Goal: Transaction & Acquisition: Purchase product/service

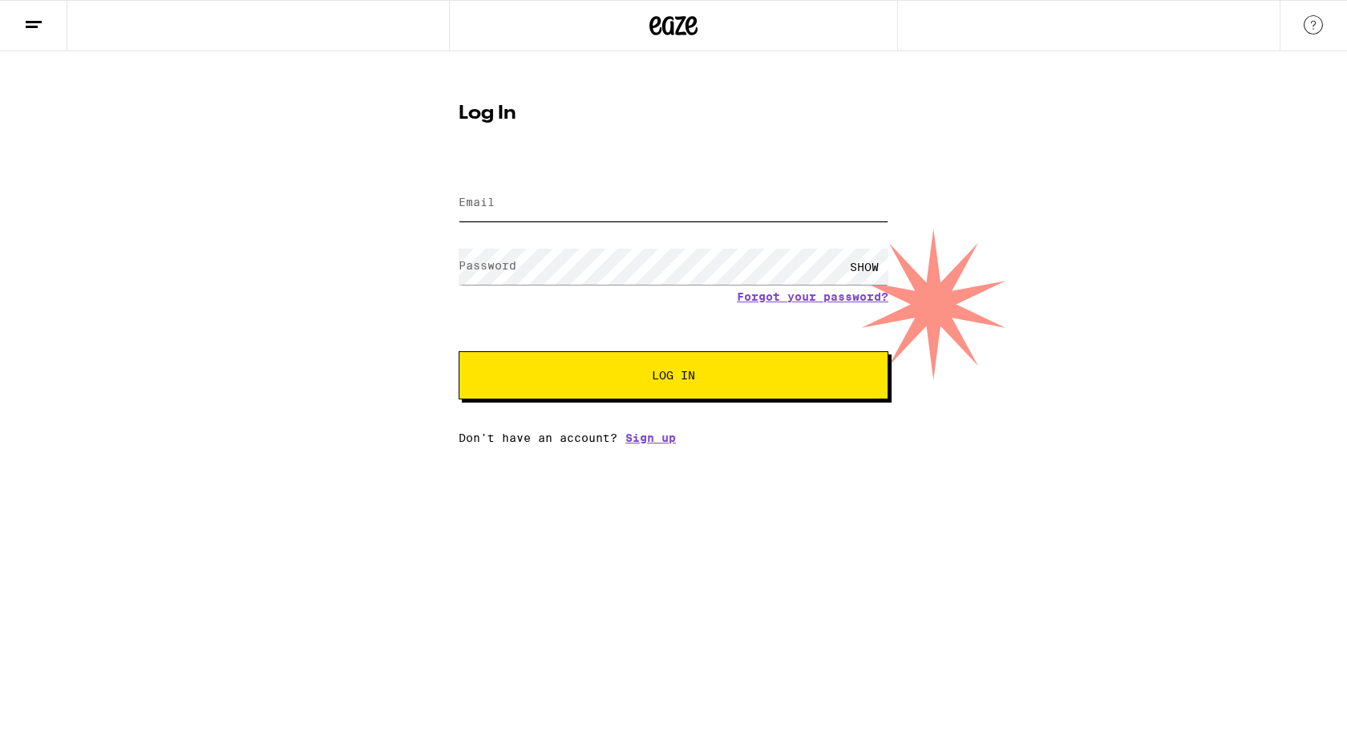
click at [535, 193] on input "Email" at bounding box center [674, 203] width 430 height 36
type input "[EMAIL_ADDRESS][DOMAIN_NAME]"
click at [459, 351] on button "Log In" at bounding box center [674, 375] width 430 height 48
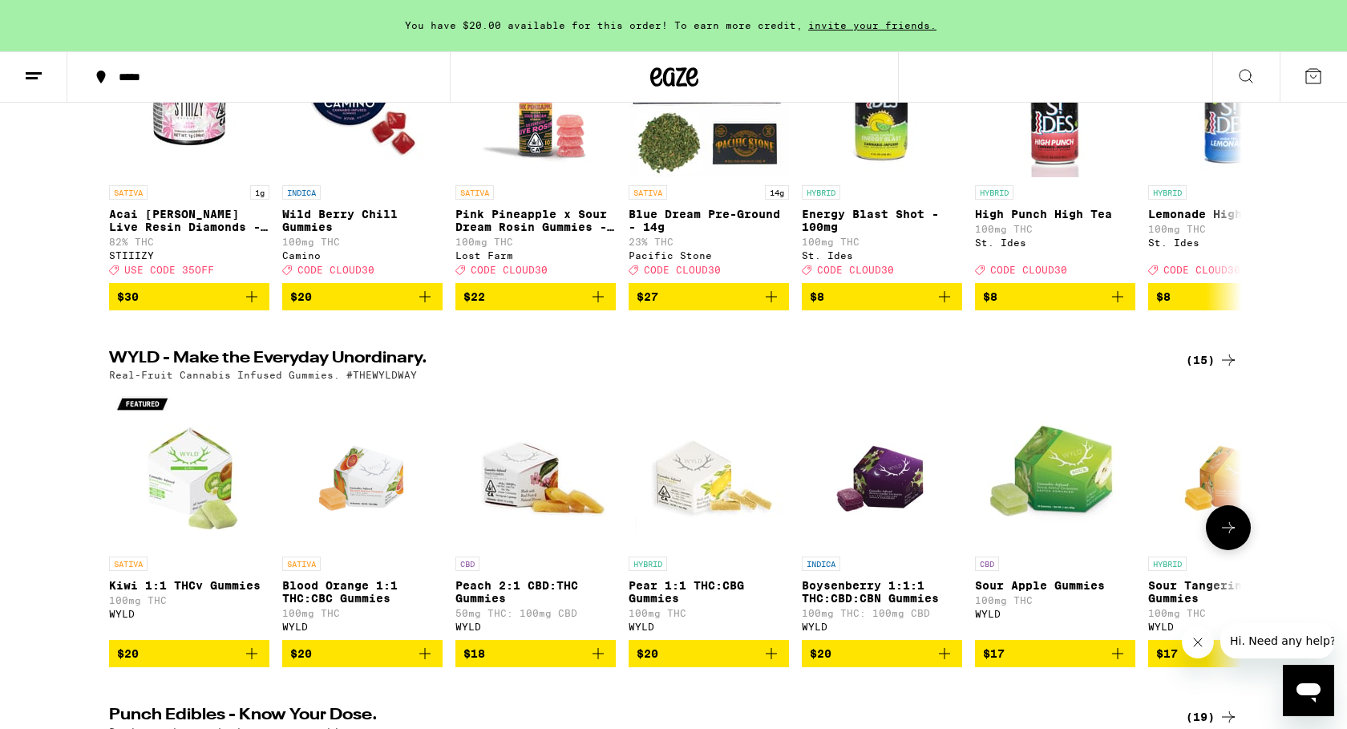
scroll to position [178, 0]
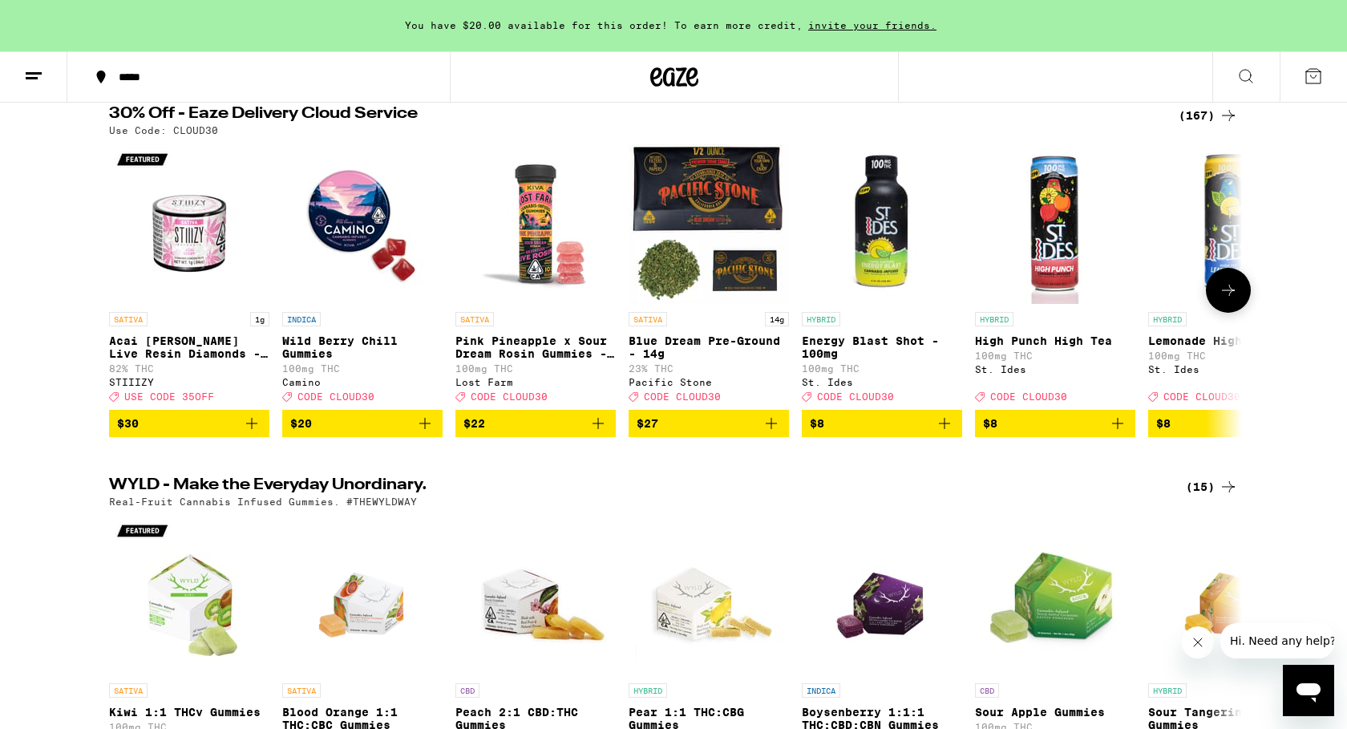
click at [561, 349] on p "Pink Pineapple x Sour Dream Rosin Gummies - 100mg" at bounding box center [536, 347] width 160 height 26
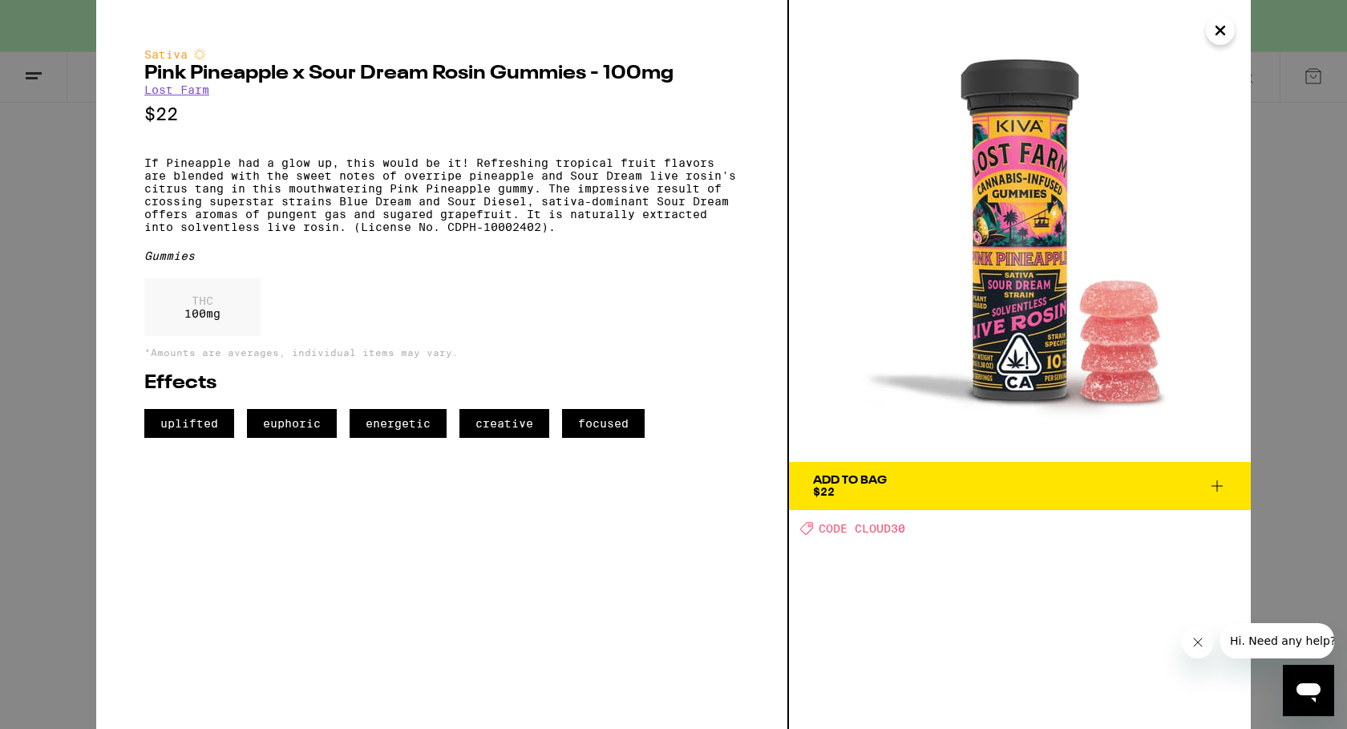
click at [1217, 26] on icon "Close" at bounding box center [1220, 30] width 19 height 24
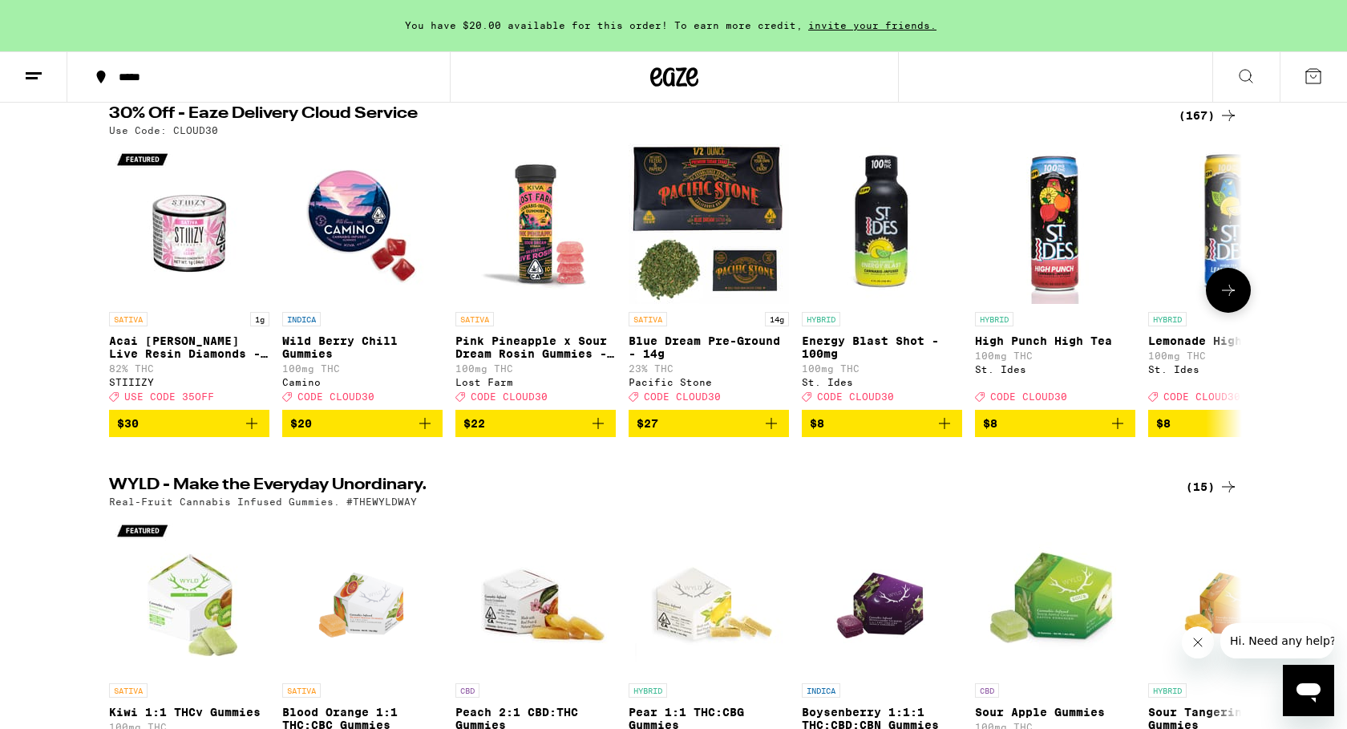
click at [595, 433] on icon "Add to bag" at bounding box center [598, 423] width 19 height 19
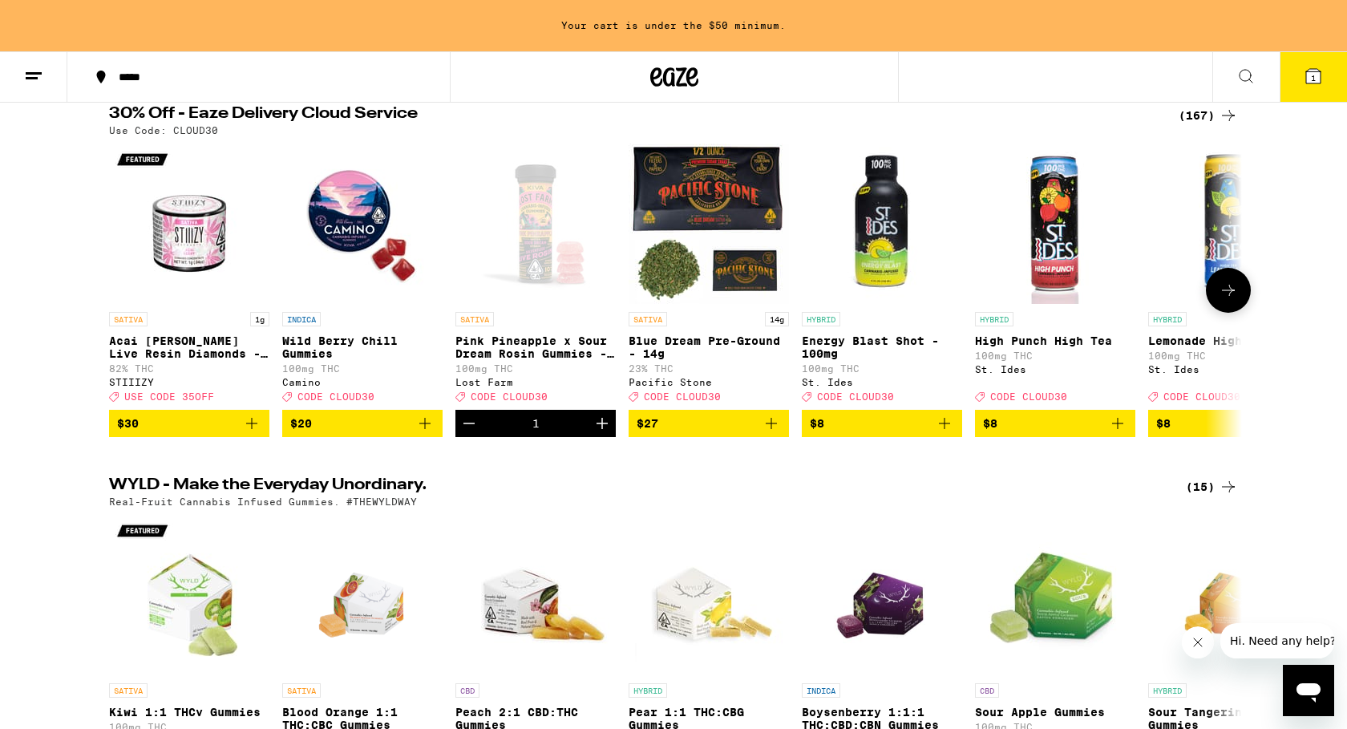
click at [1226, 300] on icon at bounding box center [1228, 290] width 19 height 19
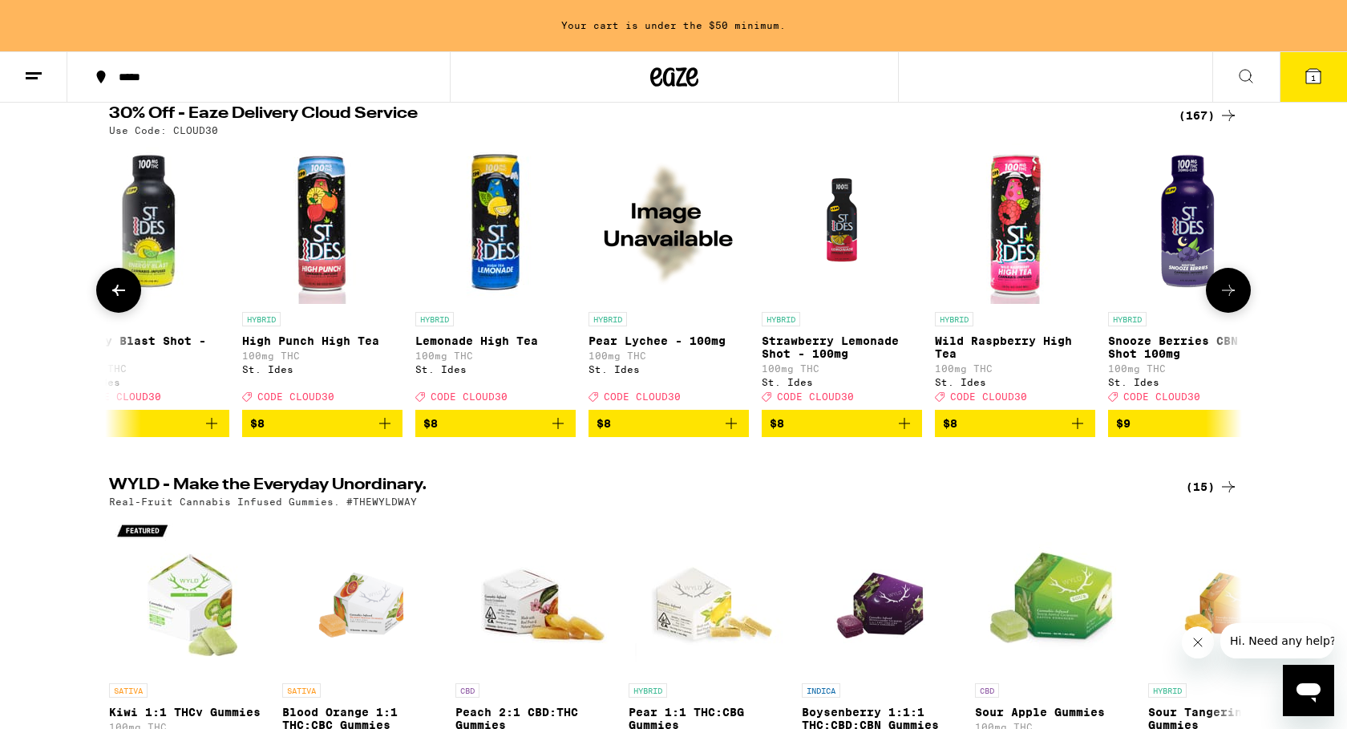
scroll to position [0, 954]
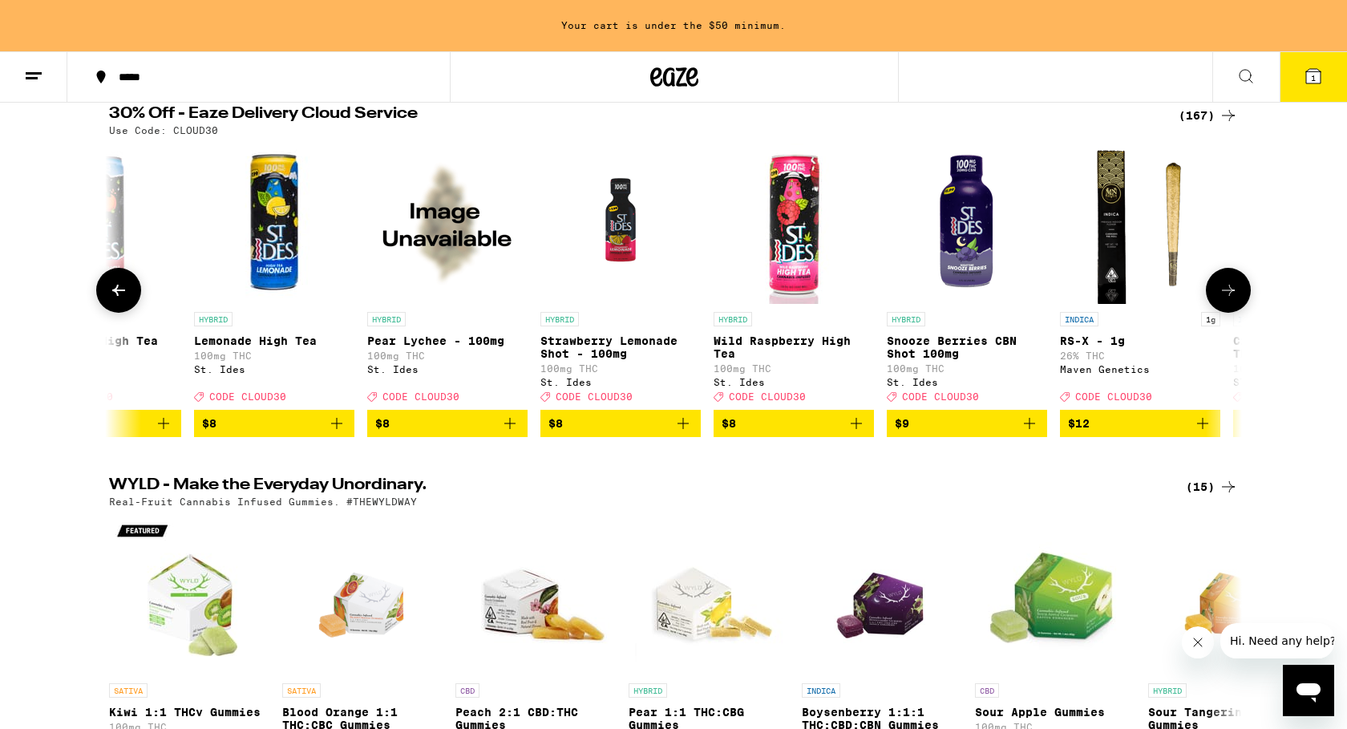
click at [1226, 300] on icon at bounding box center [1228, 290] width 19 height 19
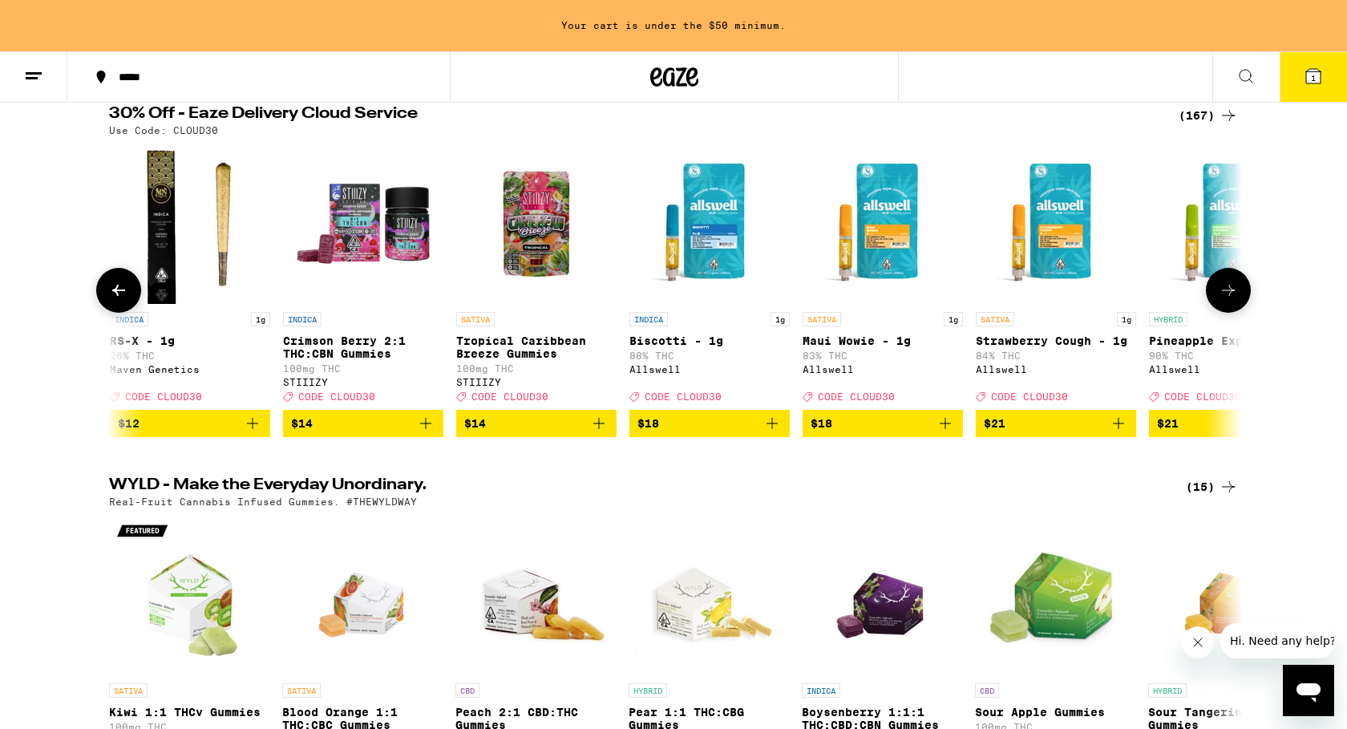
scroll to position [0, 1909]
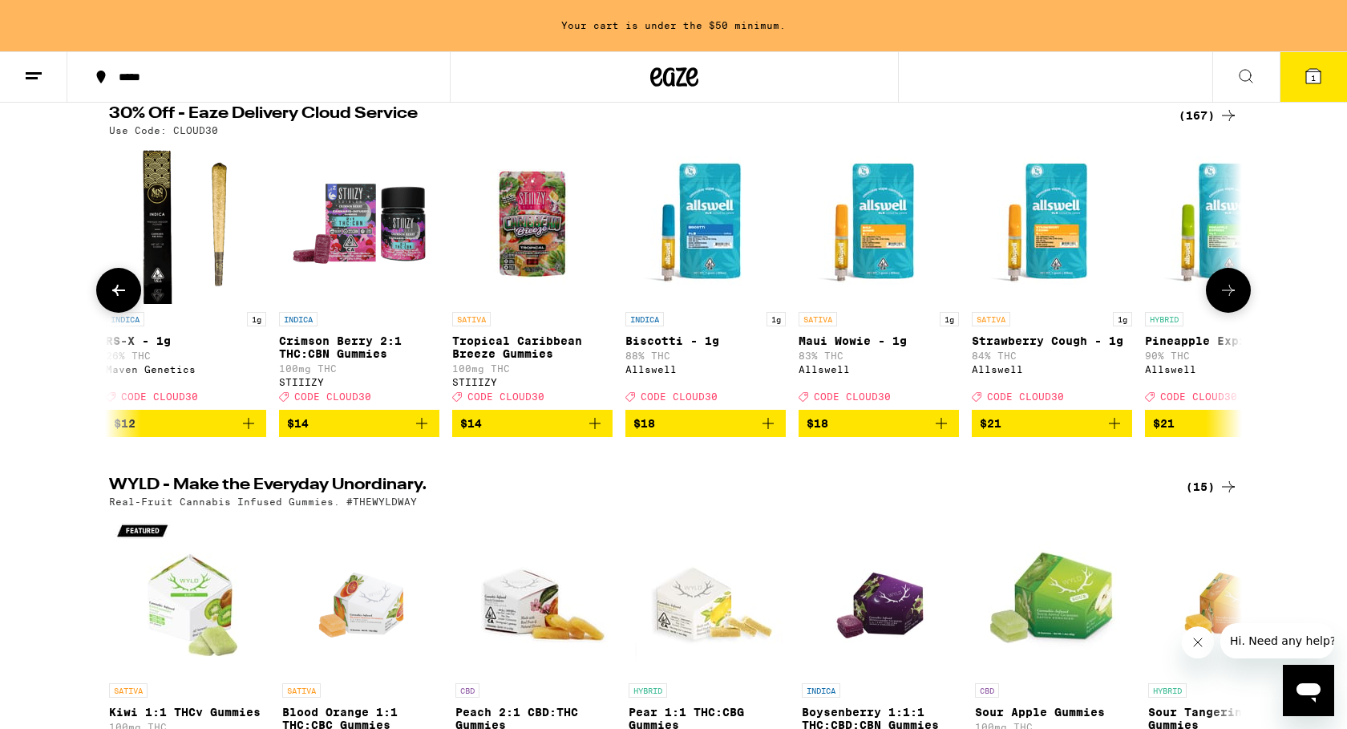
click at [1226, 300] on icon at bounding box center [1228, 290] width 19 height 19
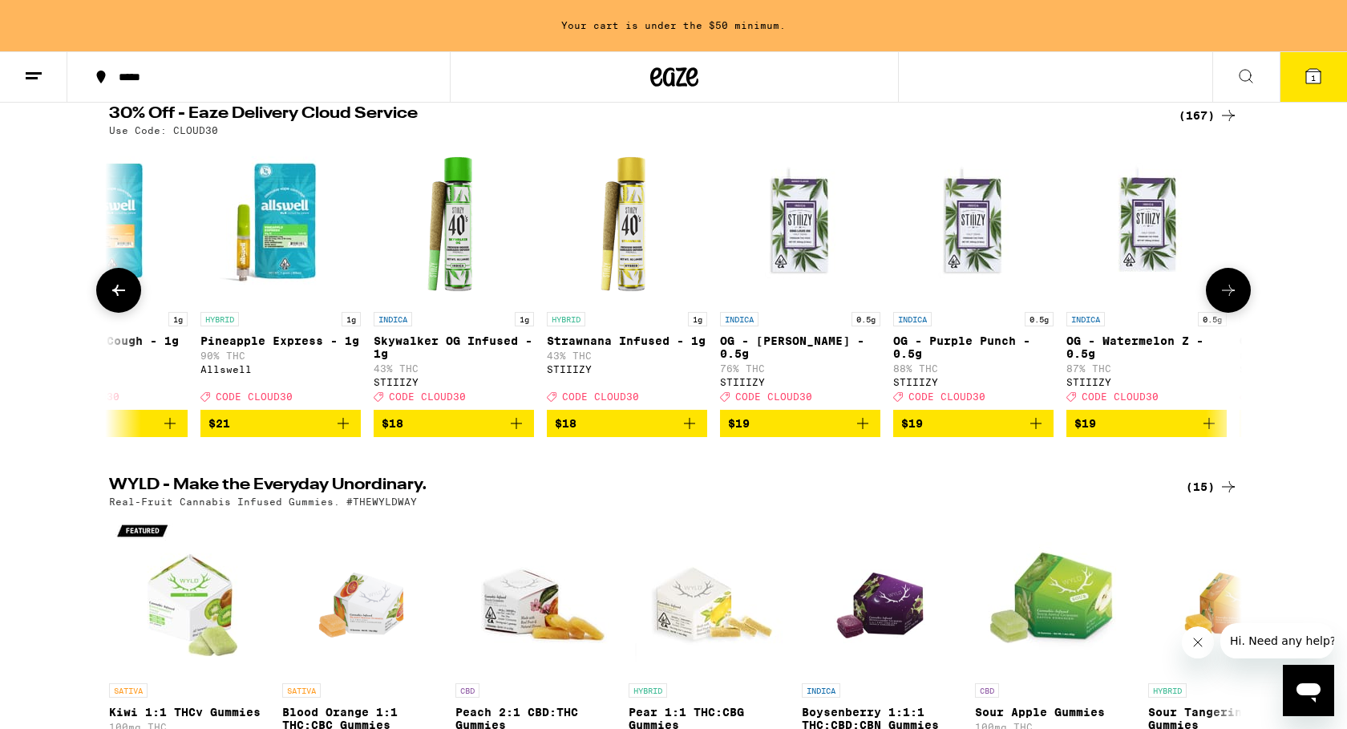
scroll to position [0, 2863]
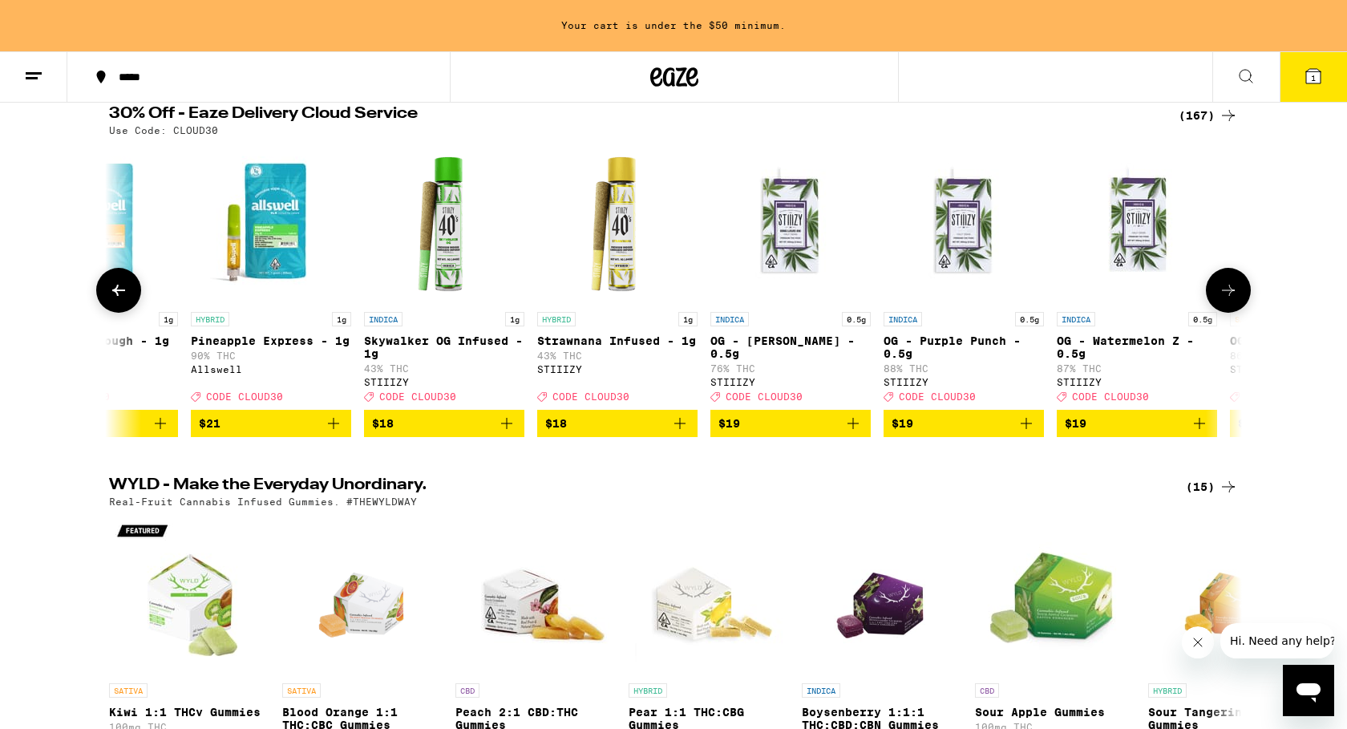
click at [111, 300] on icon at bounding box center [118, 290] width 19 height 19
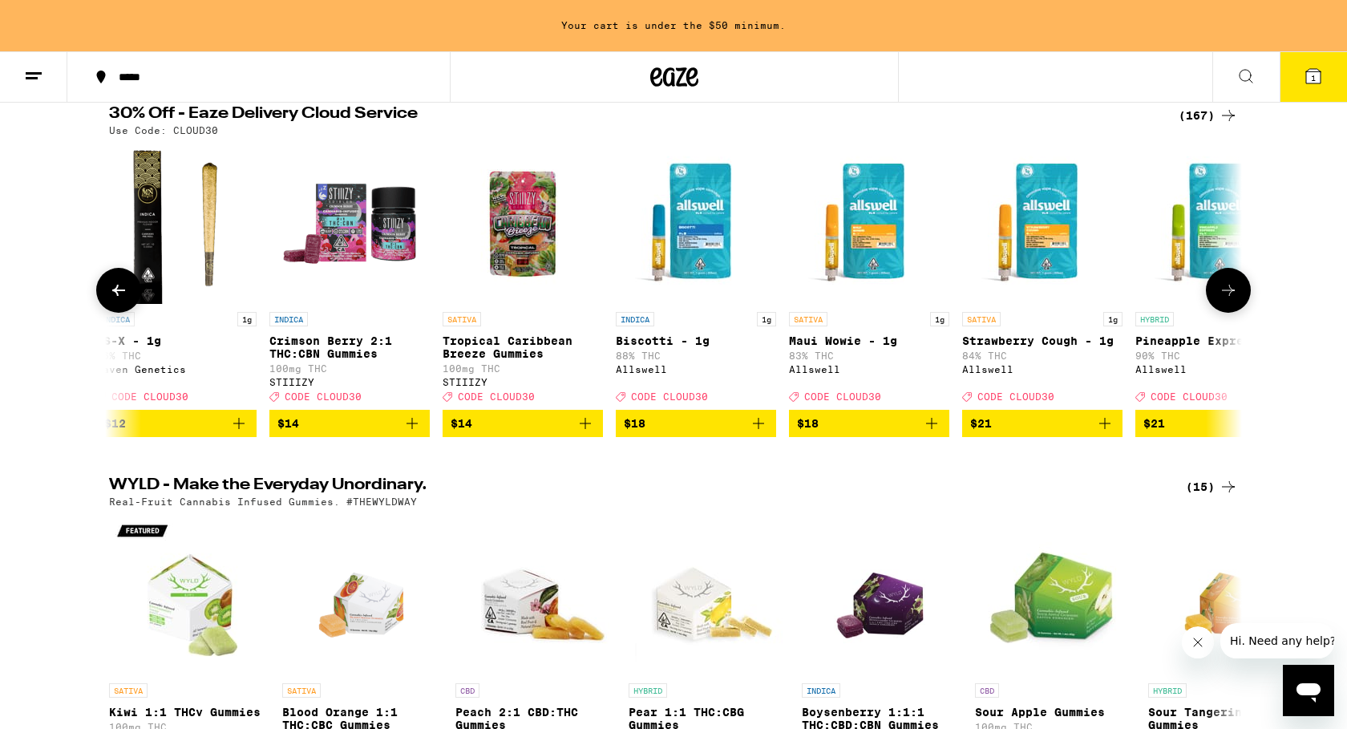
scroll to position [0, 1909]
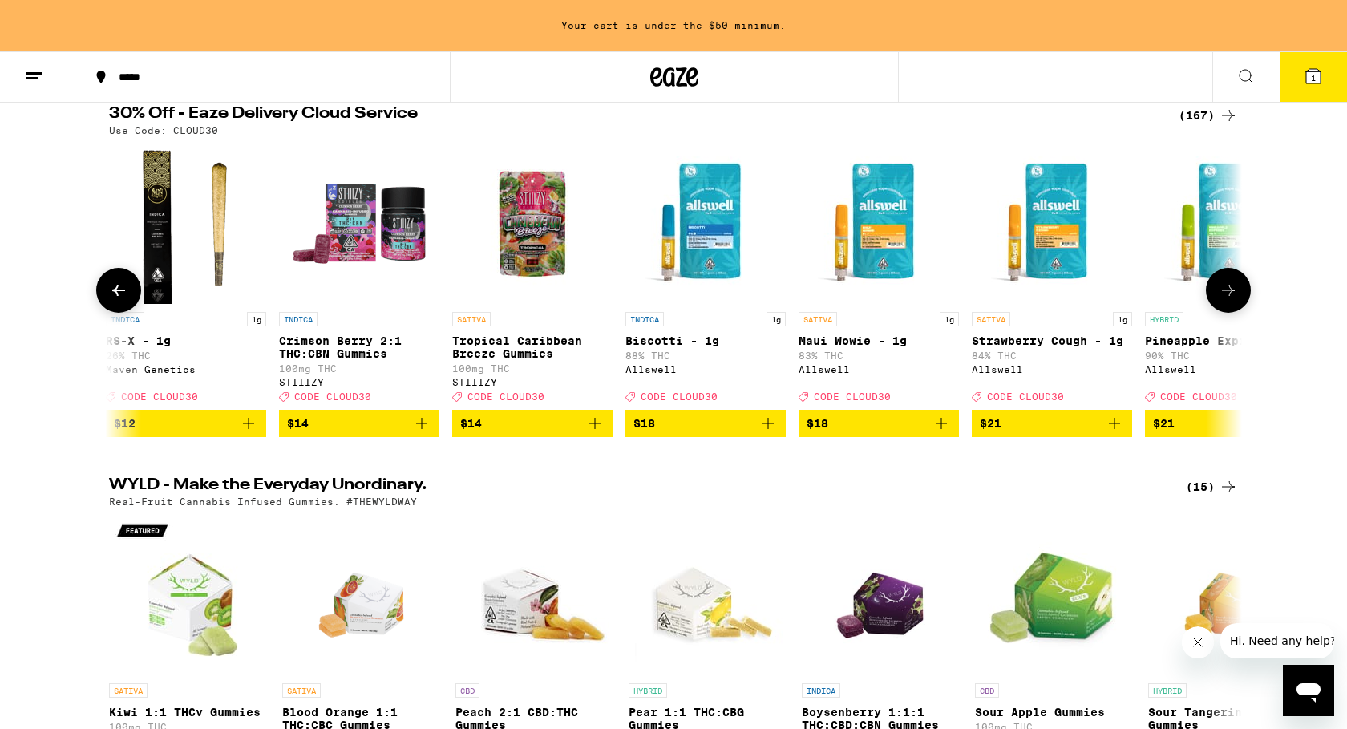
click at [1230, 300] on icon at bounding box center [1228, 290] width 19 height 19
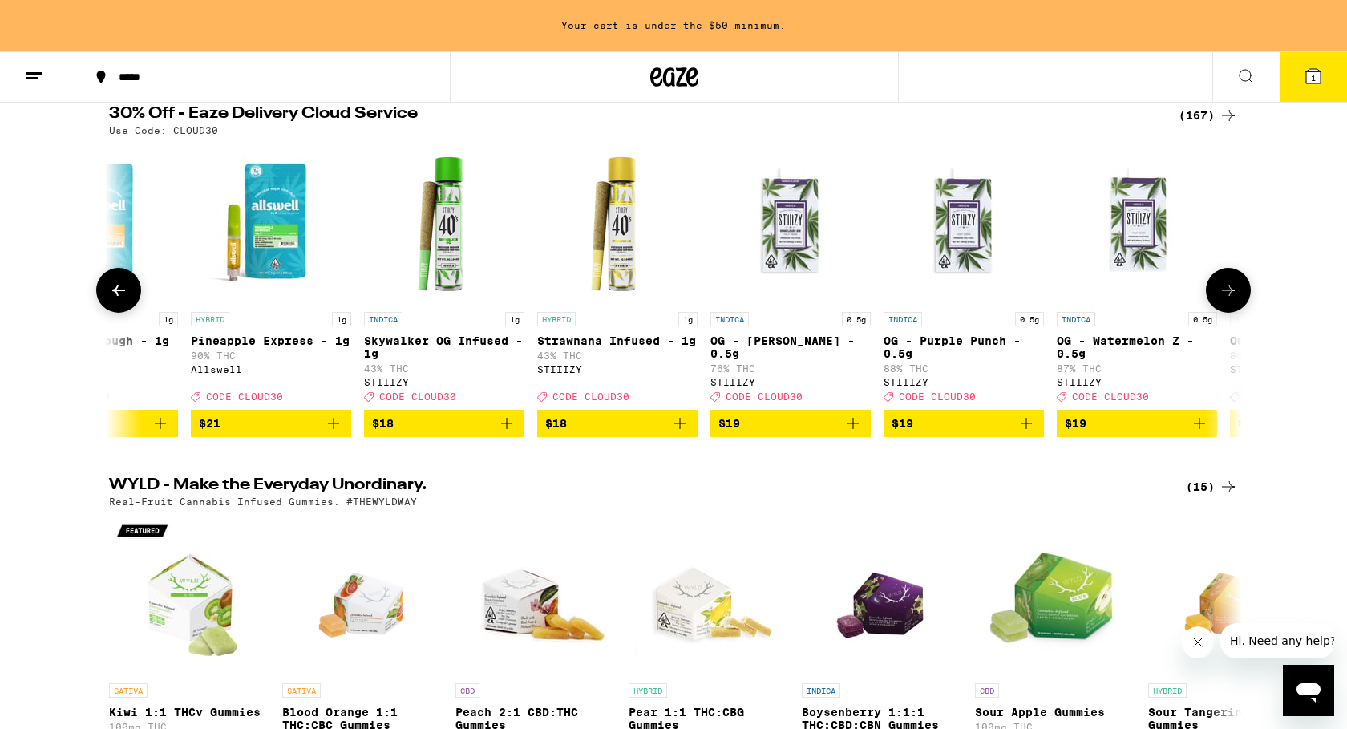
click at [1230, 300] on icon at bounding box center [1228, 290] width 19 height 19
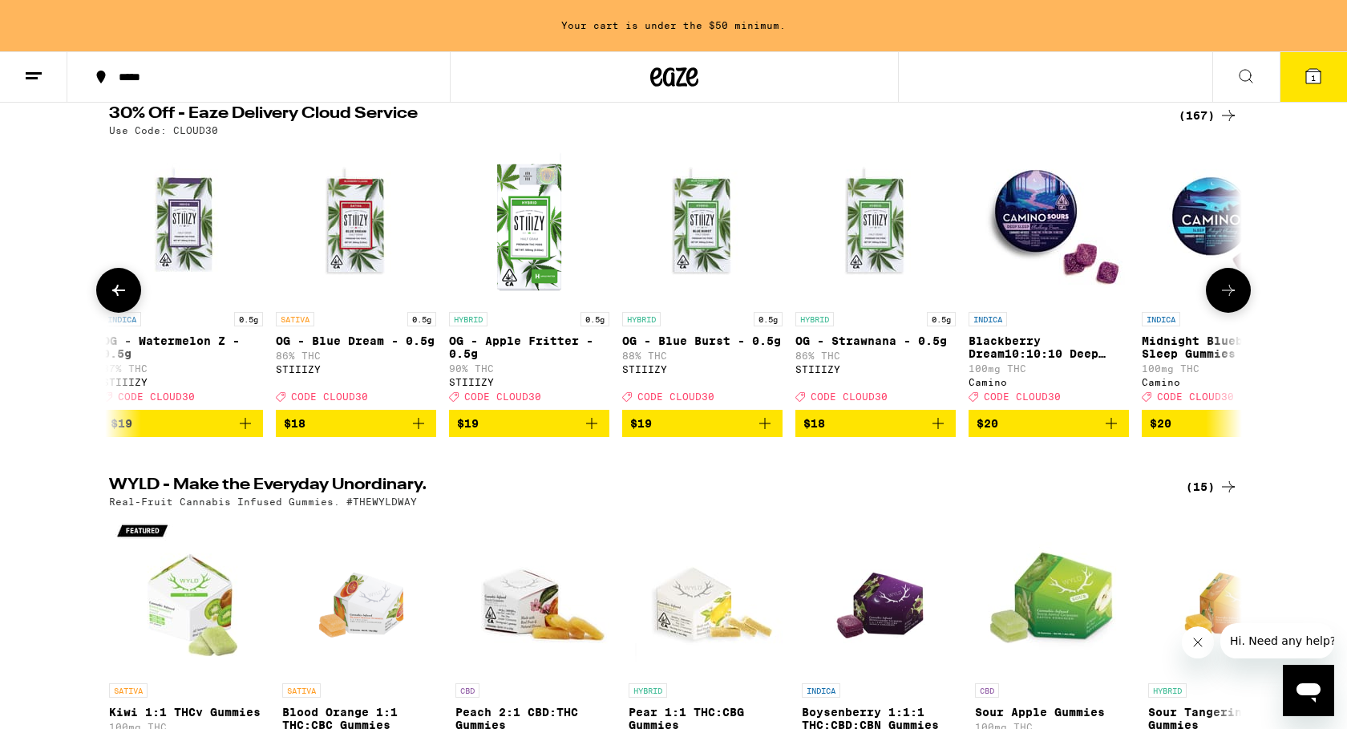
click at [1230, 300] on icon at bounding box center [1228, 290] width 19 height 19
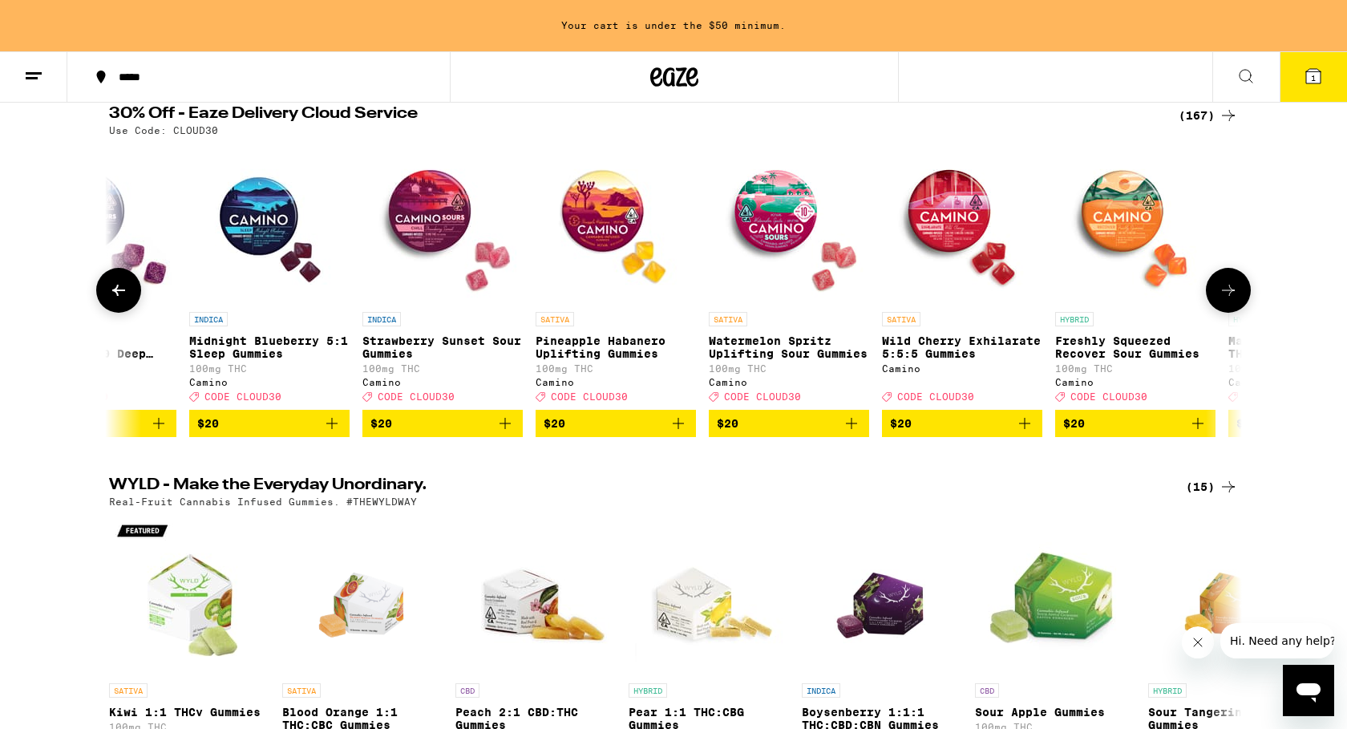
scroll to position [0, 4772]
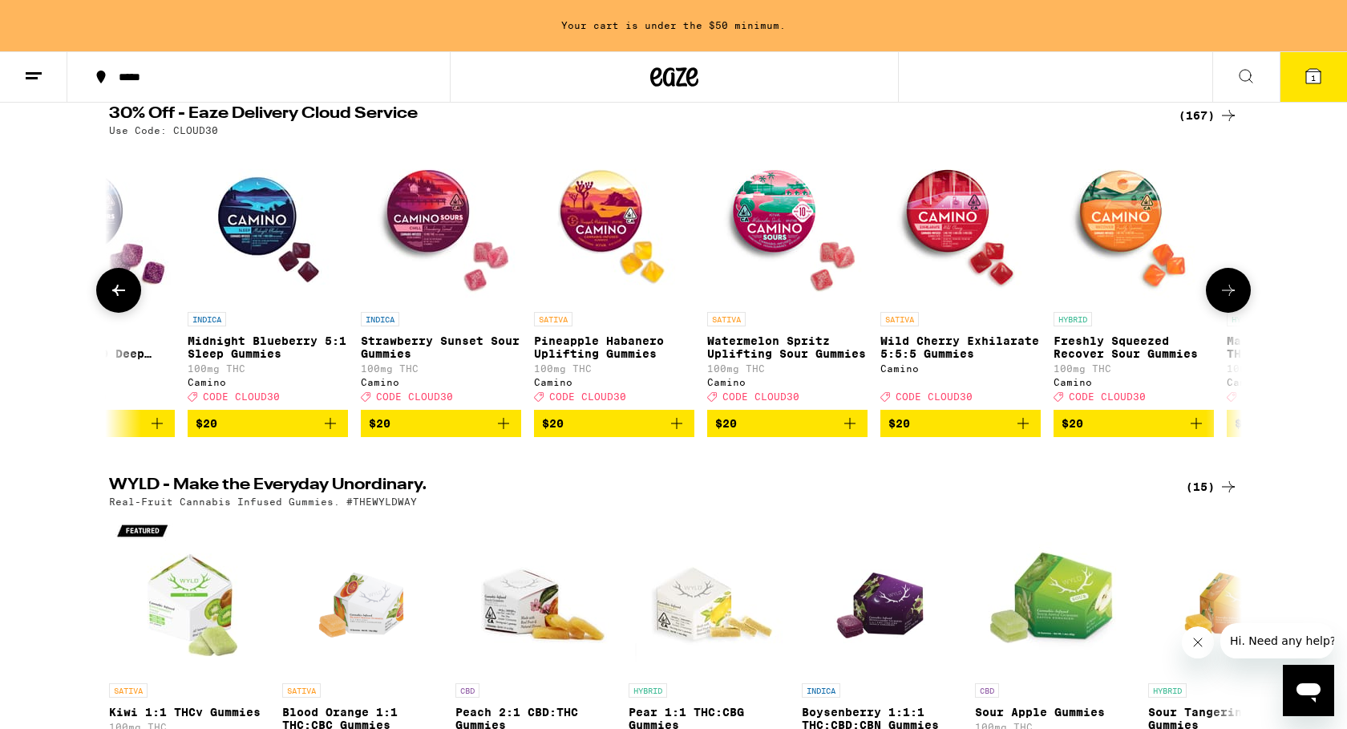
click at [1233, 299] on icon at bounding box center [1228, 290] width 19 height 19
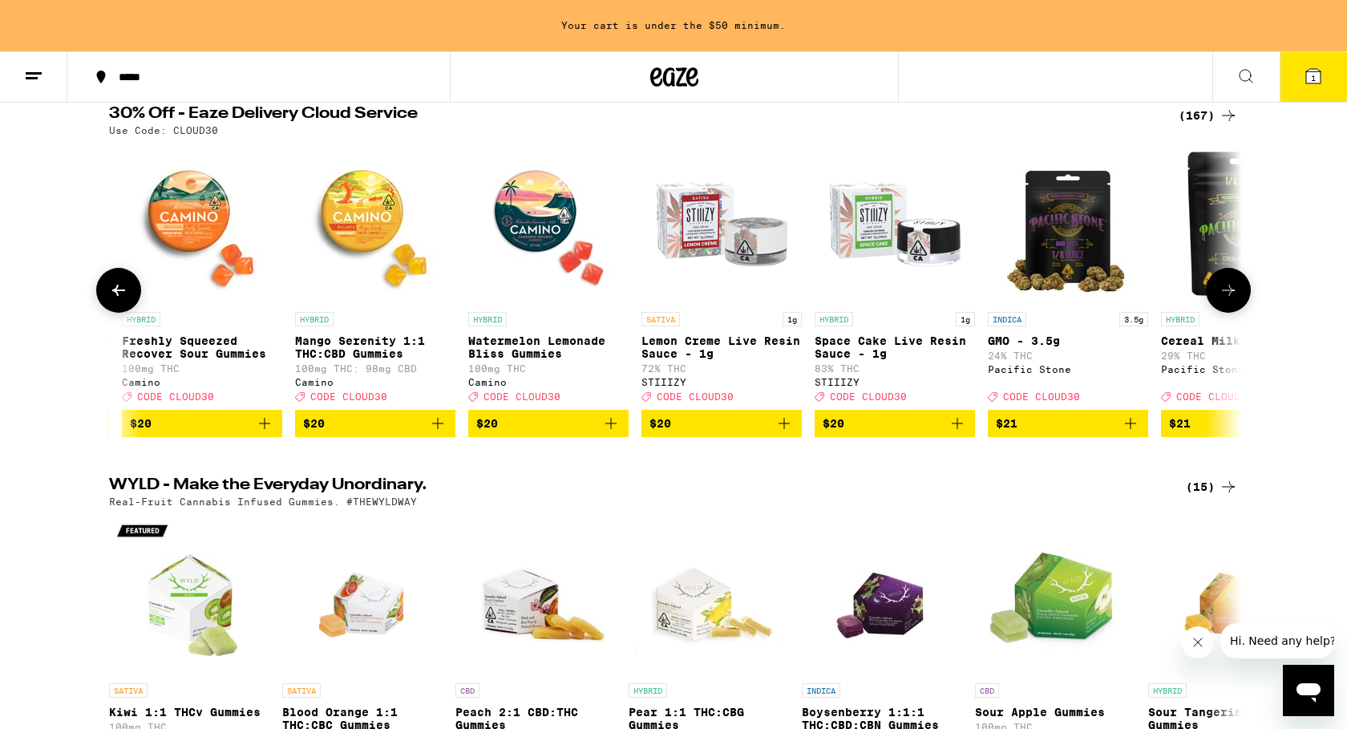
scroll to position [0, 5726]
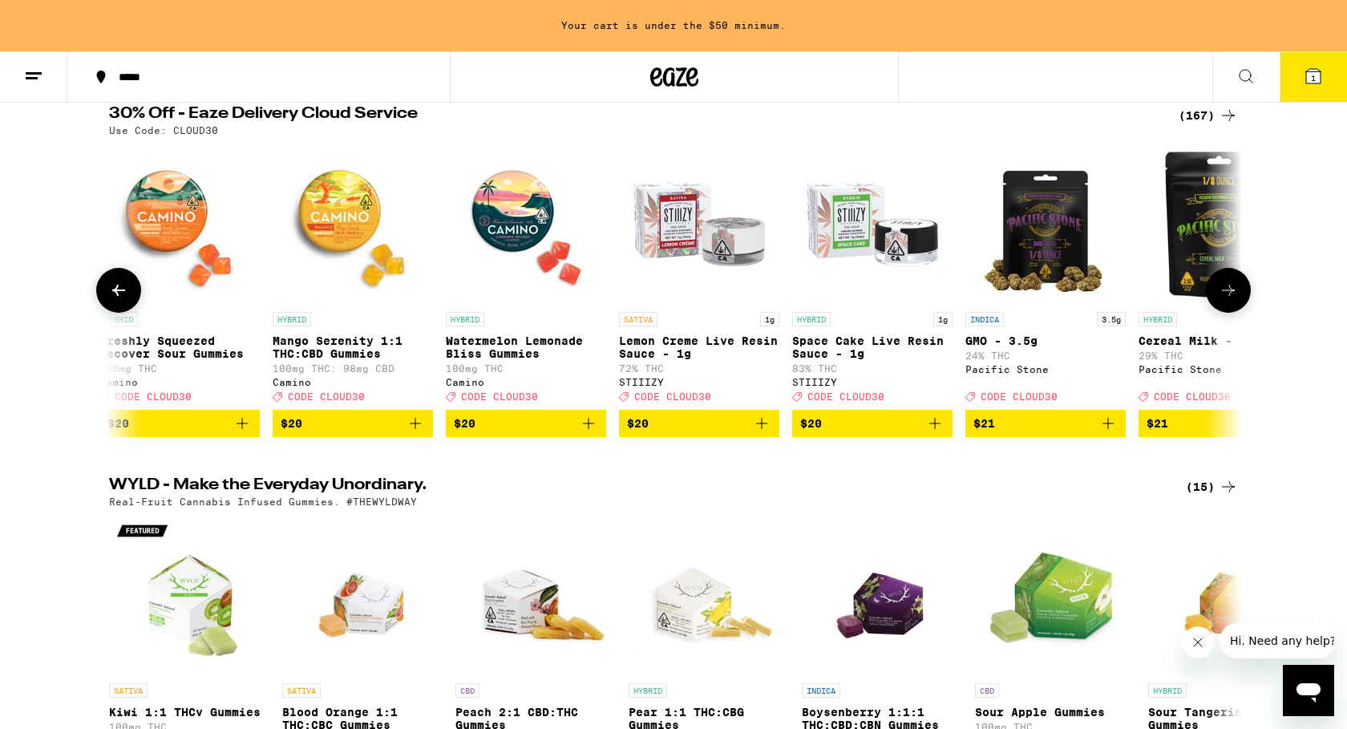
click at [1233, 299] on icon at bounding box center [1228, 290] width 19 height 19
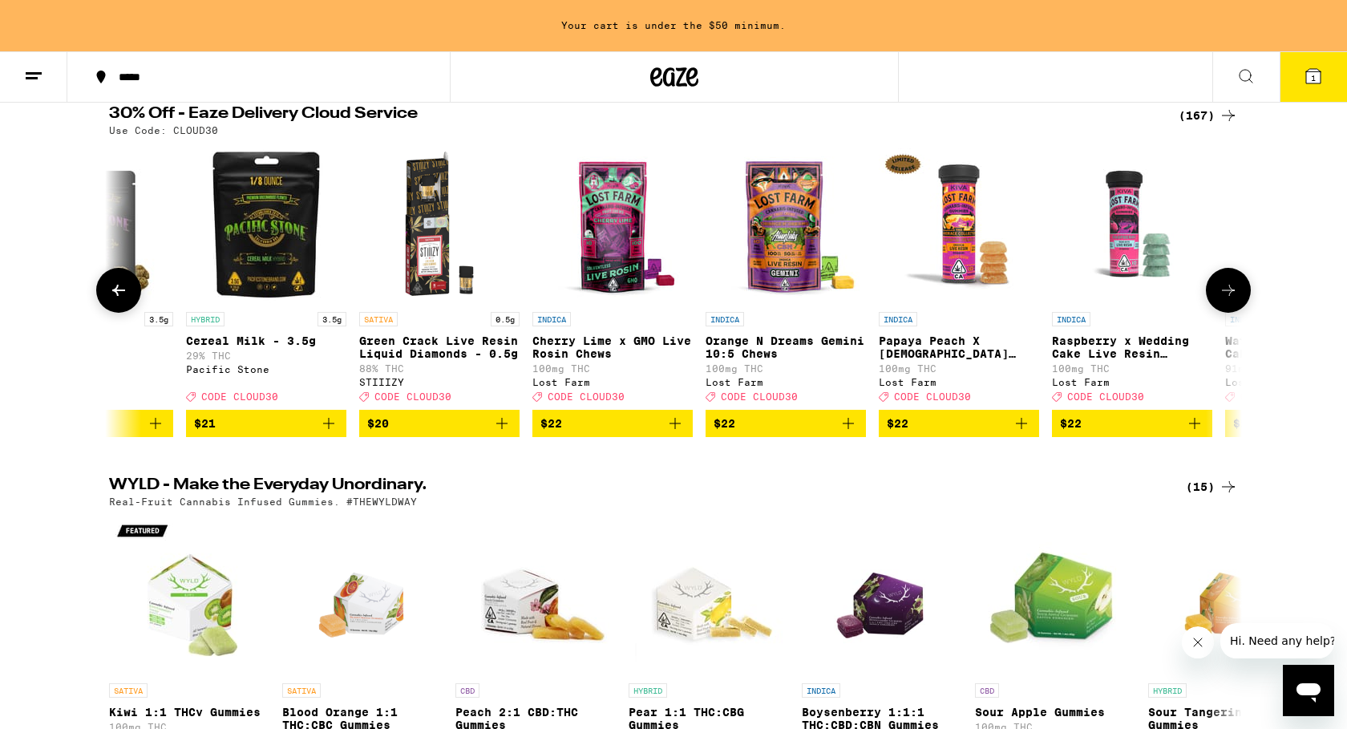
scroll to position [0, 6681]
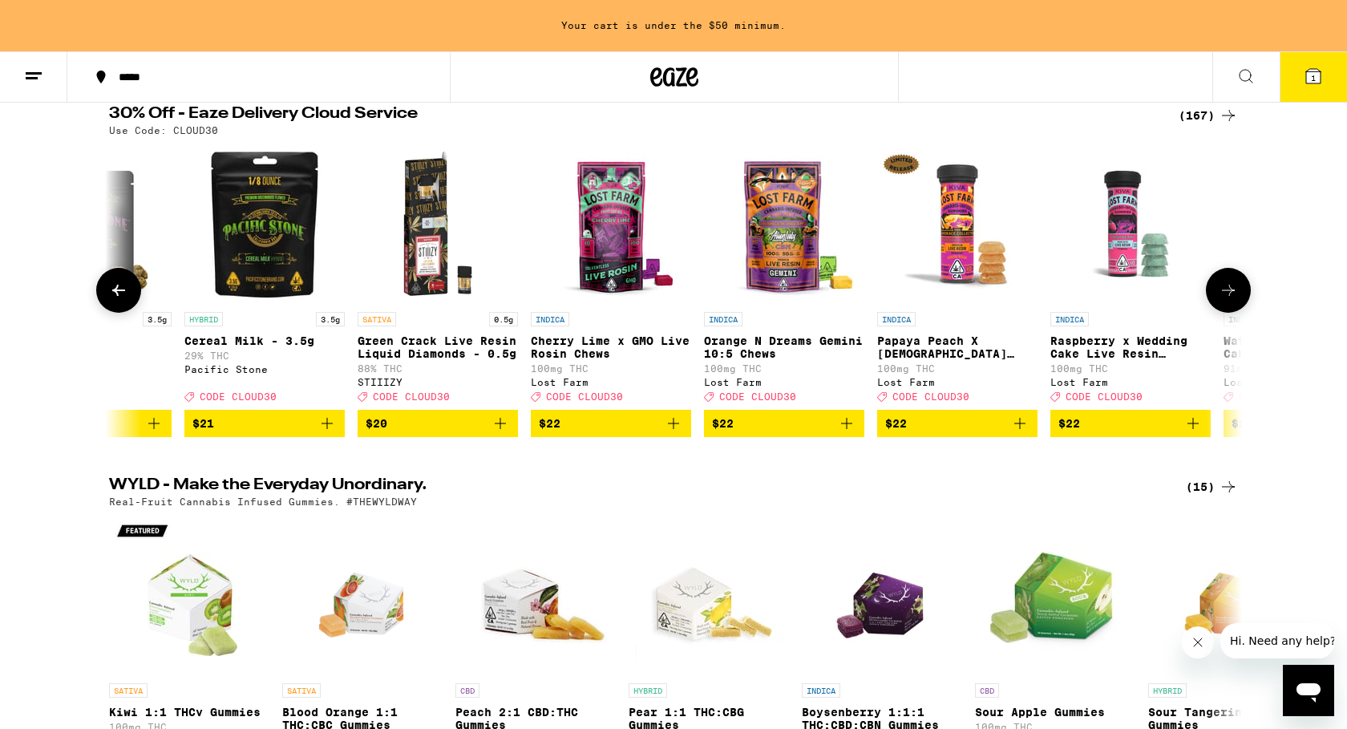
click at [675, 433] on icon "Add to bag" at bounding box center [673, 423] width 19 height 19
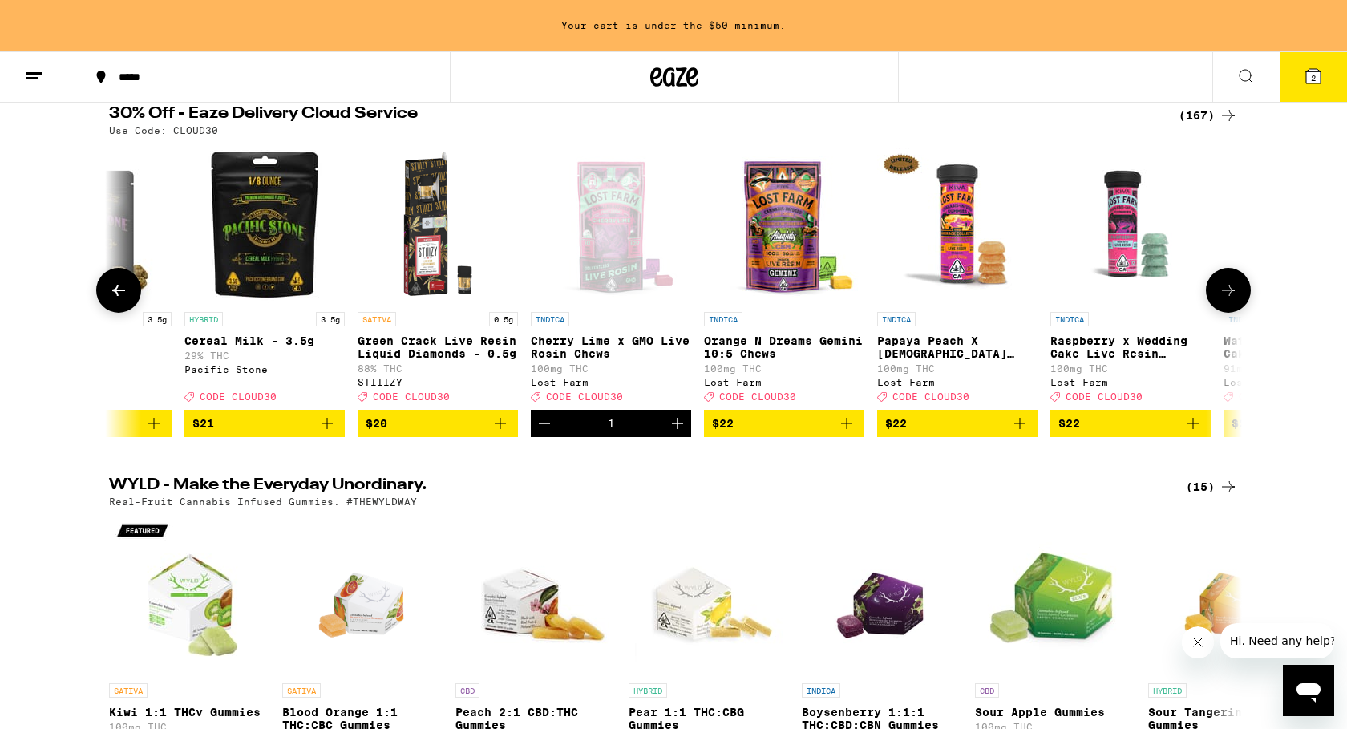
click at [1228, 300] on icon at bounding box center [1228, 290] width 19 height 19
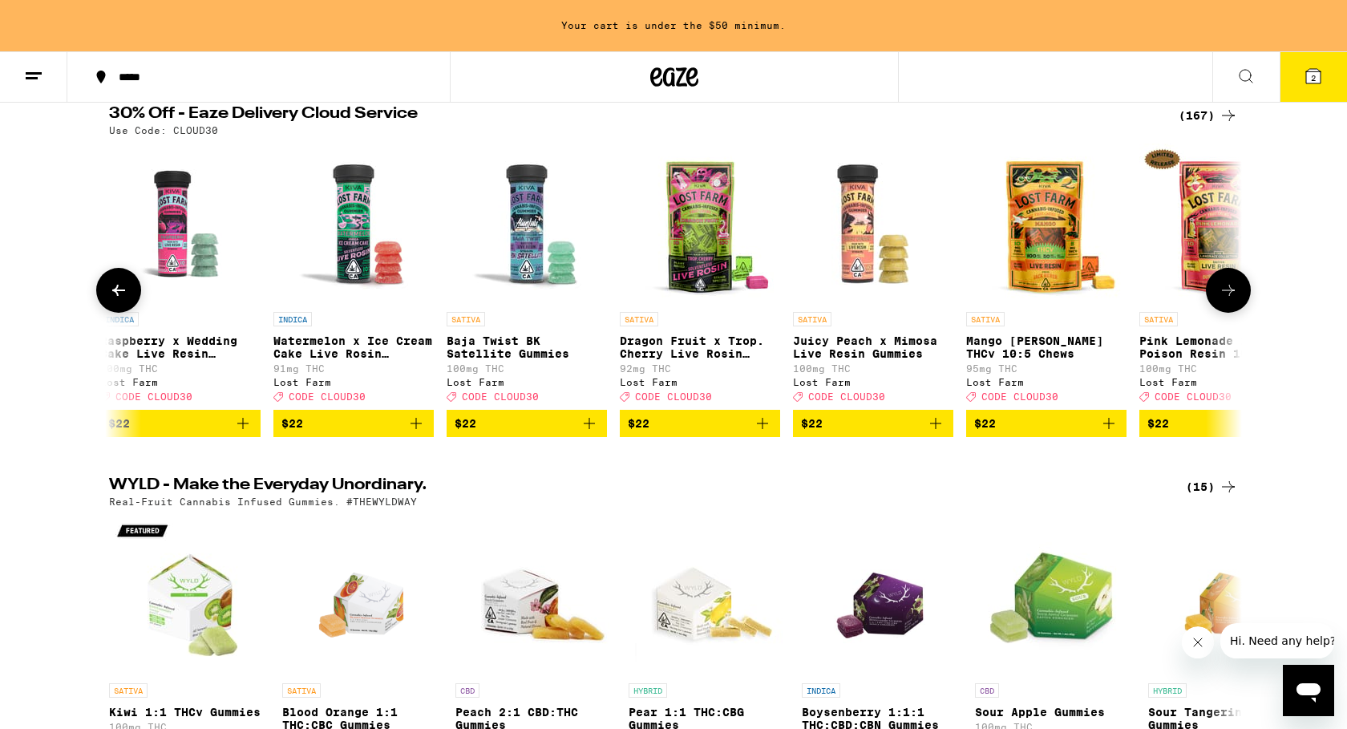
scroll to position [0, 7635]
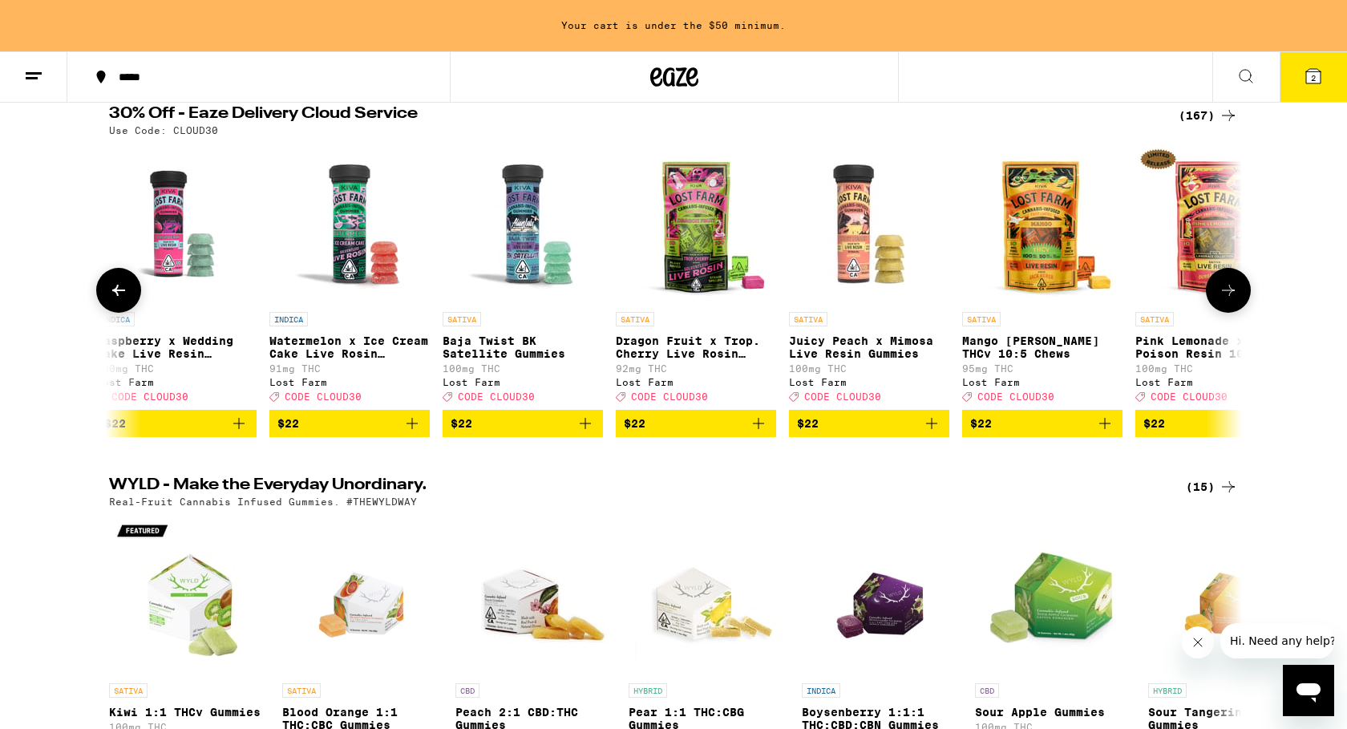
click at [415, 433] on icon "Add to bag" at bounding box center [412, 423] width 19 height 19
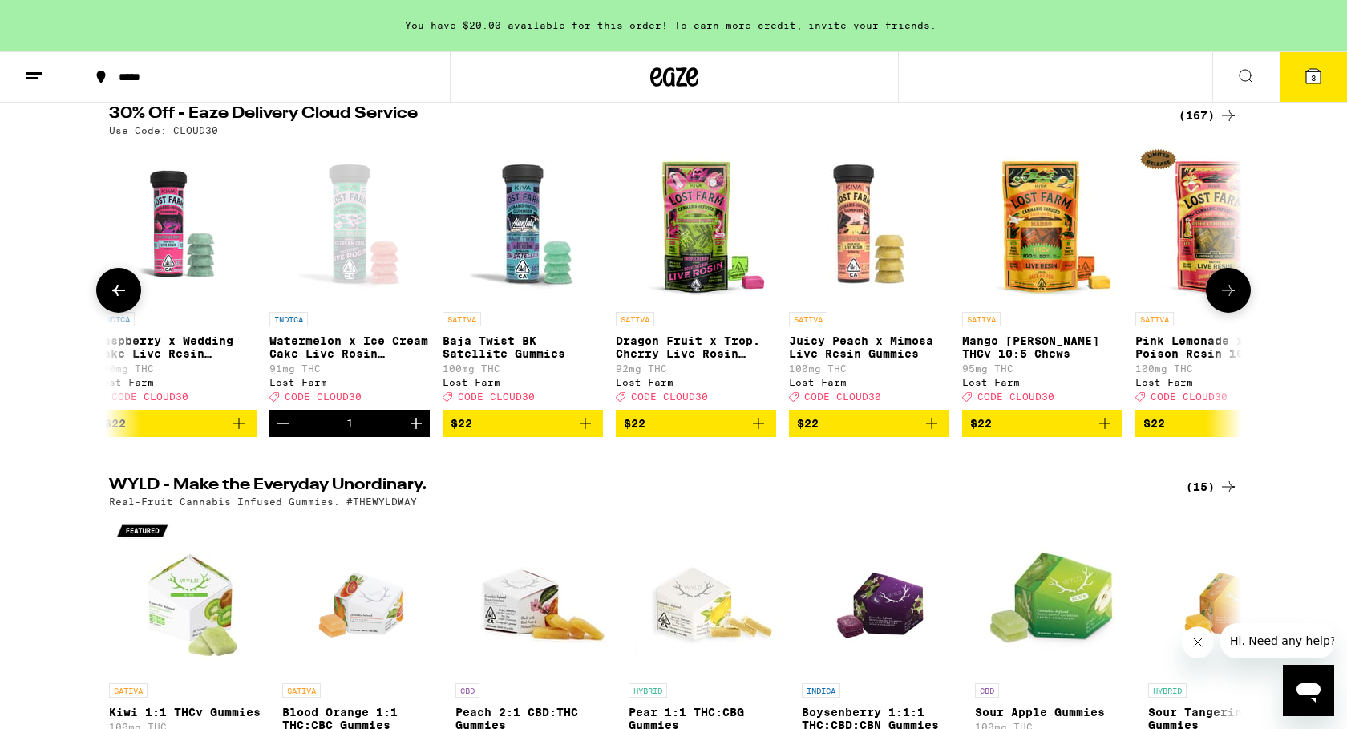
click at [1233, 296] on icon at bounding box center [1228, 290] width 19 height 19
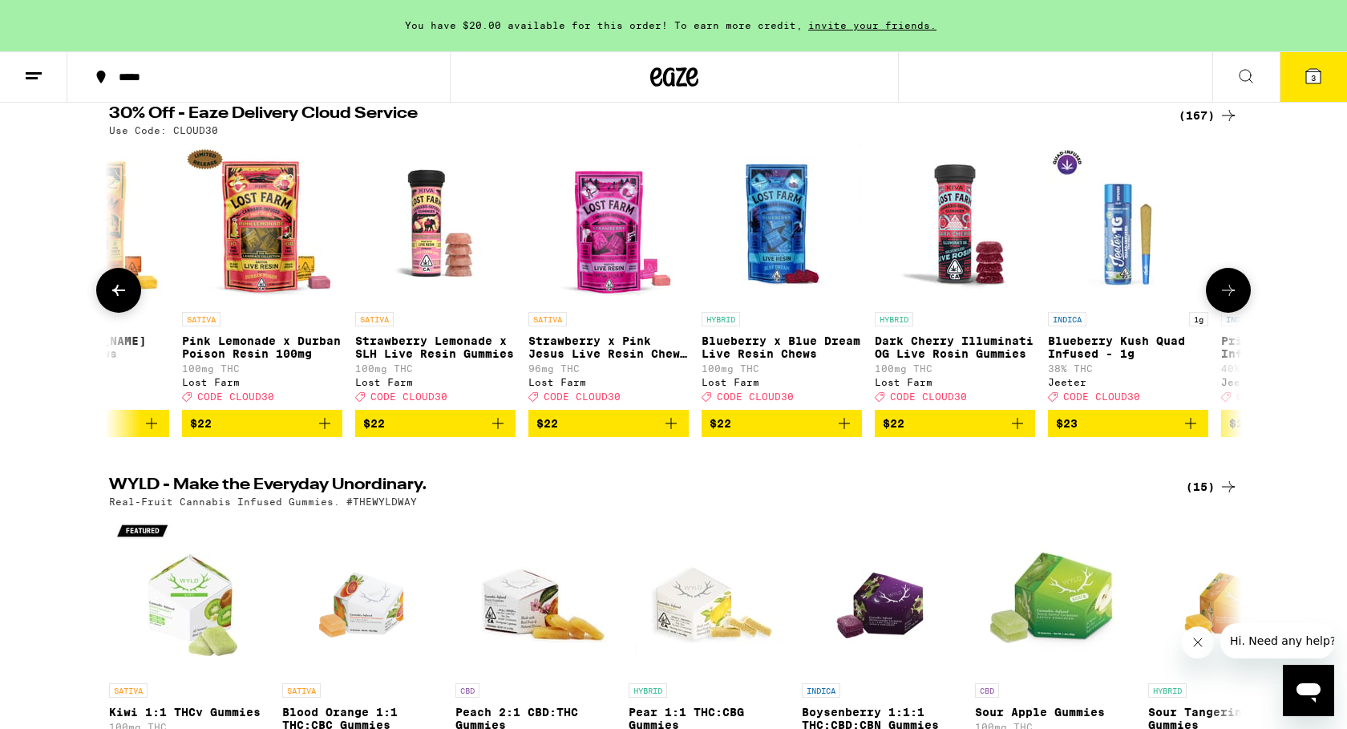
scroll to position [0, 8589]
click at [1020, 433] on icon "Add to bag" at bounding box center [1016, 423] width 19 height 19
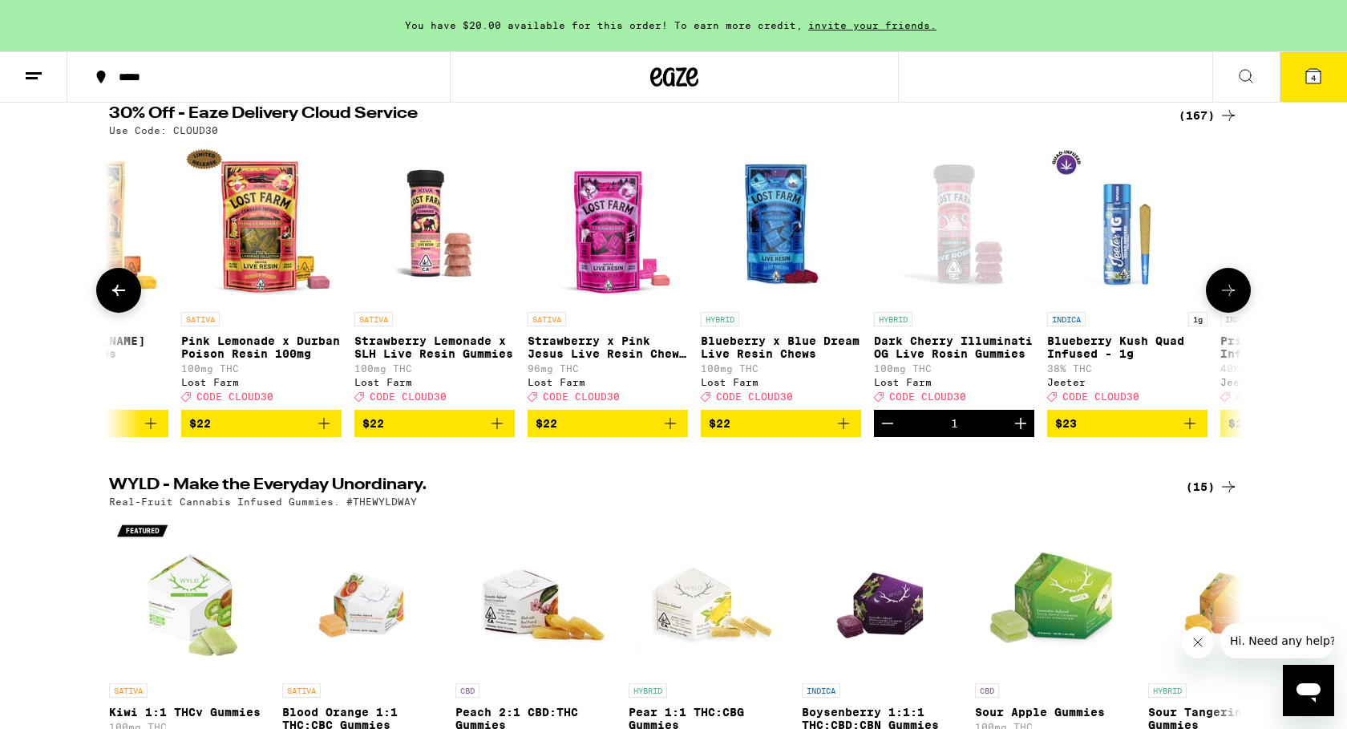
click at [1230, 298] on icon at bounding box center [1228, 290] width 19 height 19
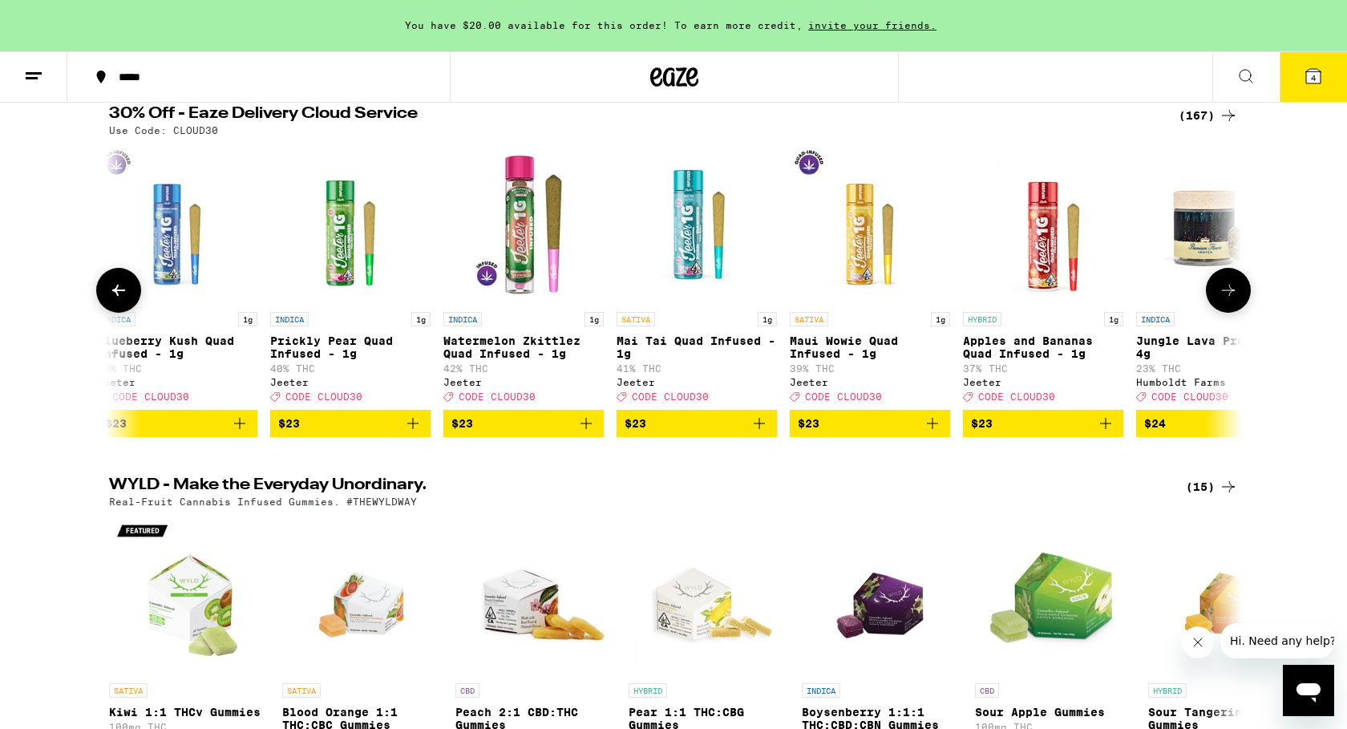
scroll to position [0, 9544]
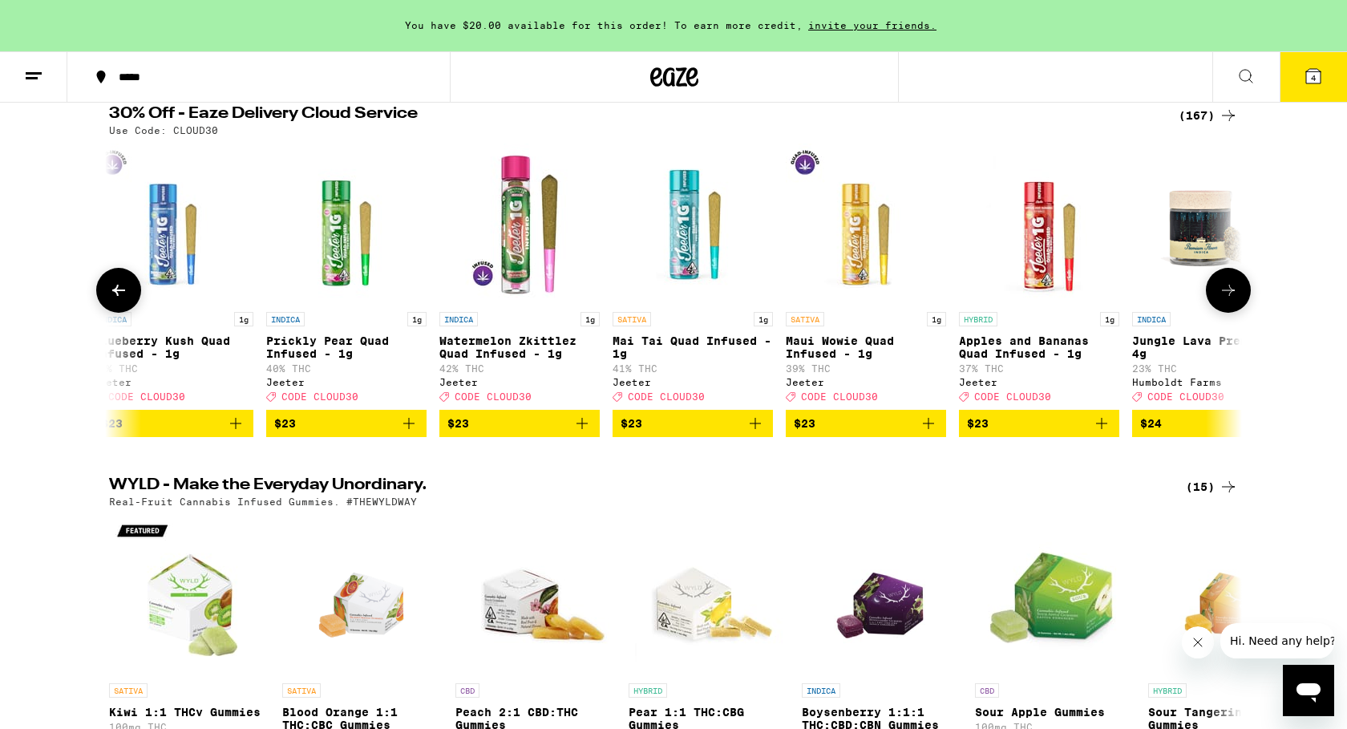
click at [1230, 298] on icon at bounding box center [1228, 290] width 19 height 19
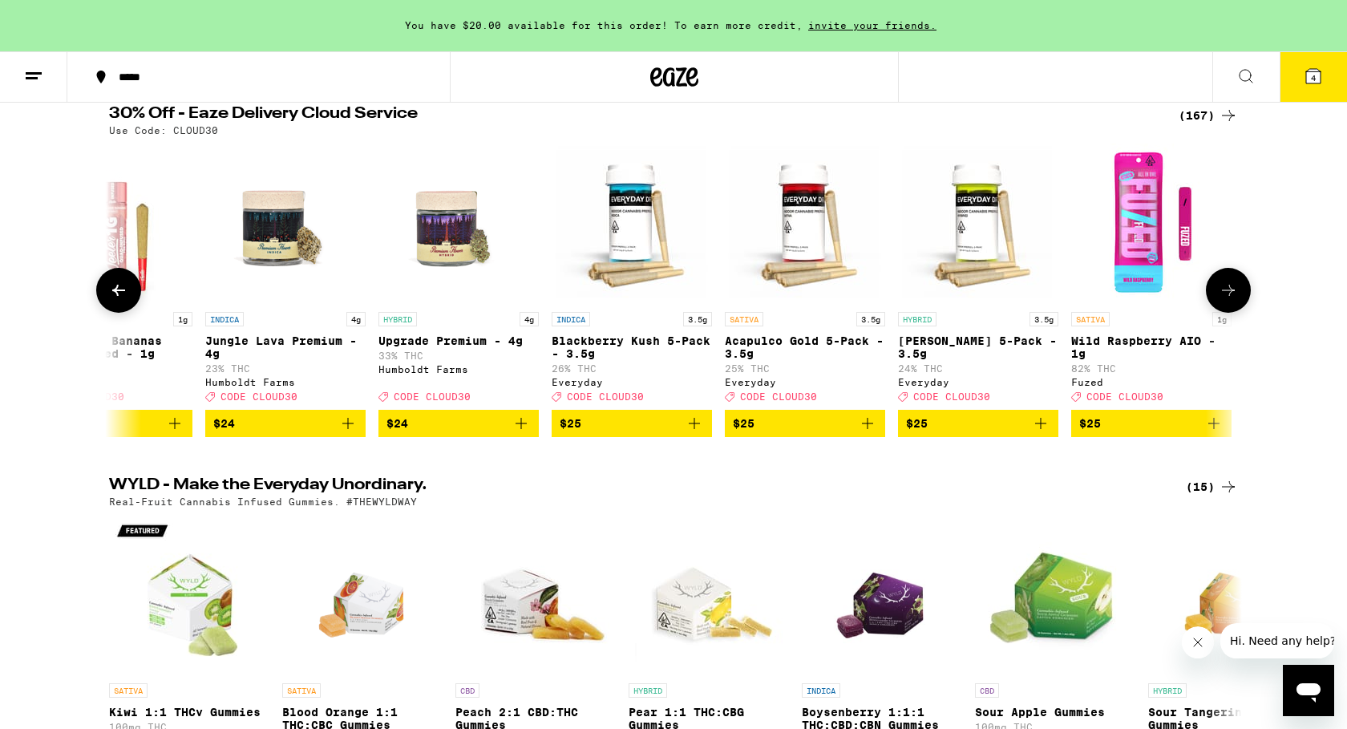
scroll to position [0, 10498]
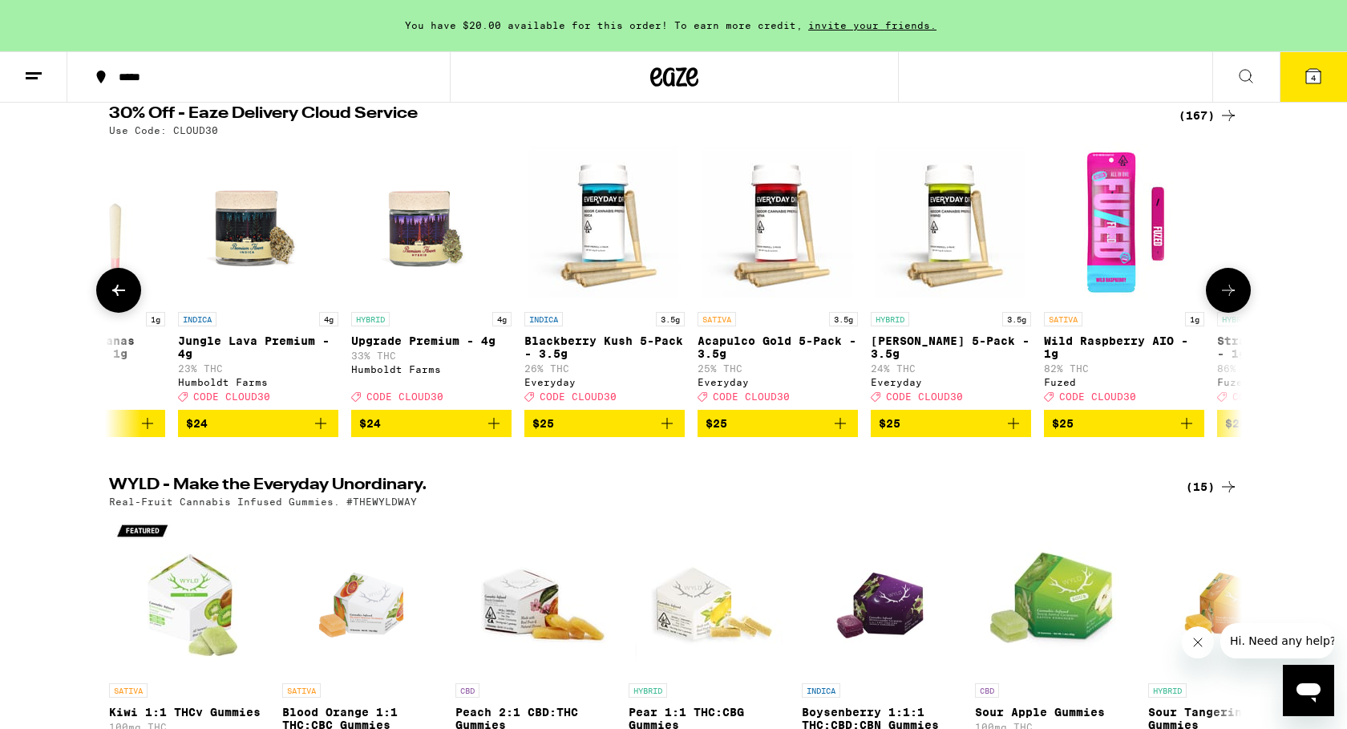
click at [1222, 290] on icon at bounding box center [1228, 290] width 19 height 19
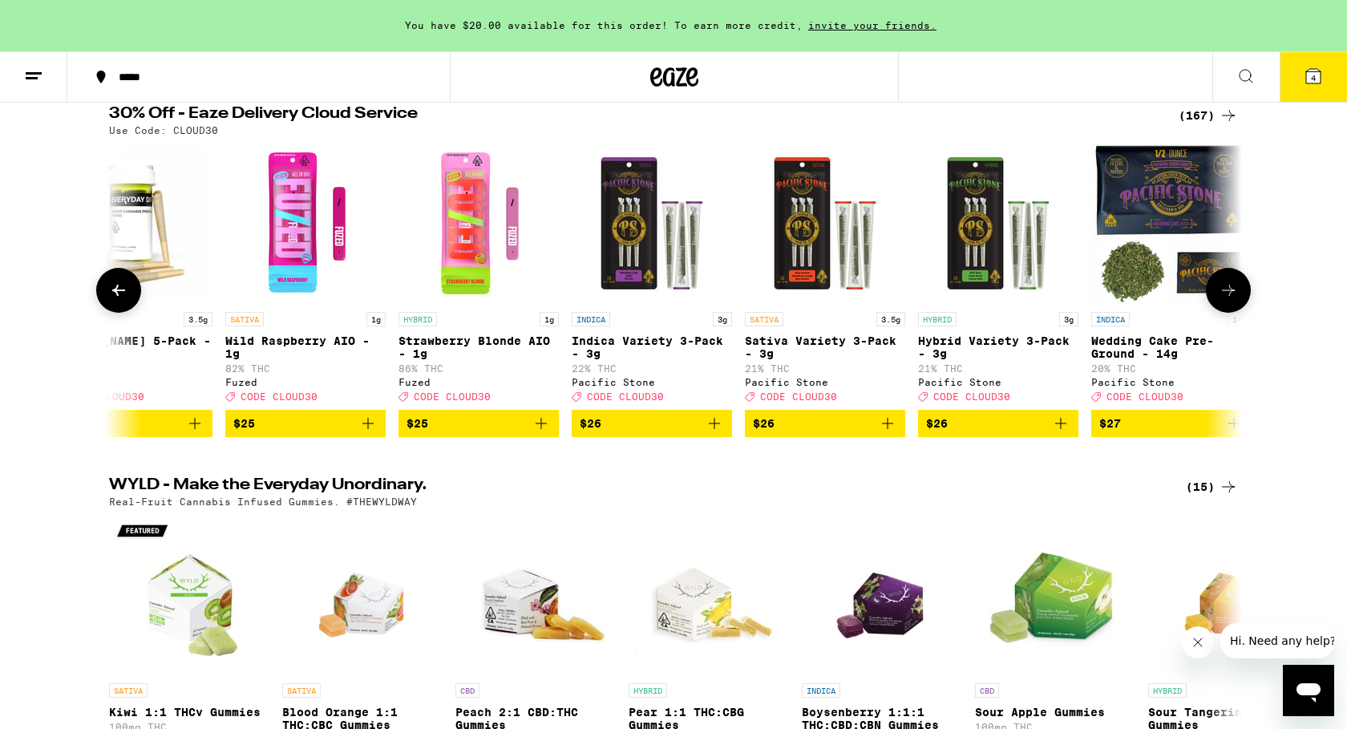
scroll to position [0, 11452]
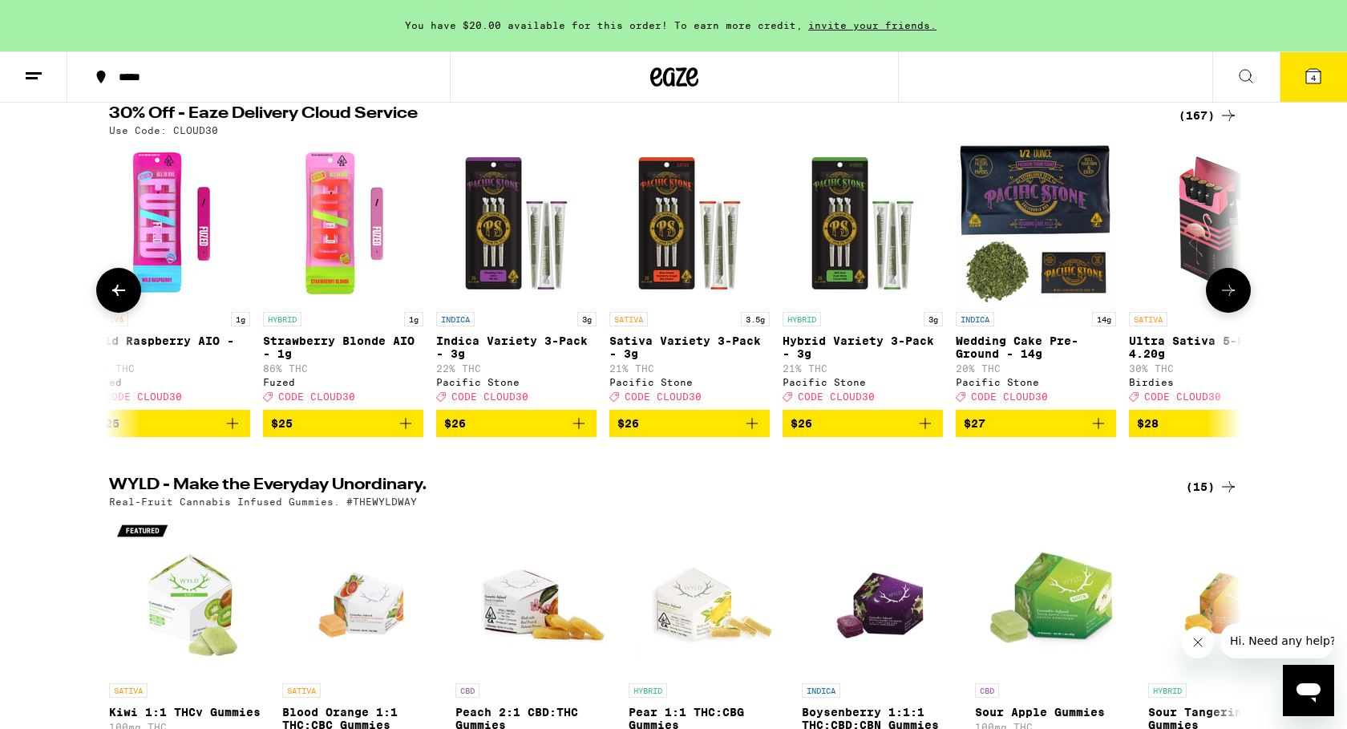
click at [1229, 292] on icon at bounding box center [1228, 290] width 19 height 19
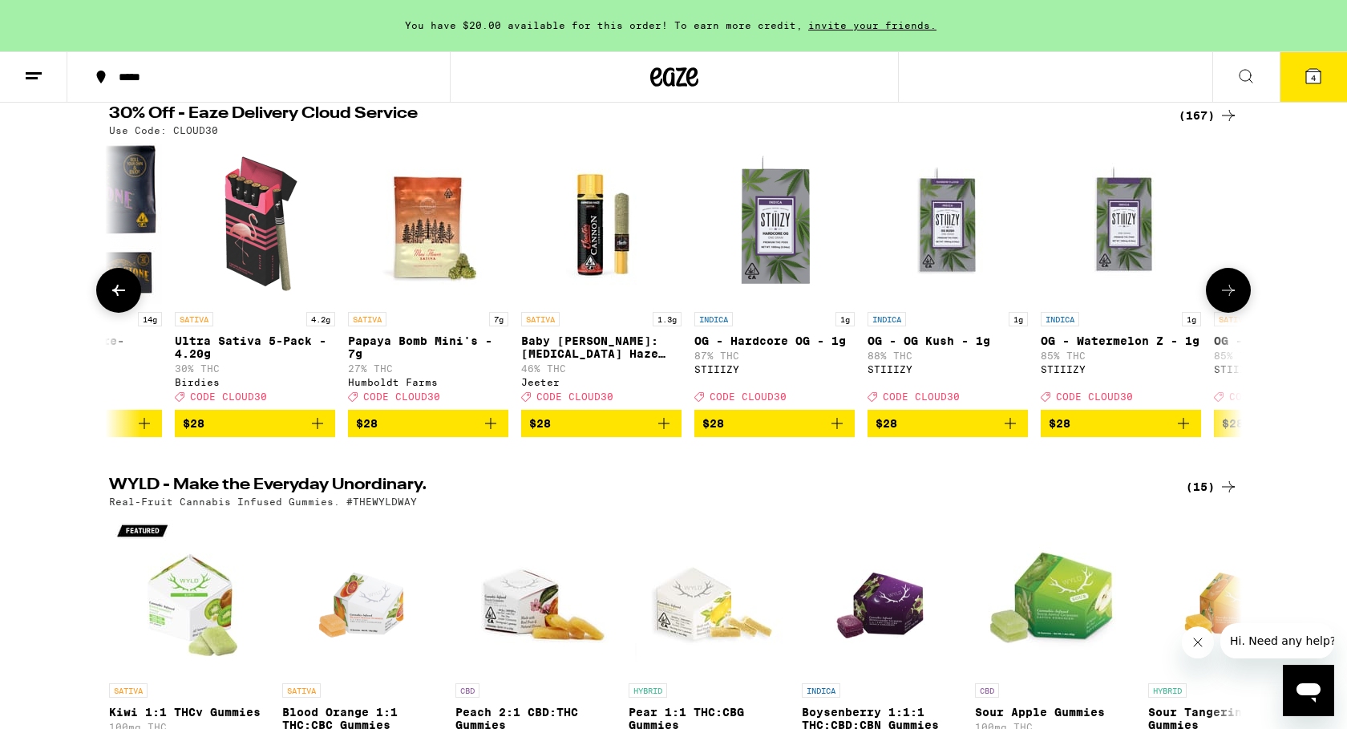
click at [1229, 292] on icon at bounding box center [1228, 290] width 19 height 19
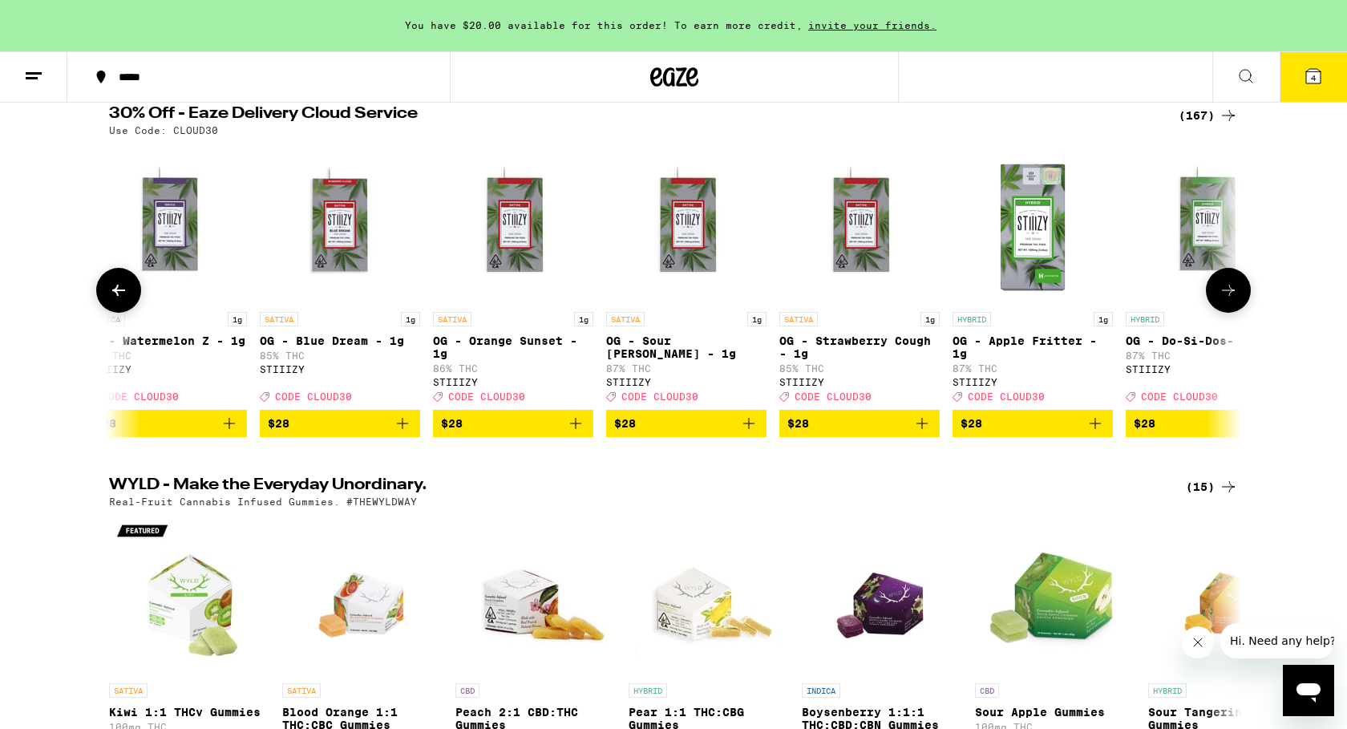
click at [1229, 292] on icon at bounding box center [1228, 290] width 19 height 19
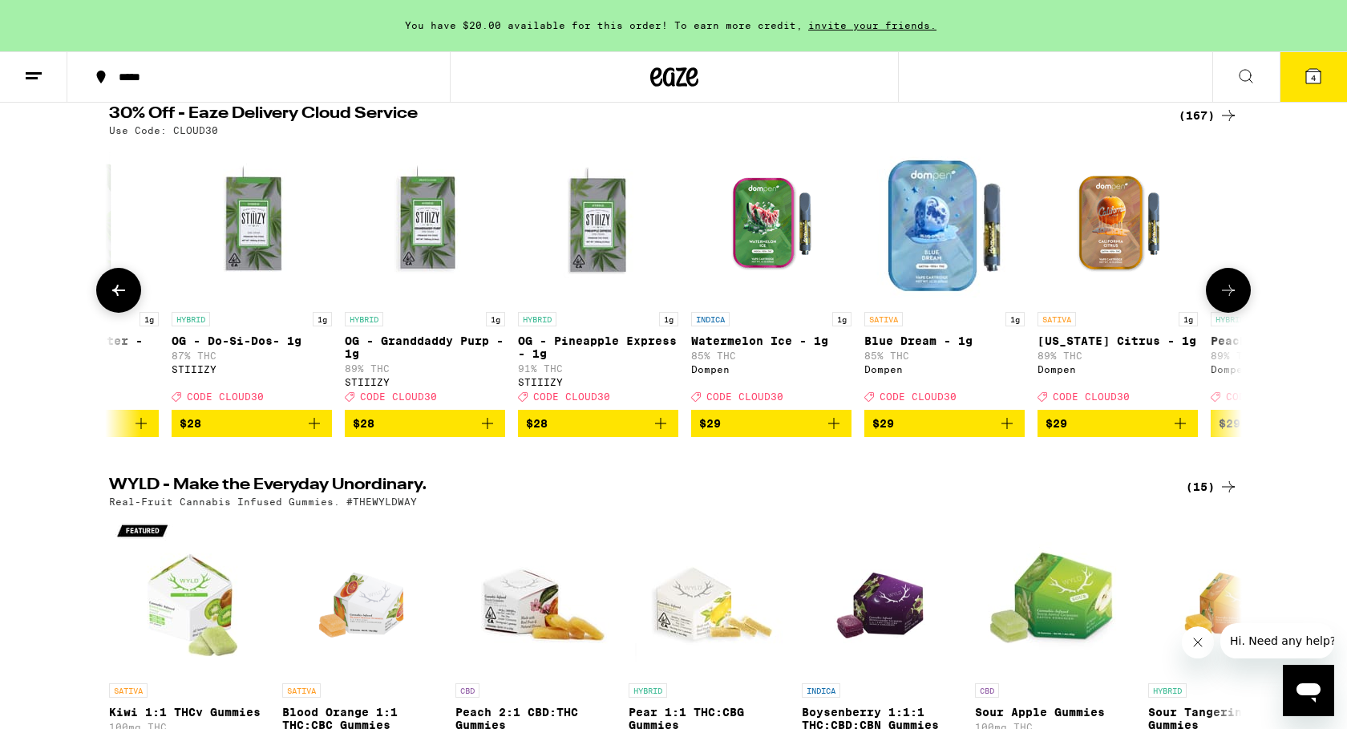
click at [1229, 294] on icon at bounding box center [1228, 290] width 13 height 11
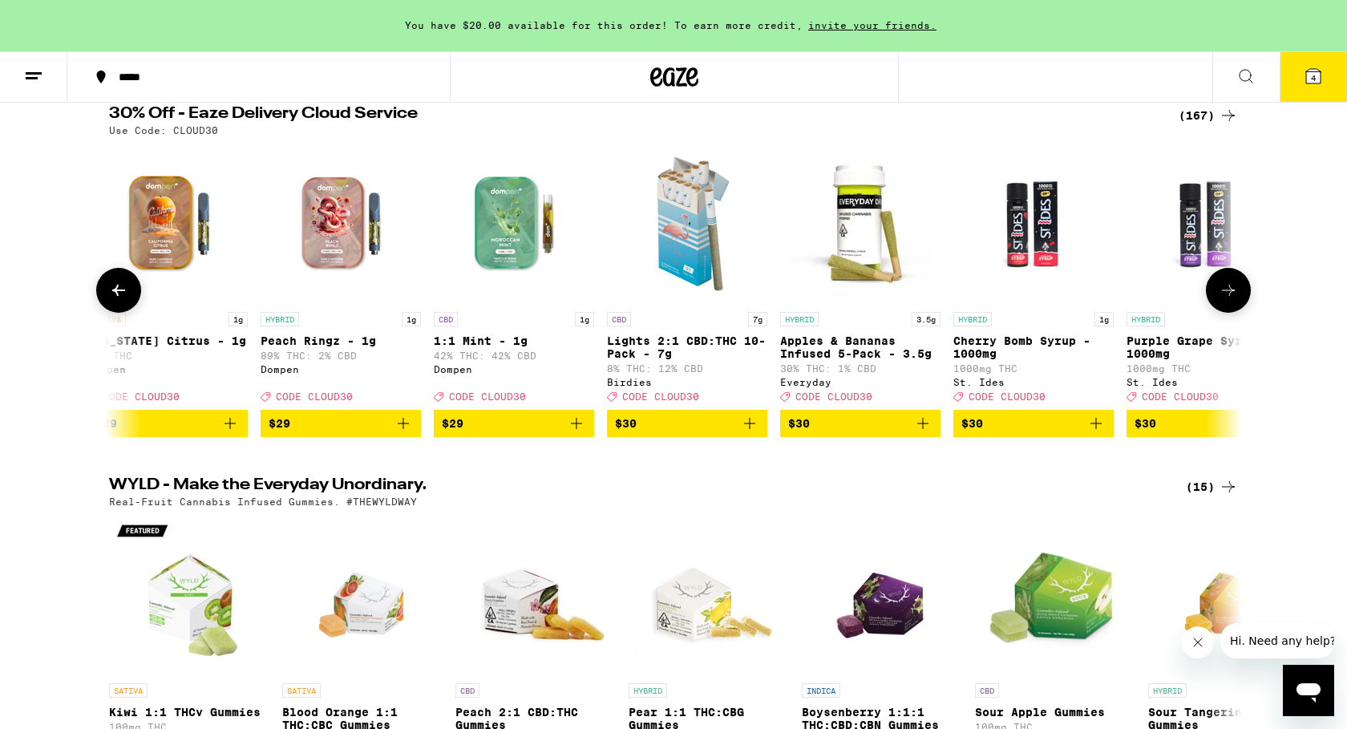
scroll to position [0, 15270]
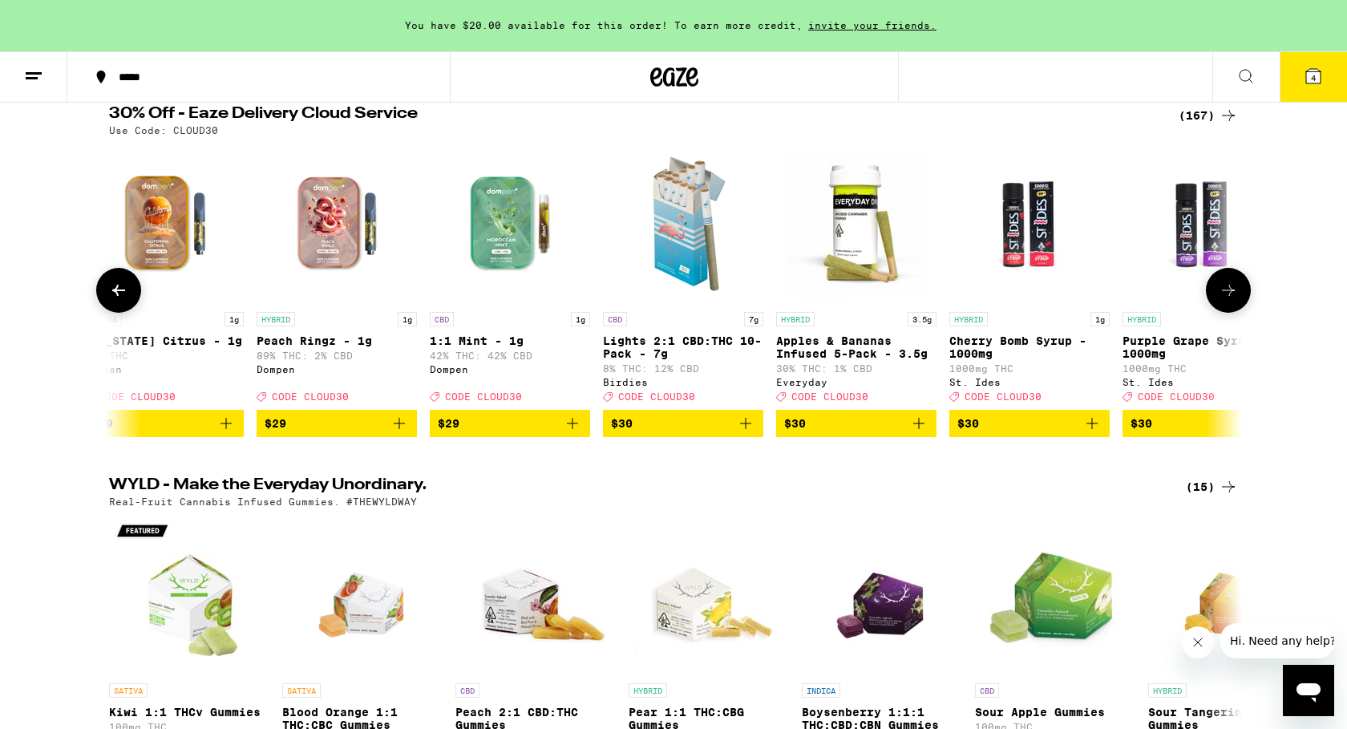
click at [1229, 294] on icon at bounding box center [1228, 290] width 13 height 11
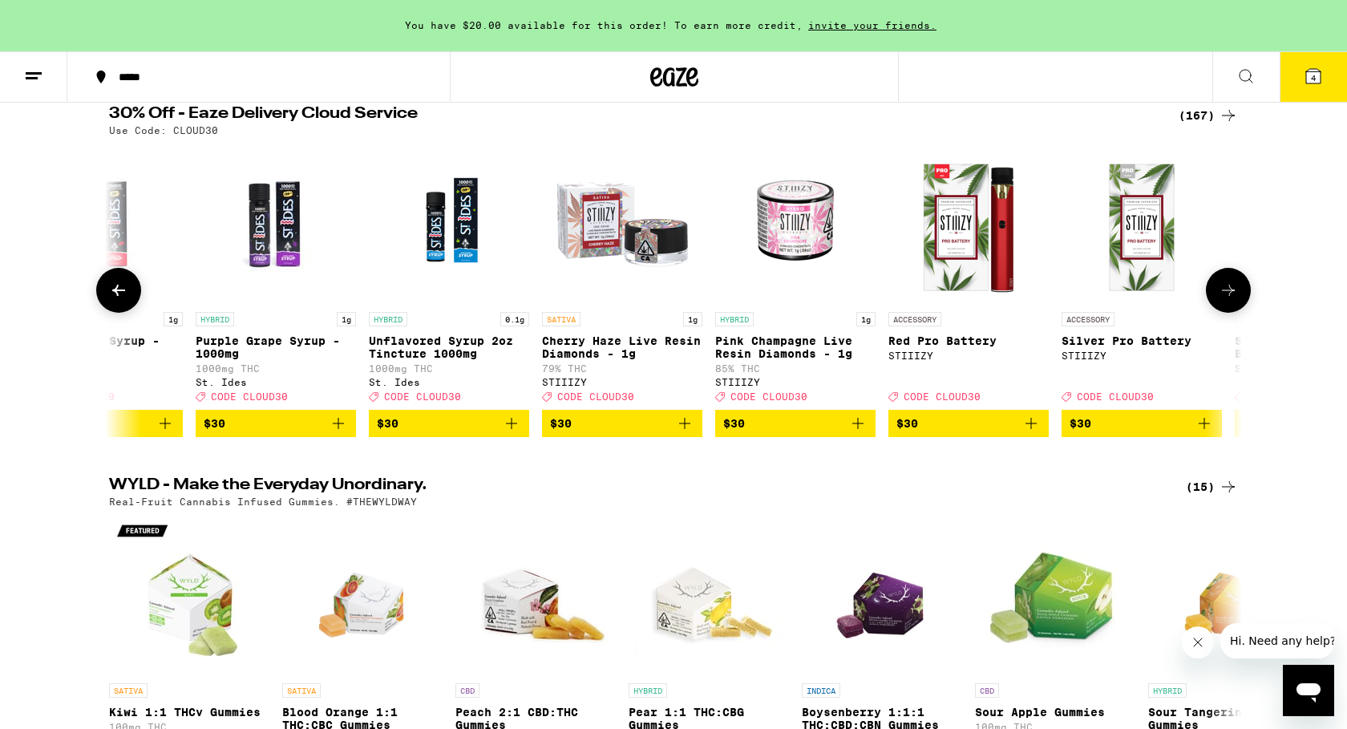
scroll to position [0, 16224]
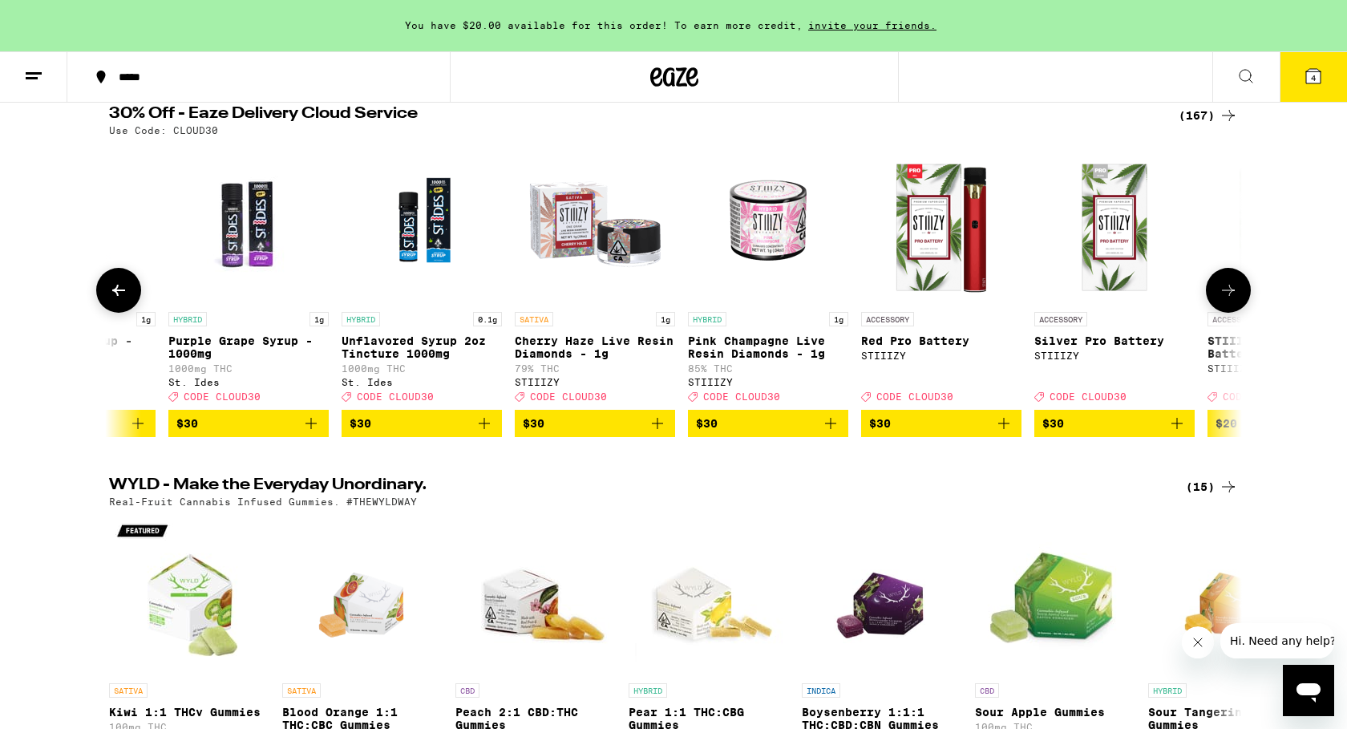
click at [1229, 294] on icon at bounding box center [1228, 290] width 13 height 11
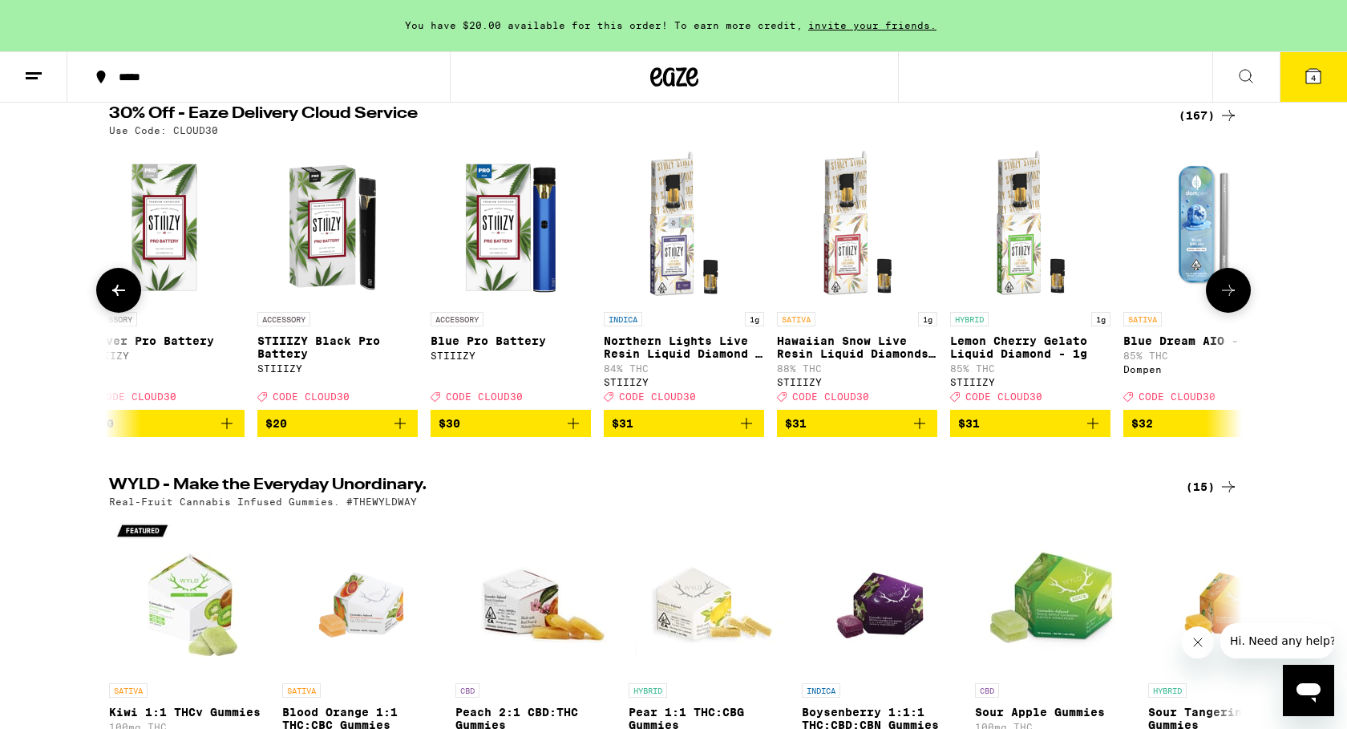
scroll to position [0, 17179]
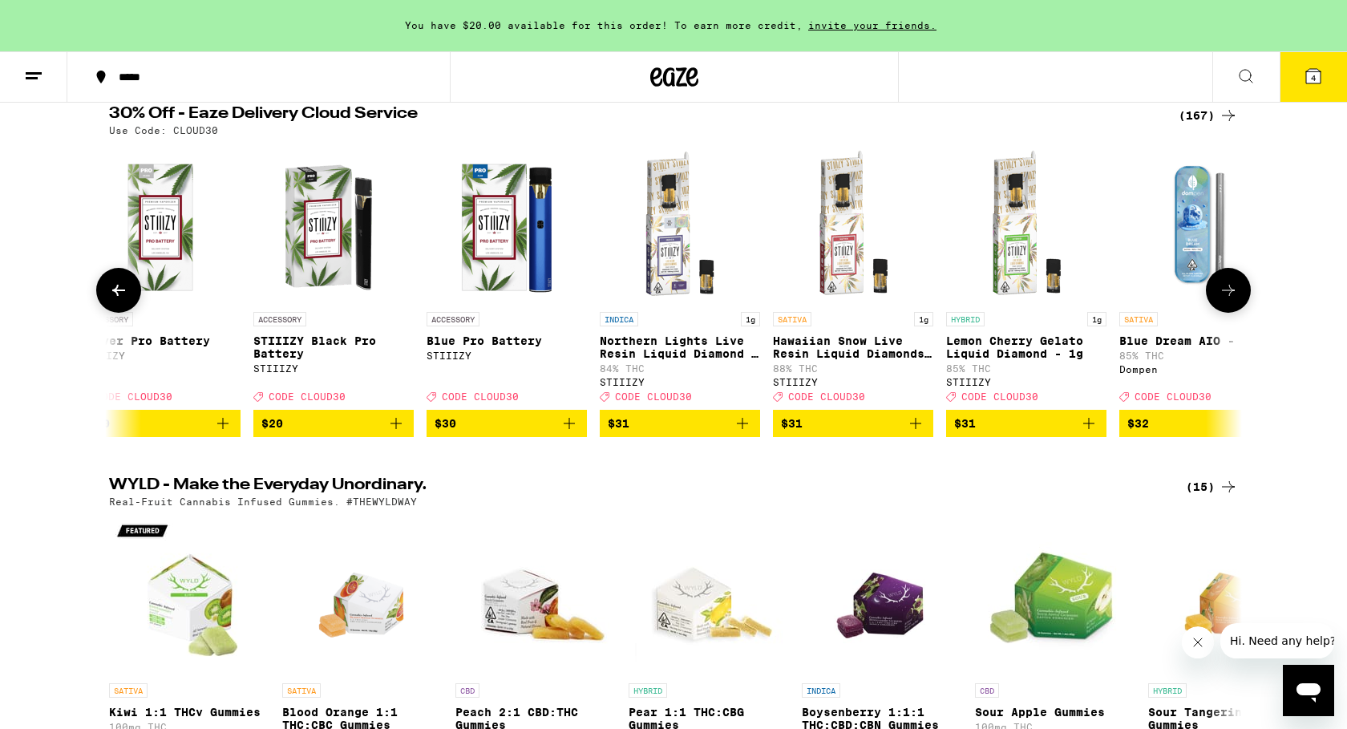
click at [1229, 294] on icon at bounding box center [1228, 290] width 13 height 11
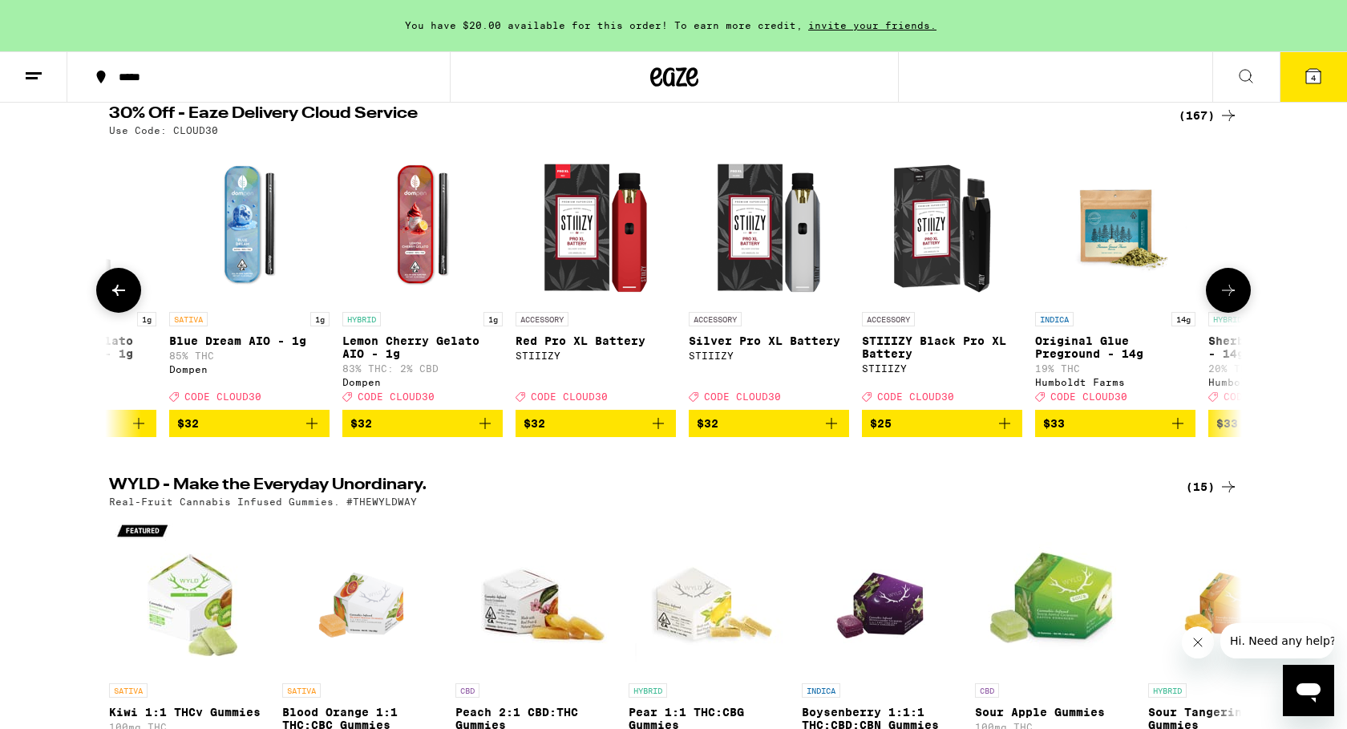
scroll to position [0, 18133]
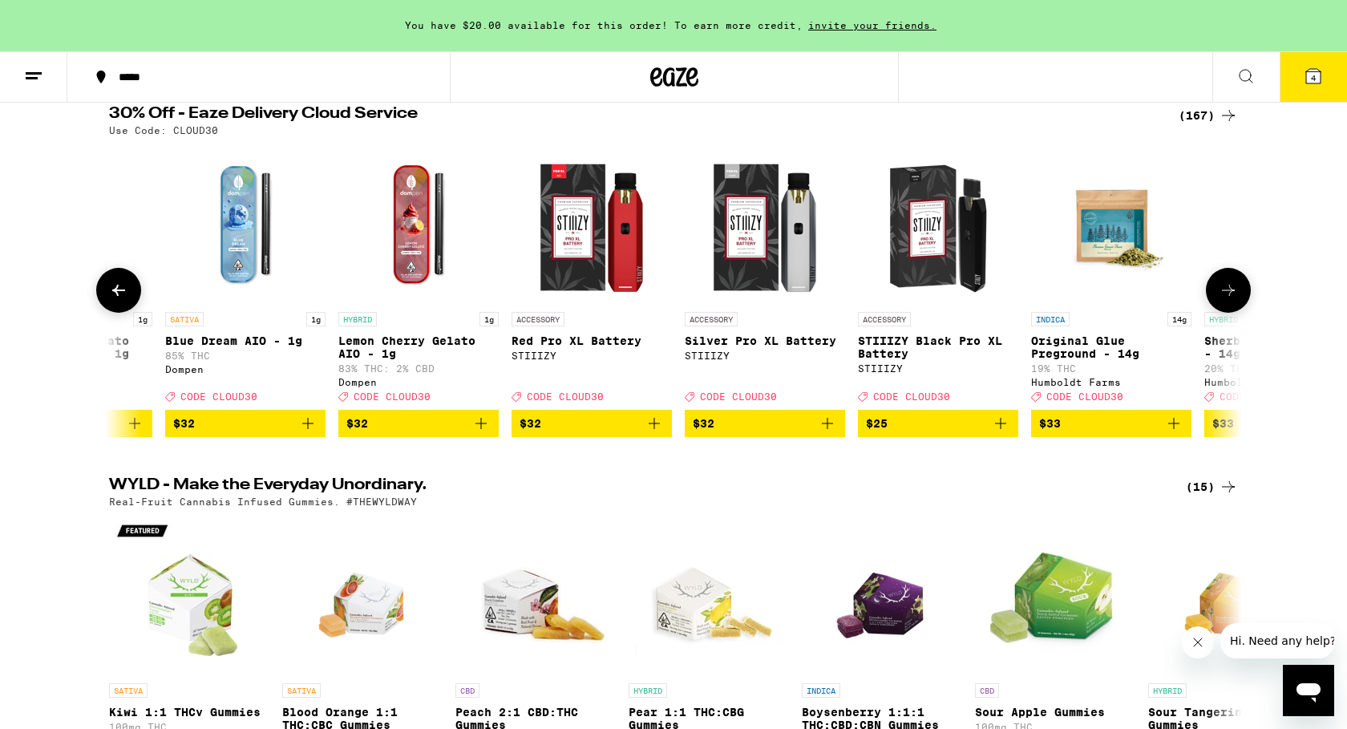
click at [1229, 294] on icon at bounding box center [1228, 290] width 13 height 11
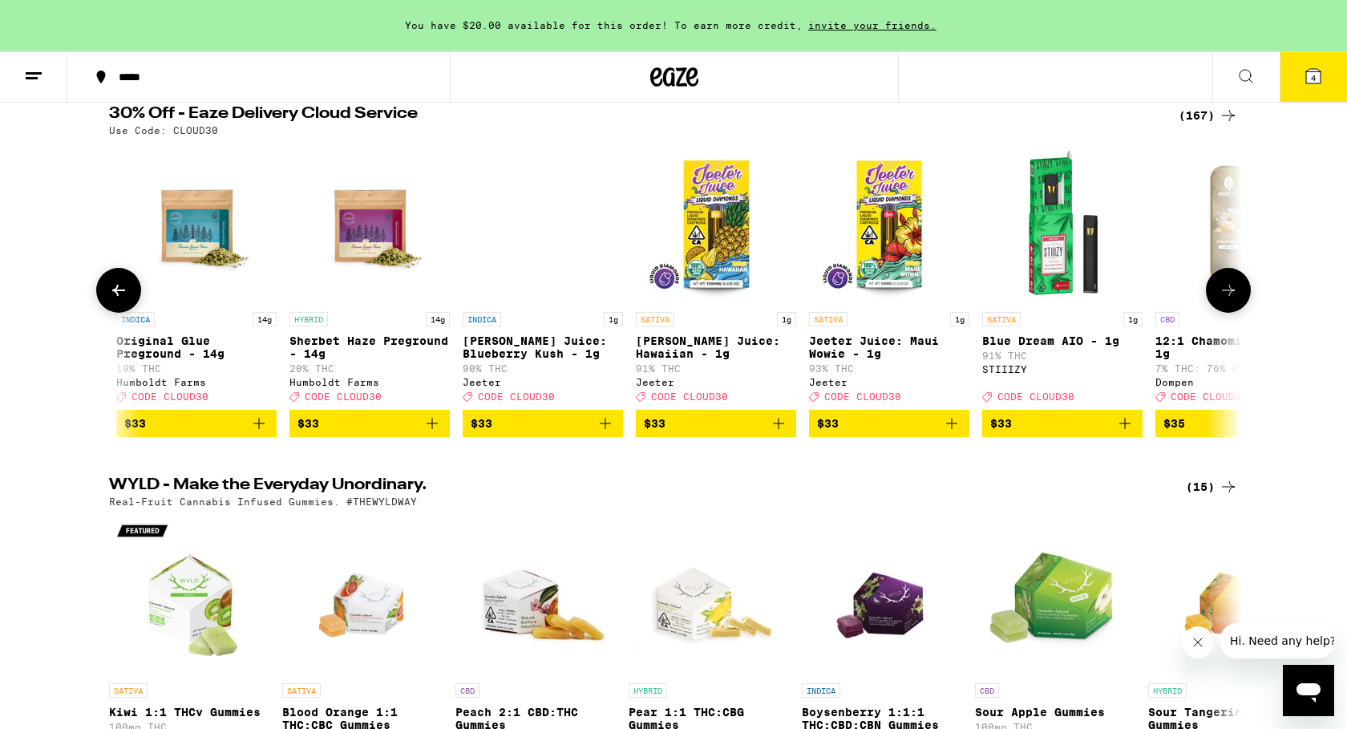
scroll to position [0, 19087]
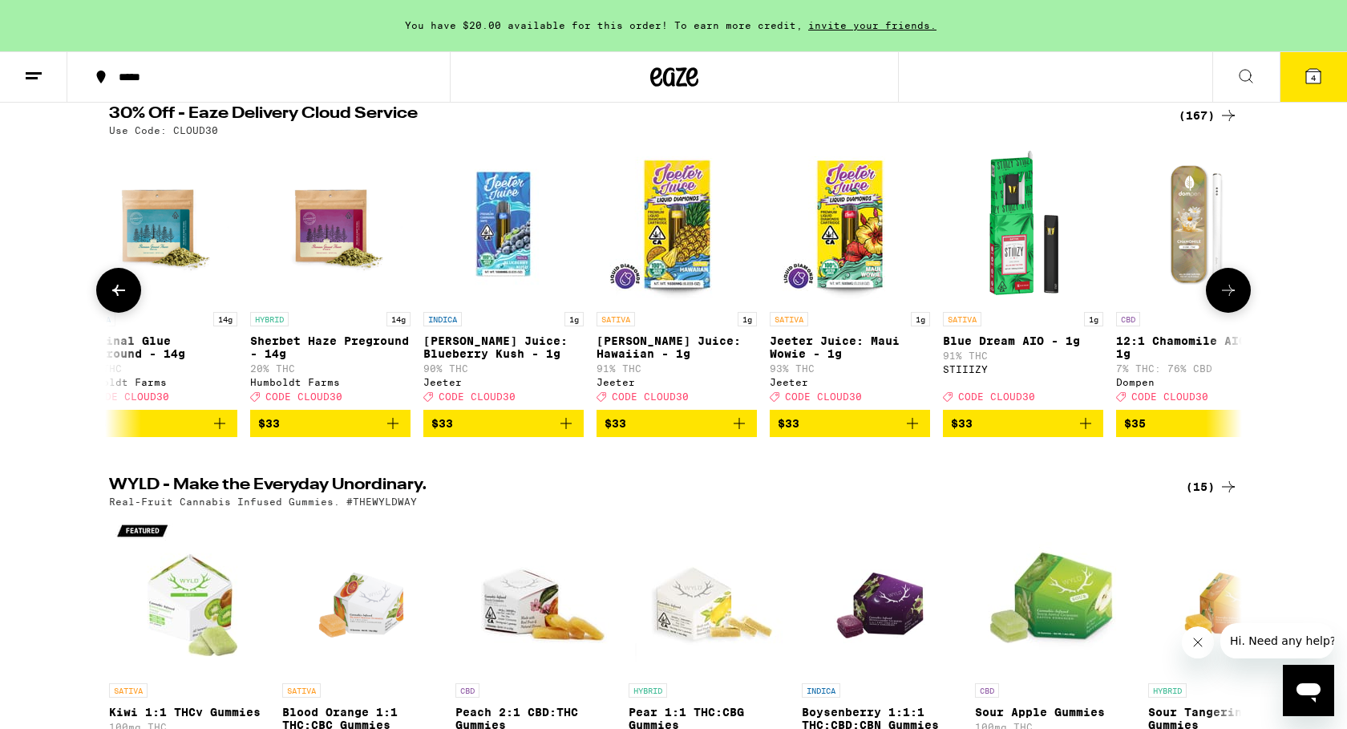
click at [1229, 294] on icon at bounding box center [1228, 290] width 13 height 11
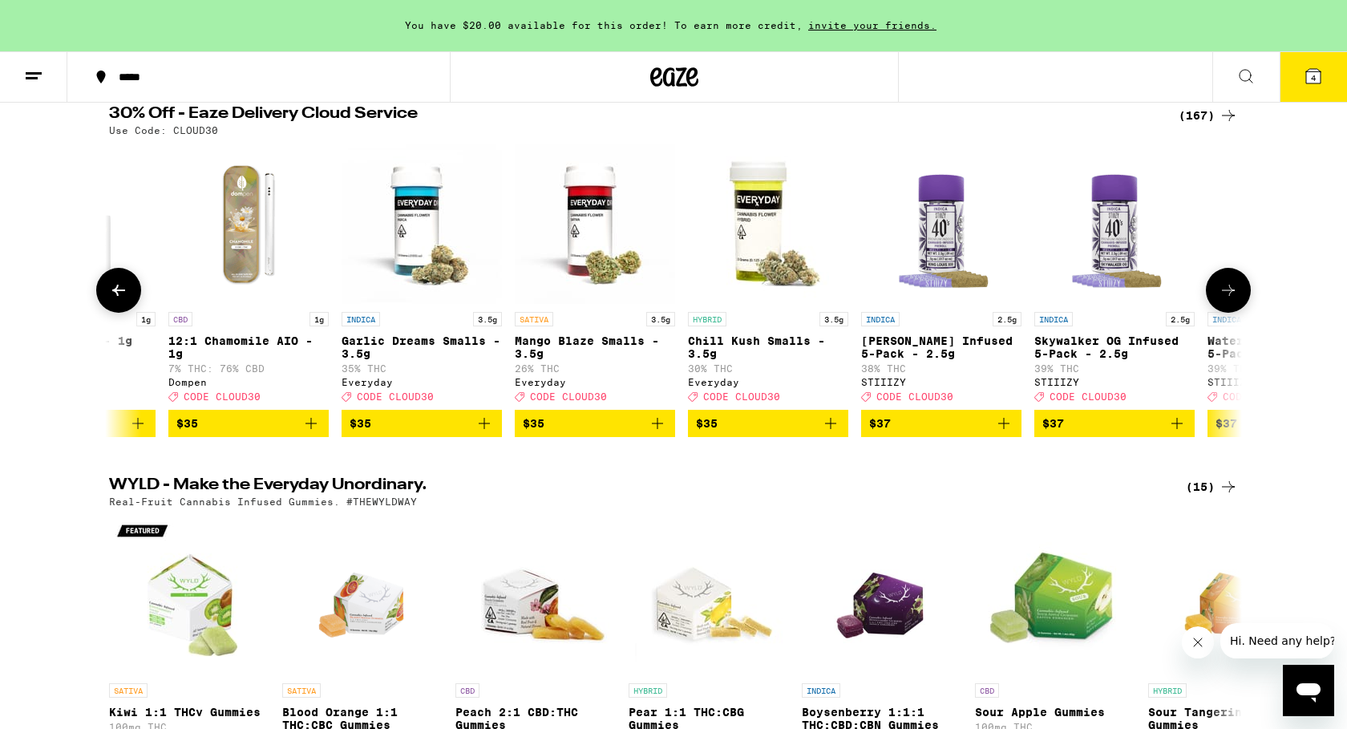
scroll to position [0, 20042]
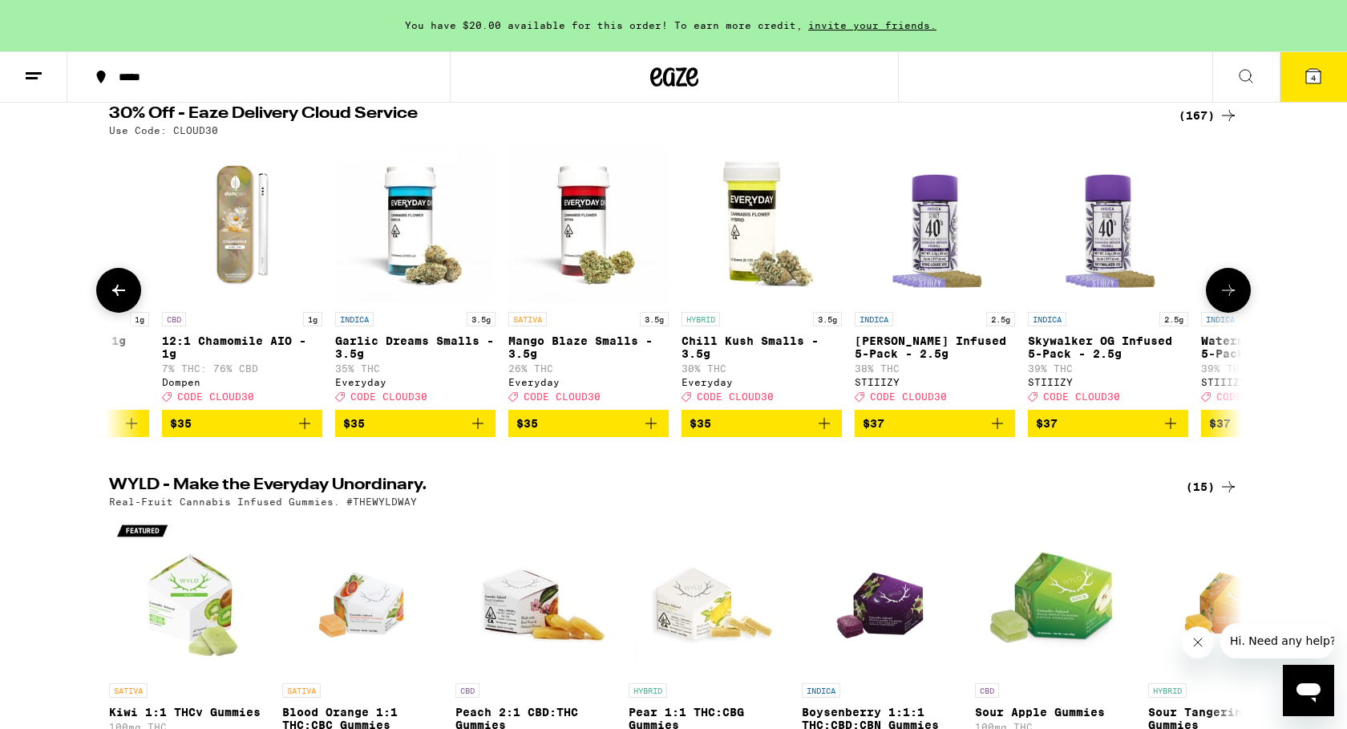
click at [1229, 294] on icon at bounding box center [1228, 290] width 13 height 11
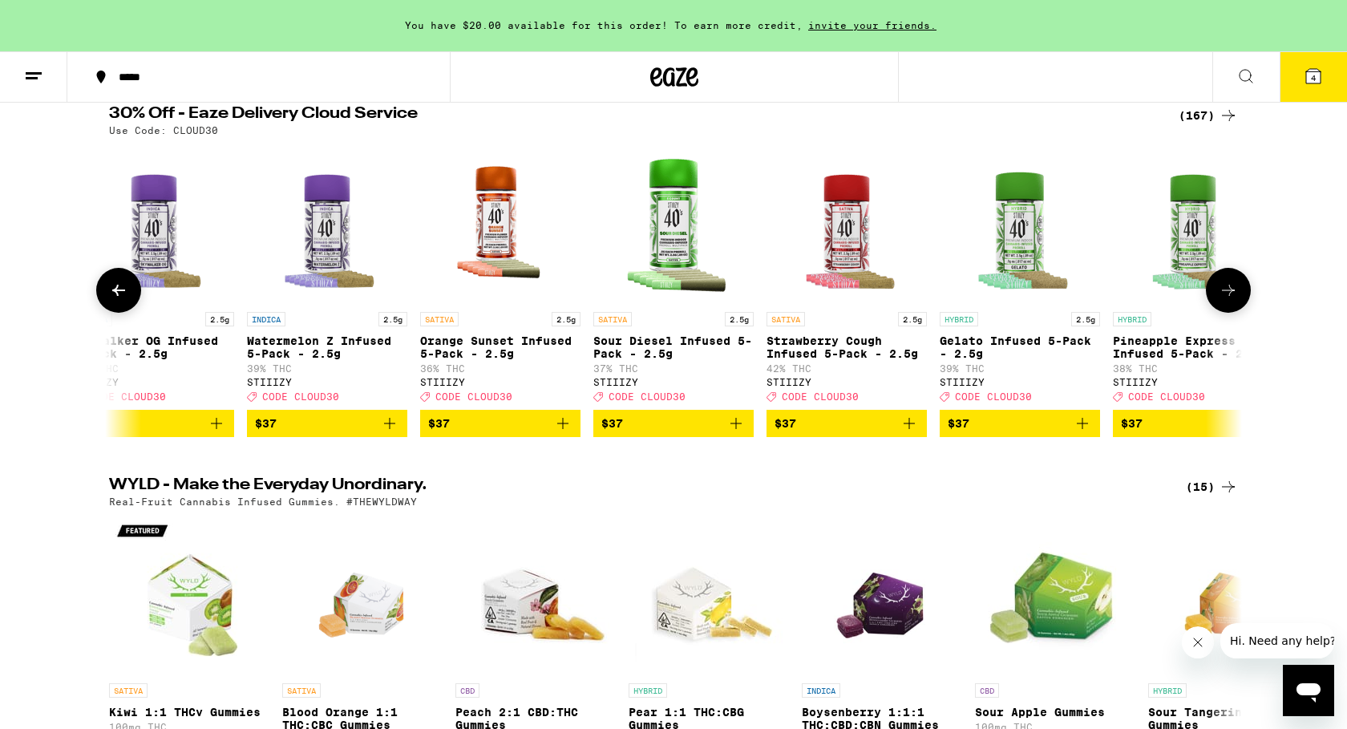
click at [1229, 294] on icon at bounding box center [1228, 290] width 13 height 11
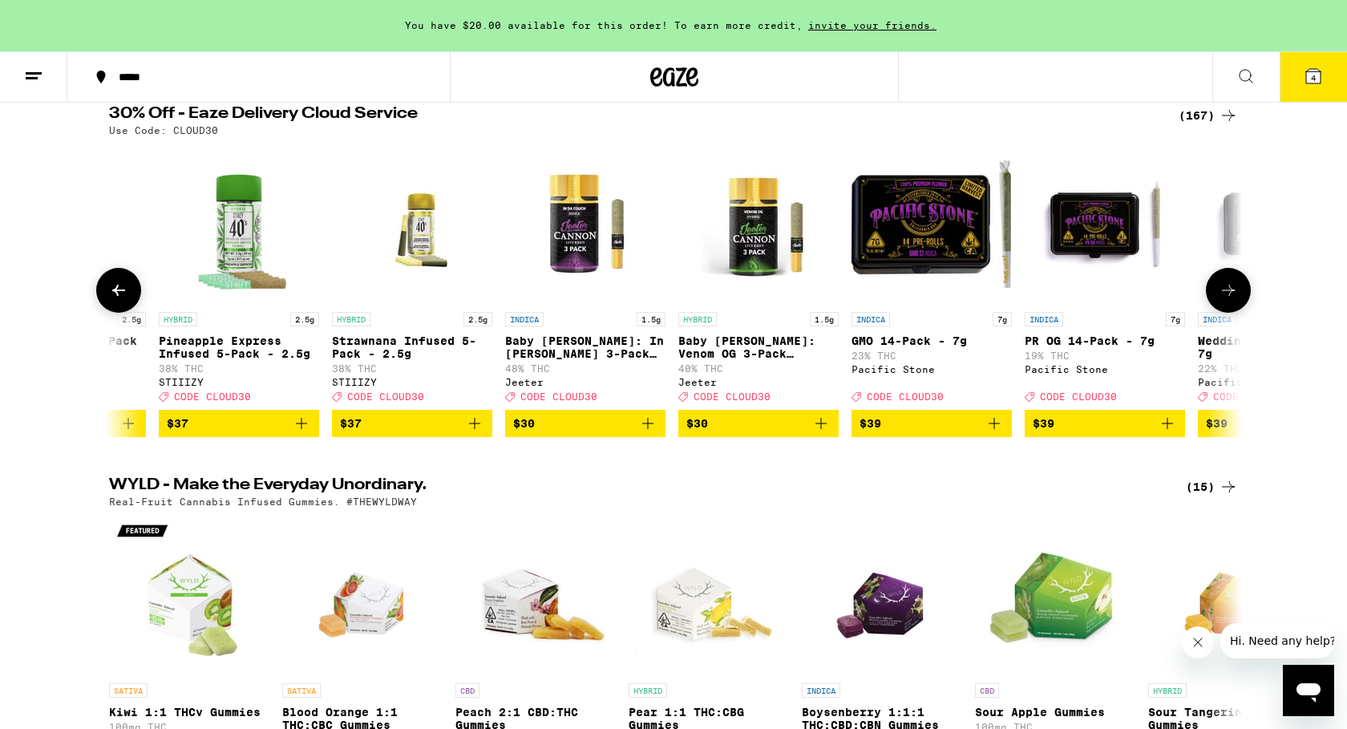
click at [1229, 294] on icon at bounding box center [1228, 290] width 13 height 11
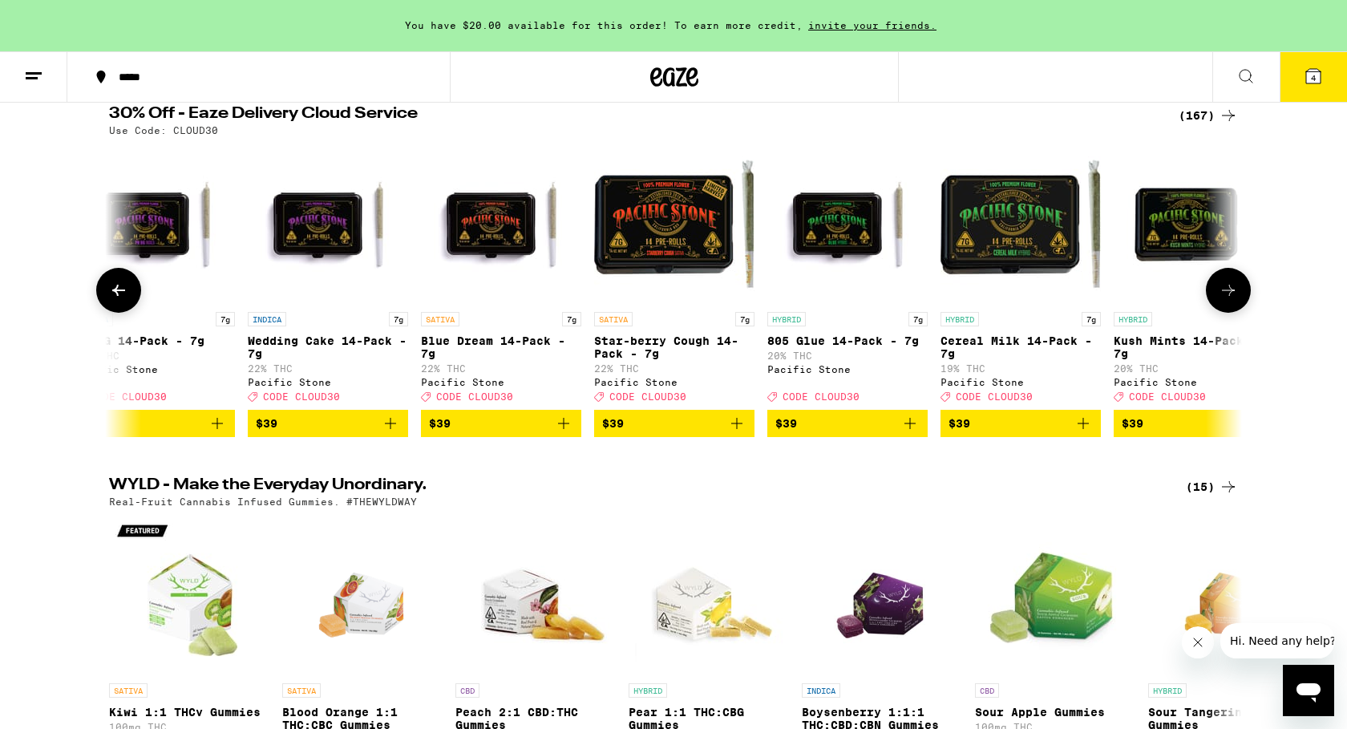
scroll to position [0, 22905]
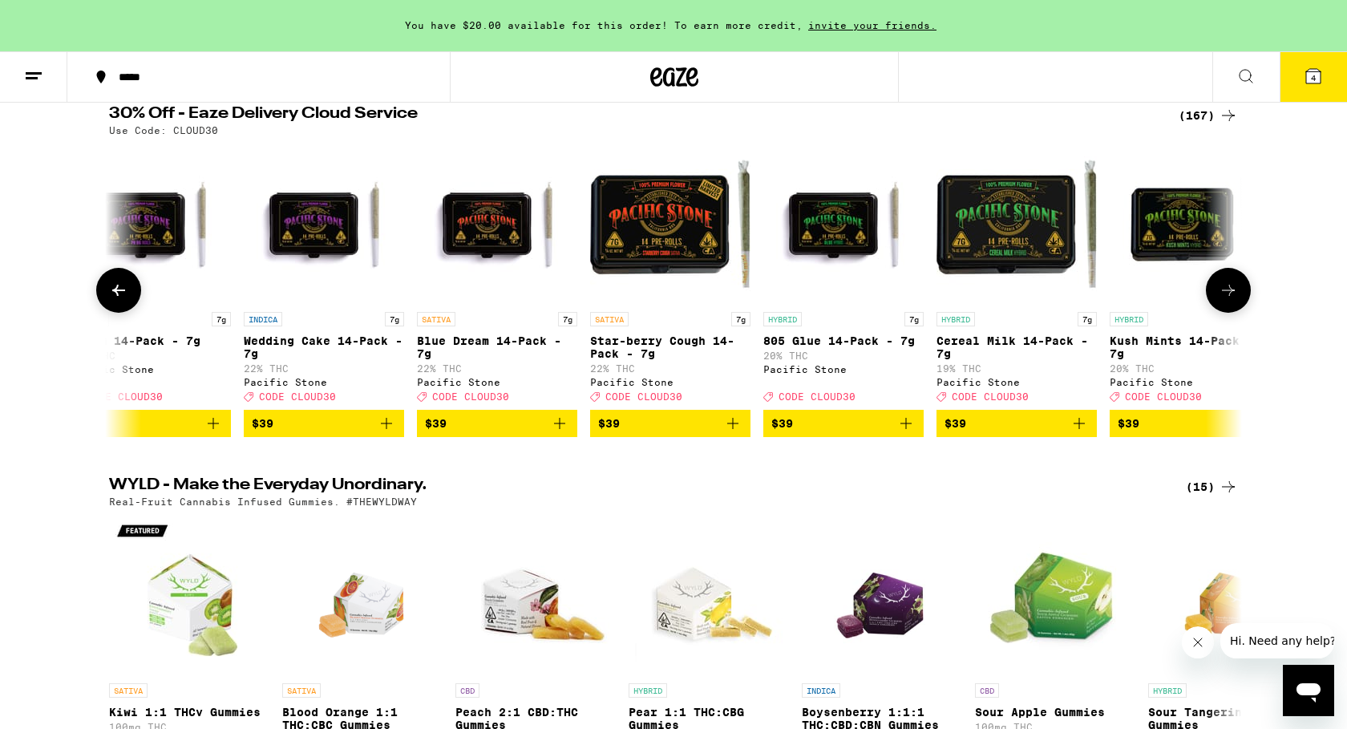
click at [123, 294] on icon at bounding box center [118, 290] width 19 height 19
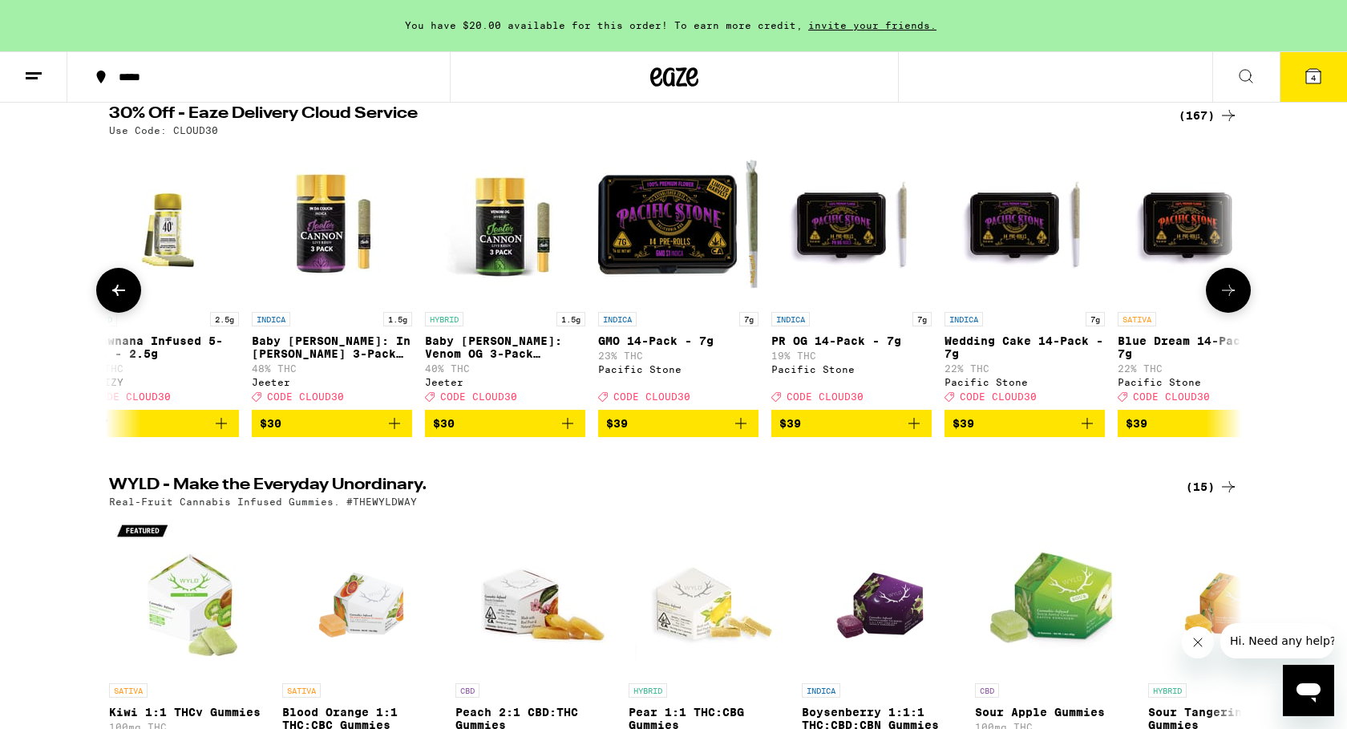
click at [123, 294] on icon at bounding box center [118, 290] width 19 height 19
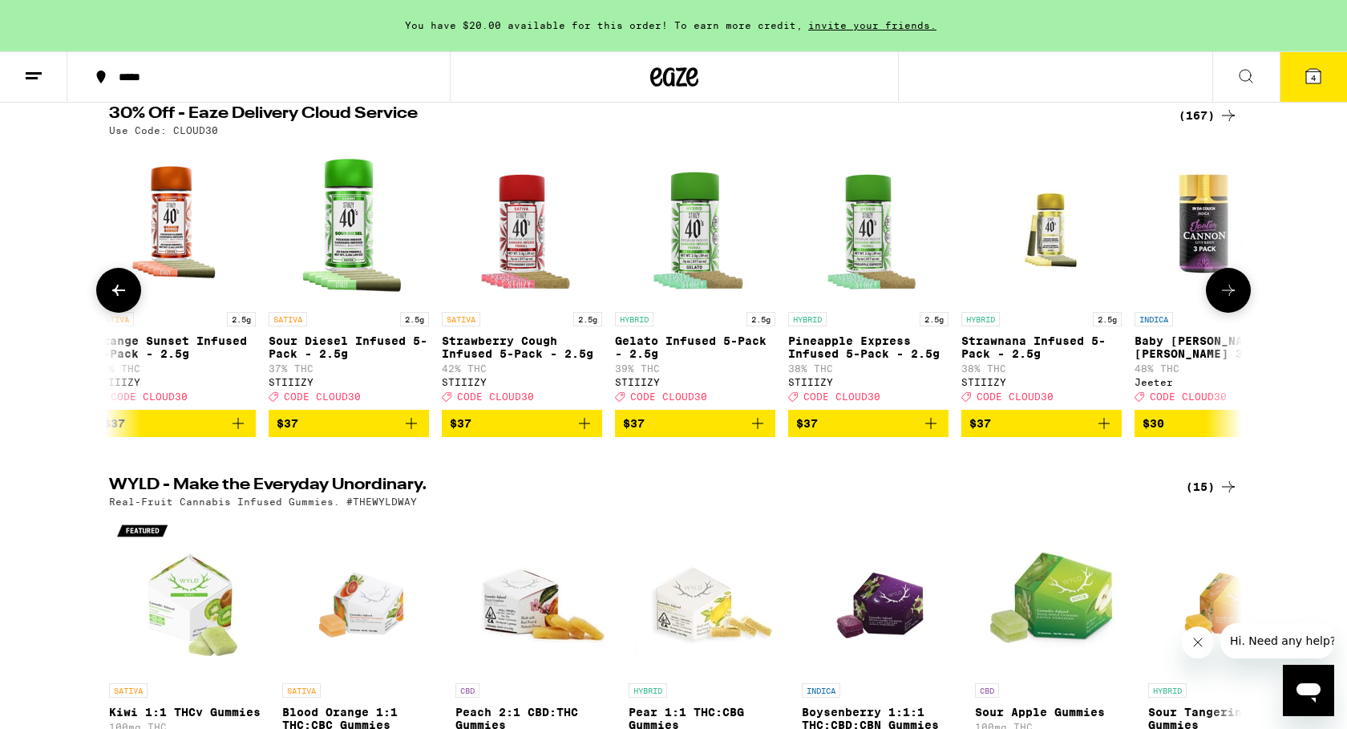
click at [123, 294] on icon at bounding box center [118, 290] width 19 height 19
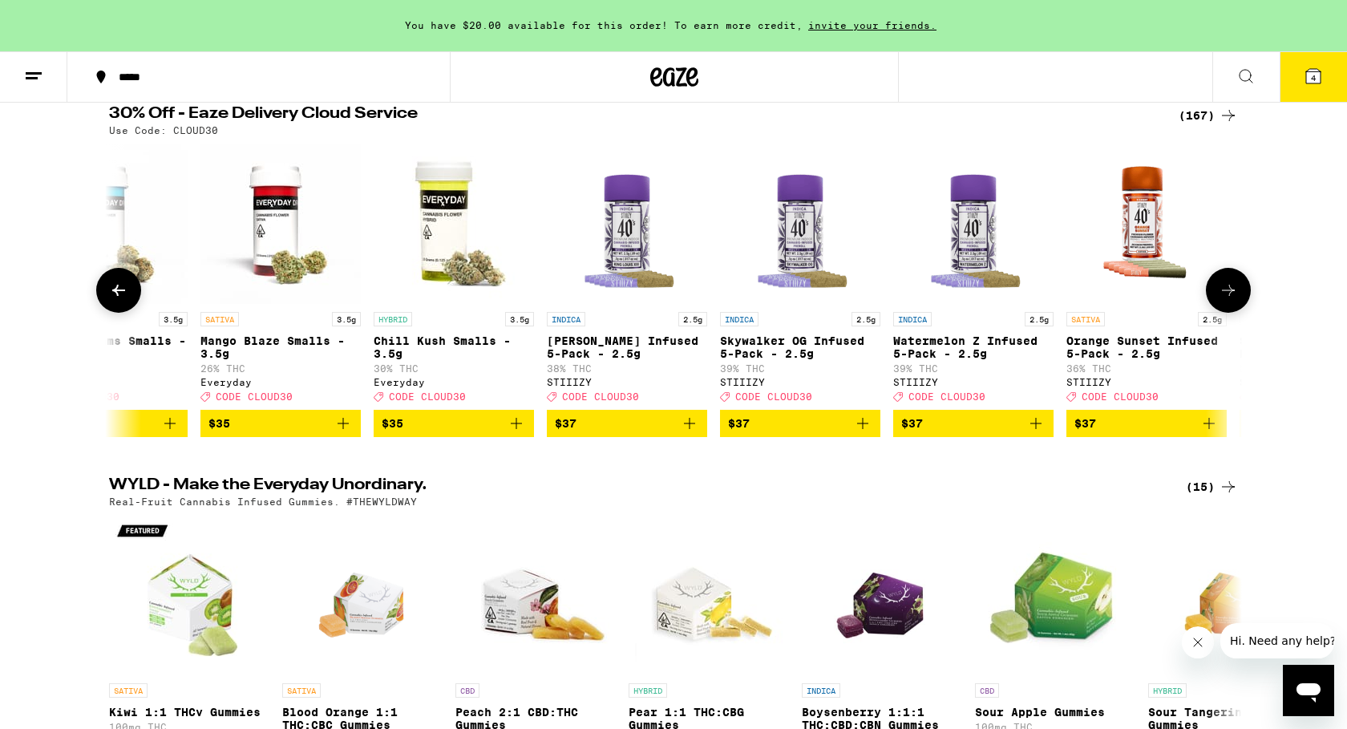
click at [123, 291] on icon at bounding box center [118, 290] width 19 height 19
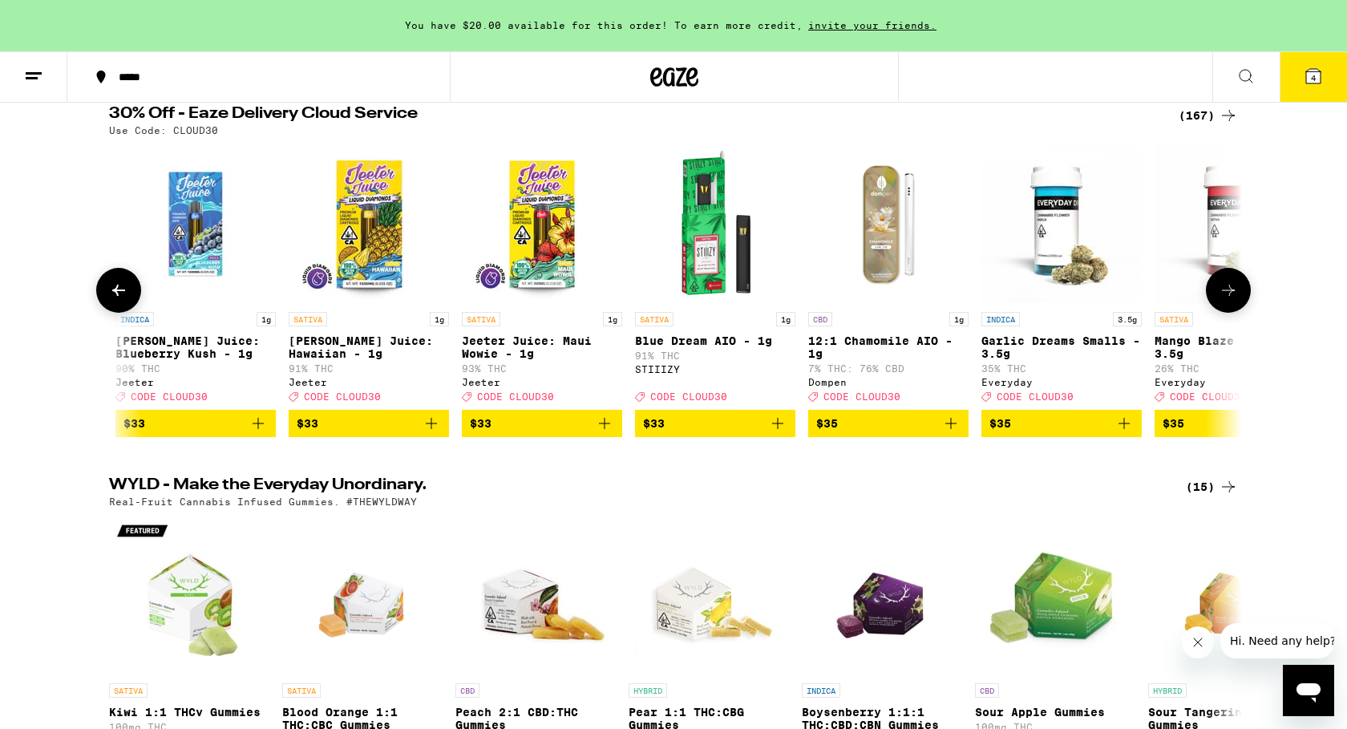
click at [120, 291] on icon at bounding box center [118, 290] width 19 height 19
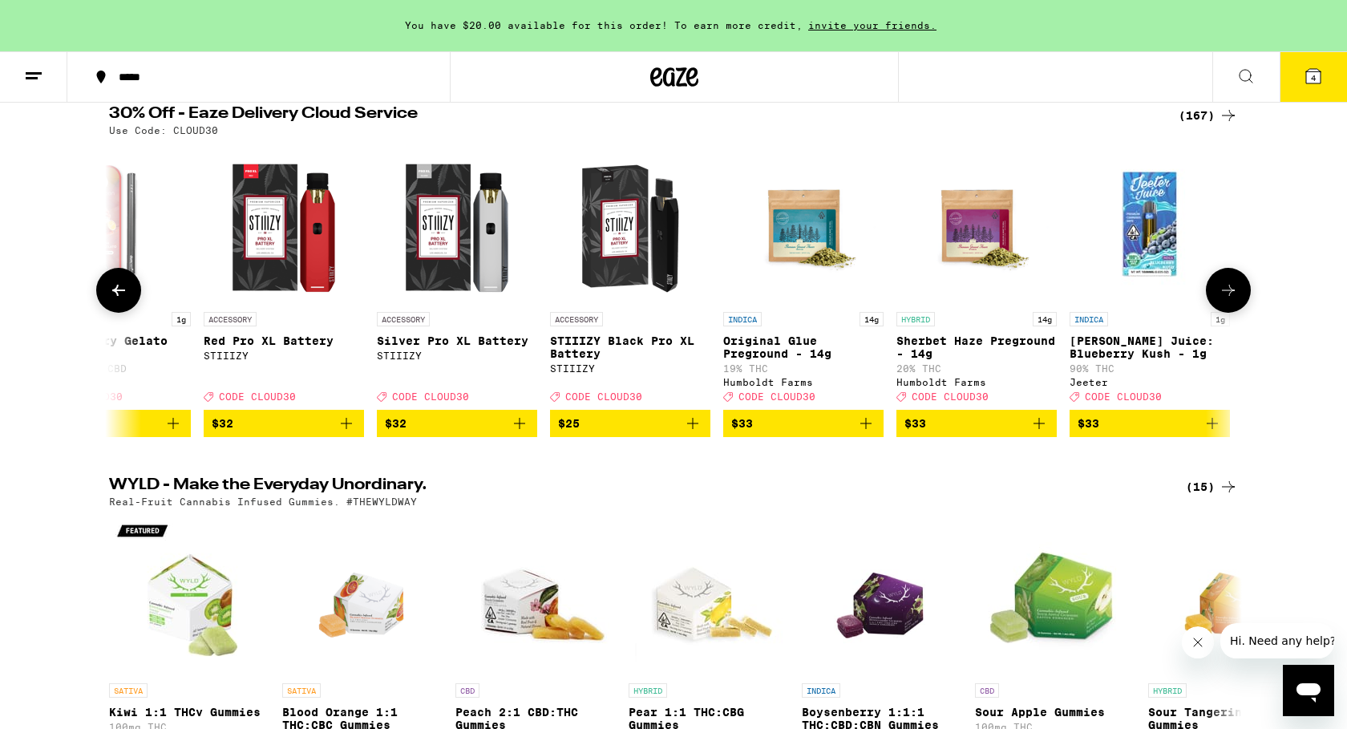
click at [120, 291] on icon at bounding box center [118, 290] width 19 height 19
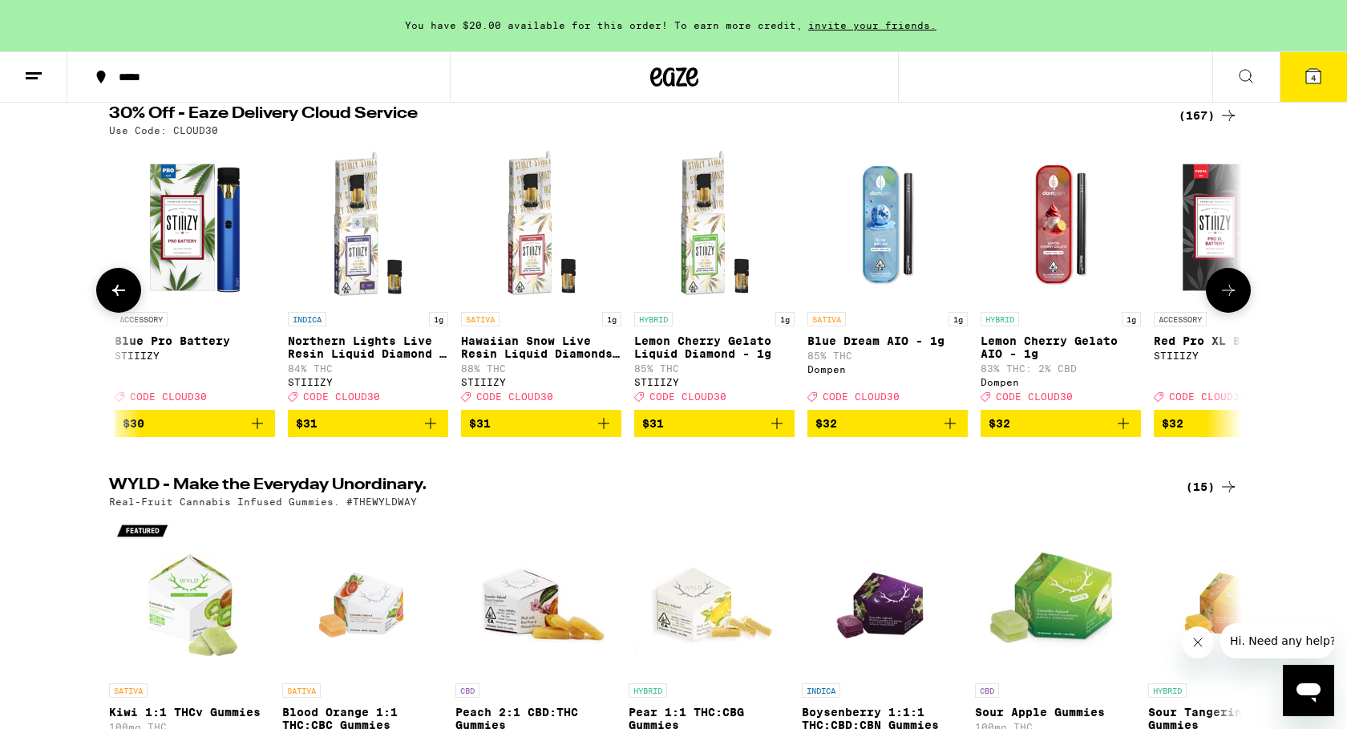
scroll to position [0, 17487]
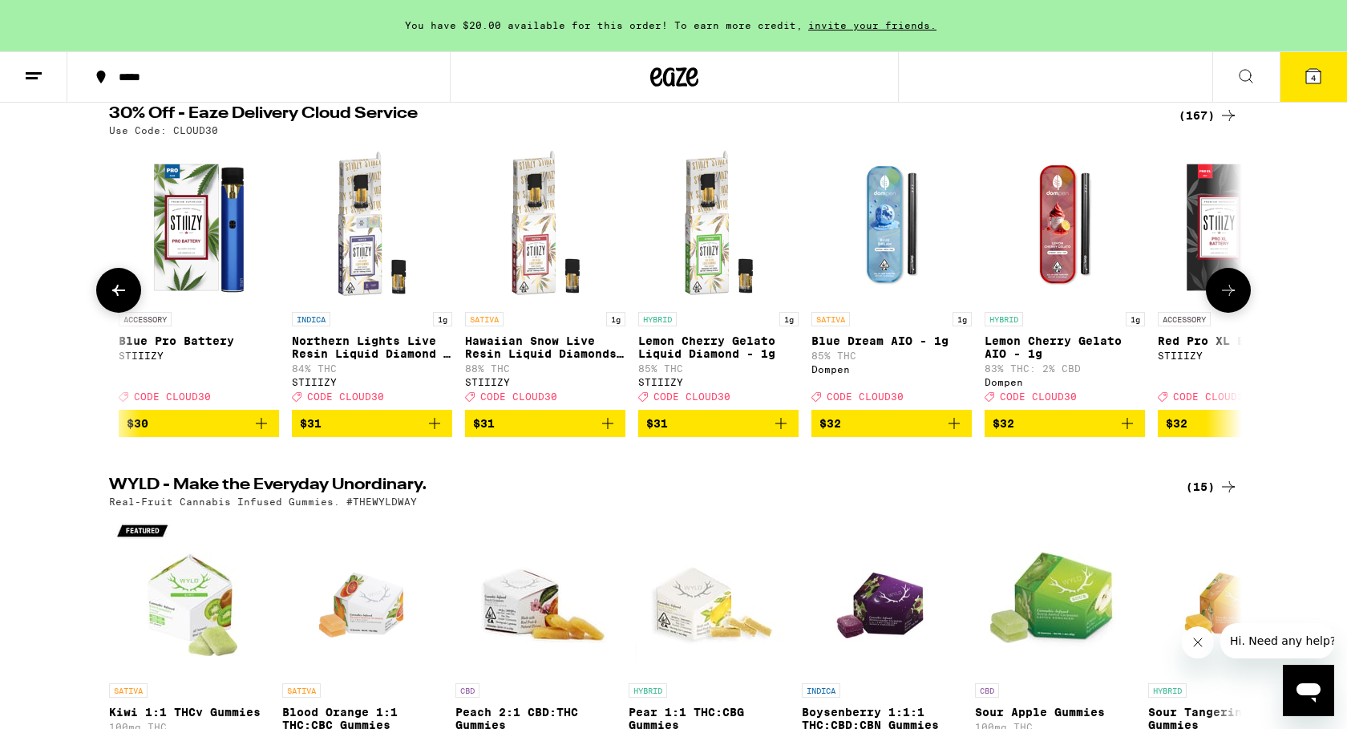
click at [120, 291] on icon at bounding box center [118, 290] width 19 height 19
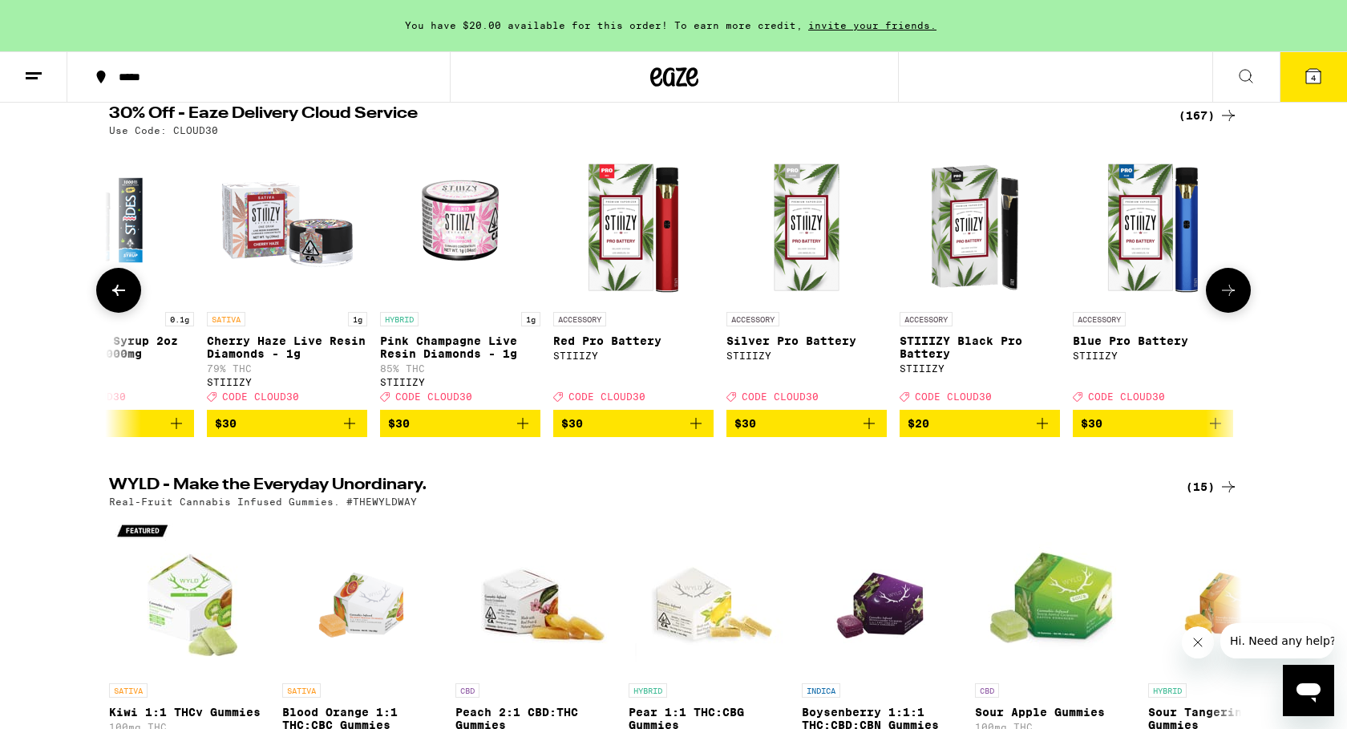
click at [120, 291] on icon at bounding box center [118, 290] width 19 height 19
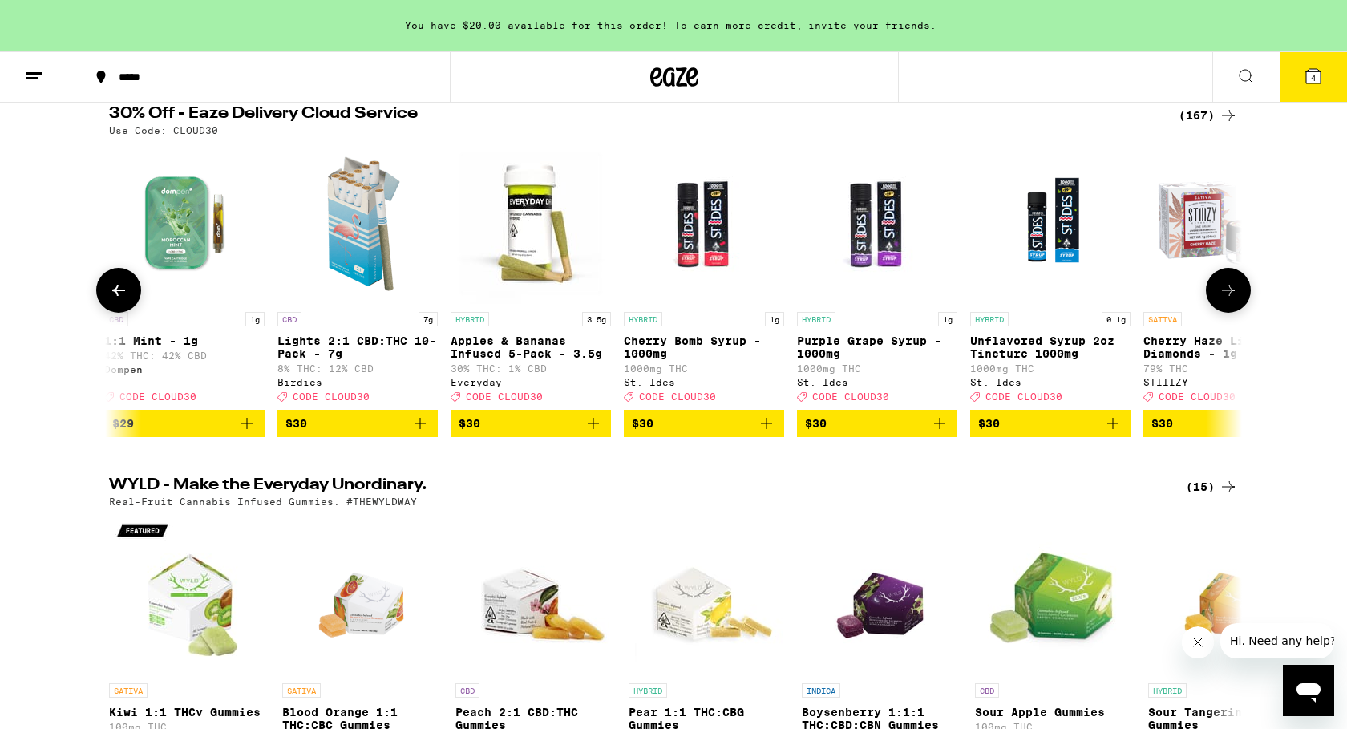
scroll to position [0, 15578]
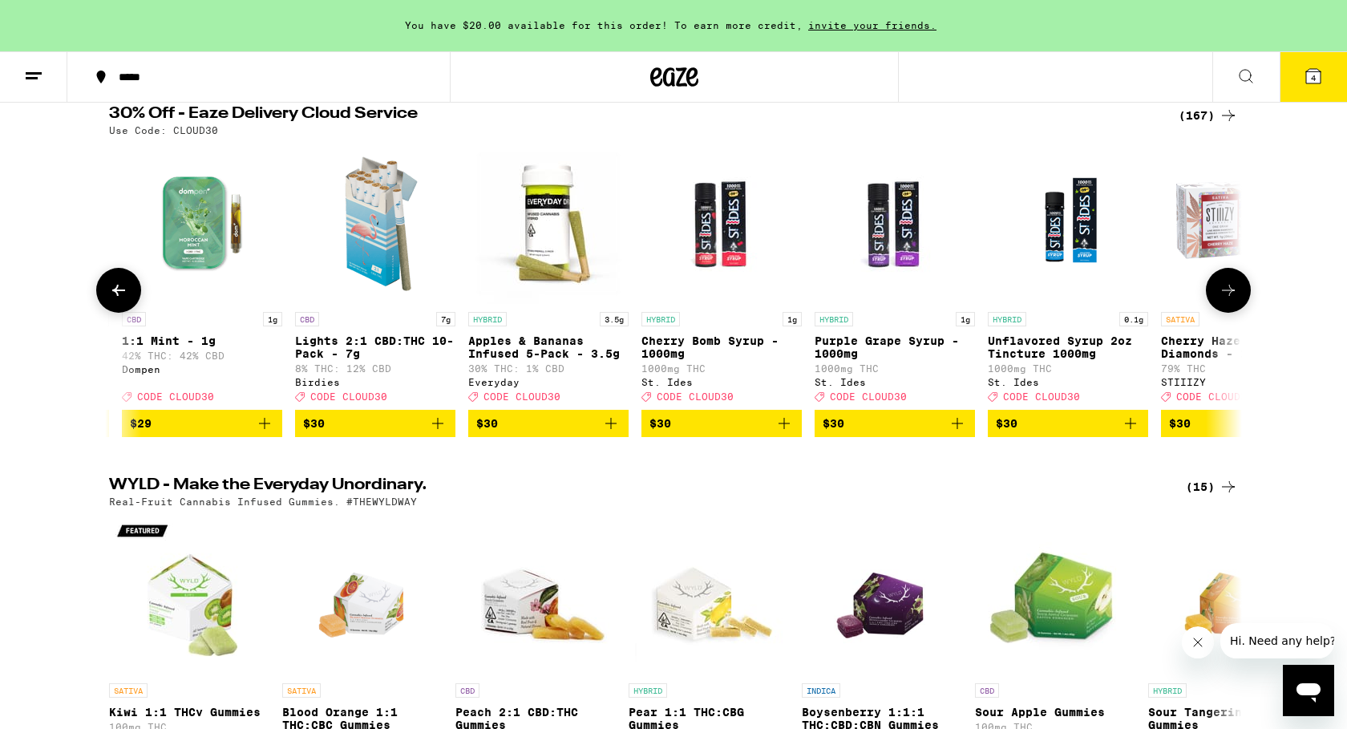
click at [120, 291] on icon at bounding box center [118, 290] width 19 height 19
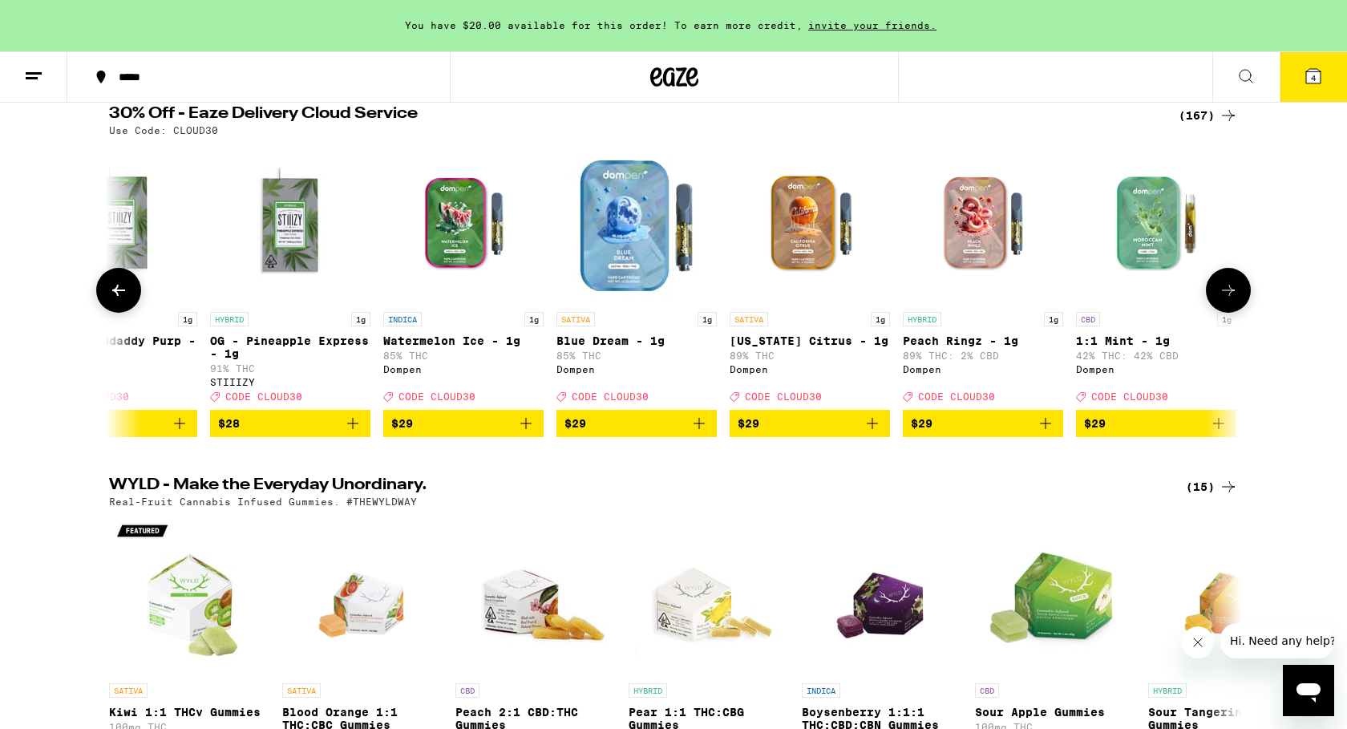
click at [120, 291] on icon at bounding box center [118, 290] width 19 height 19
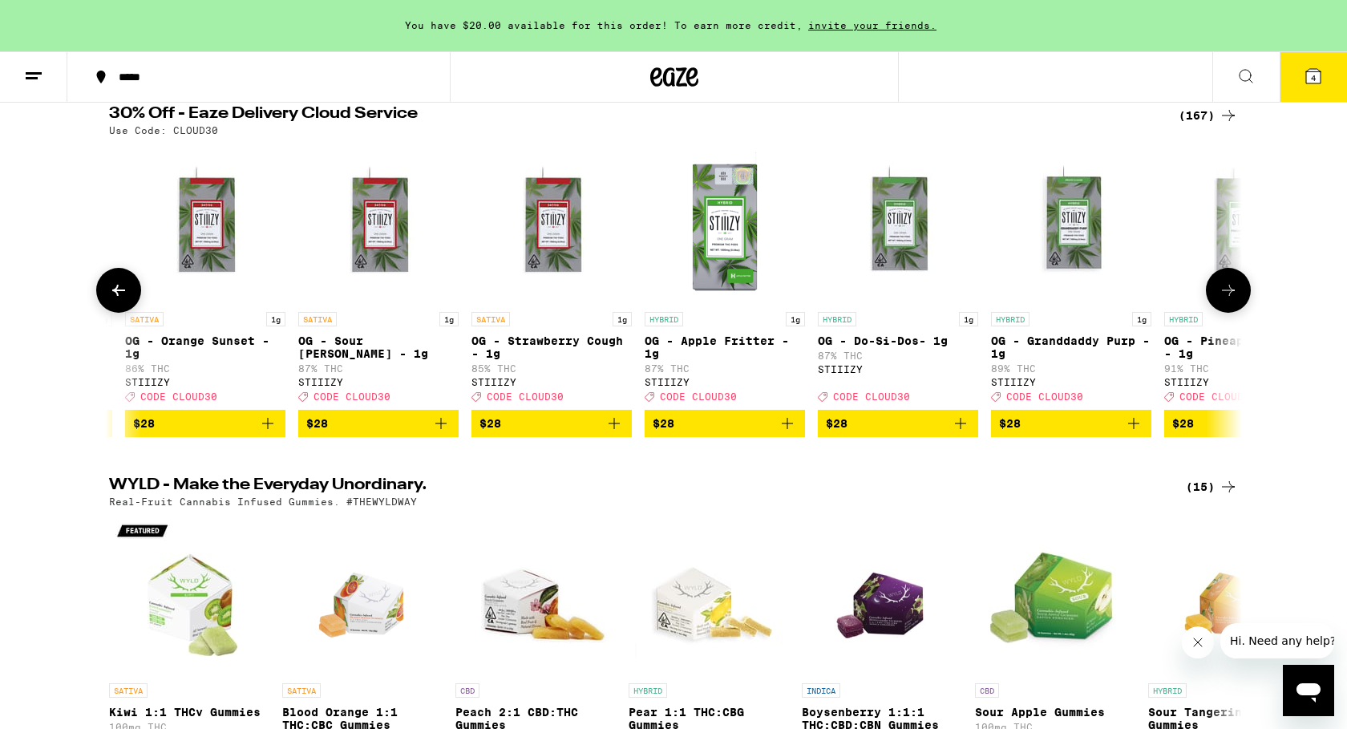
click at [120, 291] on icon at bounding box center [118, 290] width 19 height 19
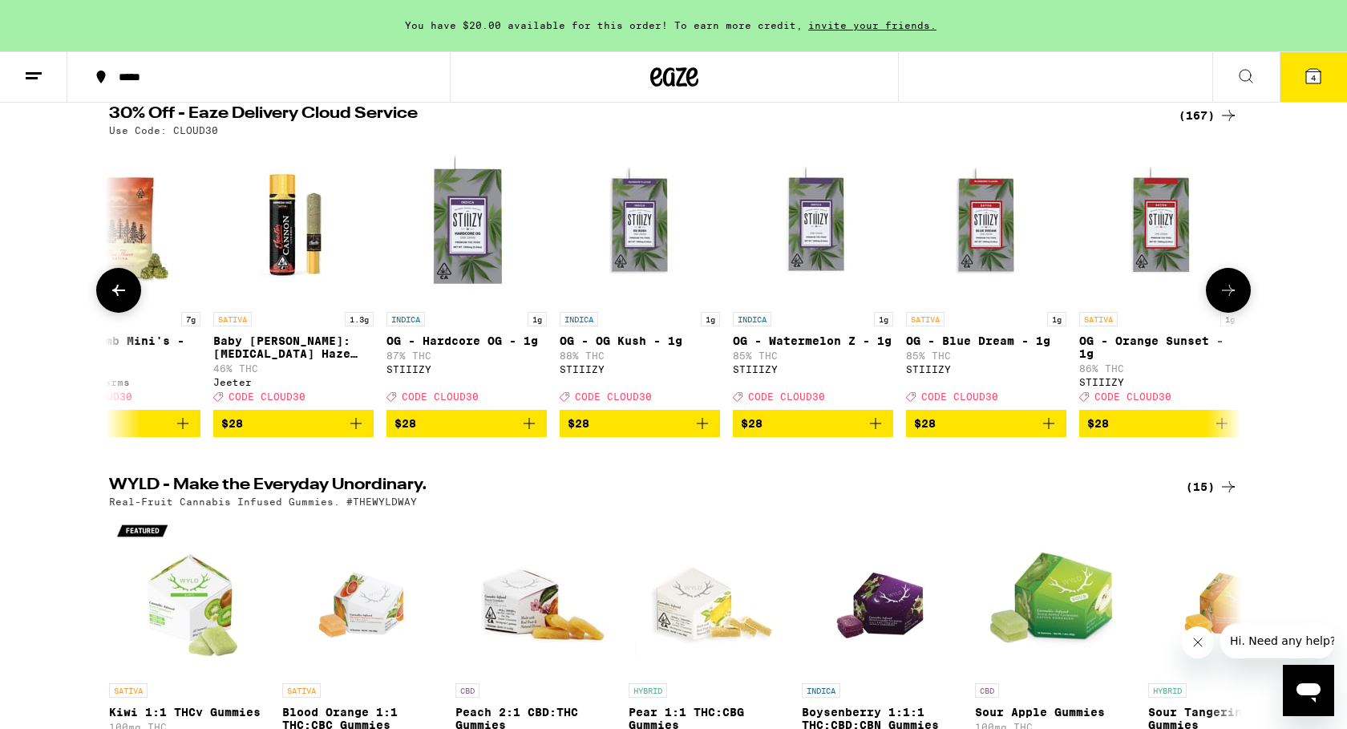
click at [120, 291] on icon at bounding box center [118, 290] width 19 height 19
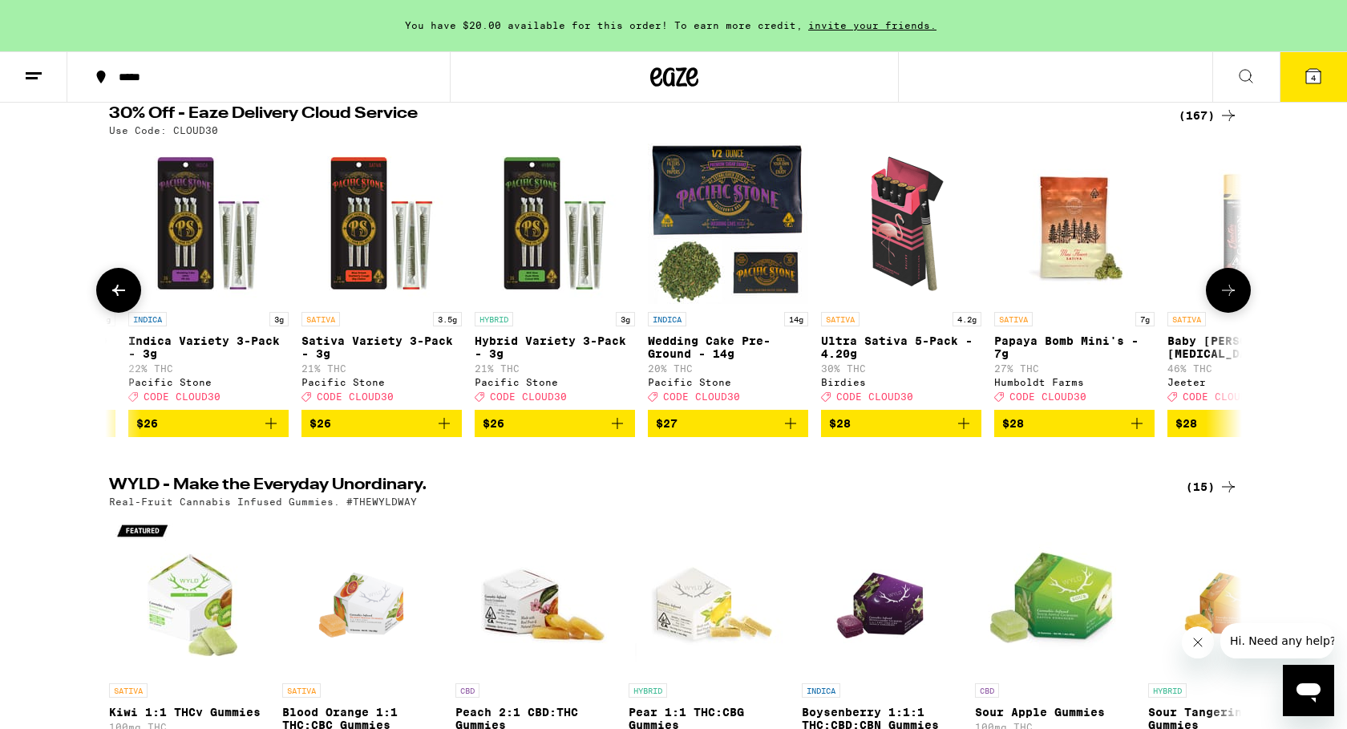
click at [120, 291] on icon at bounding box center [118, 290] width 19 height 19
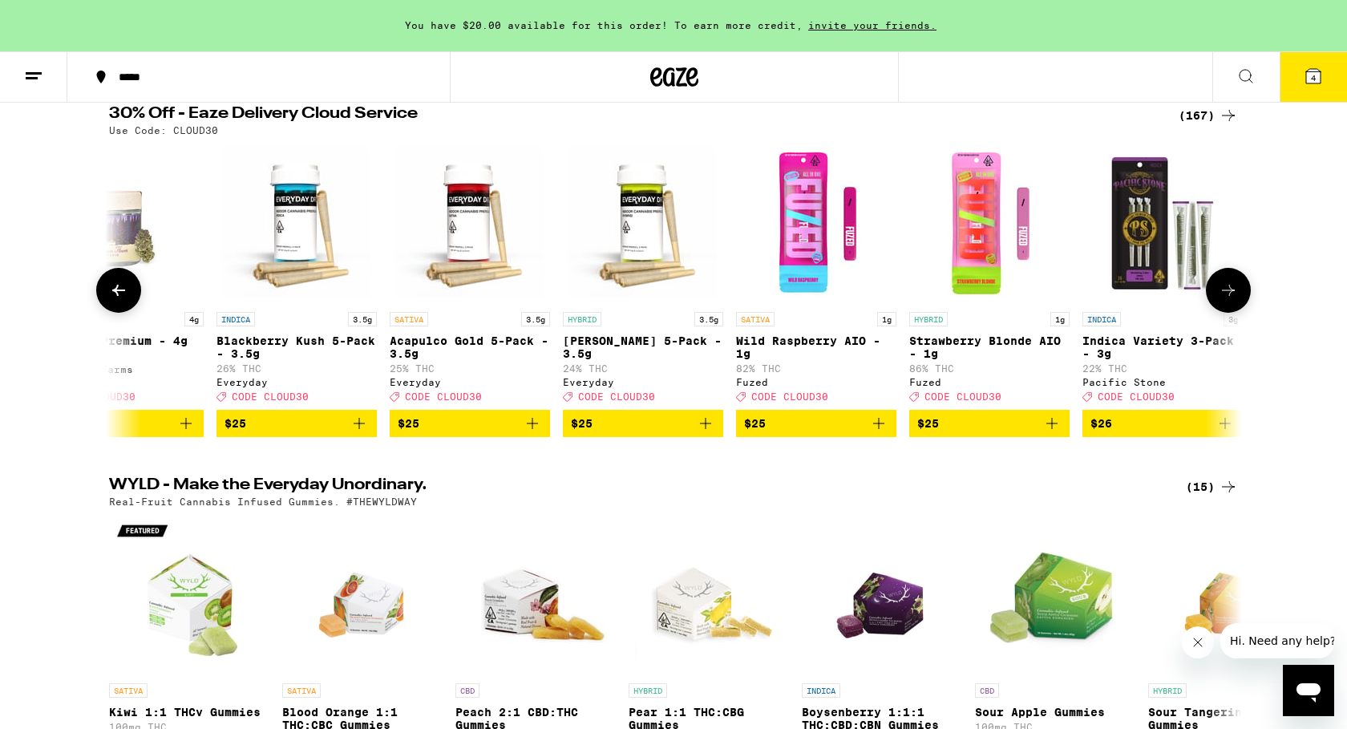
click at [120, 291] on icon at bounding box center [118, 290] width 19 height 19
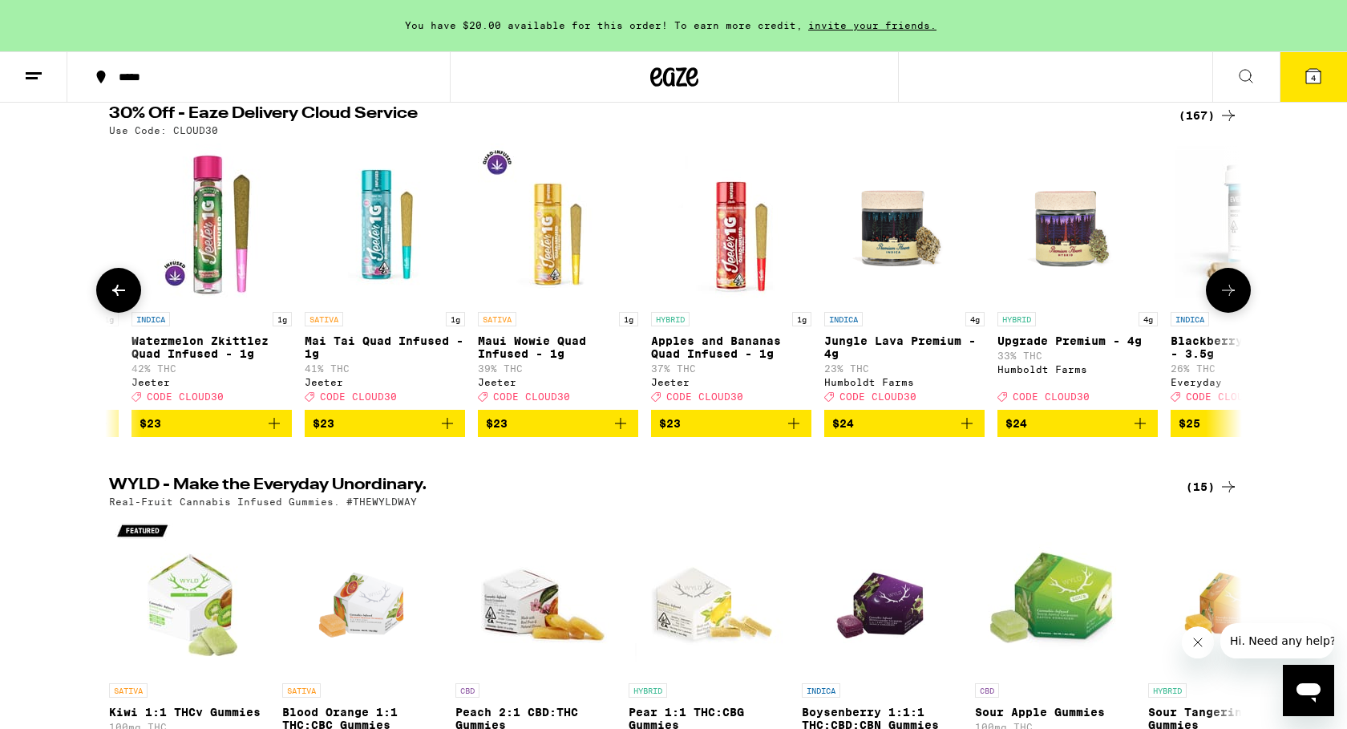
click at [120, 291] on icon at bounding box center [118, 290] width 19 height 19
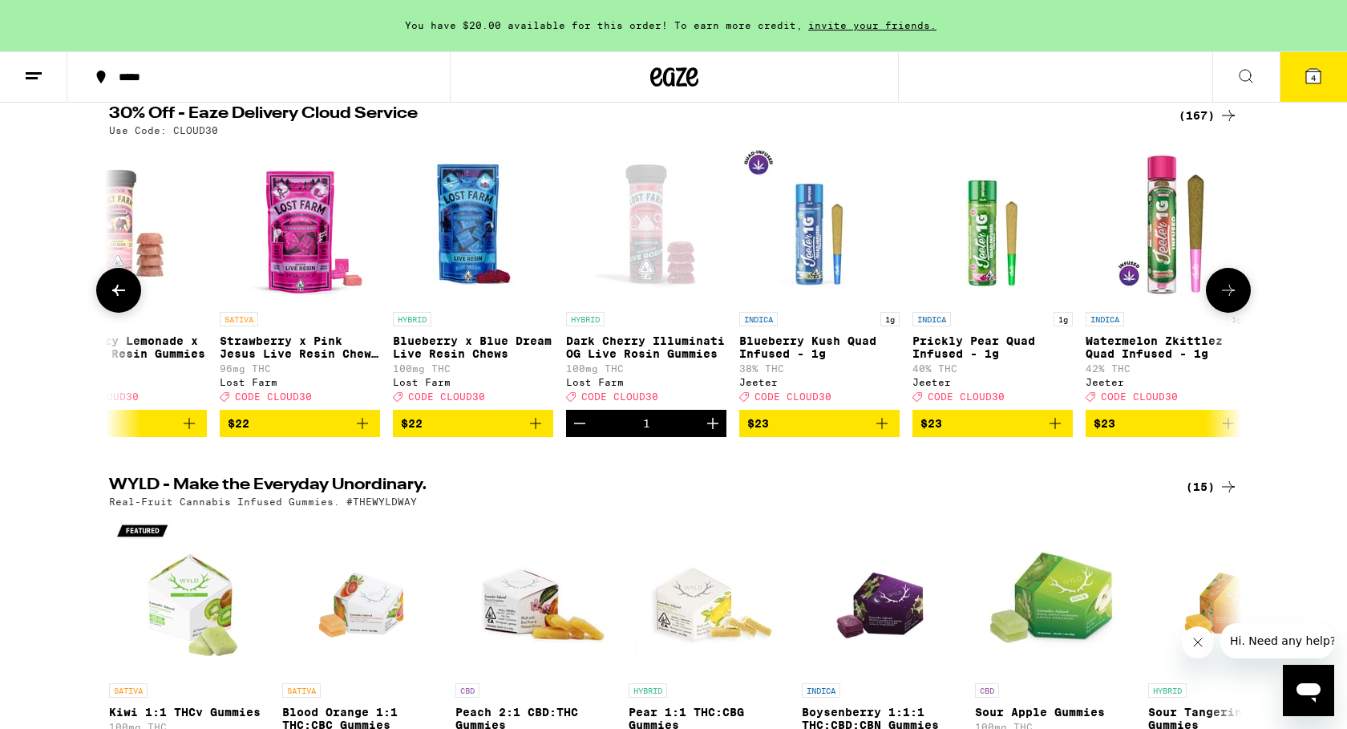
click at [120, 291] on icon at bounding box center [118, 290] width 19 height 19
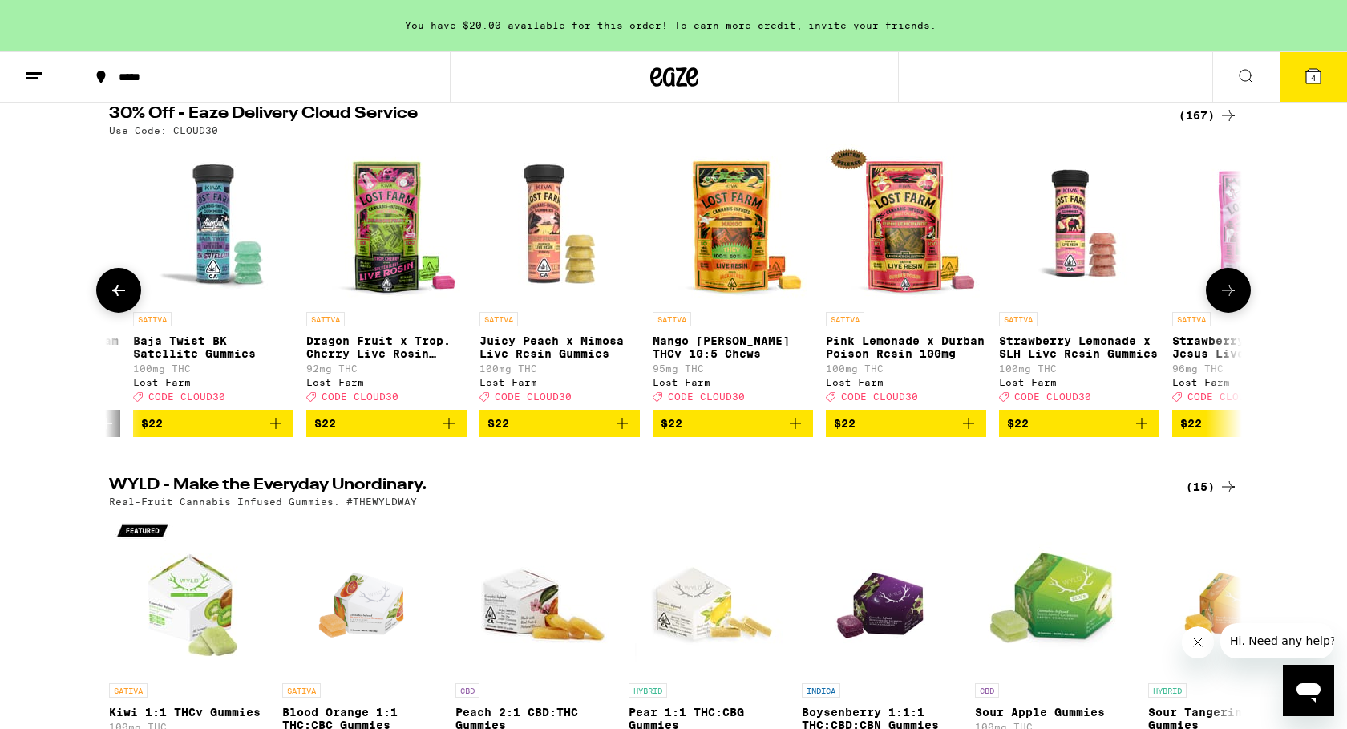
scroll to position [0, 7943]
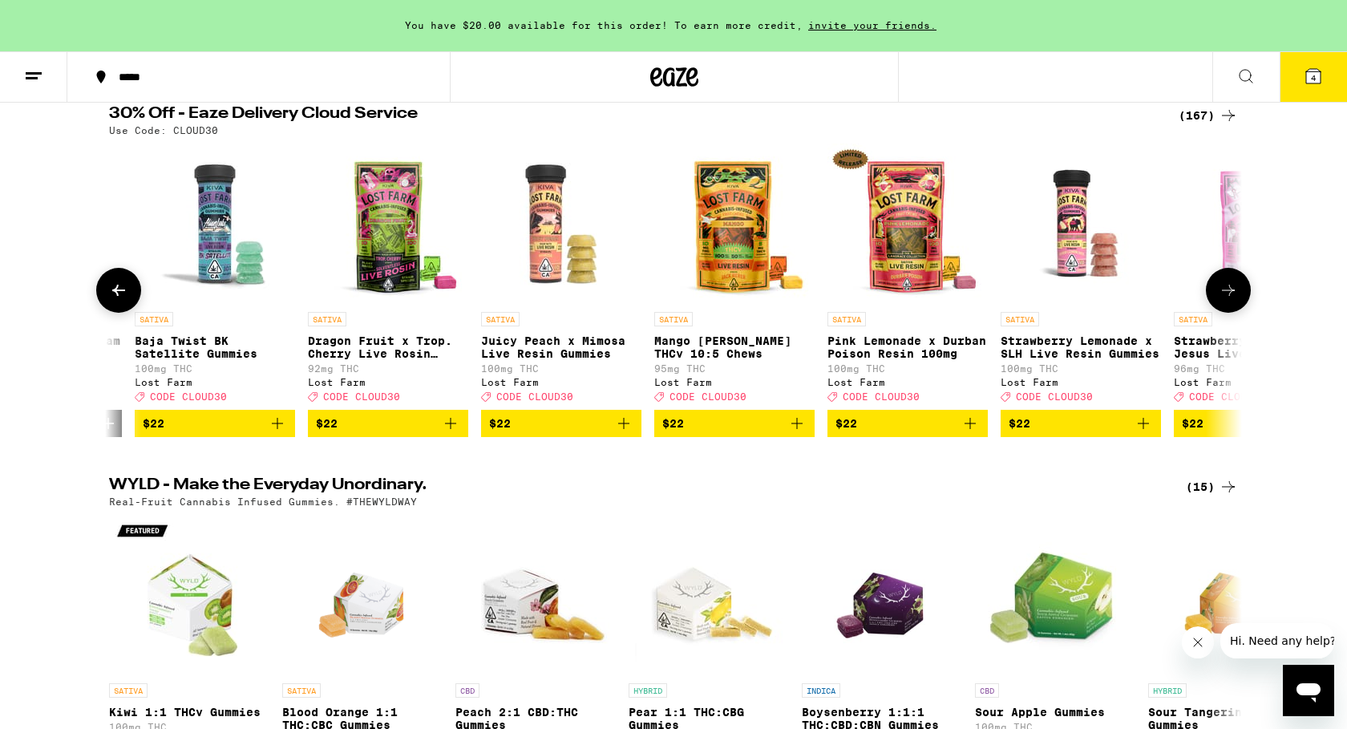
click at [1231, 294] on icon at bounding box center [1228, 290] width 19 height 19
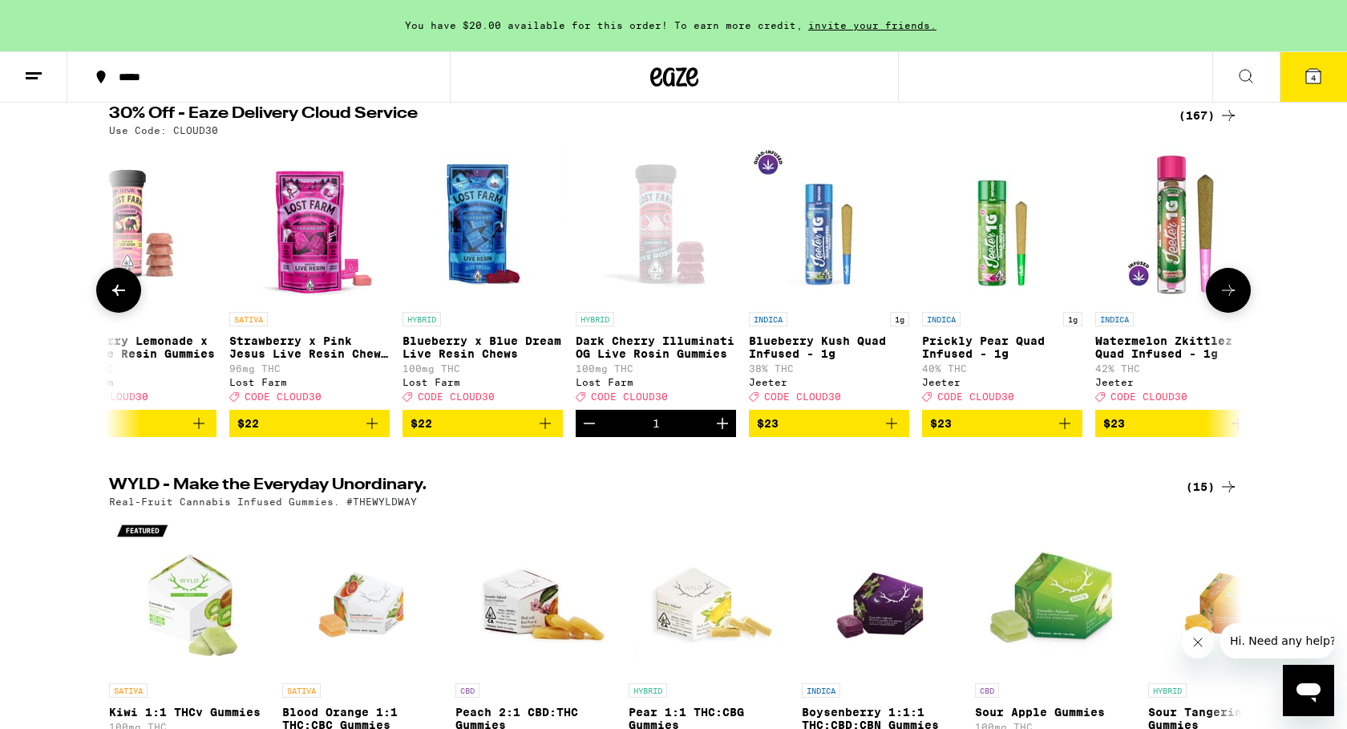
scroll to position [0, 8897]
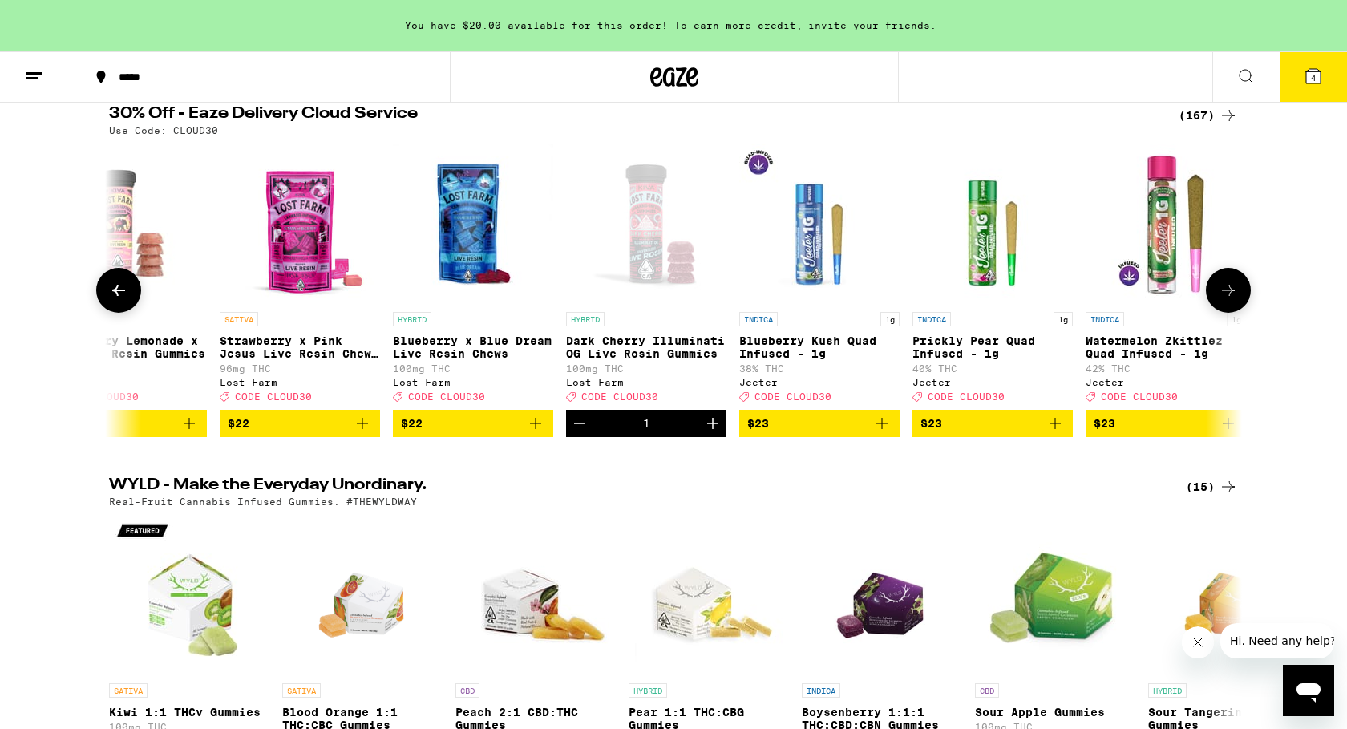
click at [116, 296] on icon at bounding box center [118, 290] width 13 height 11
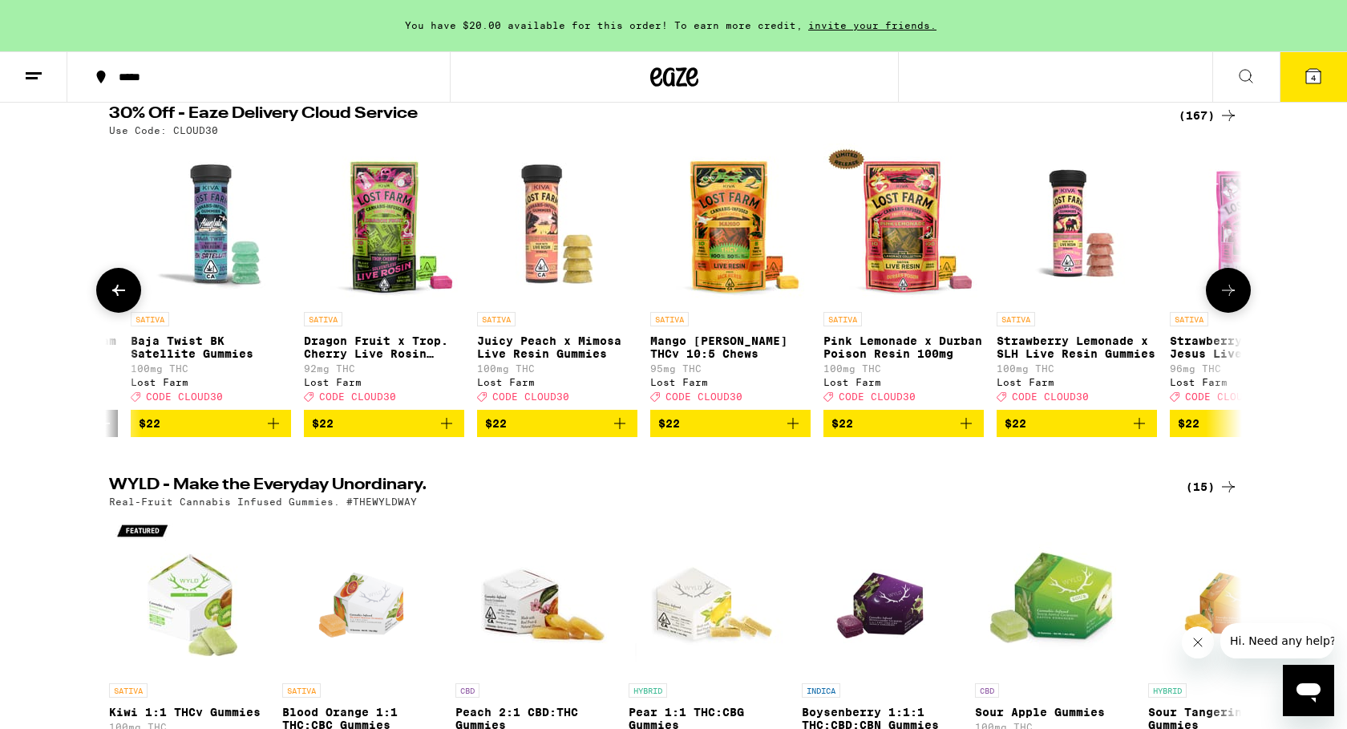
scroll to position [0, 7943]
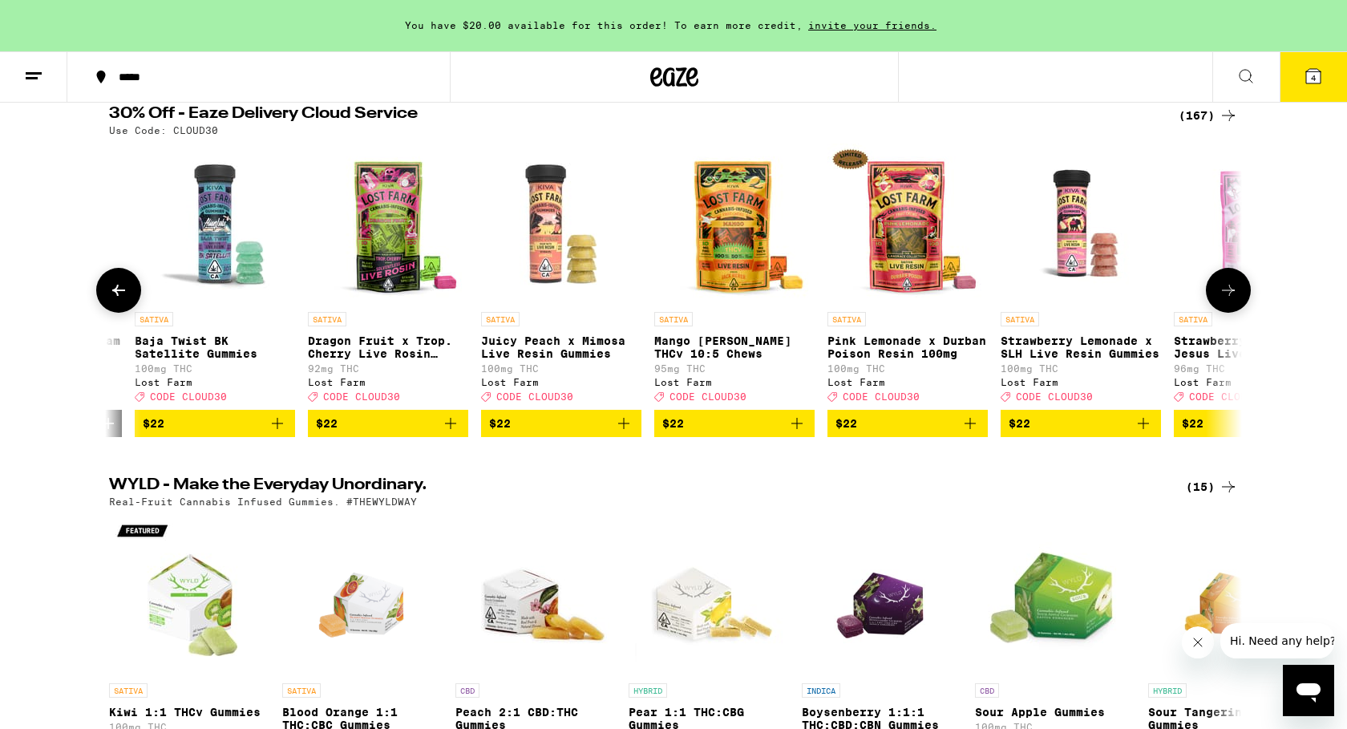
click at [1145, 433] on icon "Add to bag" at bounding box center [1143, 423] width 19 height 19
click at [1237, 286] on button at bounding box center [1228, 290] width 45 height 45
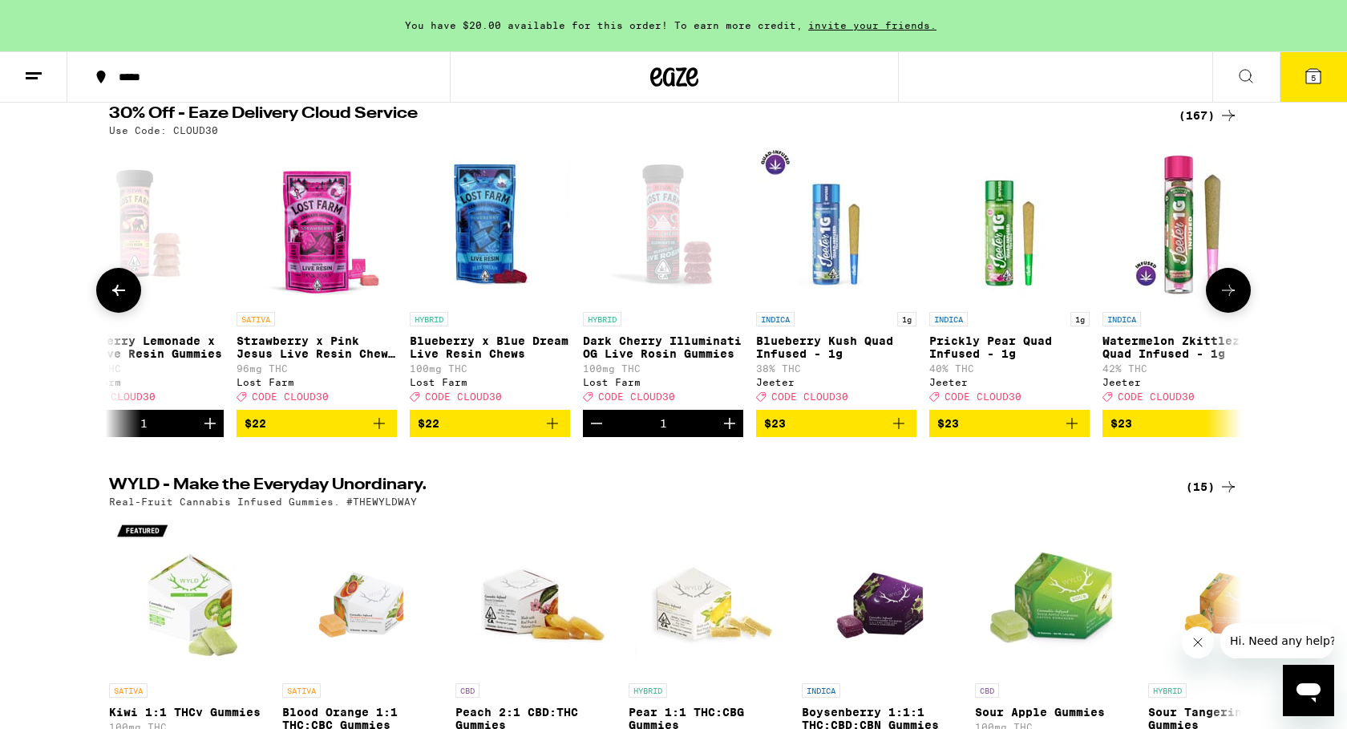
scroll to position [0, 8897]
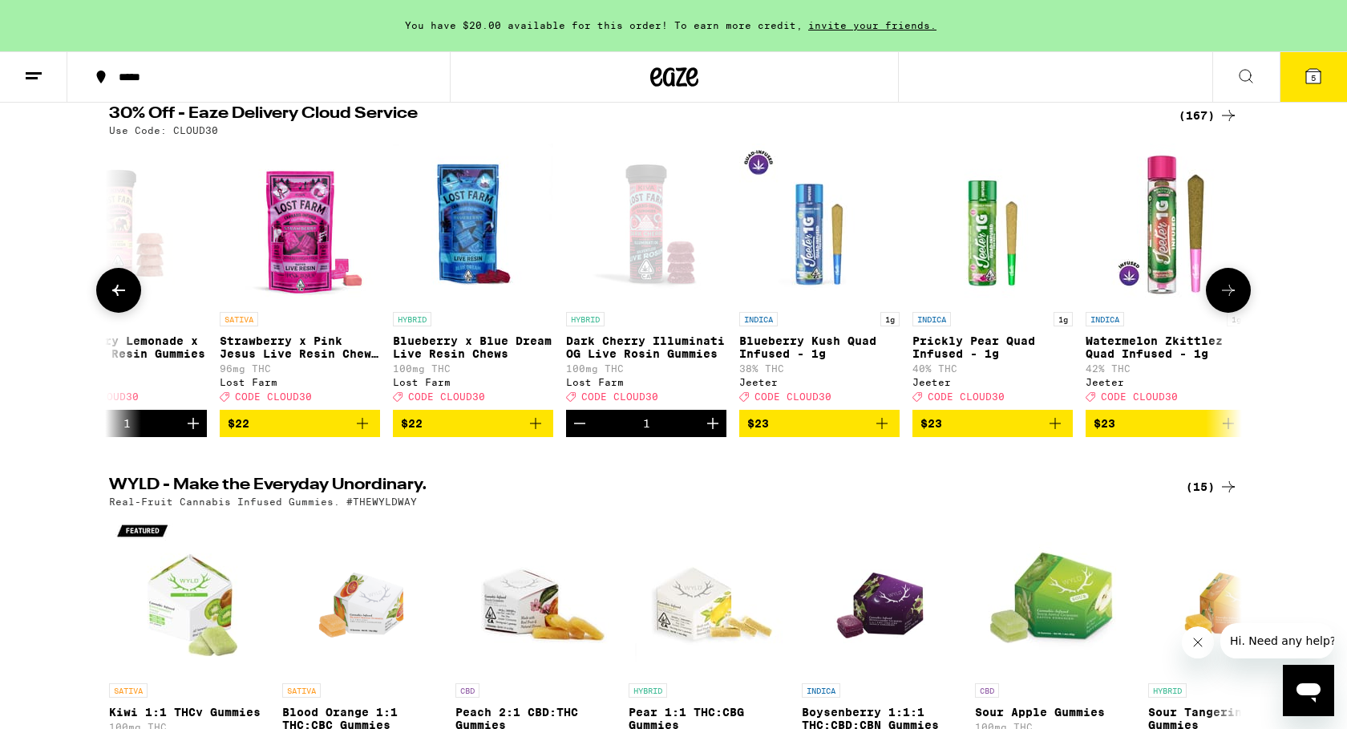
click at [538, 432] on icon "Add to bag" at bounding box center [535, 423] width 19 height 19
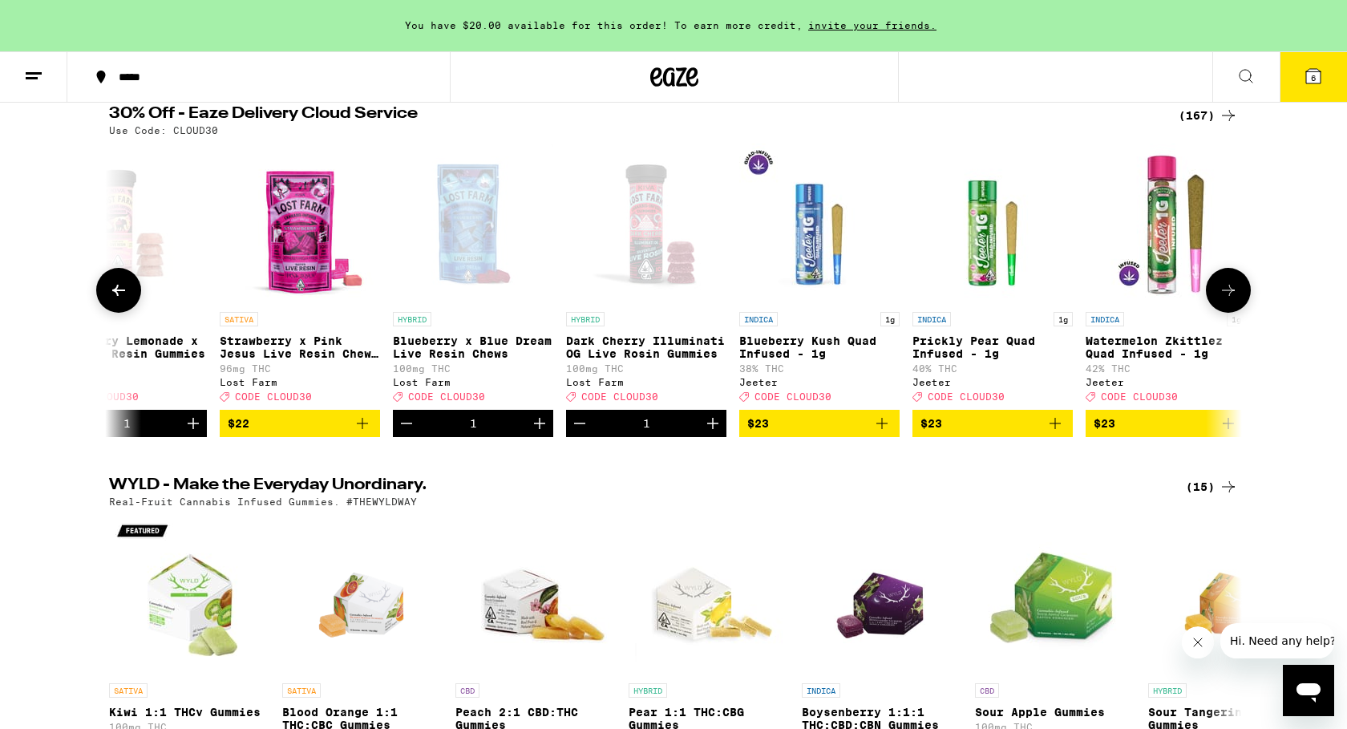
click at [122, 300] on icon at bounding box center [118, 290] width 19 height 19
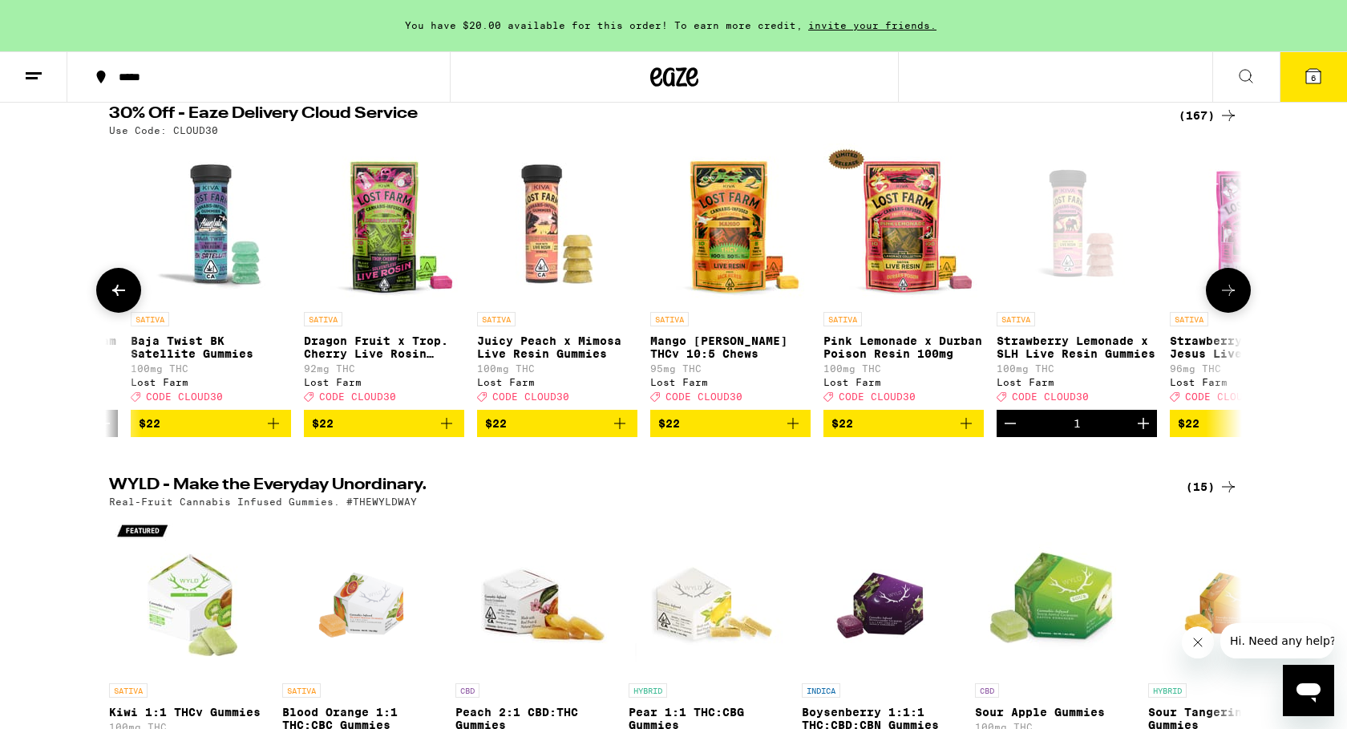
scroll to position [0, 7943]
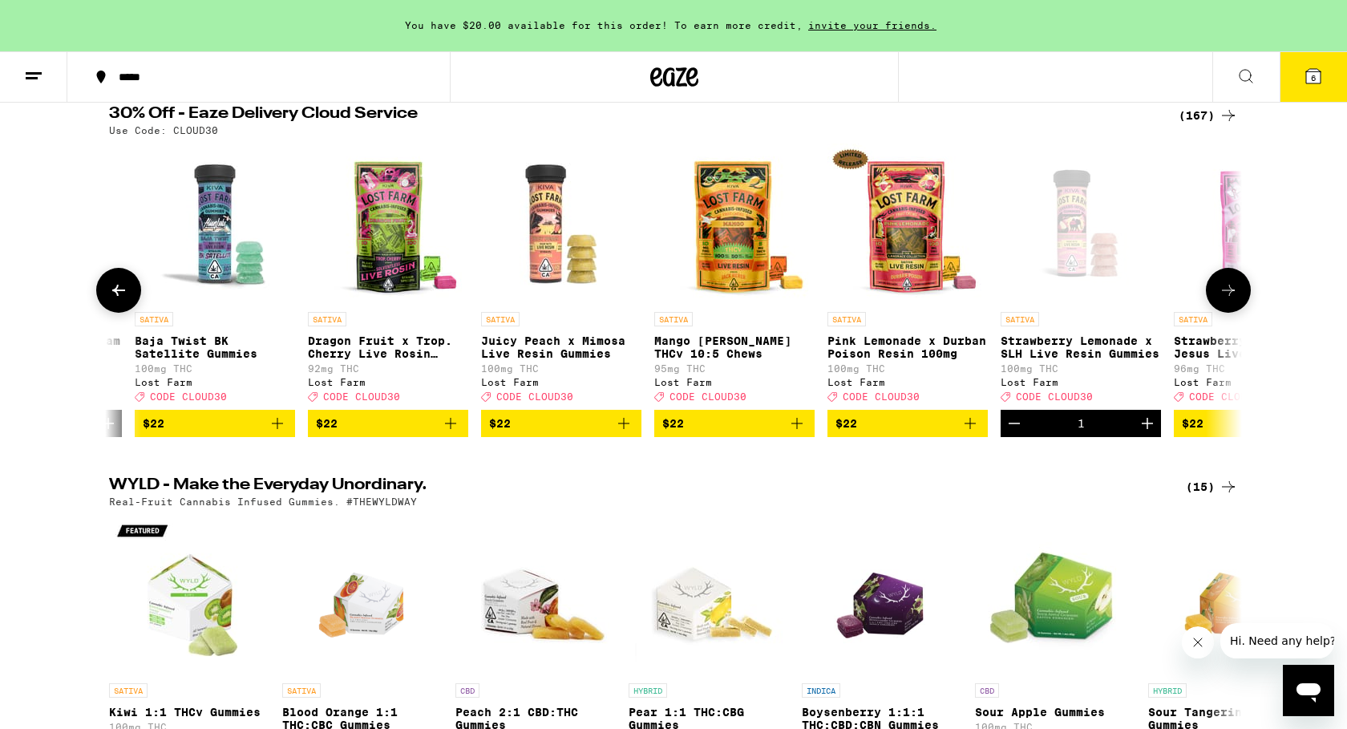
click at [801, 429] on icon "Add to bag" at bounding box center [797, 423] width 11 height 11
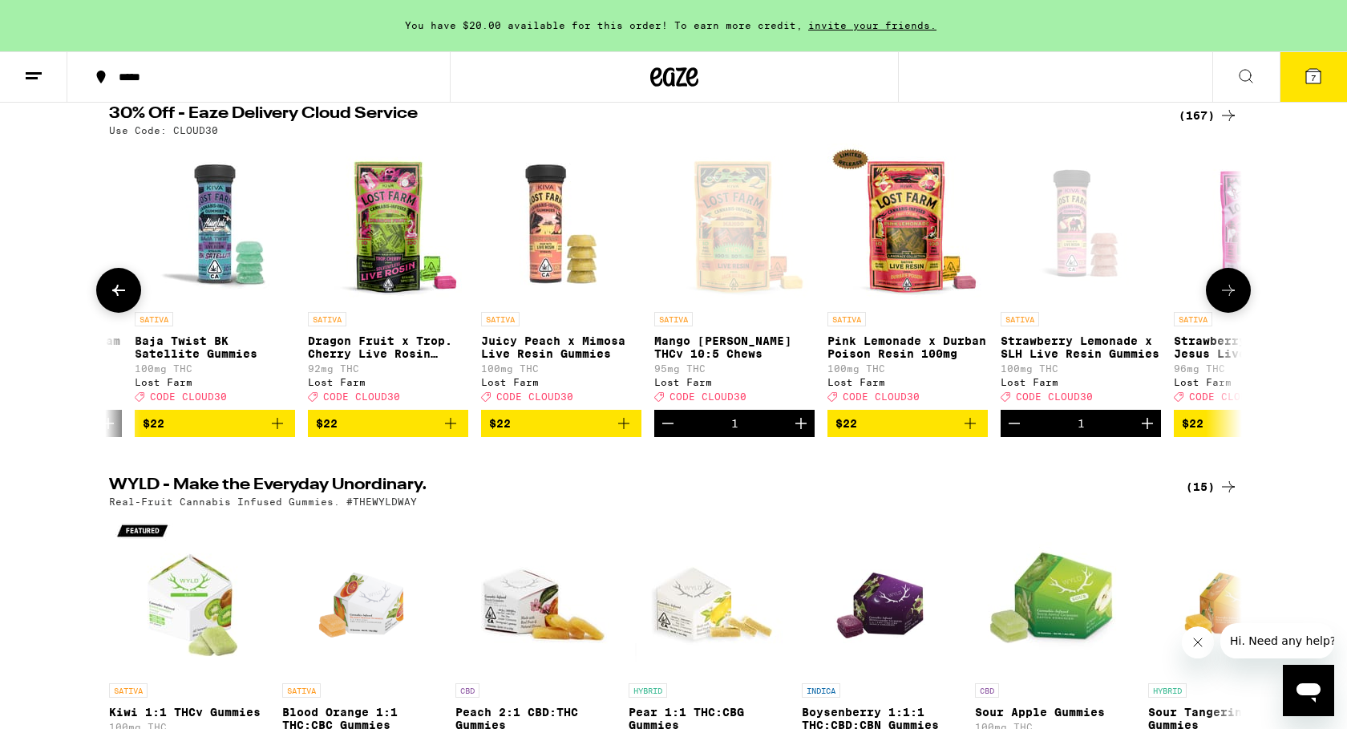
click at [970, 433] on icon "Add to bag" at bounding box center [970, 423] width 19 height 19
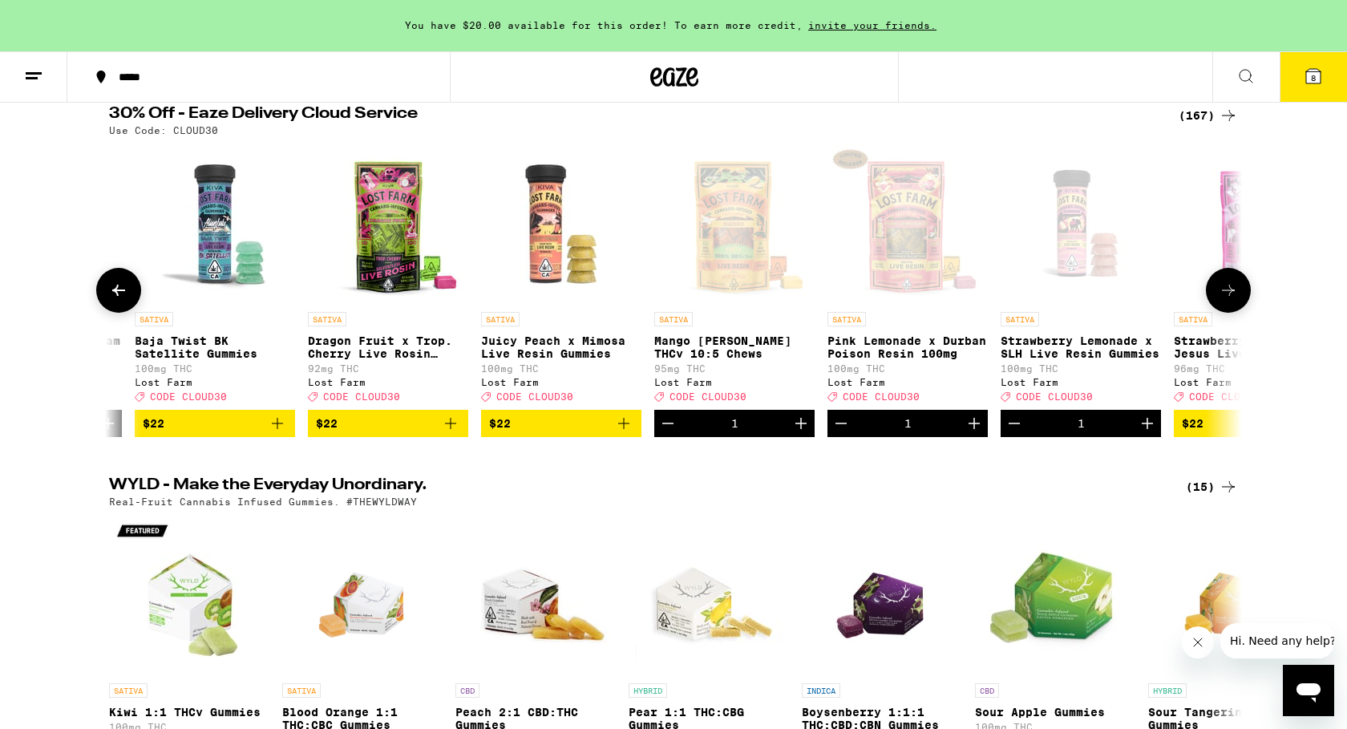
click at [452, 433] on icon "Add to bag" at bounding box center [450, 423] width 19 height 19
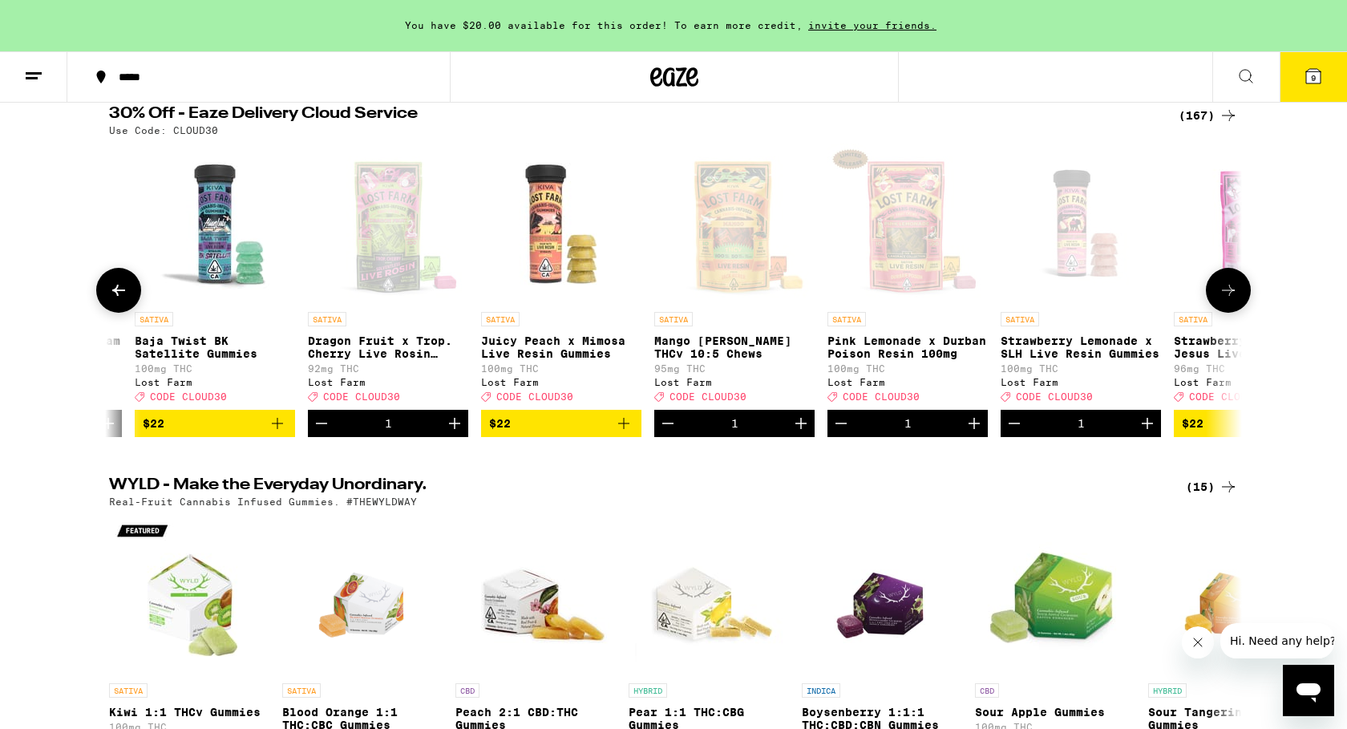
click at [125, 291] on icon at bounding box center [118, 290] width 19 height 19
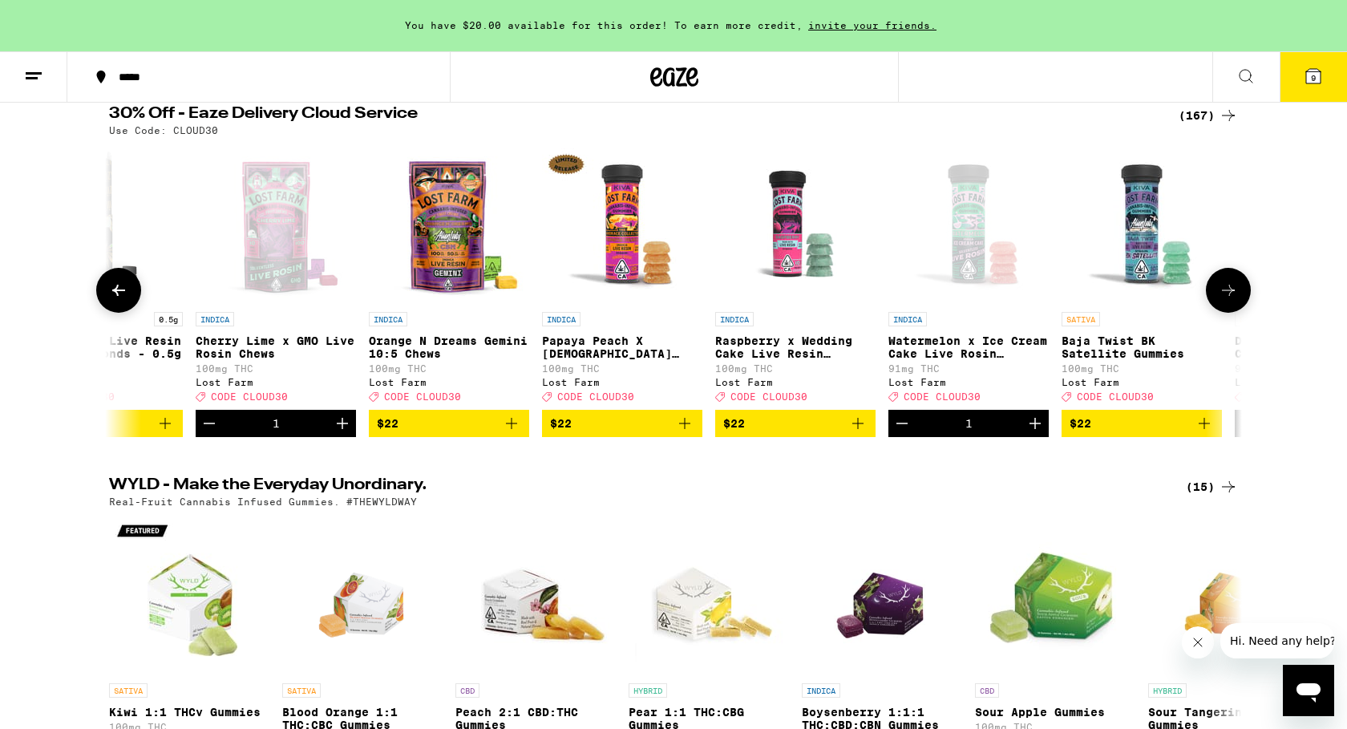
scroll to position [0, 6989]
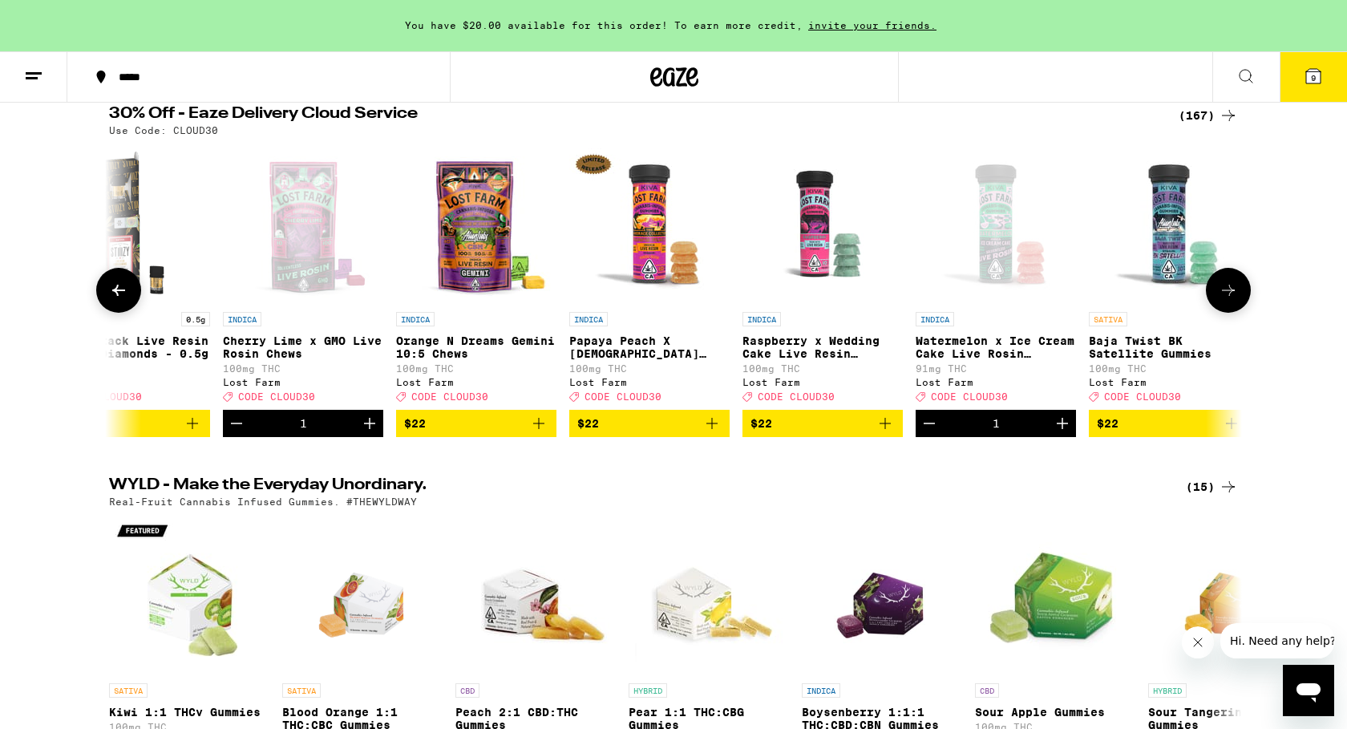
click at [888, 429] on icon "Add to bag" at bounding box center [885, 423] width 11 height 11
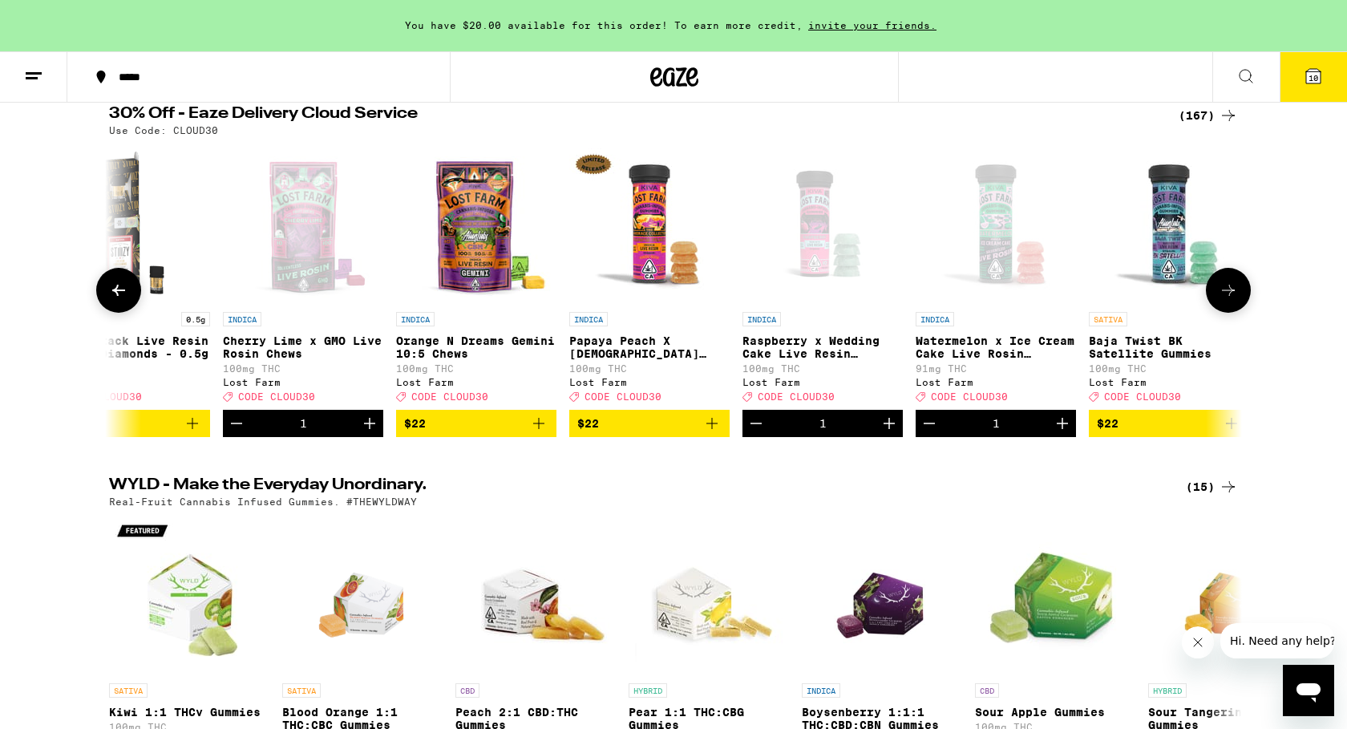
click at [709, 433] on icon "Add to bag" at bounding box center [712, 423] width 19 height 19
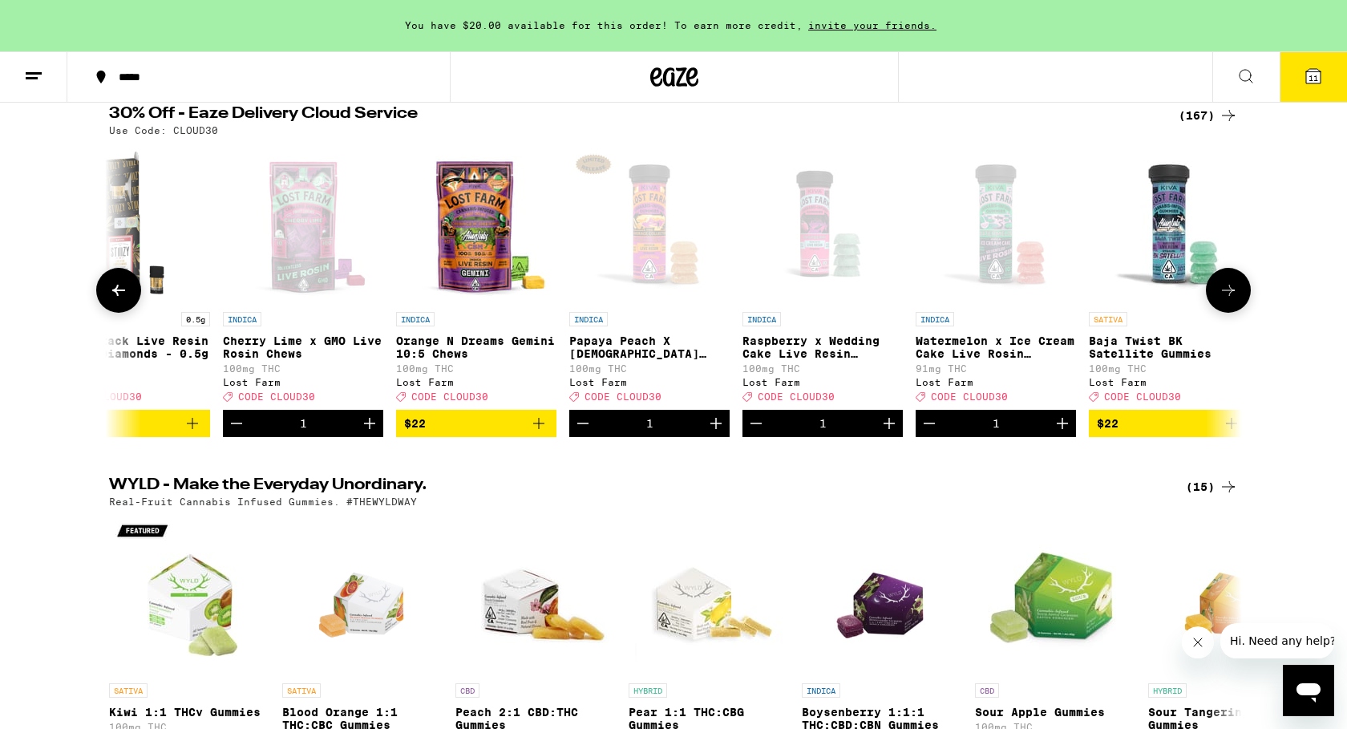
click at [115, 300] on icon at bounding box center [118, 290] width 19 height 19
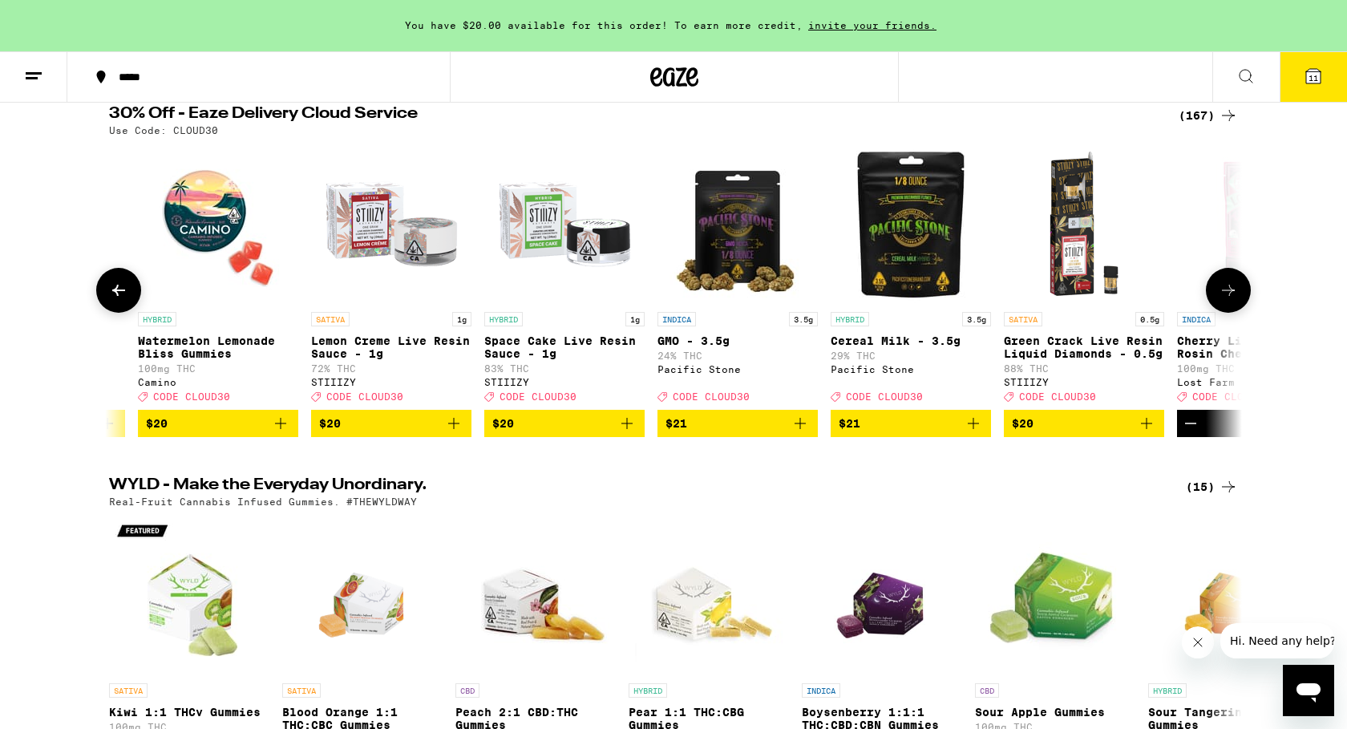
click at [115, 300] on icon at bounding box center [118, 290] width 19 height 19
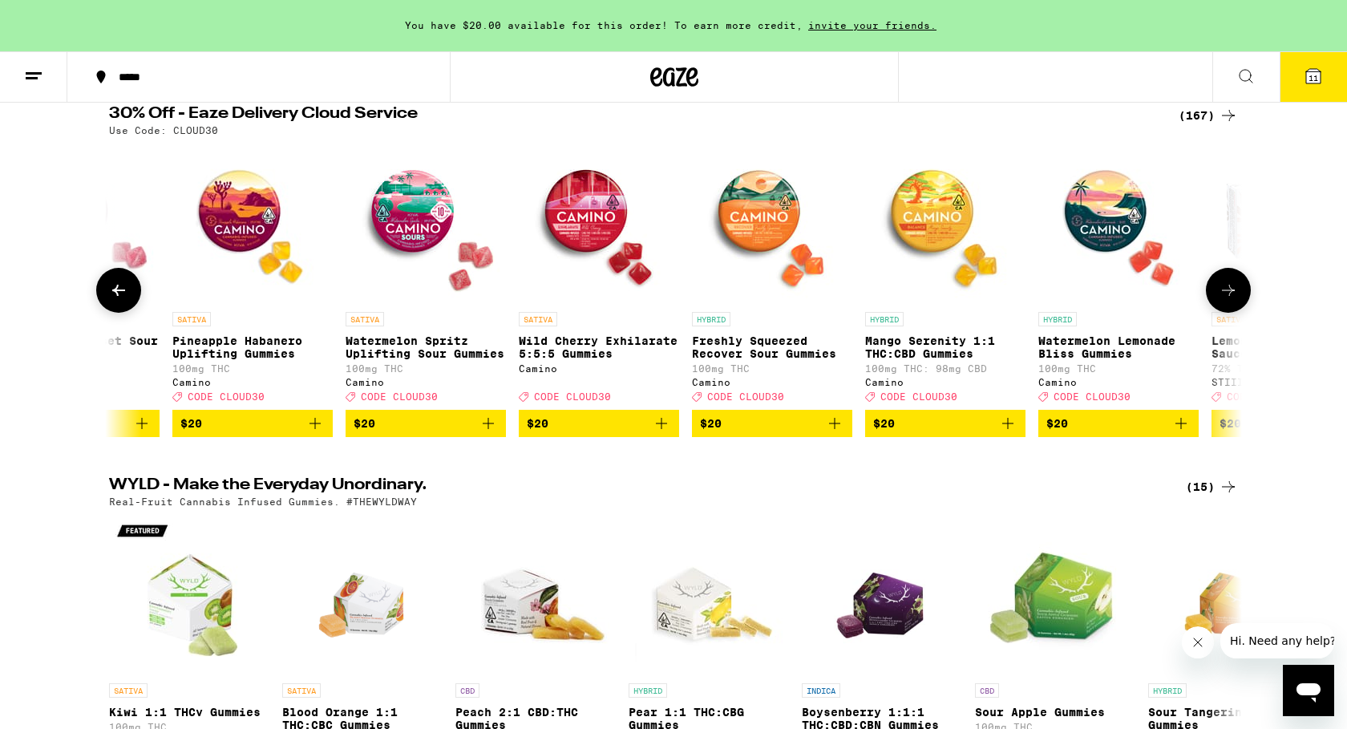
scroll to position [0, 5080]
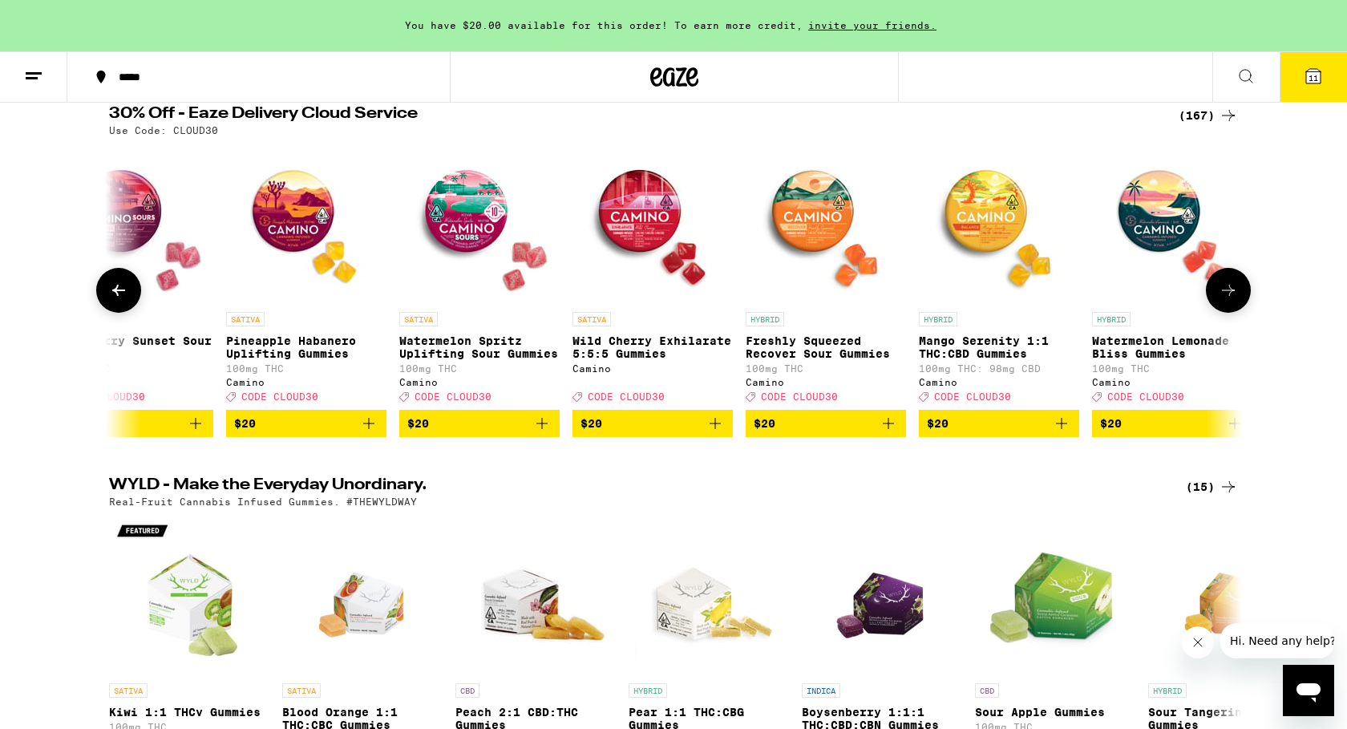
click at [1226, 289] on icon at bounding box center [1228, 290] width 19 height 19
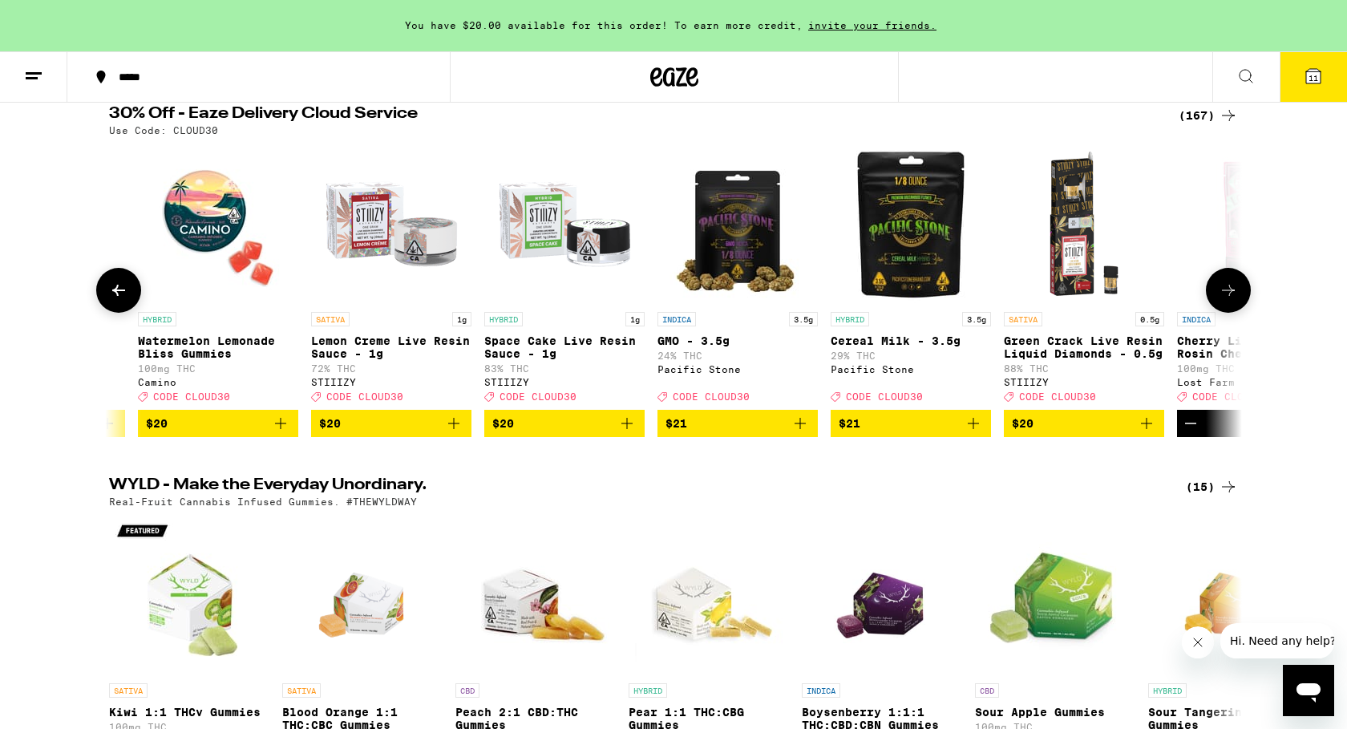
click at [1226, 289] on icon at bounding box center [1228, 290] width 19 height 19
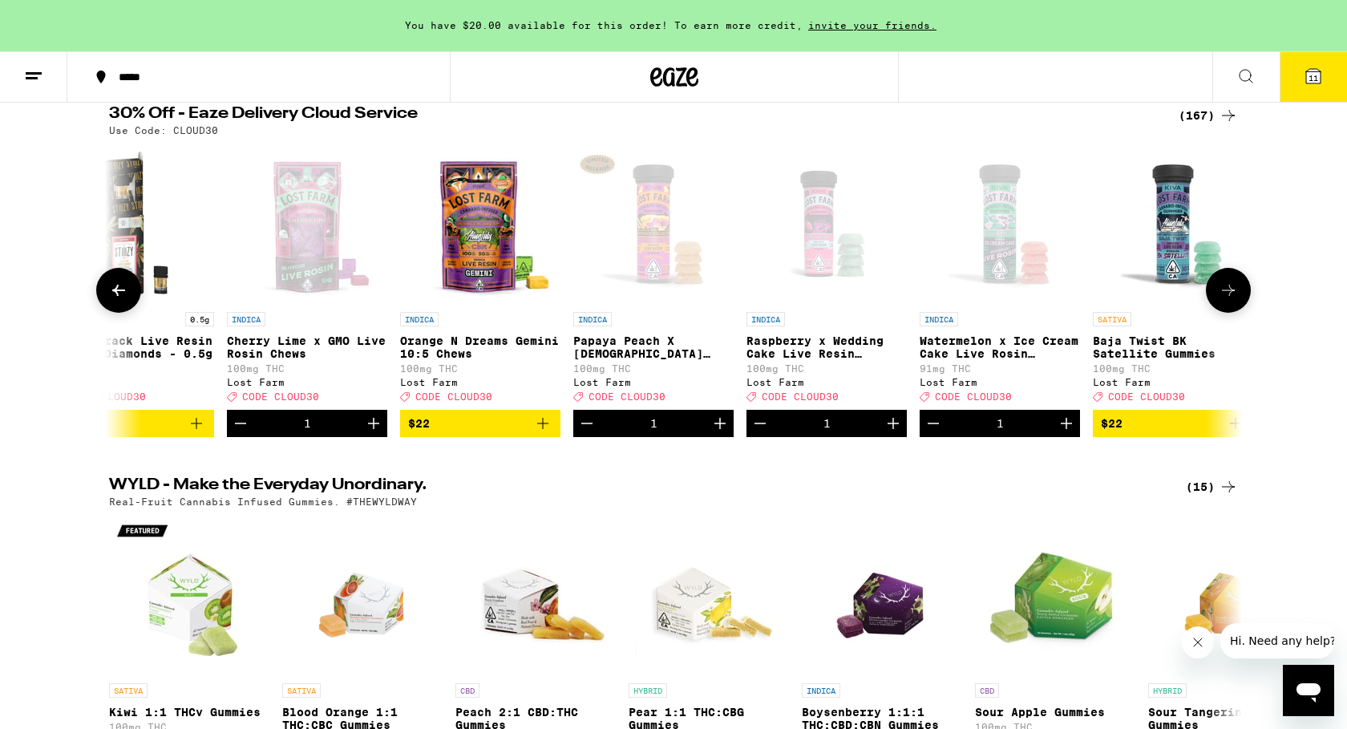
scroll to position [0, 6989]
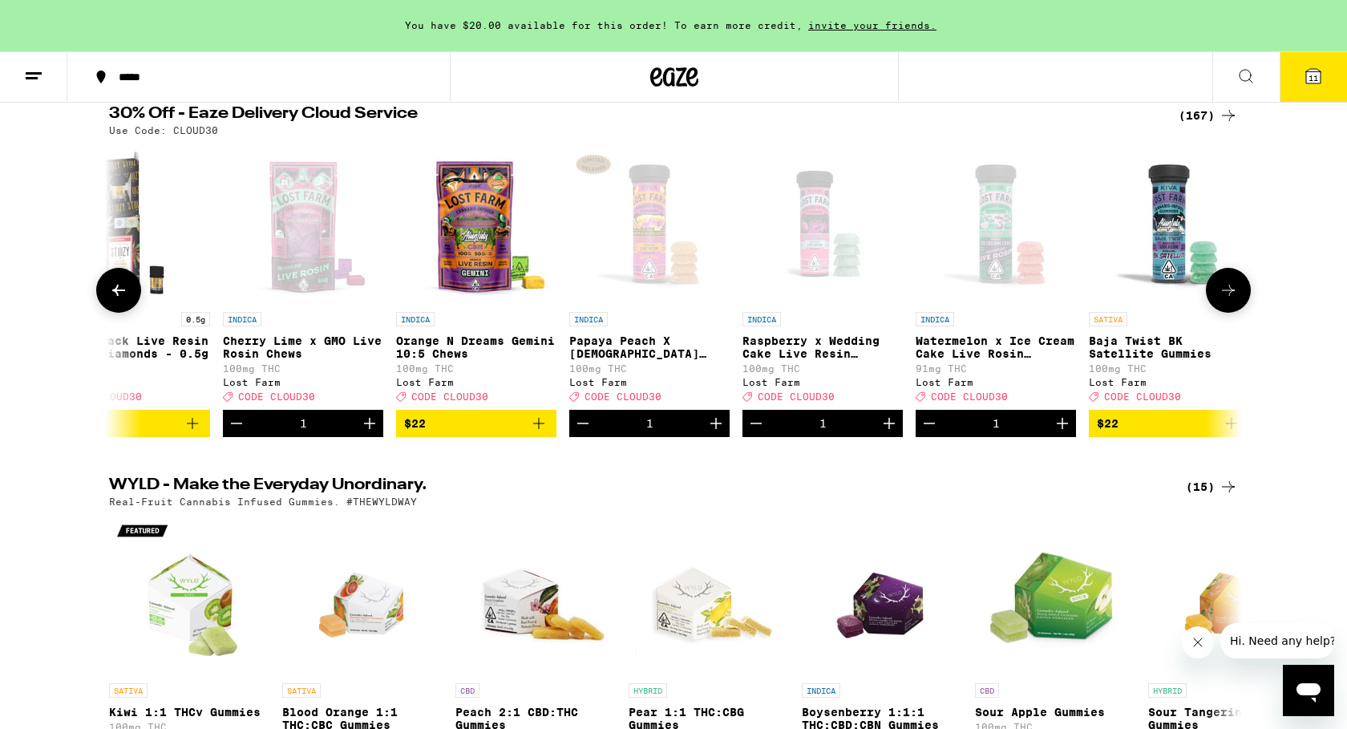
click at [853, 350] on p "Raspberry x Wedding Cake Live Resin Gummies" at bounding box center [823, 347] width 160 height 26
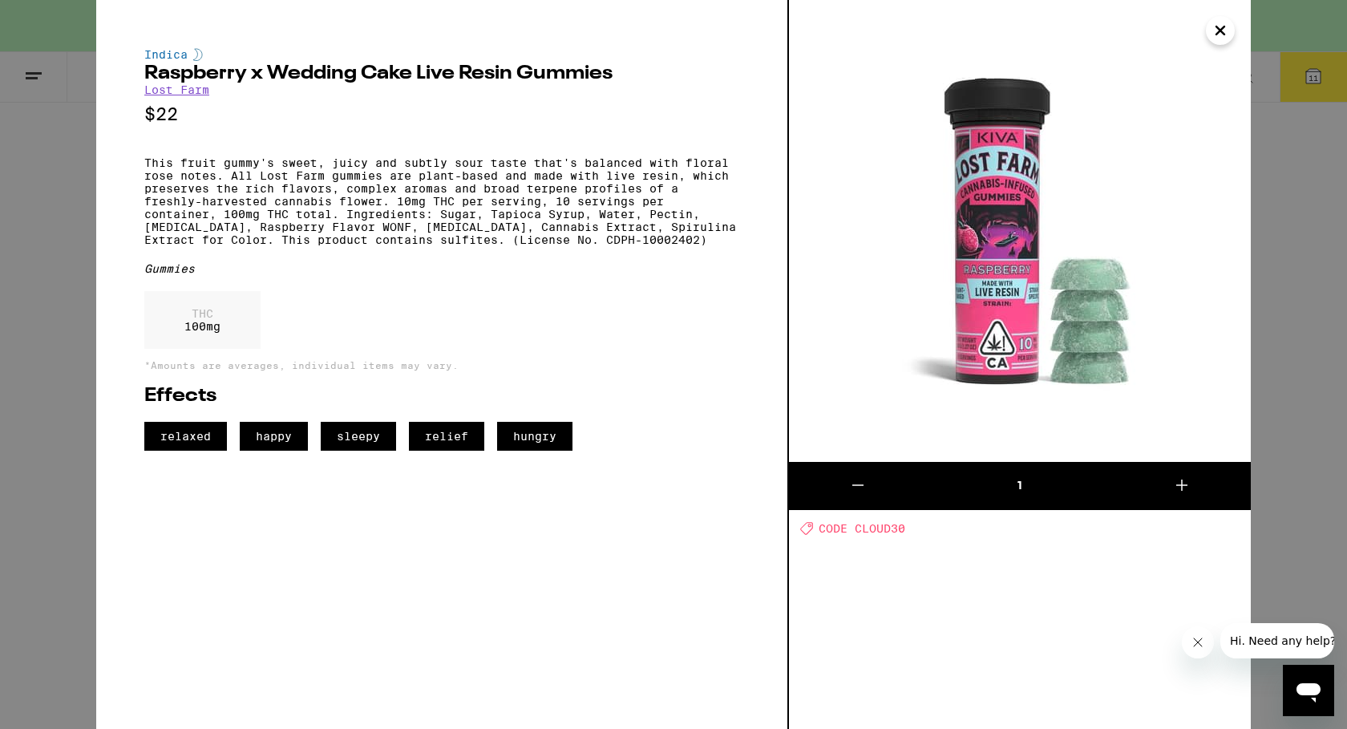
click at [1225, 33] on icon "Close" at bounding box center [1220, 30] width 19 height 24
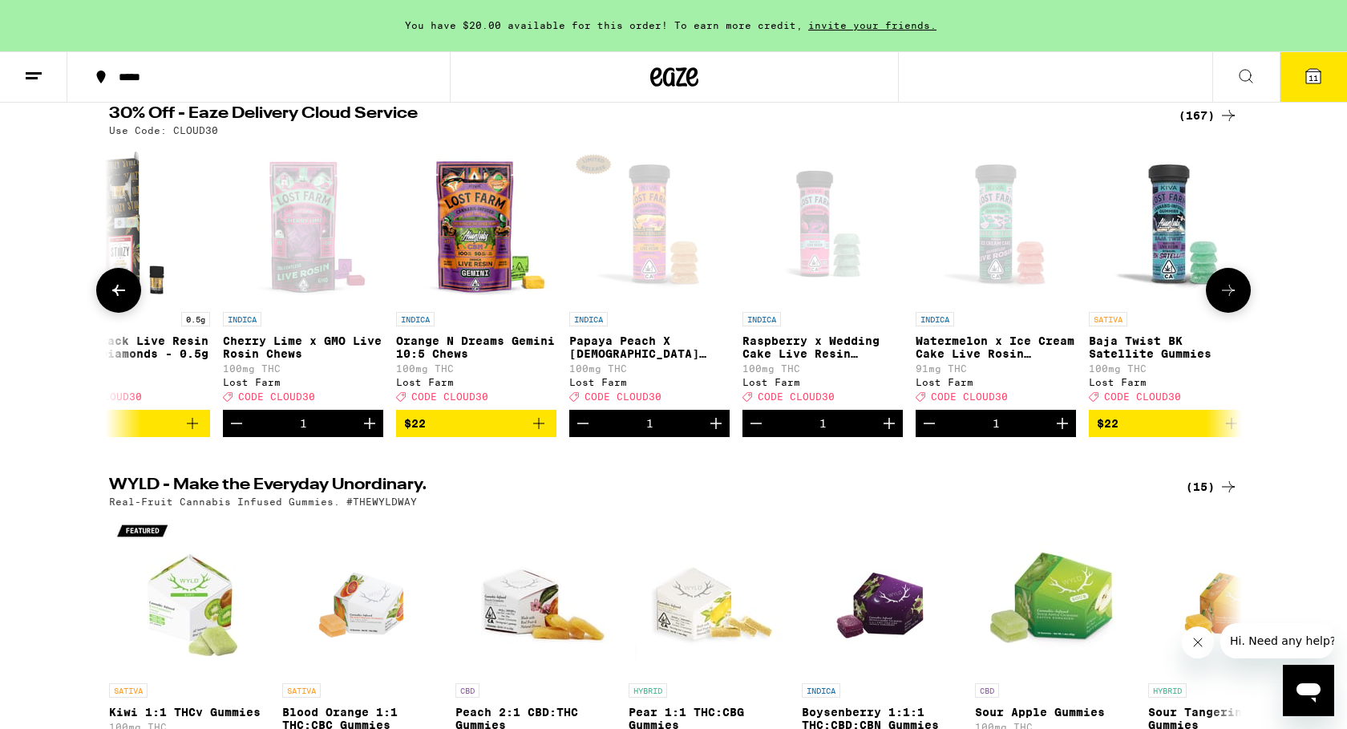
click at [808, 354] on p "Raspberry x Wedding Cake Live Resin Gummies" at bounding box center [823, 347] width 160 height 26
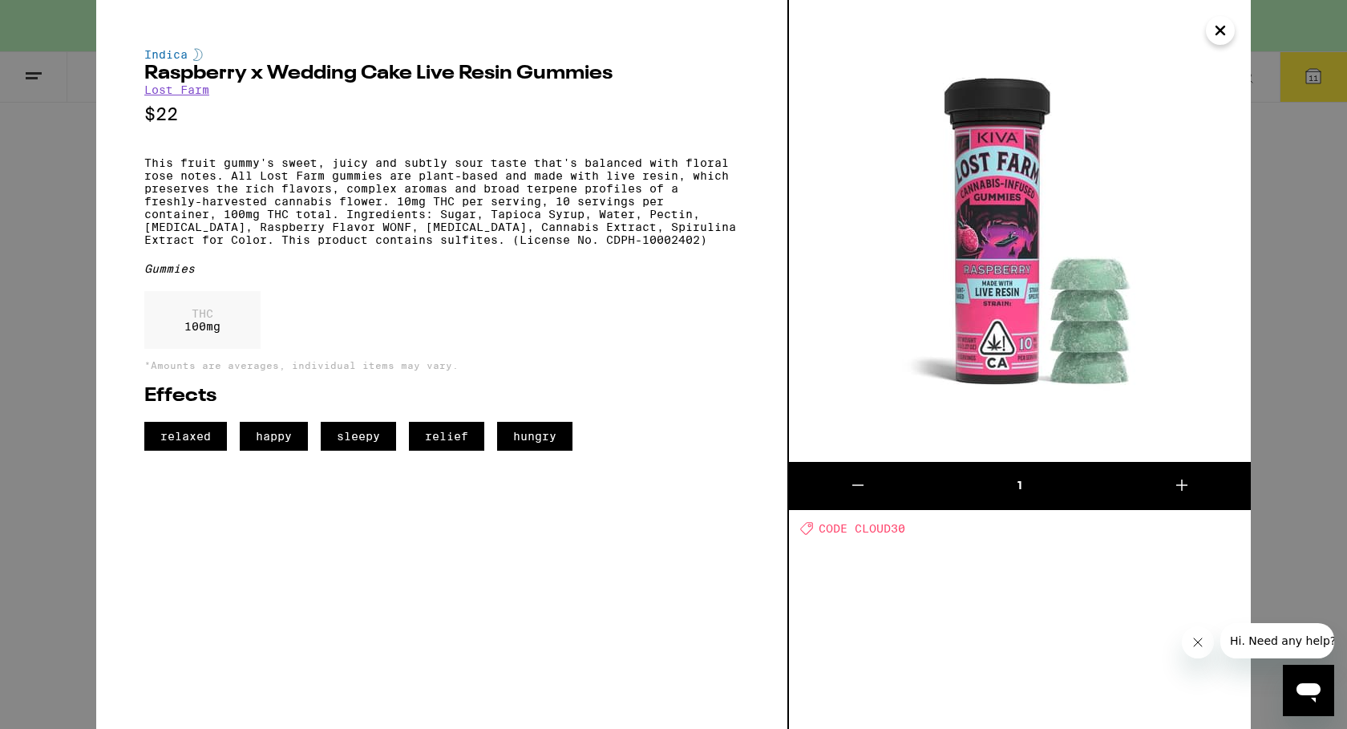
click at [1230, 34] on button "Close" at bounding box center [1220, 30] width 29 height 29
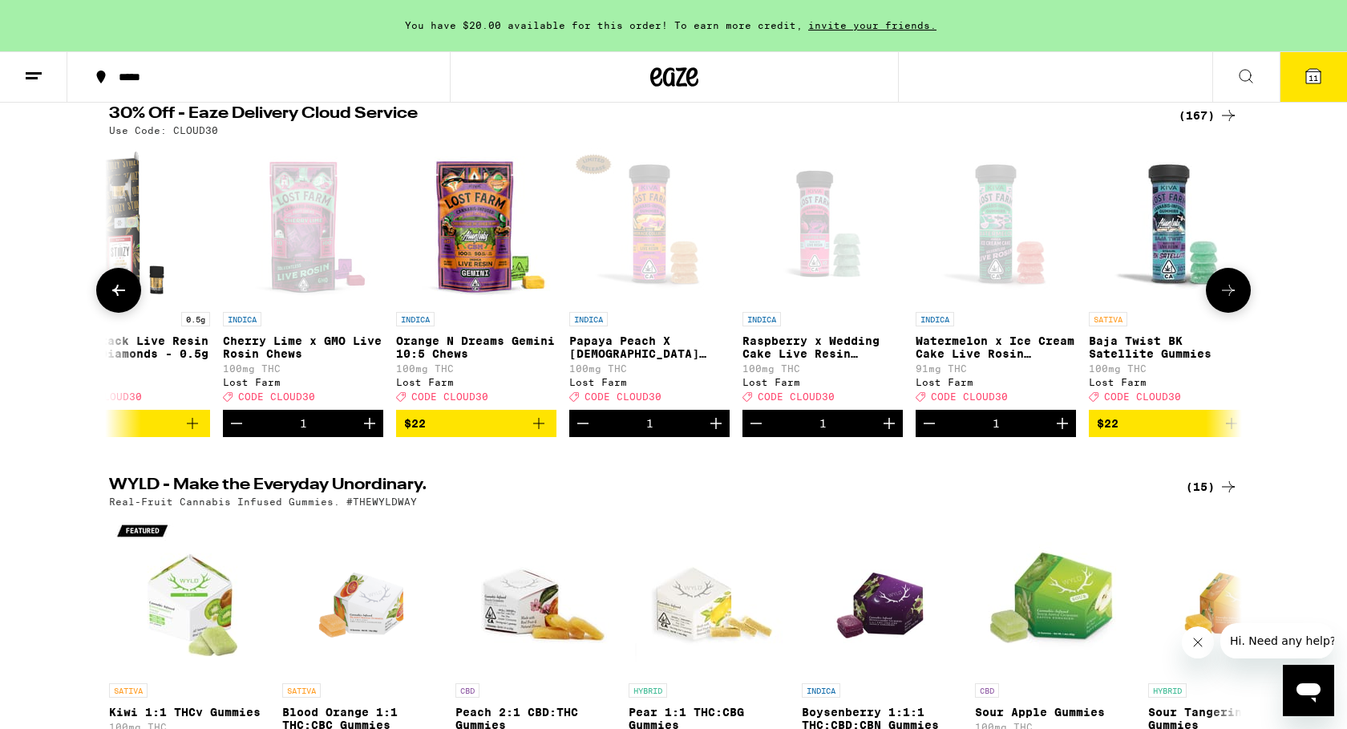
click at [753, 433] on icon "Decrement" at bounding box center [756, 423] width 19 height 19
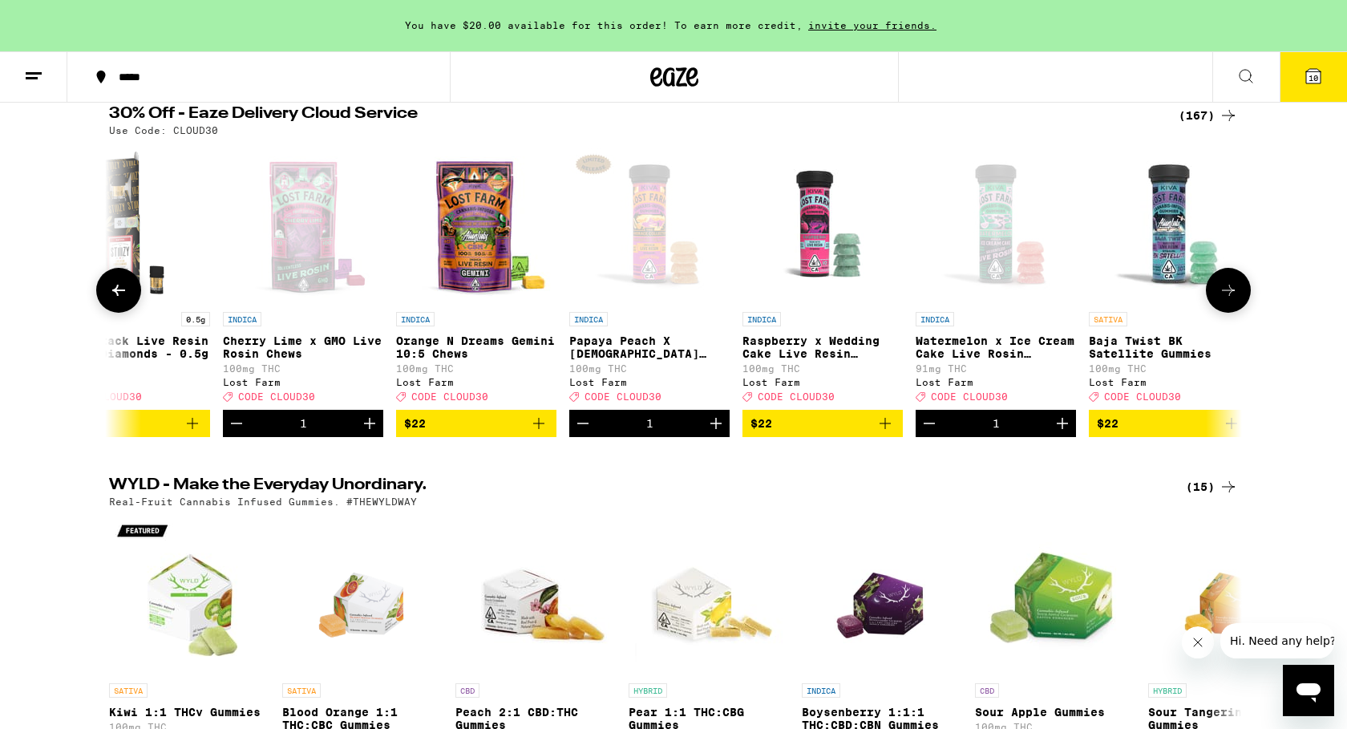
click at [1226, 289] on icon at bounding box center [1228, 290] width 19 height 19
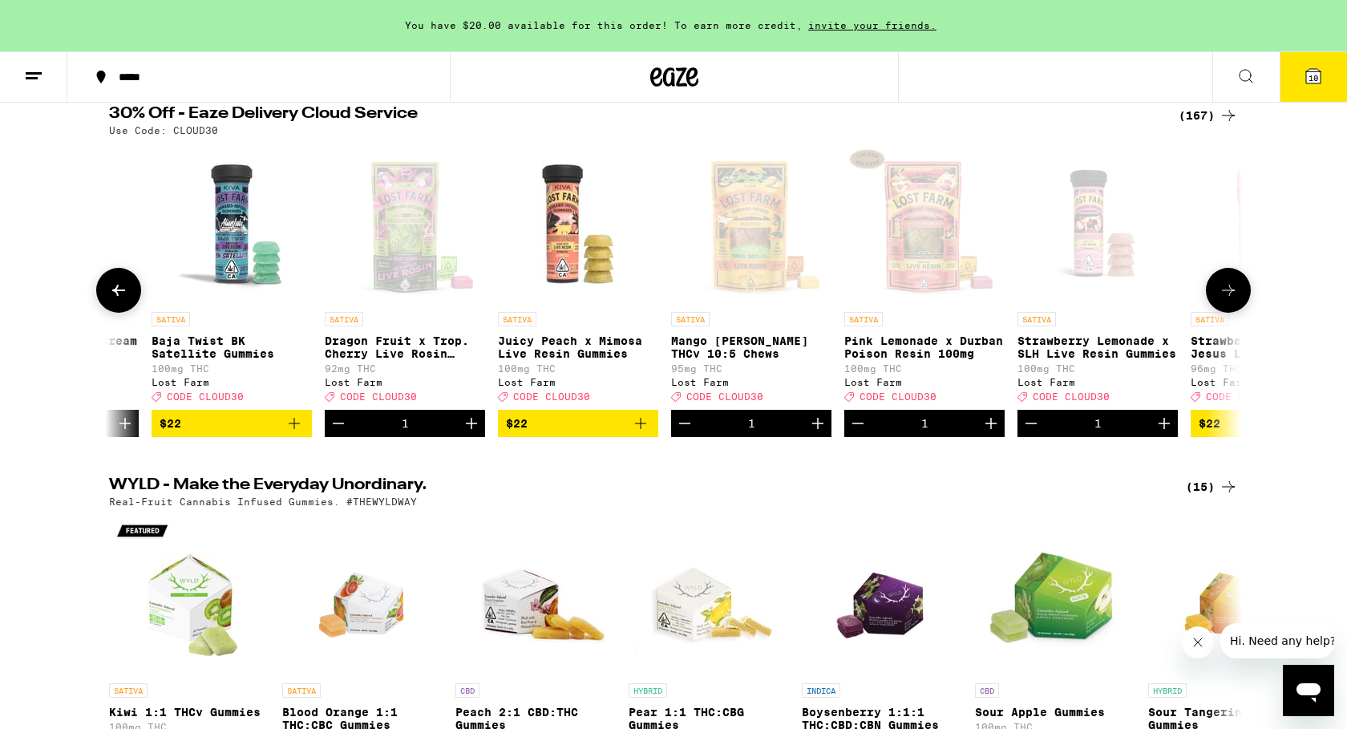
scroll to position [0, 7943]
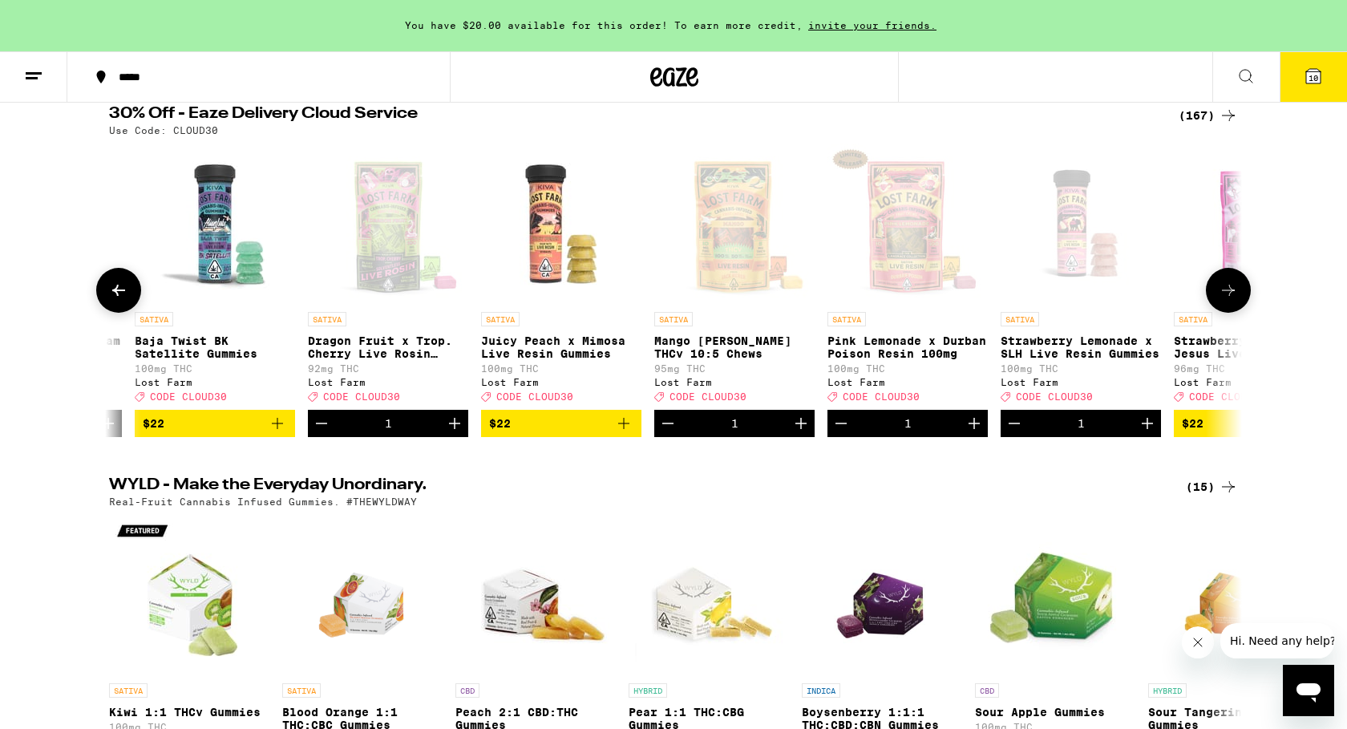
click at [1234, 297] on icon at bounding box center [1228, 290] width 19 height 19
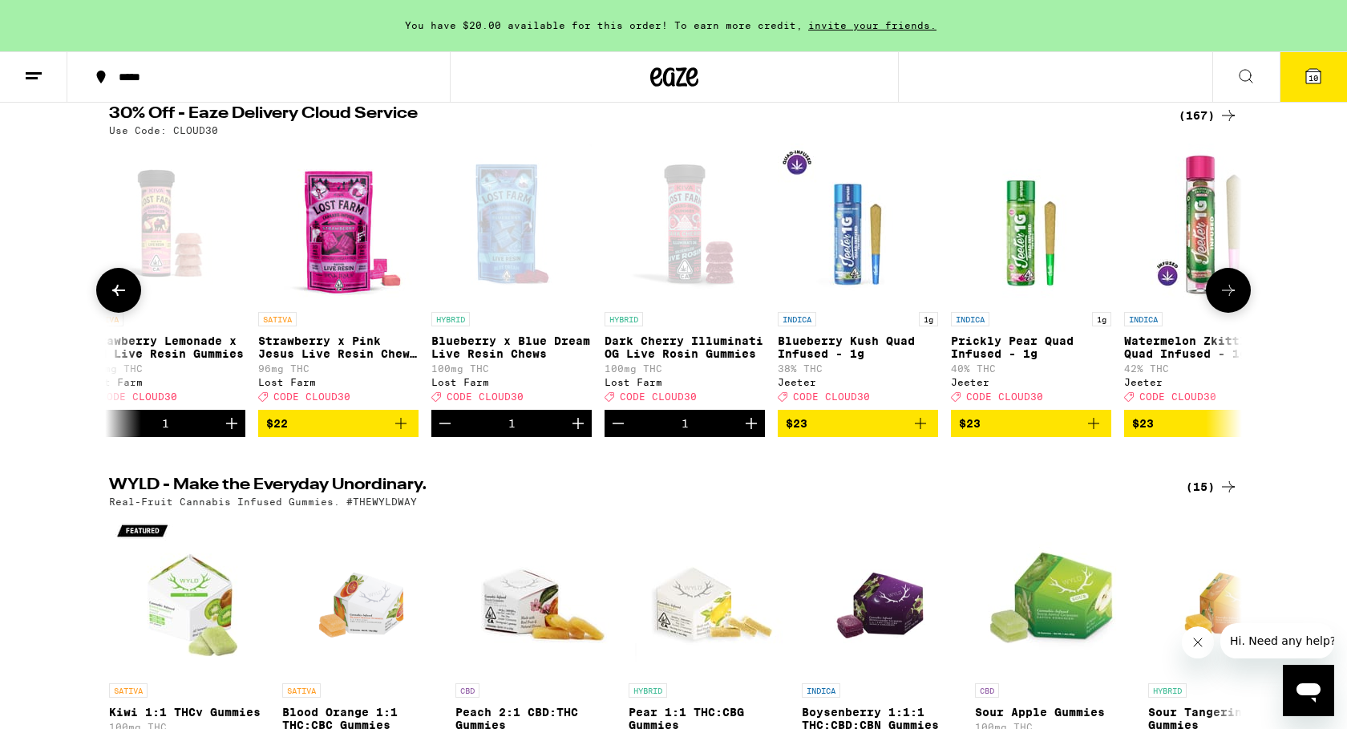
scroll to position [0, 8897]
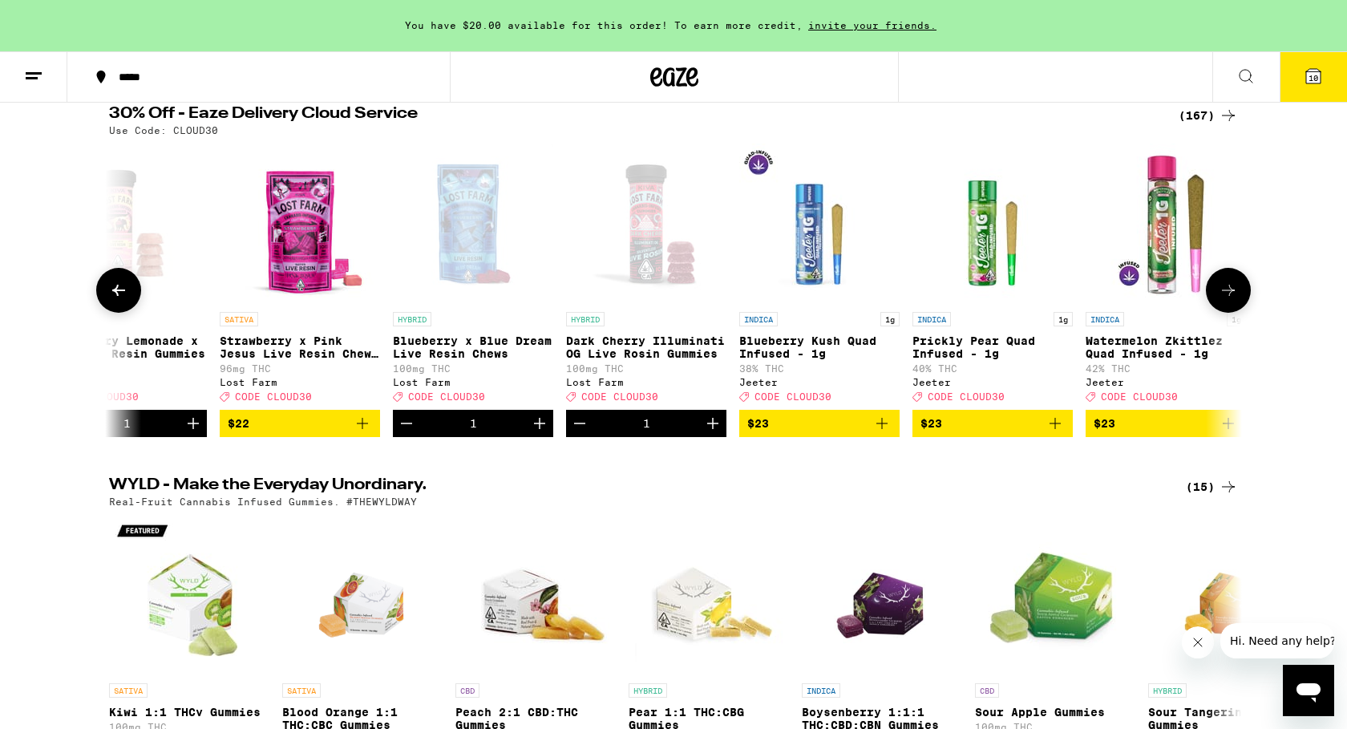
click at [118, 298] on icon at bounding box center [118, 290] width 19 height 19
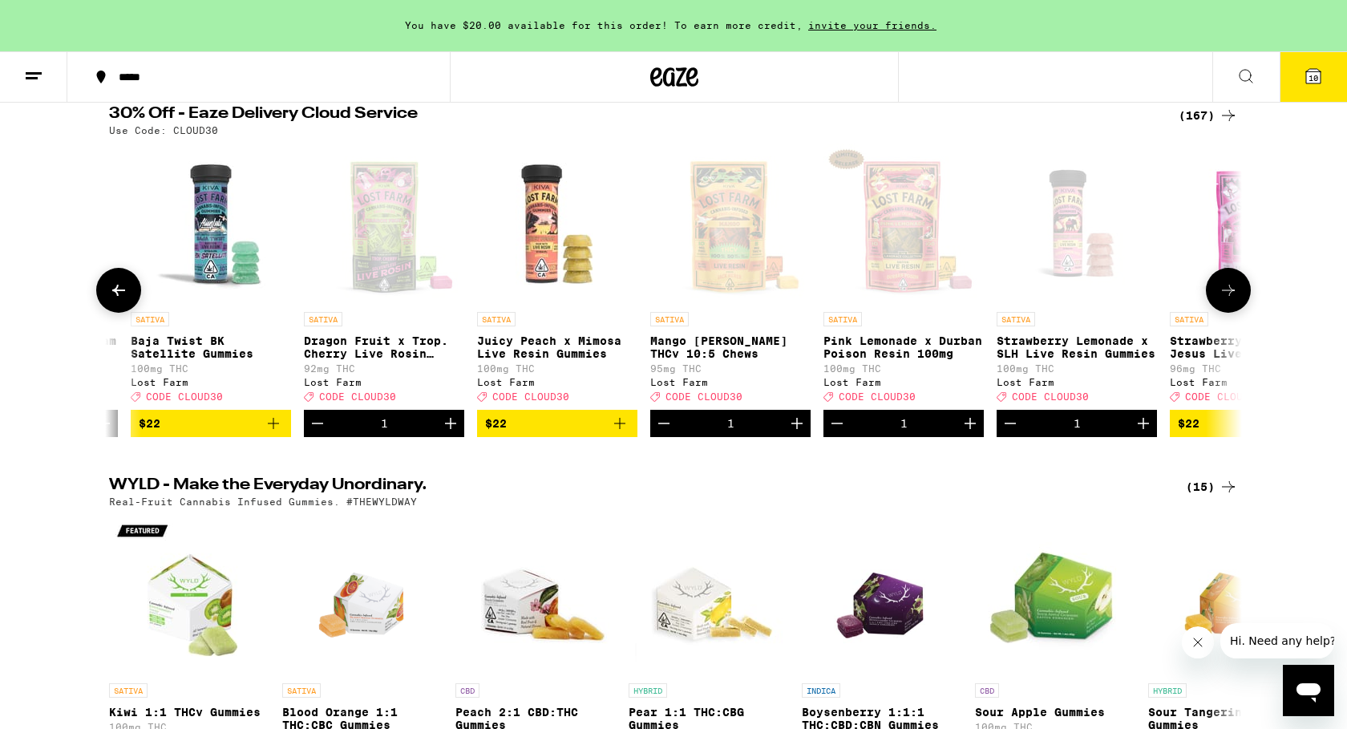
scroll to position [0, 7943]
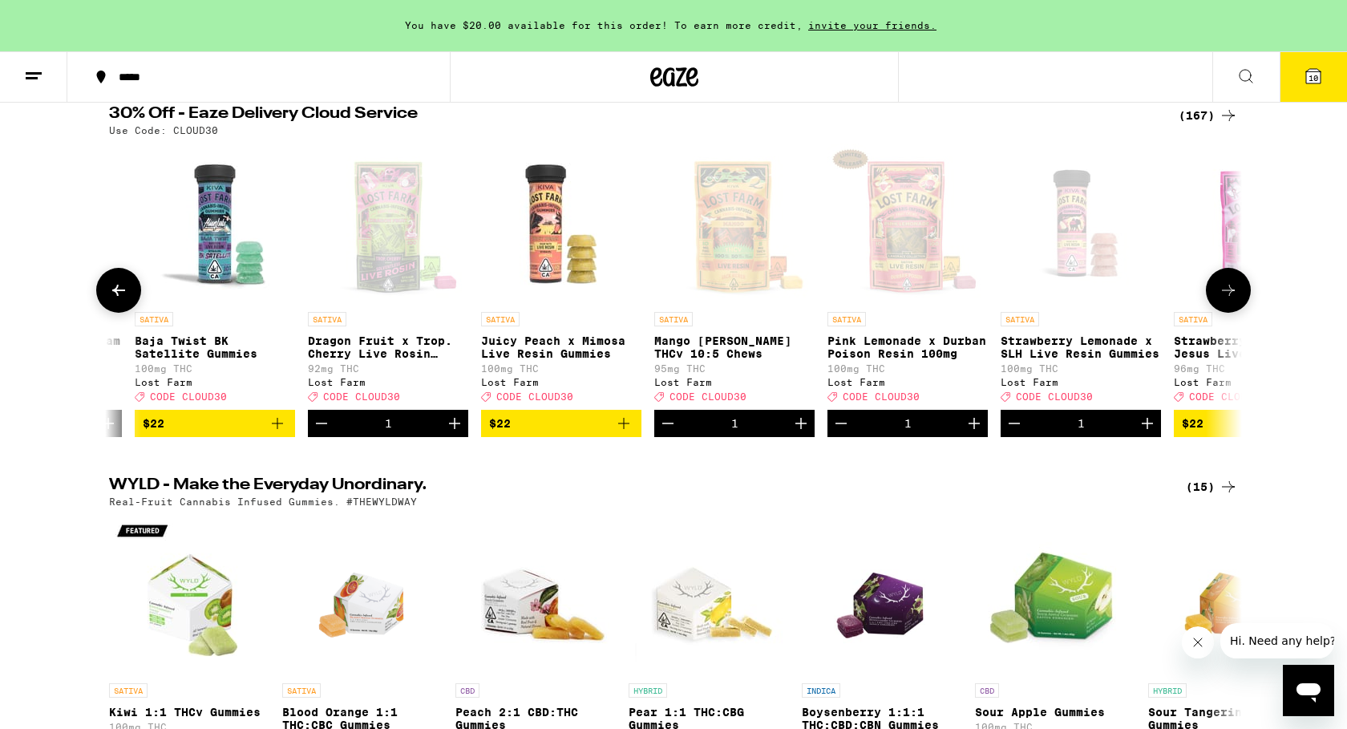
click at [1222, 289] on icon at bounding box center [1228, 290] width 19 height 19
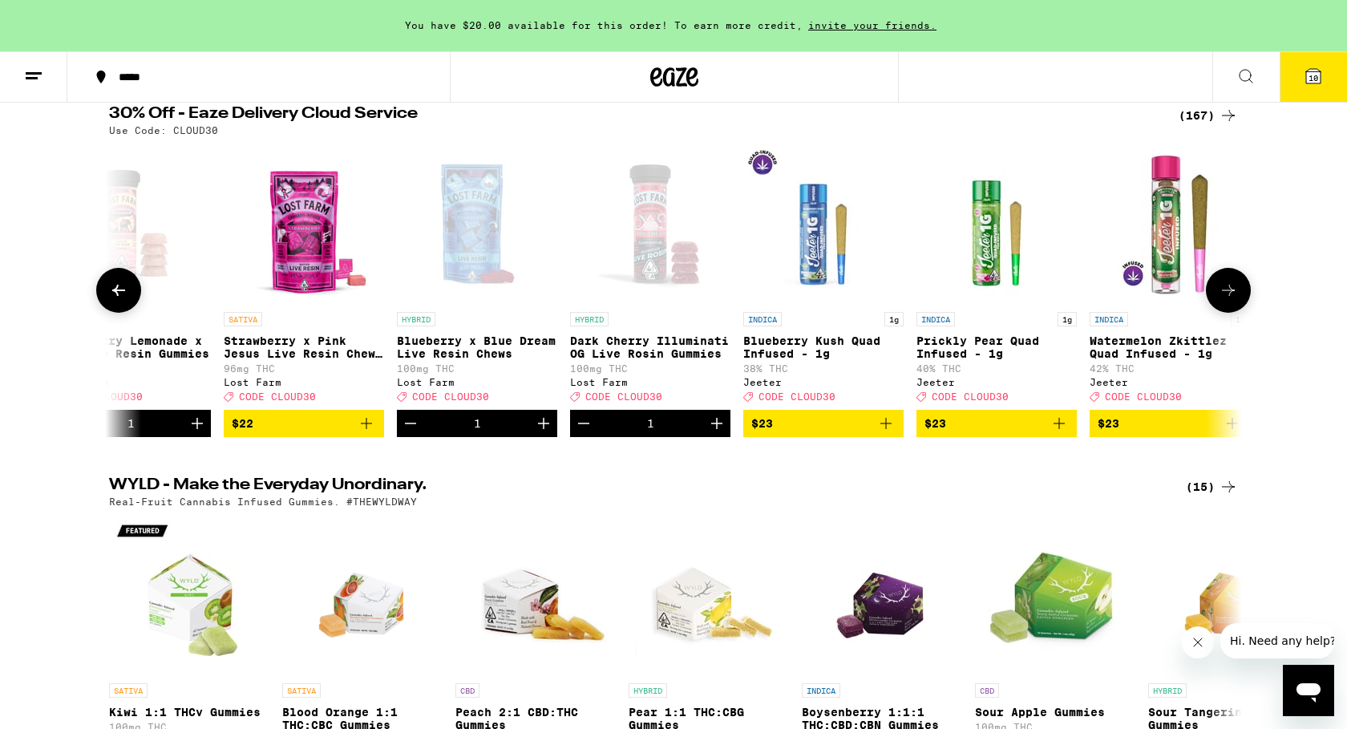
scroll to position [0, 8897]
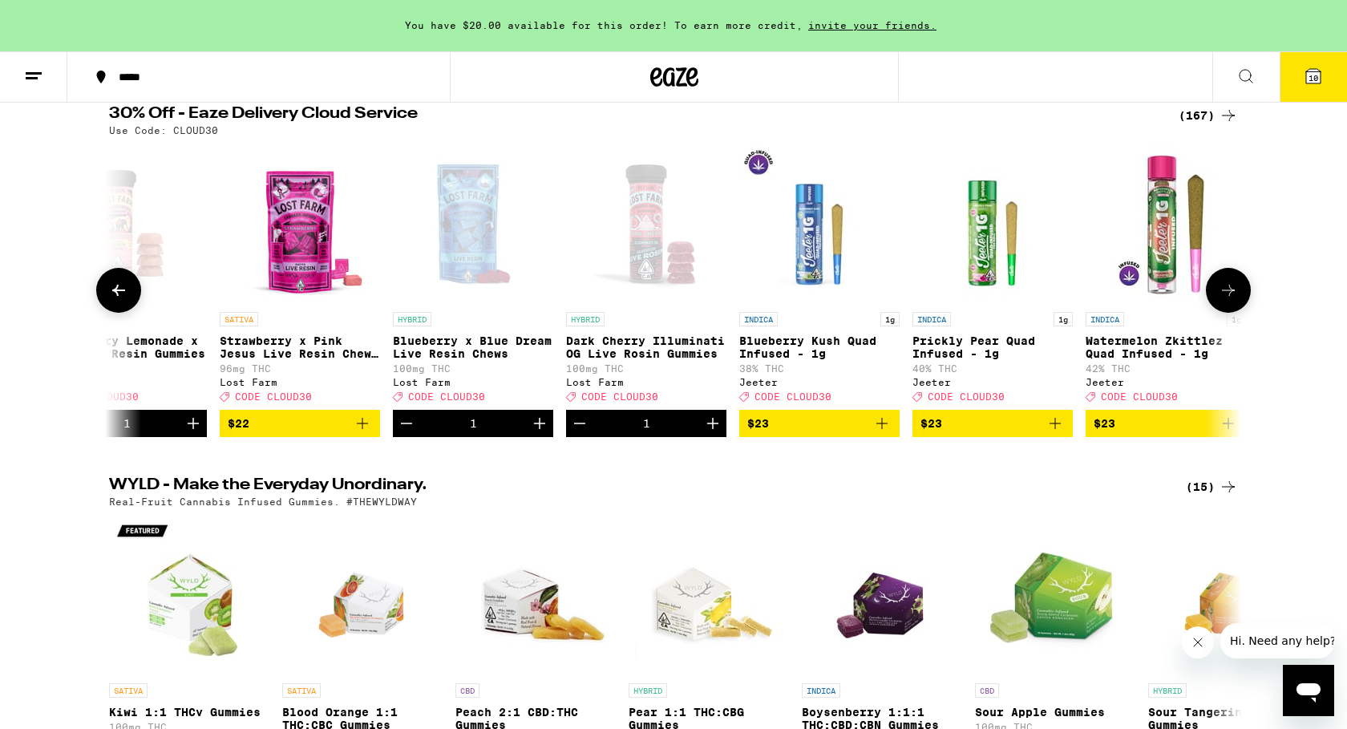
click at [124, 296] on icon at bounding box center [118, 290] width 13 height 11
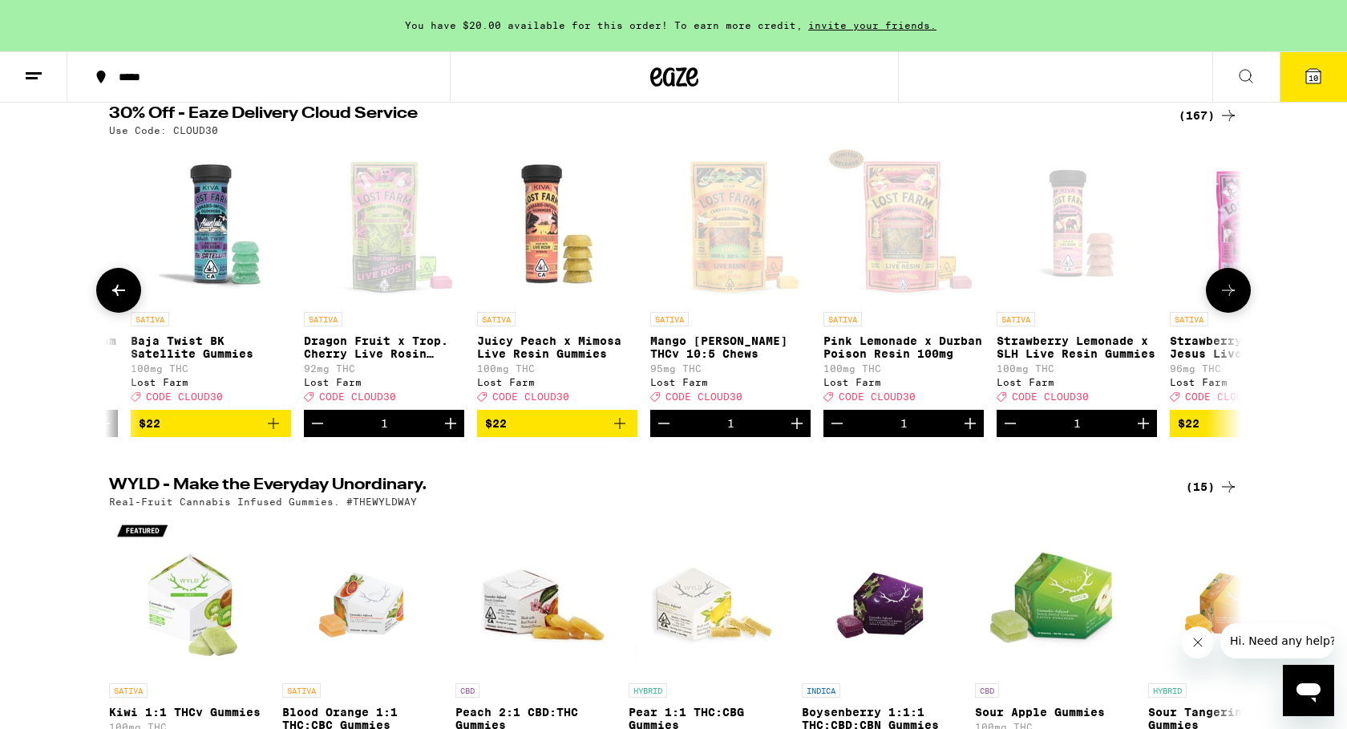
scroll to position [0, 7943]
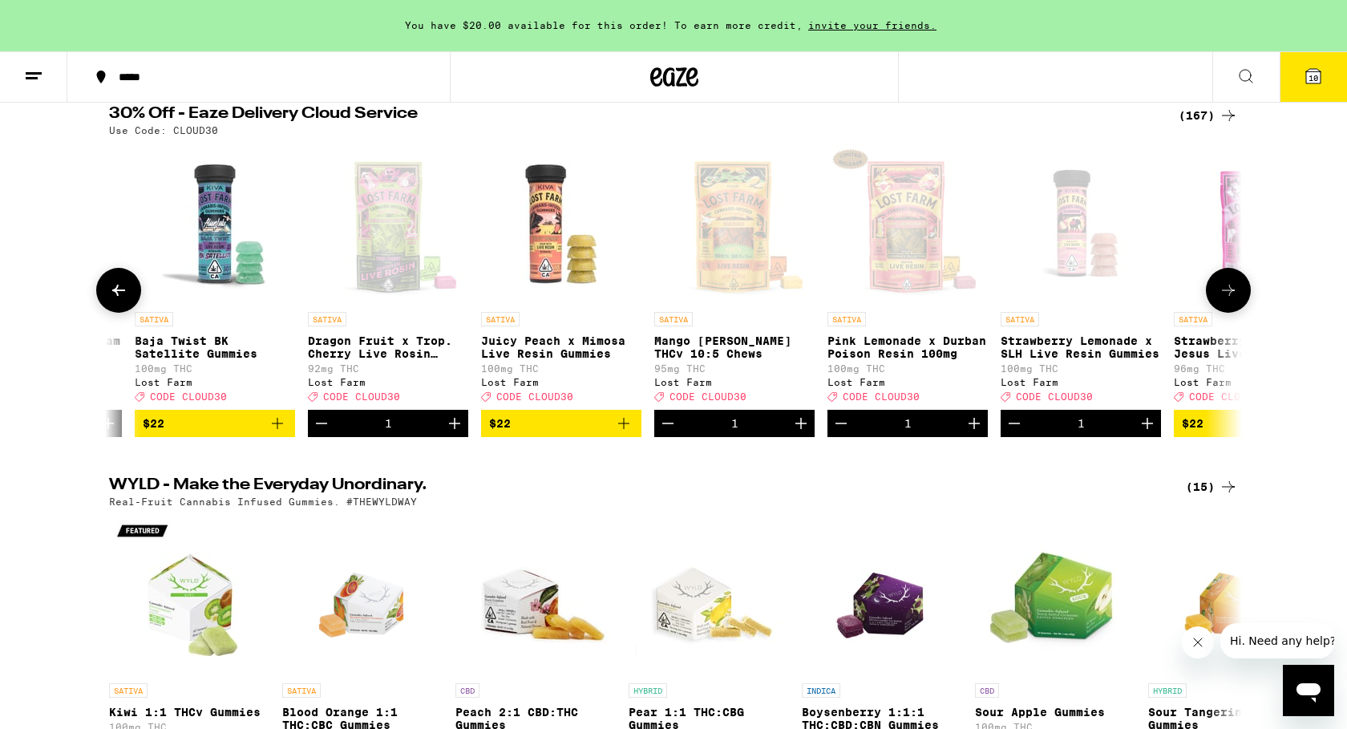
click at [1225, 300] on icon at bounding box center [1228, 290] width 19 height 19
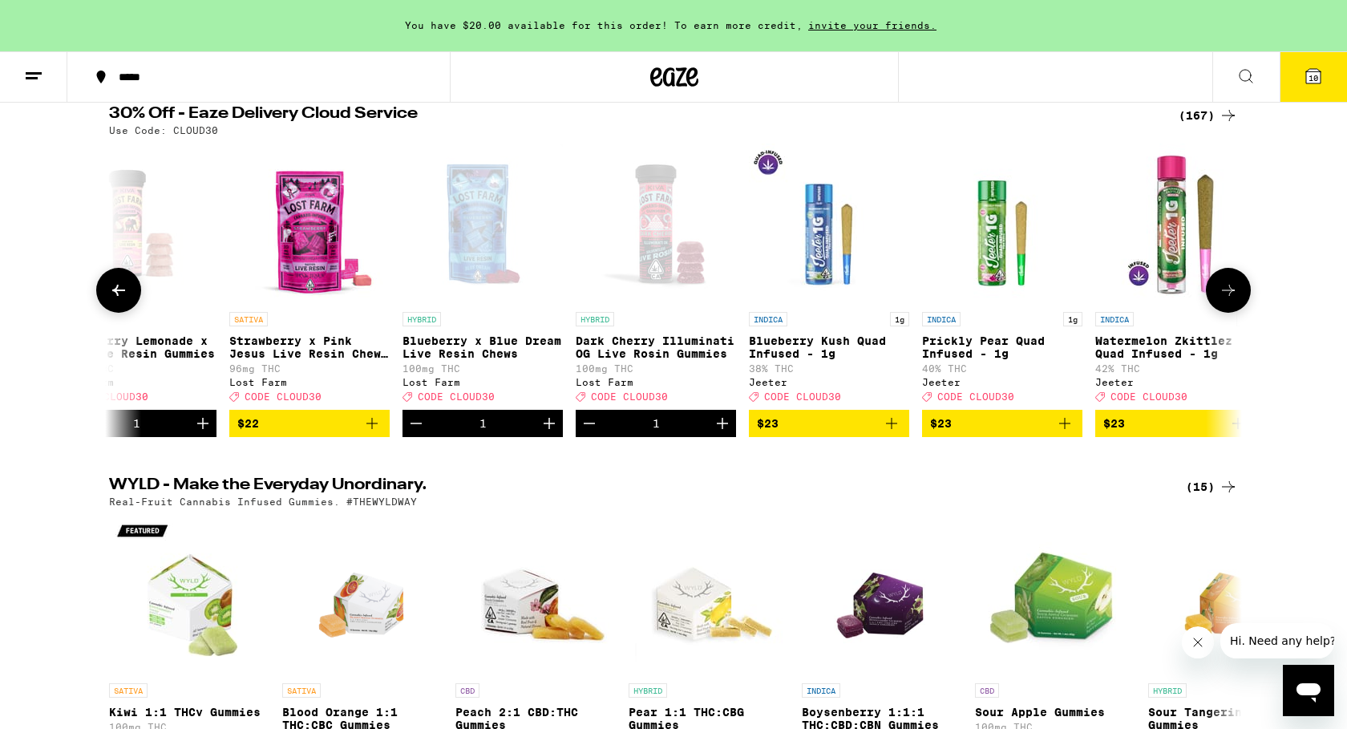
scroll to position [0, 8897]
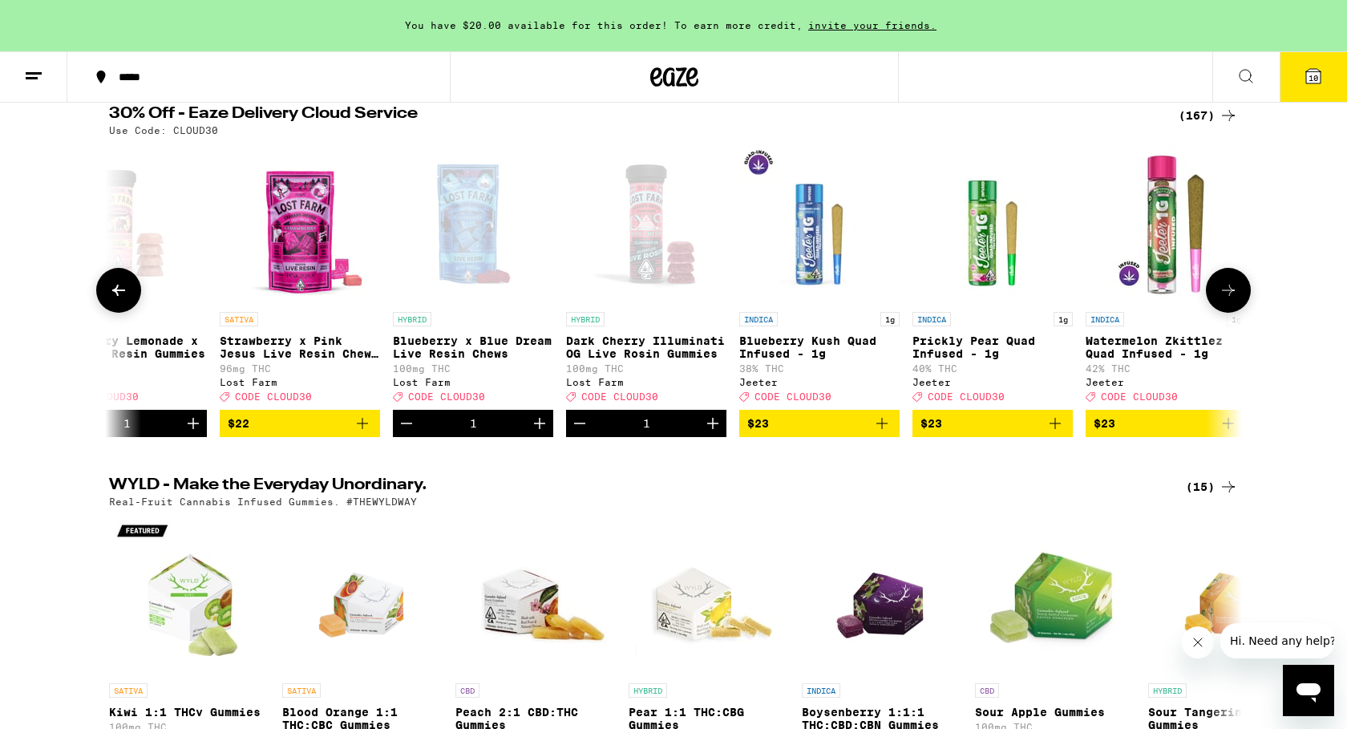
click at [407, 433] on icon "Decrement" at bounding box center [406, 423] width 19 height 19
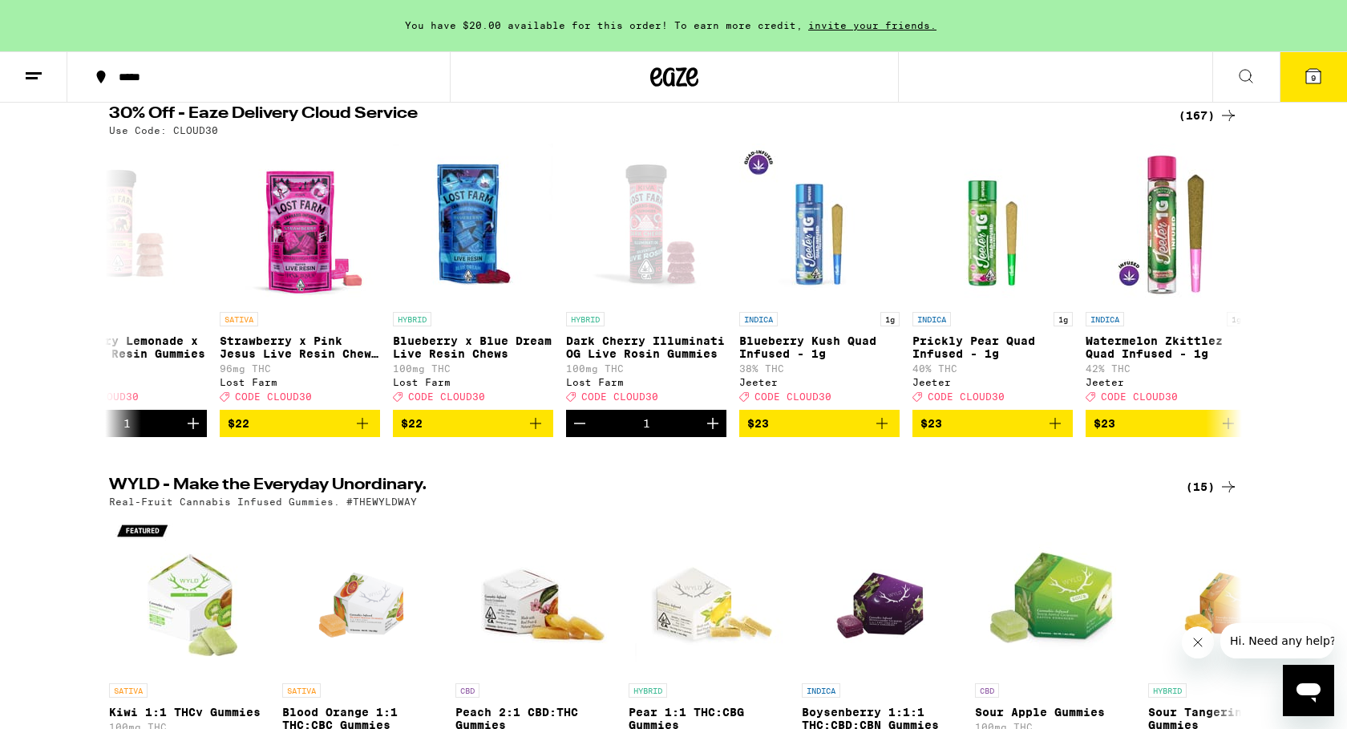
click at [1318, 67] on icon at bounding box center [1313, 76] width 19 height 19
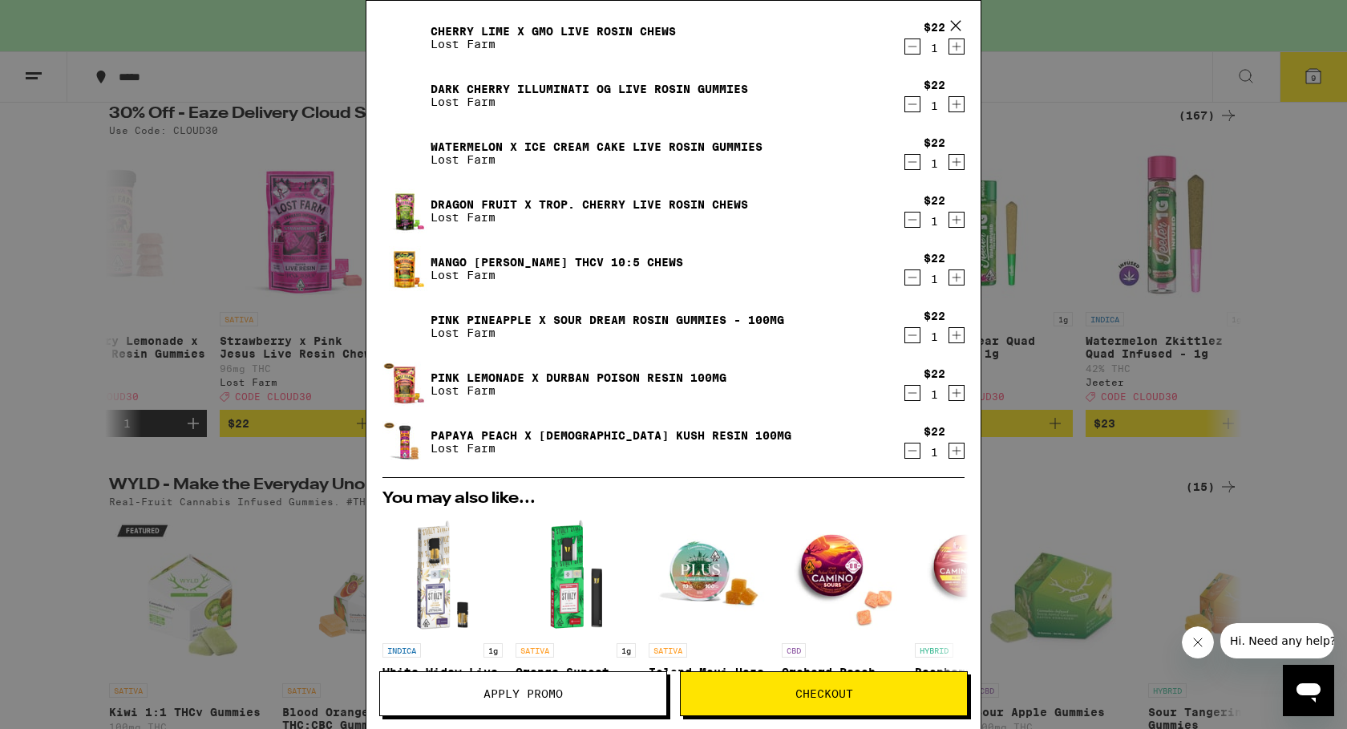
scroll to position [200, 0]
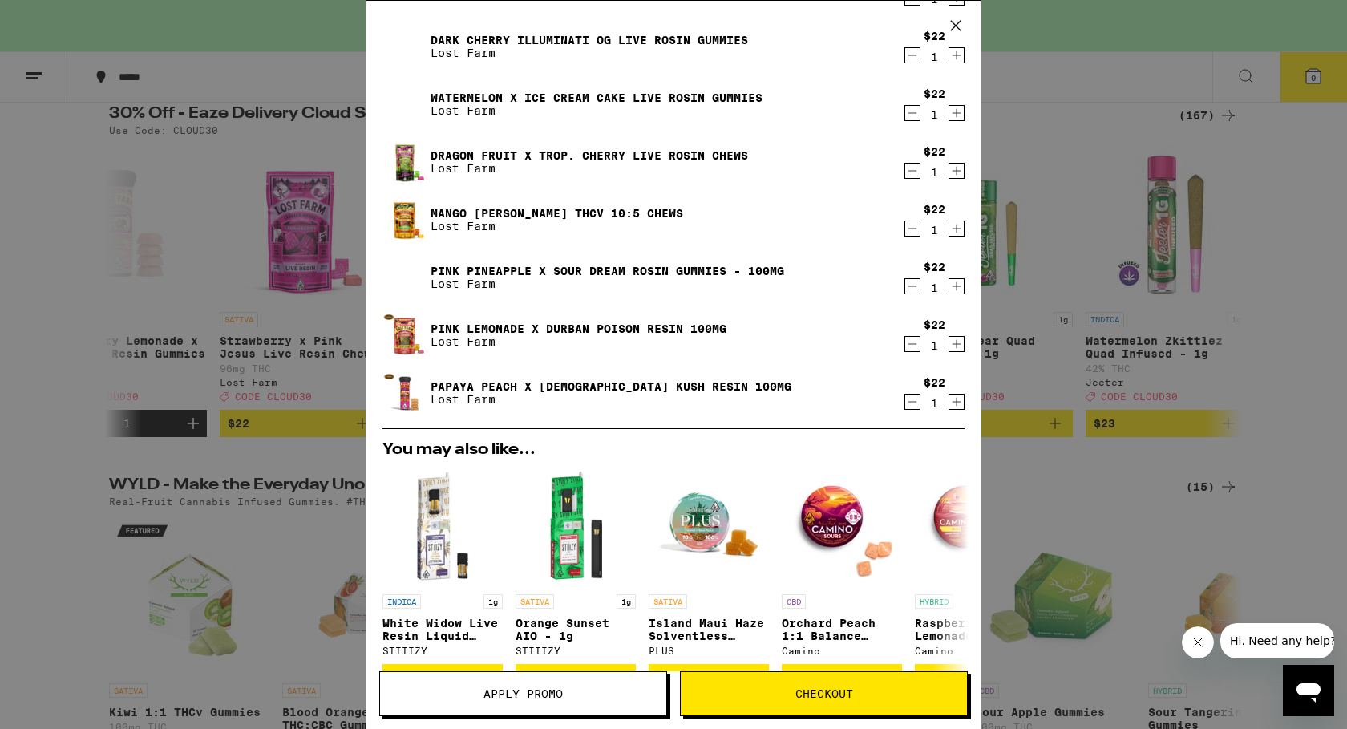
click at [496, 691] on span "Apply Promo" at bounding box center [523, 693] width 79 height 11
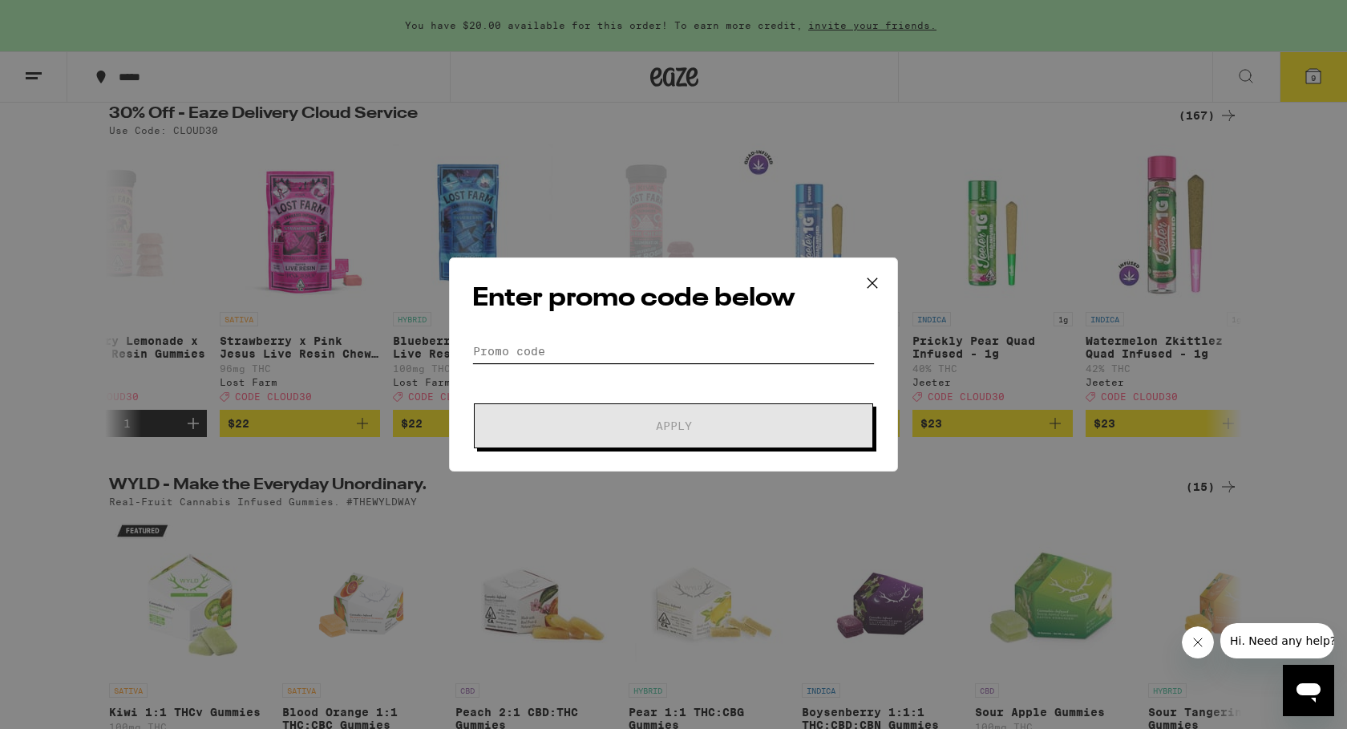
click at [622, 351] on input "Promo Code" at bounding box center [673, 351] width 403 height 24
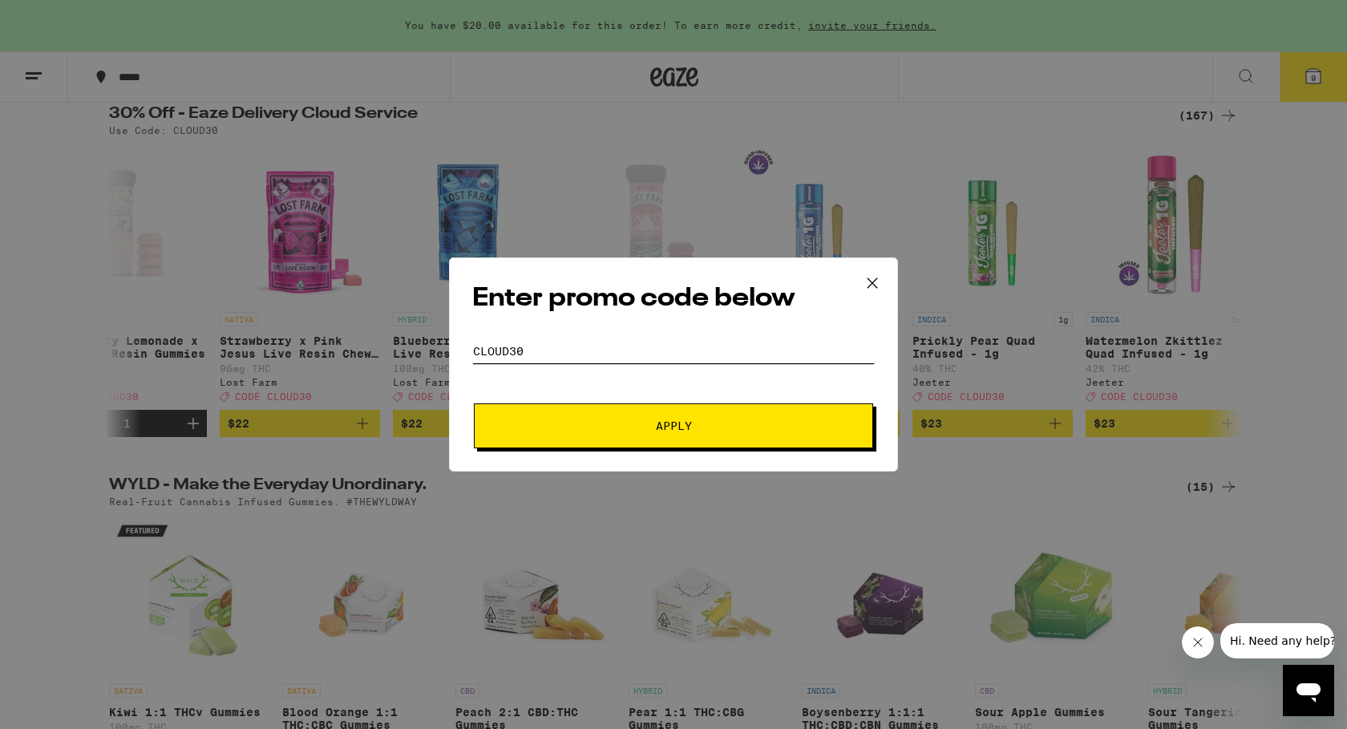
type input "cloud30"
click at [659, 420] on span "Apply" at bounding box center [674, 425] width 36 height 11
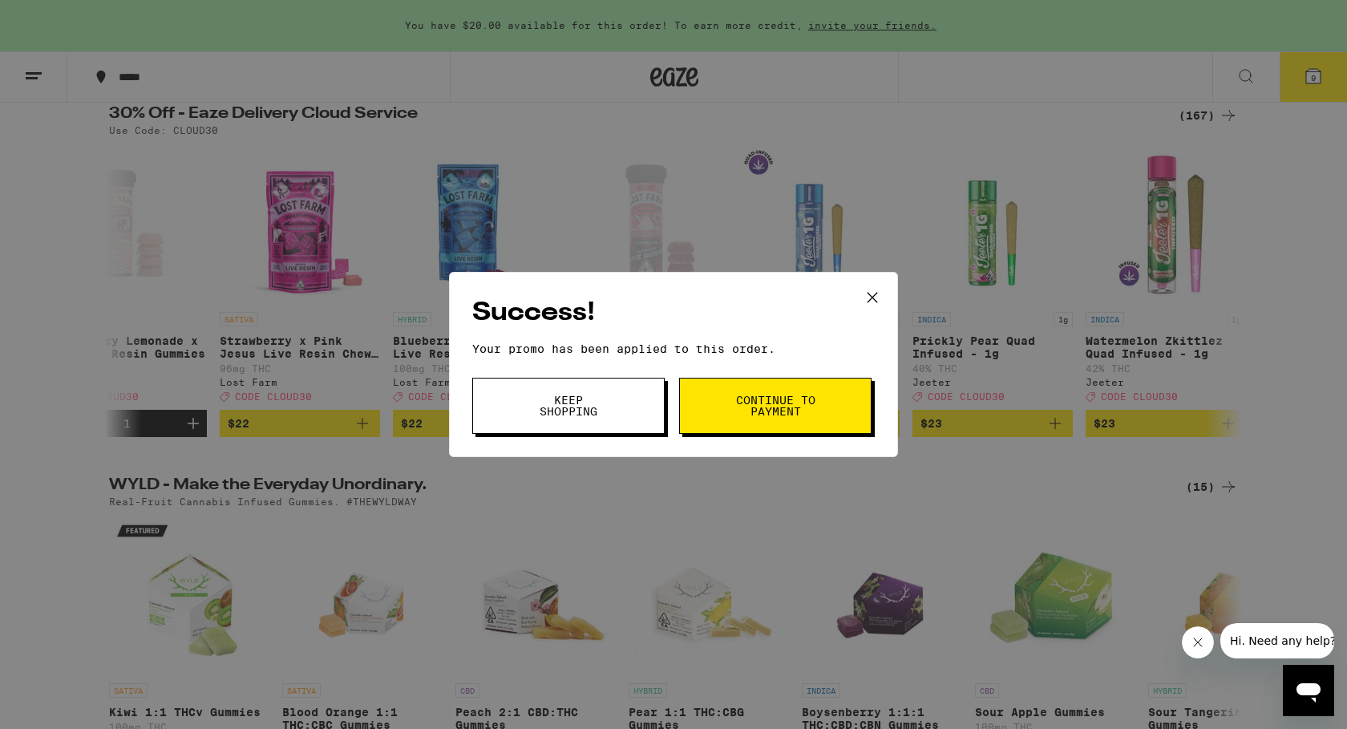
click at [770, 411] on span "Continue to payment" at bounding box center [776, 406] width 82 height 22
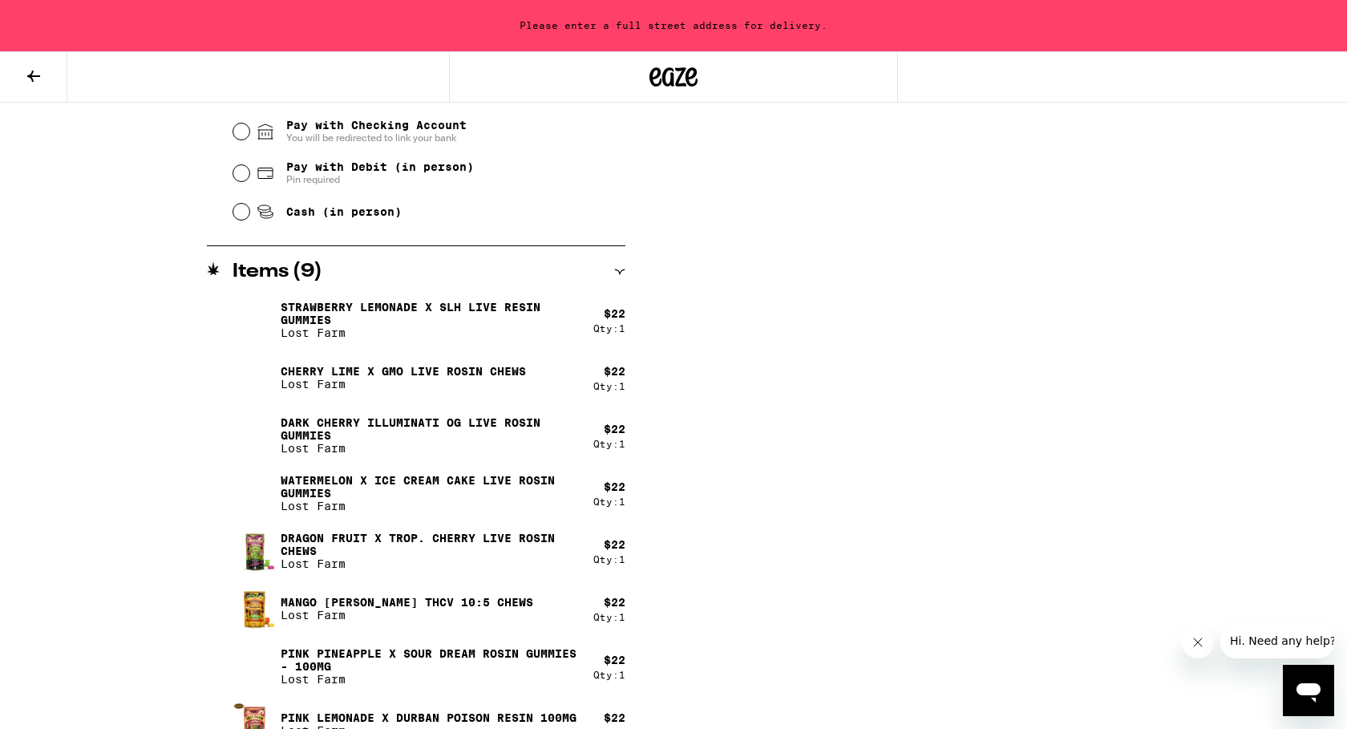
scroll to position [825, 0]
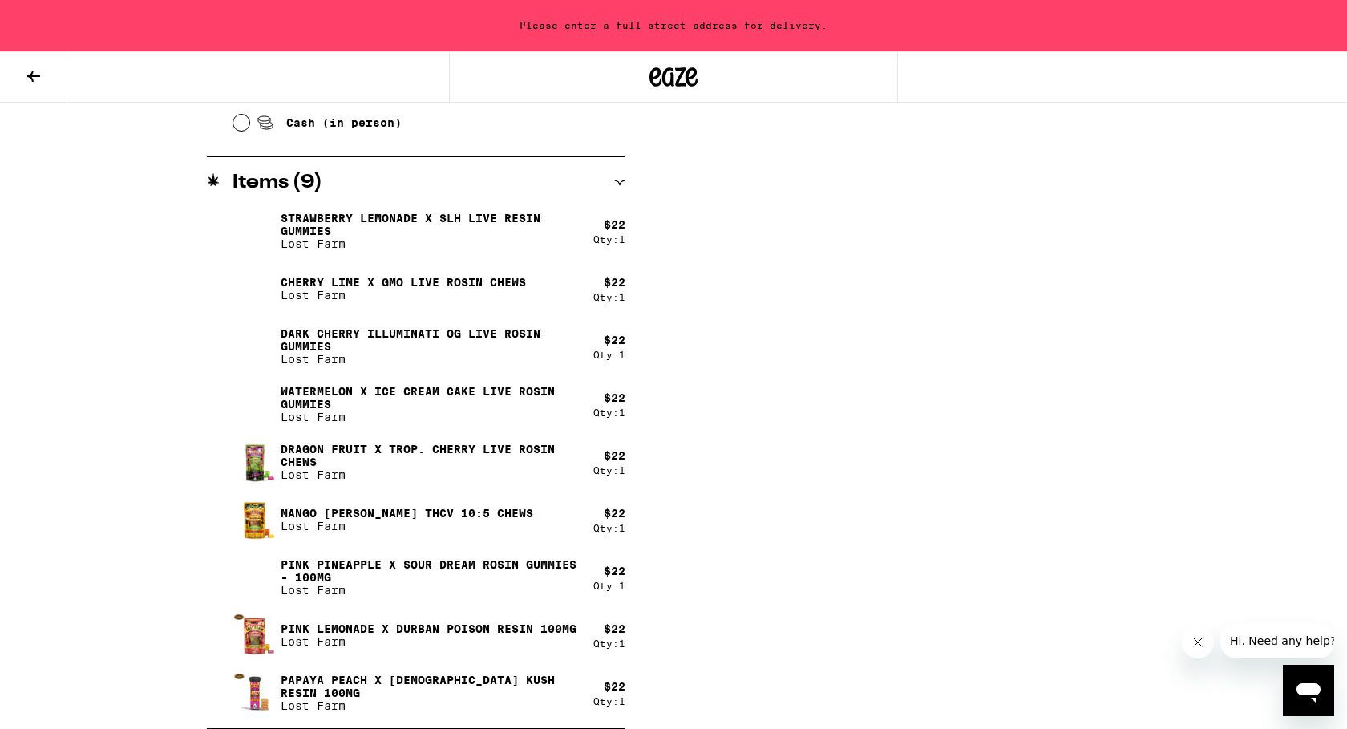
click at [502, 443] on p "Dragon Fruit x Trop. Cherry Live Rosin Chews" at bounding box center [431, 456] width 300 height 26
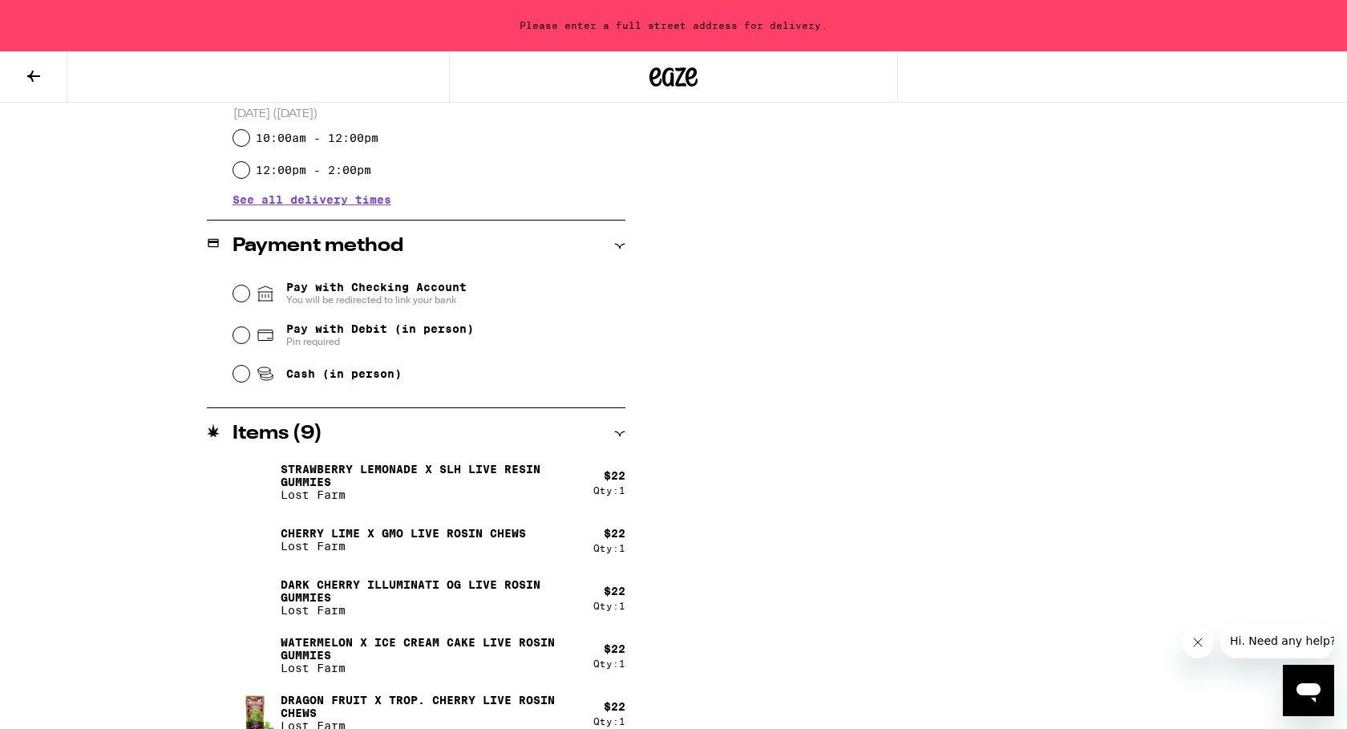
scroll to position [0, 0]
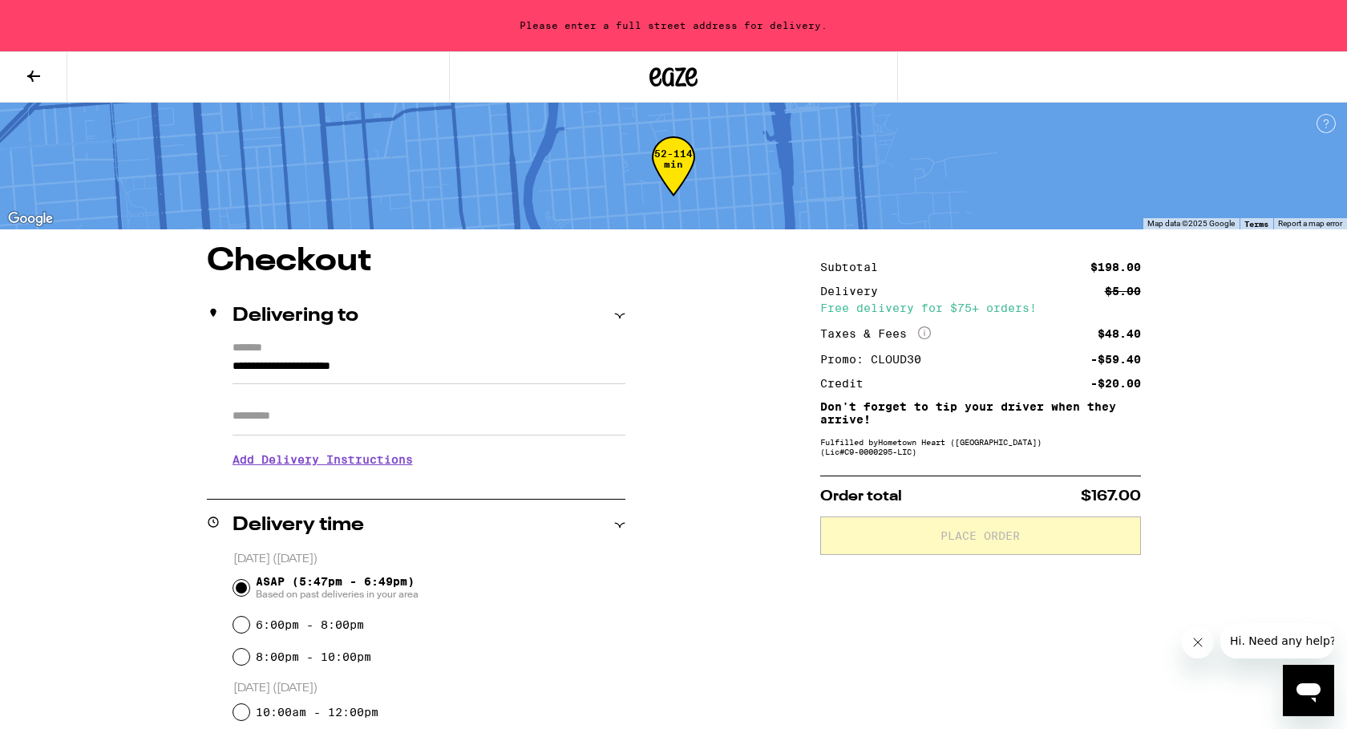
click at [678, 70] on icon at bounding box center [674, 76] width 24 height 19
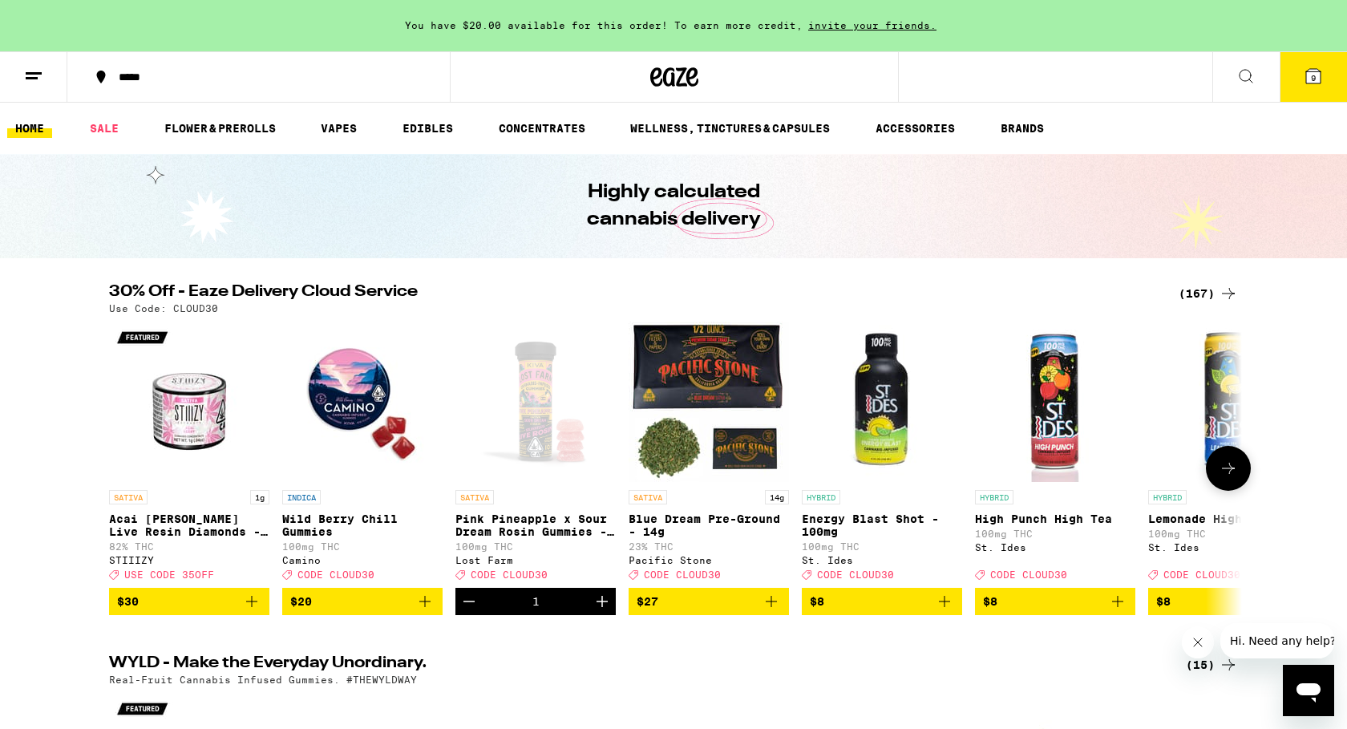
click at [1230, 478] on icon at bounding box center [1228, 468] width 19 height 19
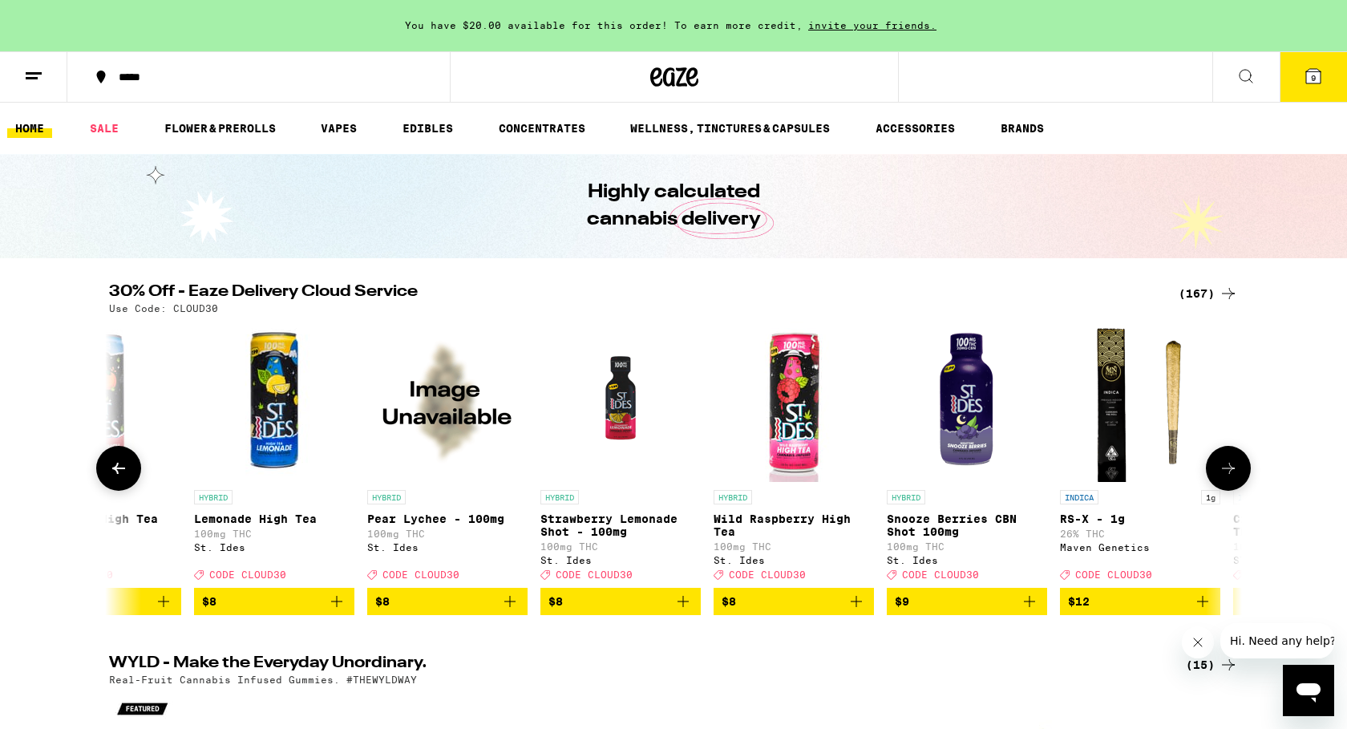
click at [1230, 478] on icon at bounding box center [1228, 468] width 19 height 19
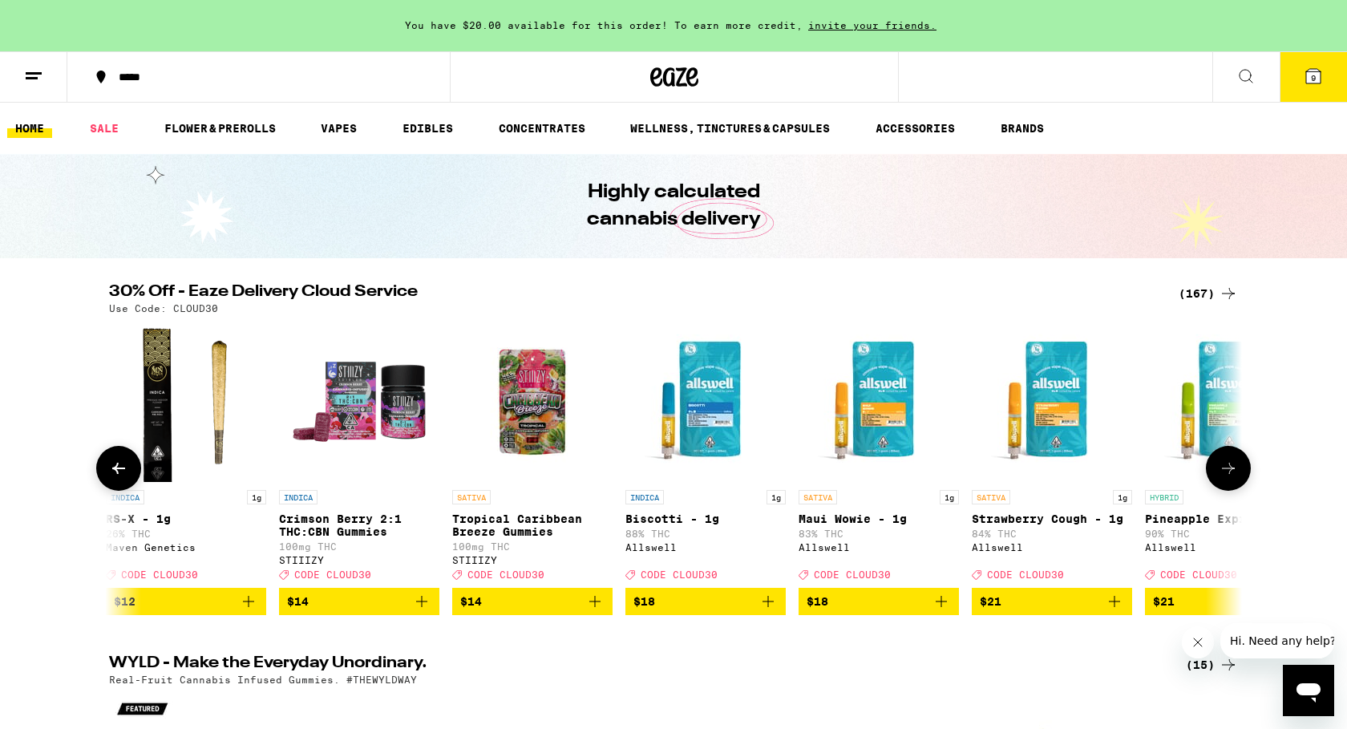
click at [1230, 478] on icon at bounding box center [1228, 468] width 19 height 19
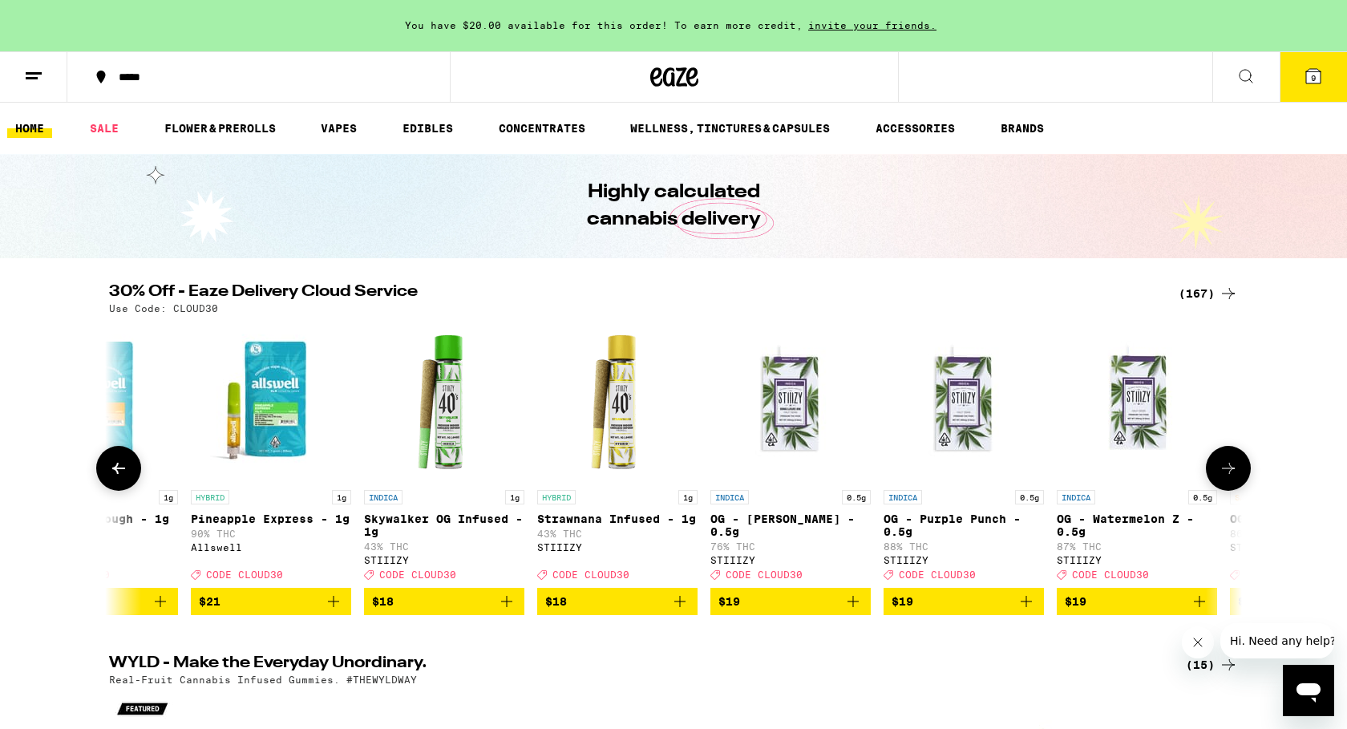
click at [1230, 478] on icon at bounding box center [1228, 468] width 19 height 19
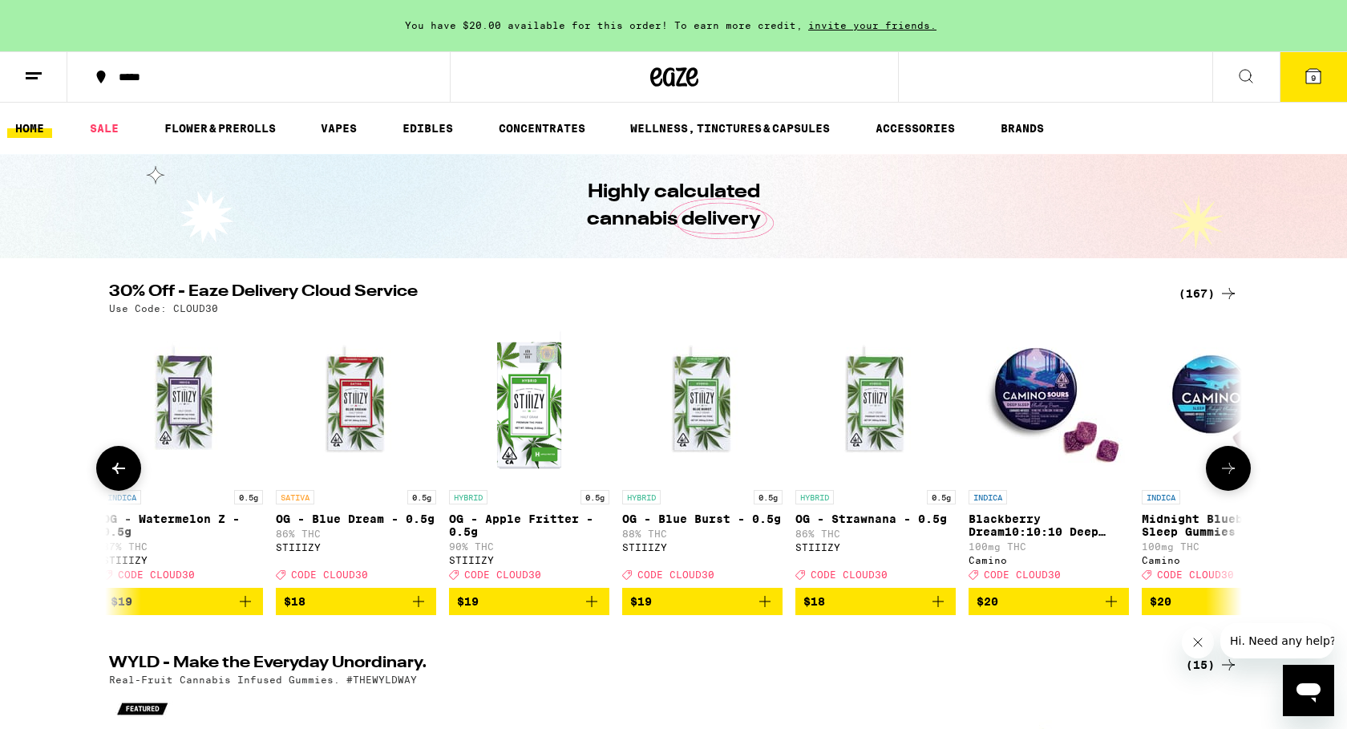
click at [1230, 478] on icon at bounding box center [1228, 468] width 19 height 19
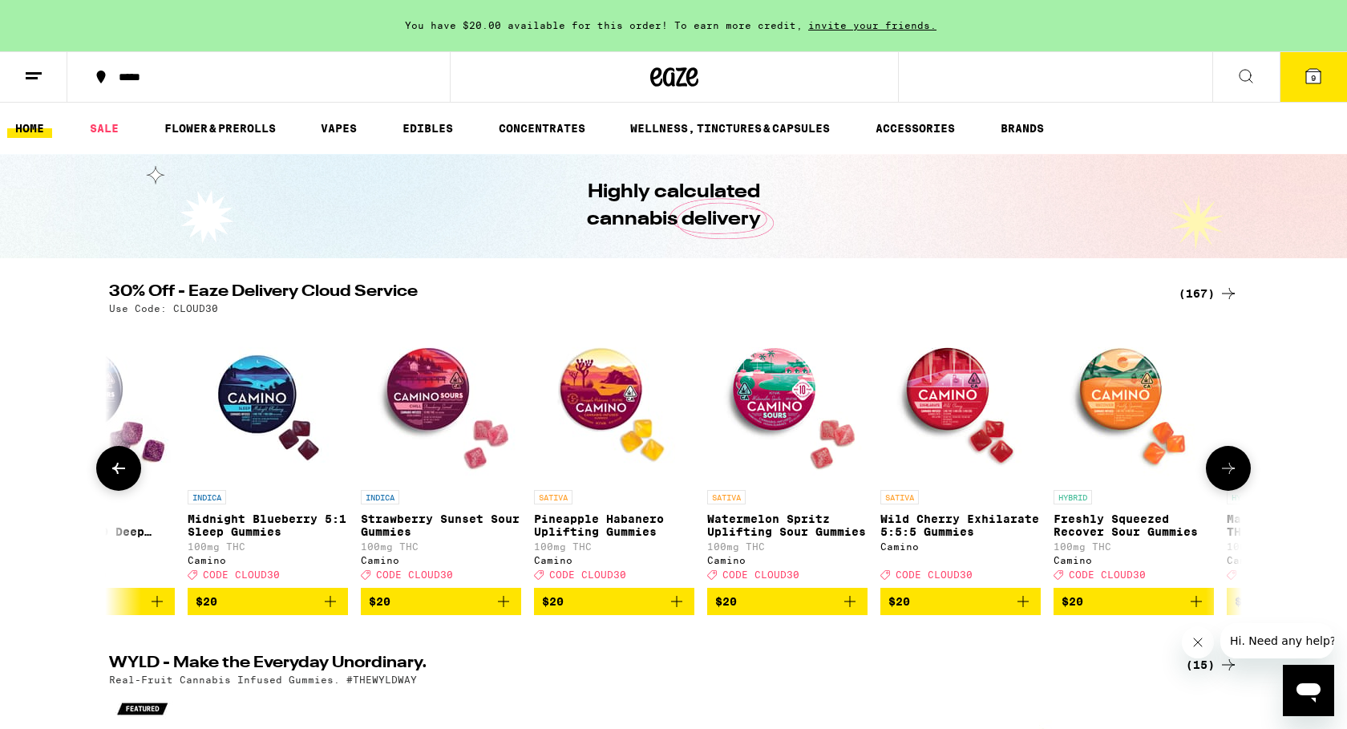
click at [1230, 478] on icon at bounding box center [1228, 468] width 19 height 19
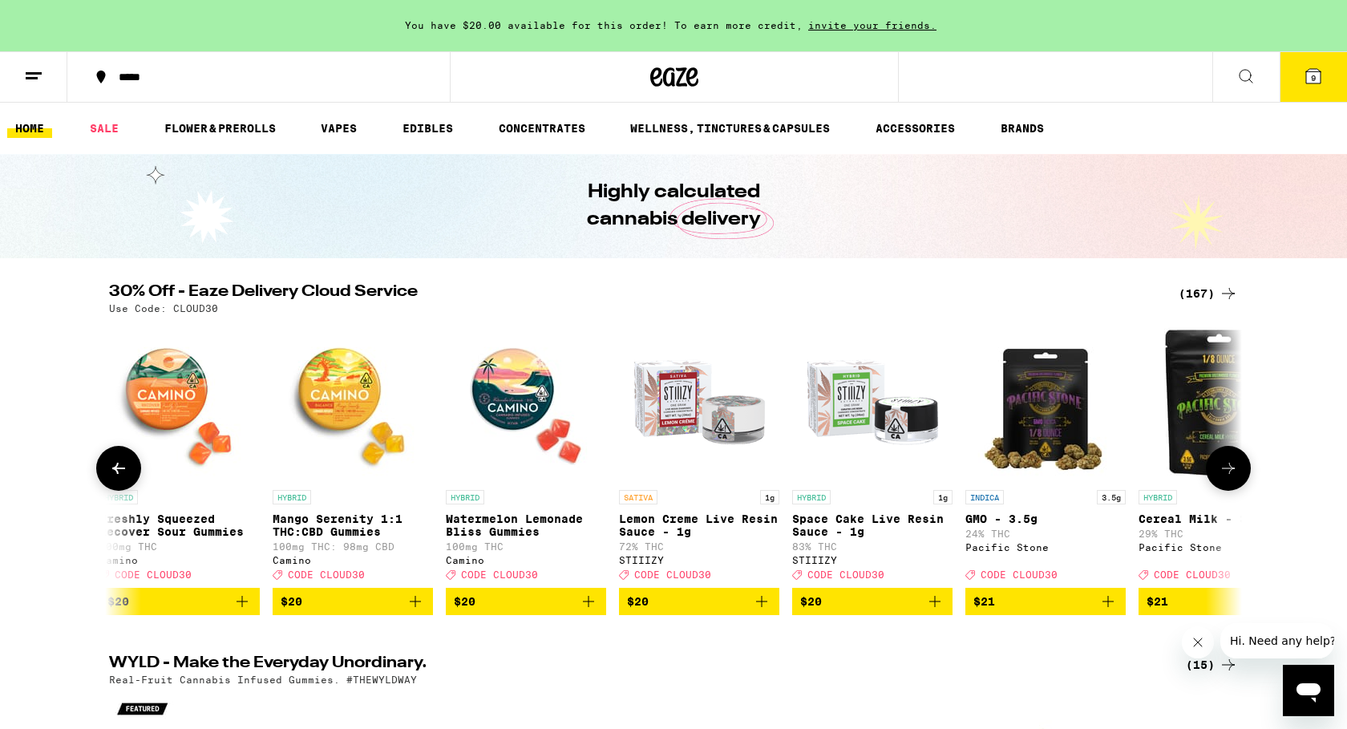
click at [1230, 478] on icon at bounding box center [1228, 468] width 19 height 19
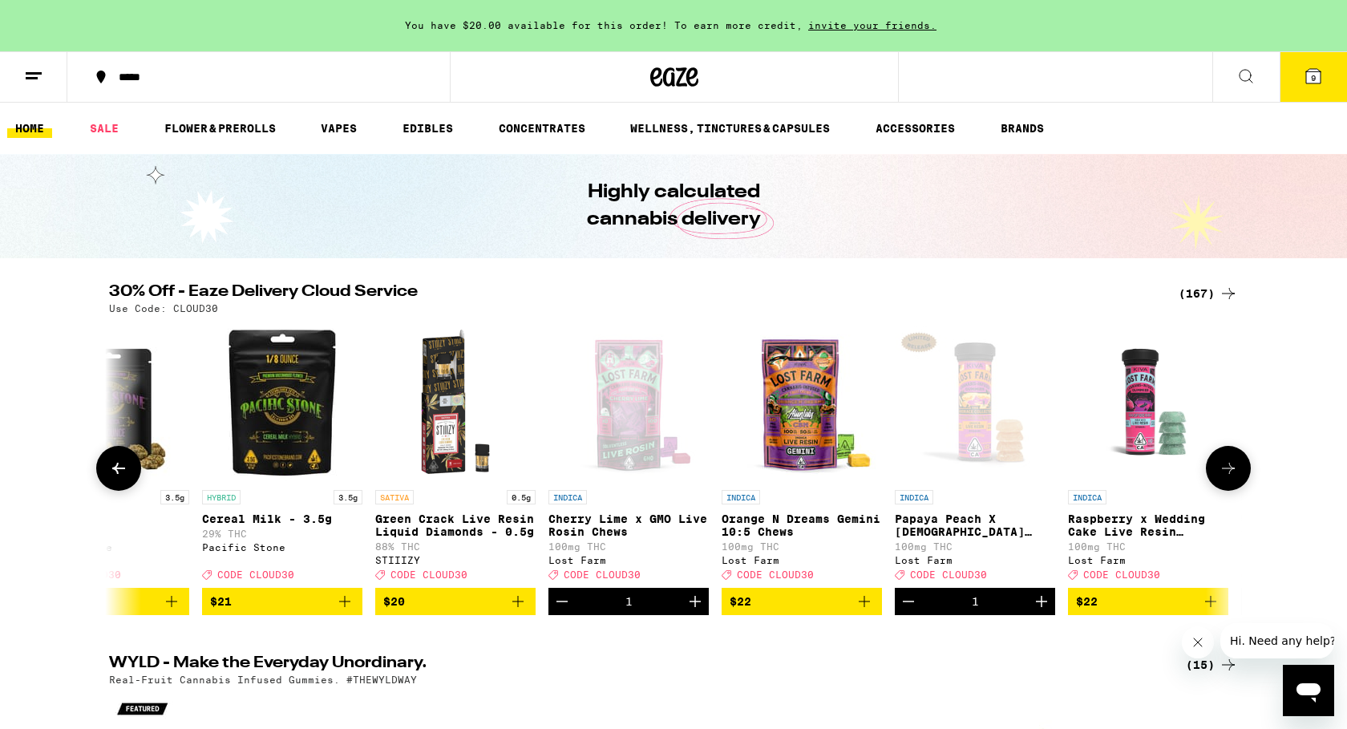
scroll to position [0, 6681]
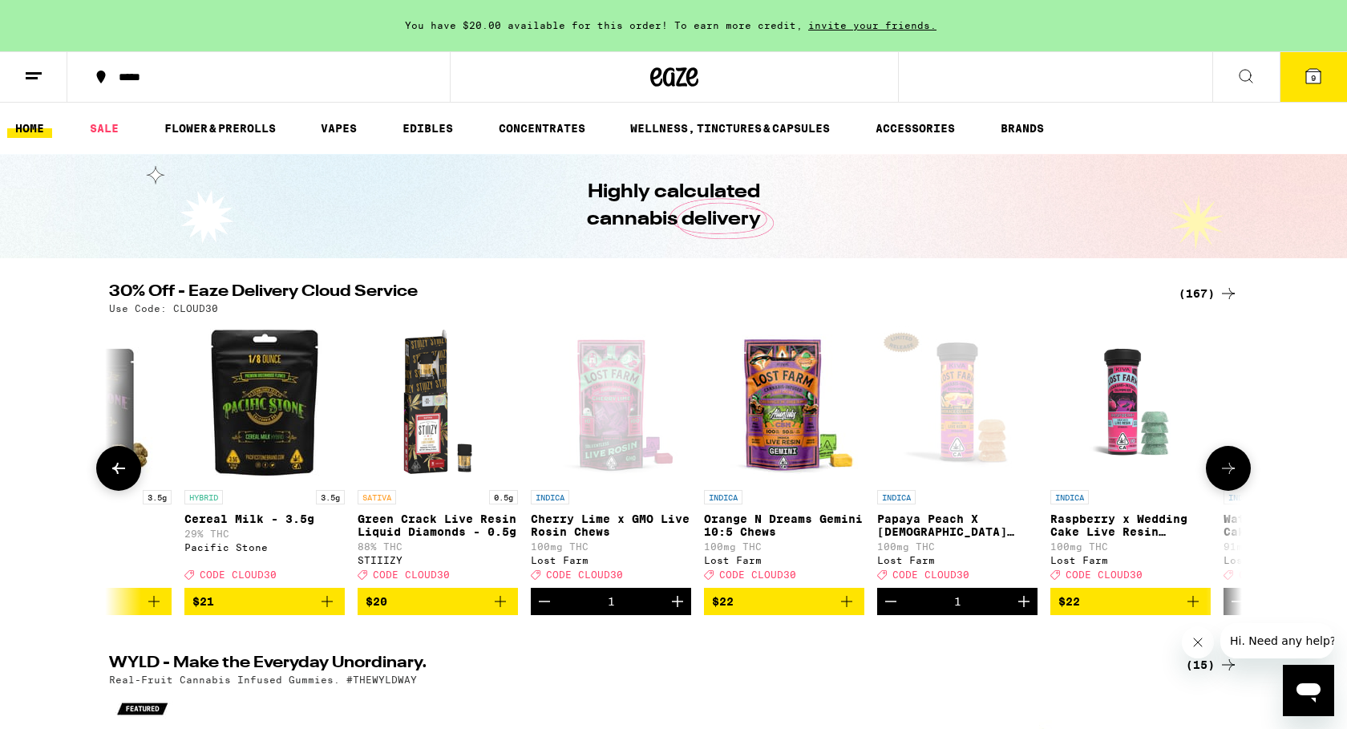
click at [1233, 476] on icon at bounding box center [1228, 468] width 19 height 19
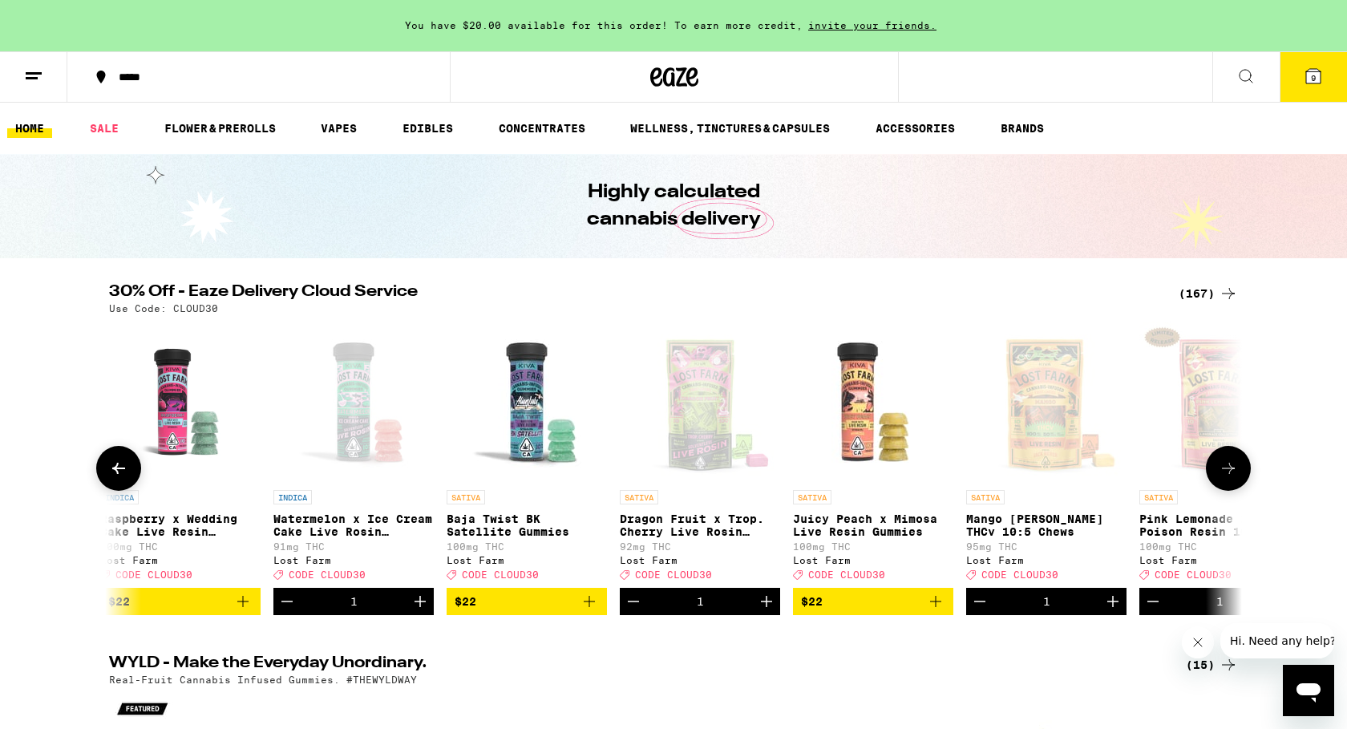
scroll to position [0, 7635]
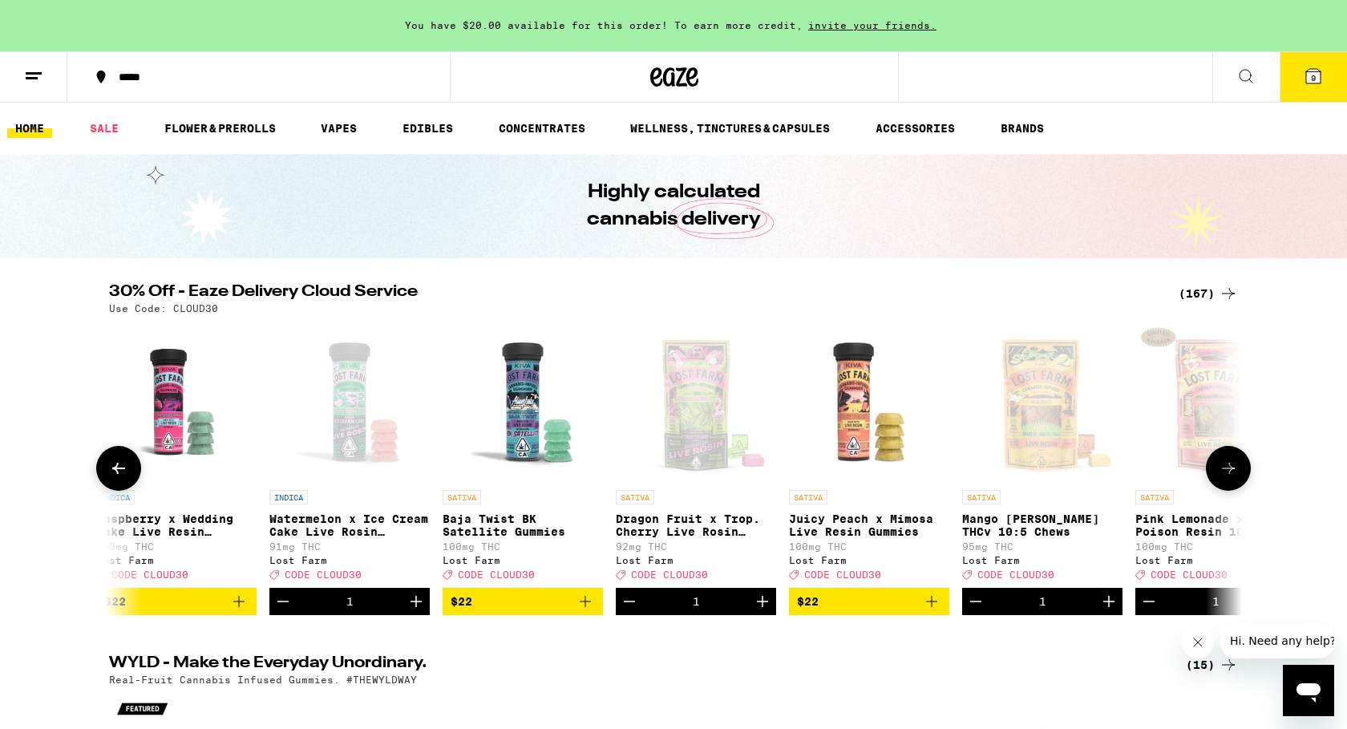
click at [630, 611] on icon "Decrement" at bounding box center [629, 601] width 19 height 19
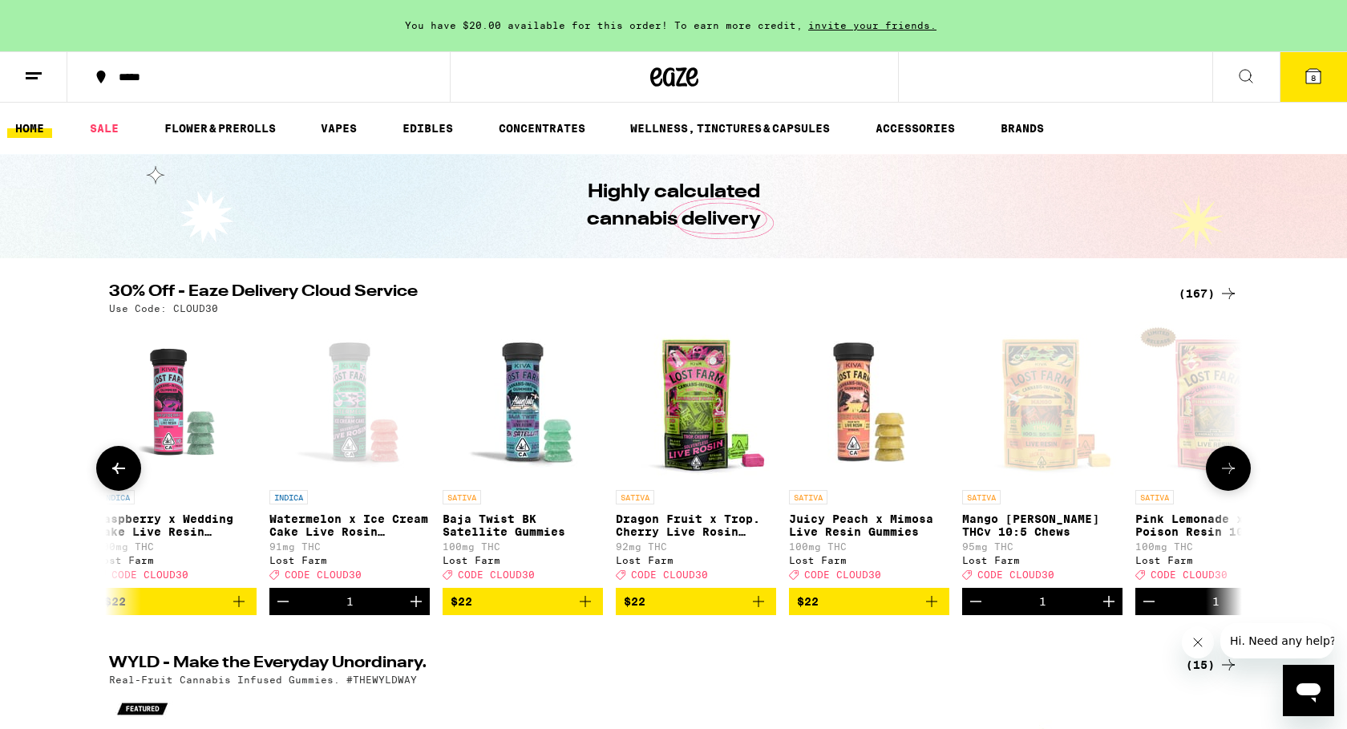
click at [121, 471] on icon at bounding box center [118, 468] width 19 height 19
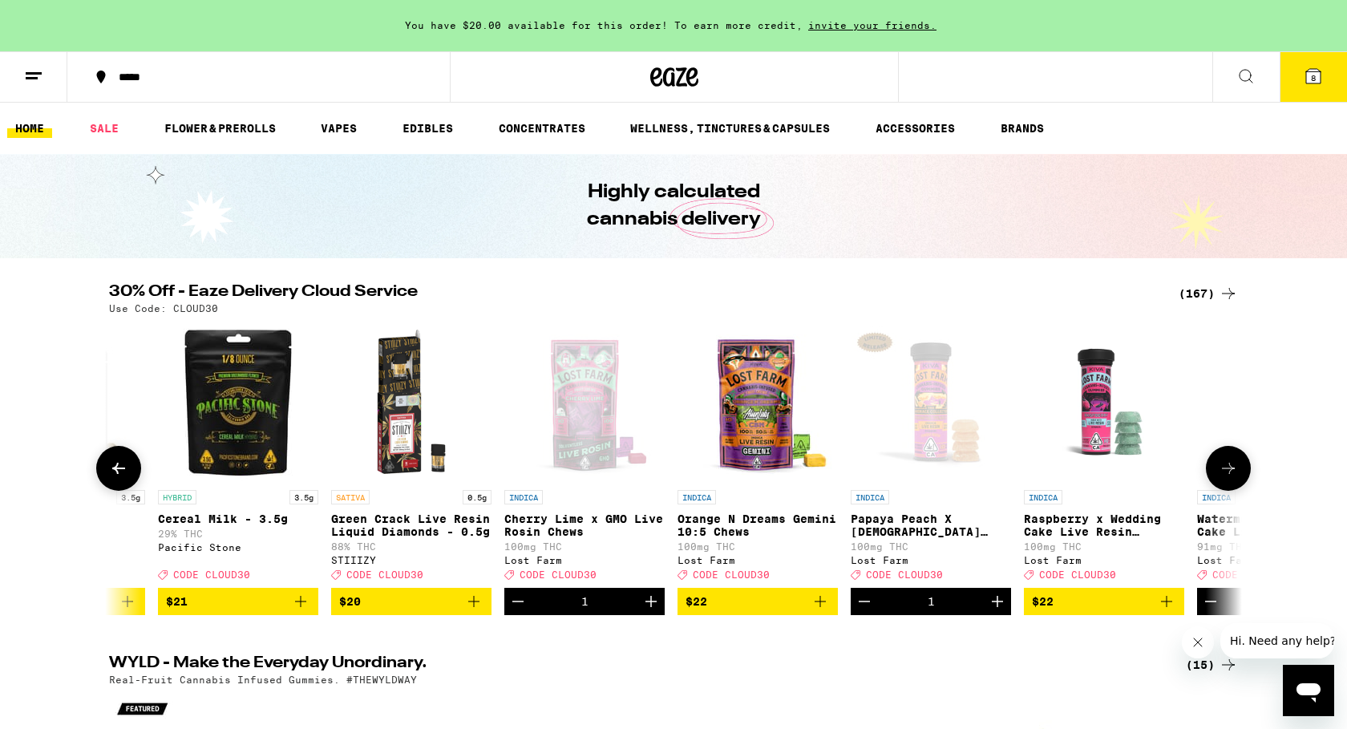
scroll to position [0, 6681]
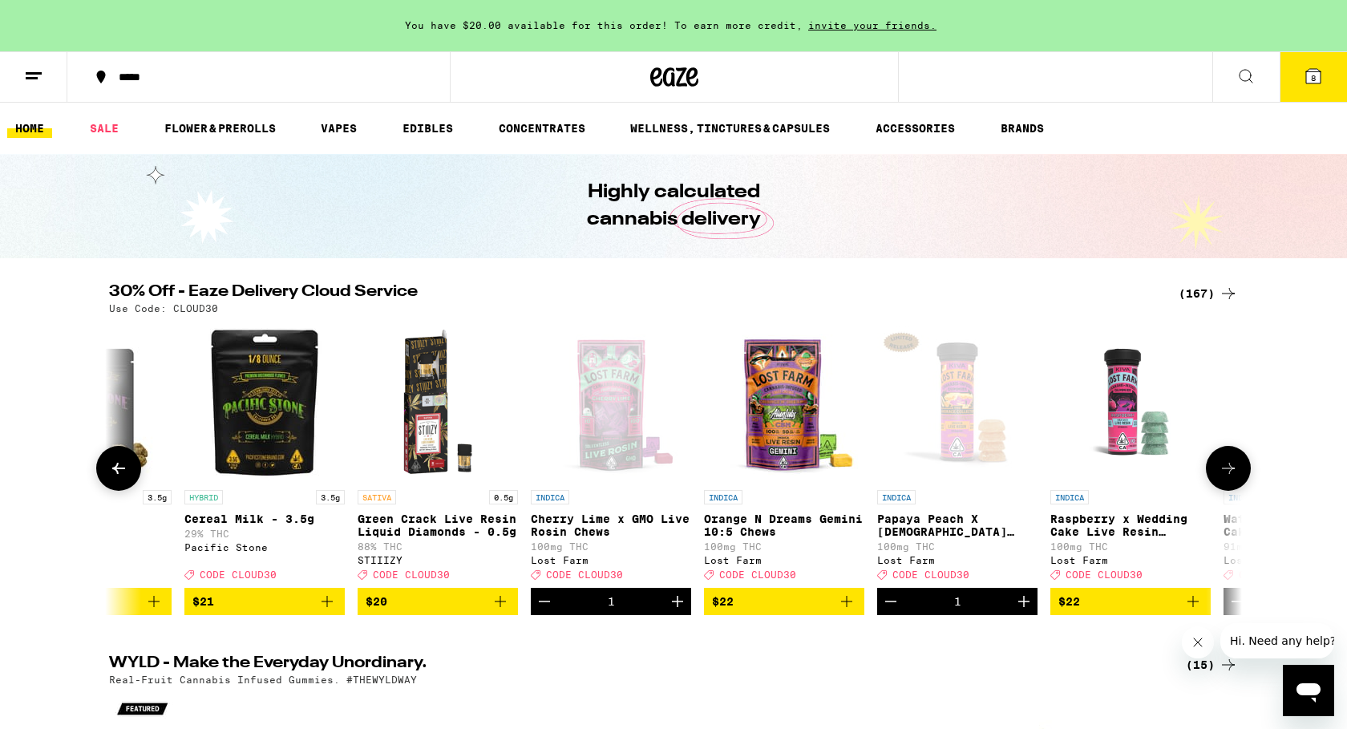
click at [121, 471] on icon at bounding box center [118, 468] width 19 height 19
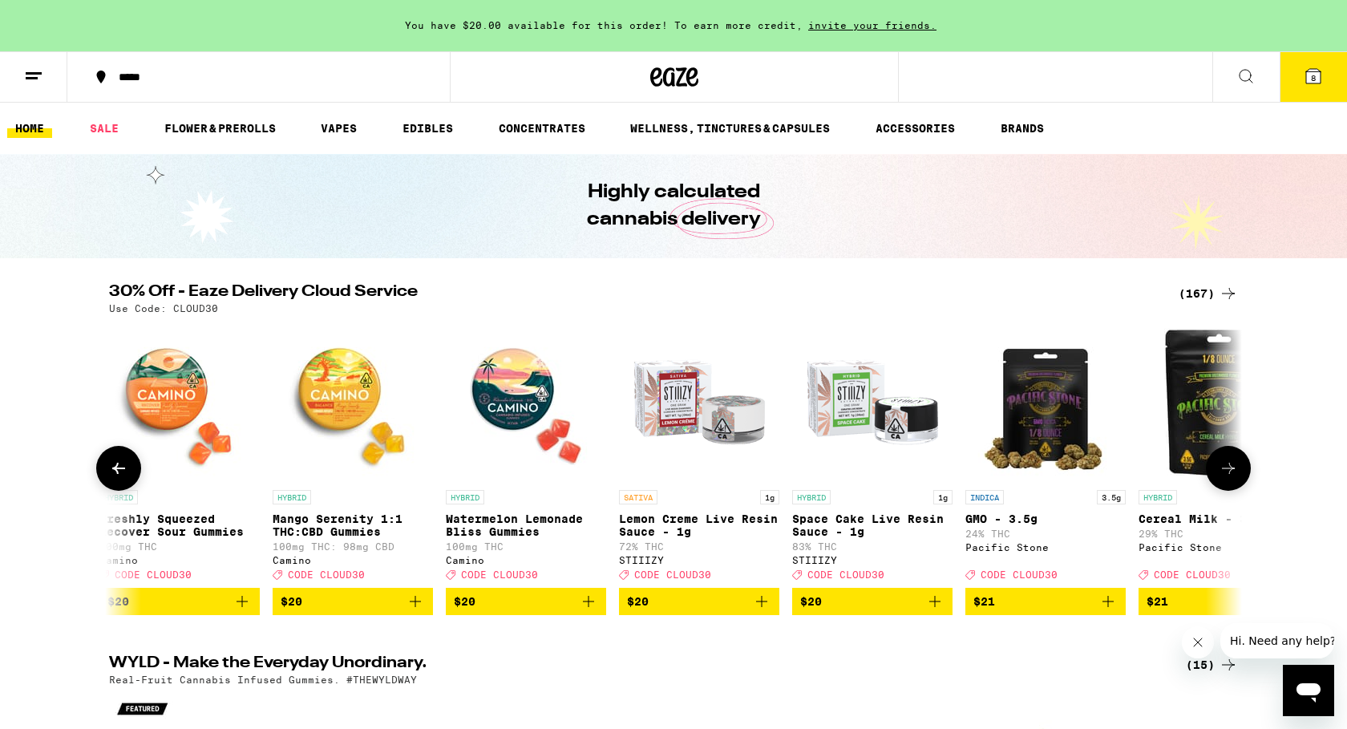
click at [121, 471] on icon at bounding box center [118, 468] width 19 height 19
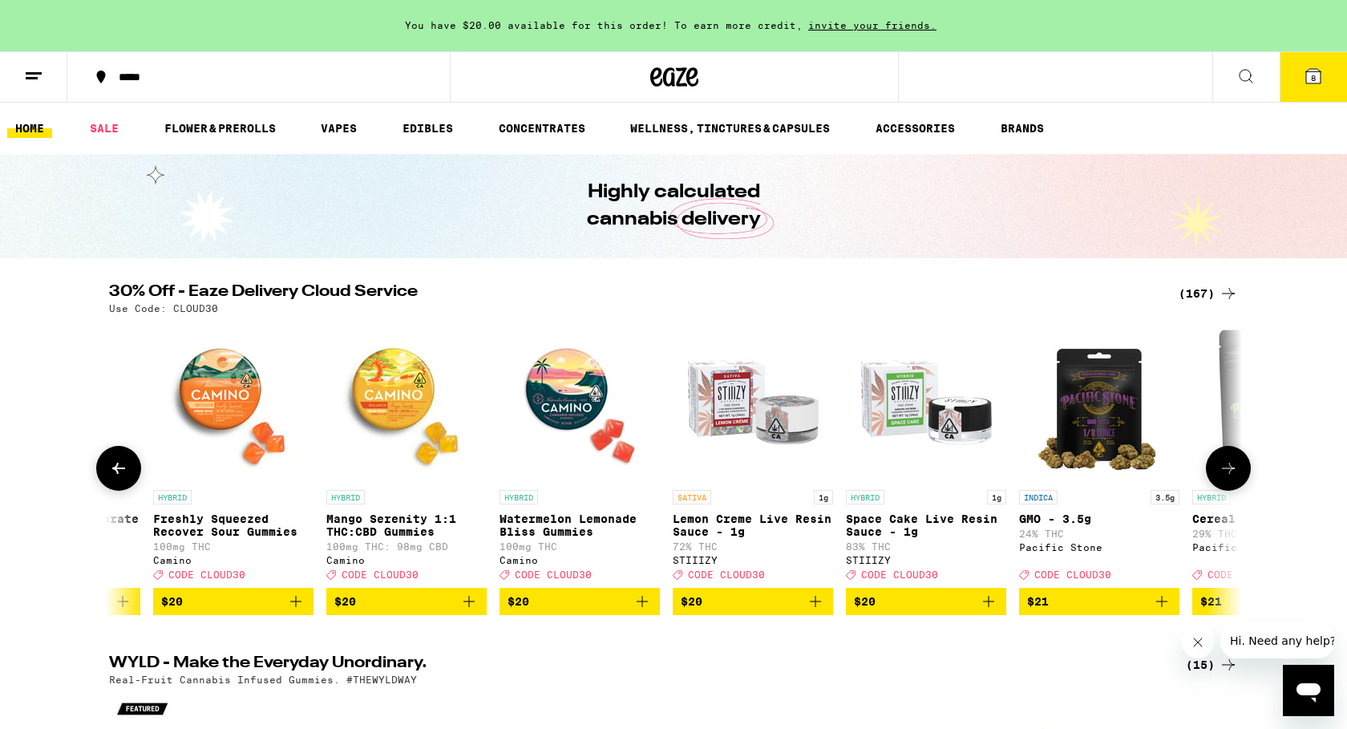
click at [121, 471] on icon at bounding box center [118, 468] width 19 height 19
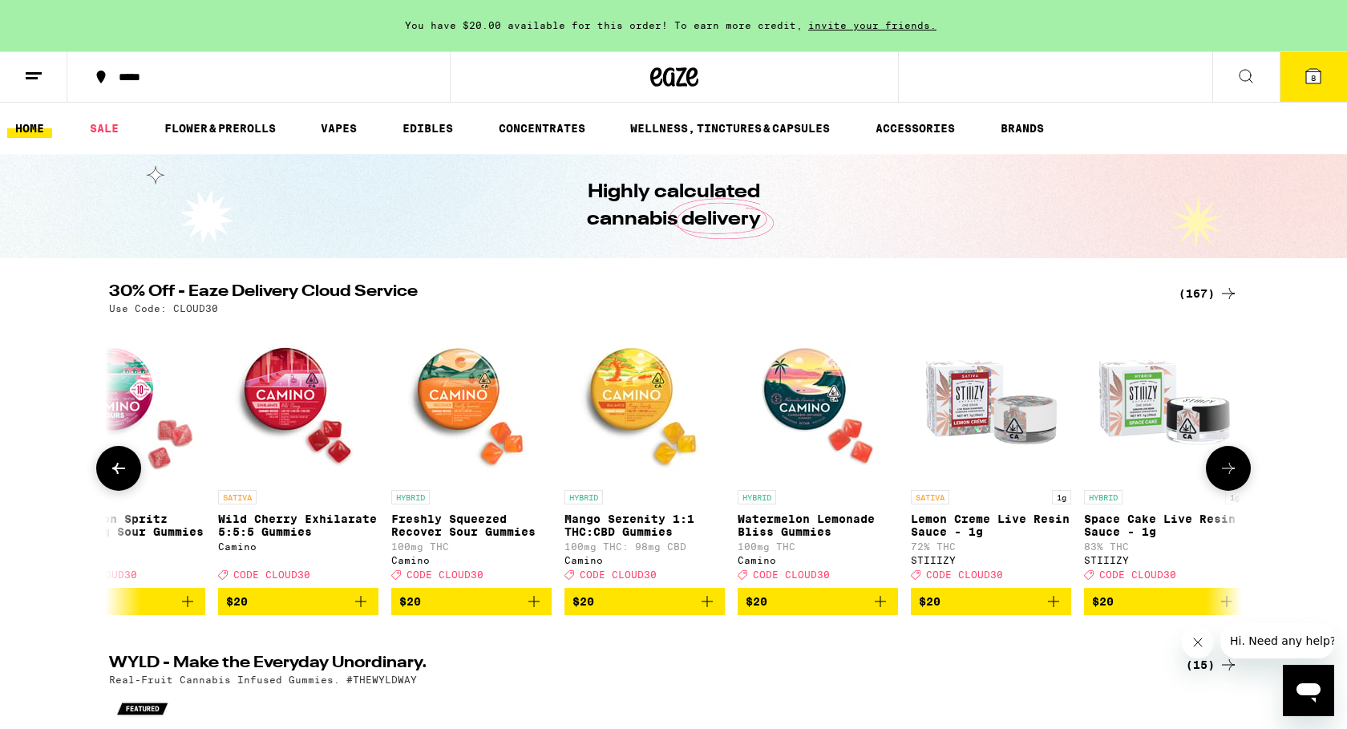
click at [121, 471] on icon at bounding box center [118, 468] width 19 height 19
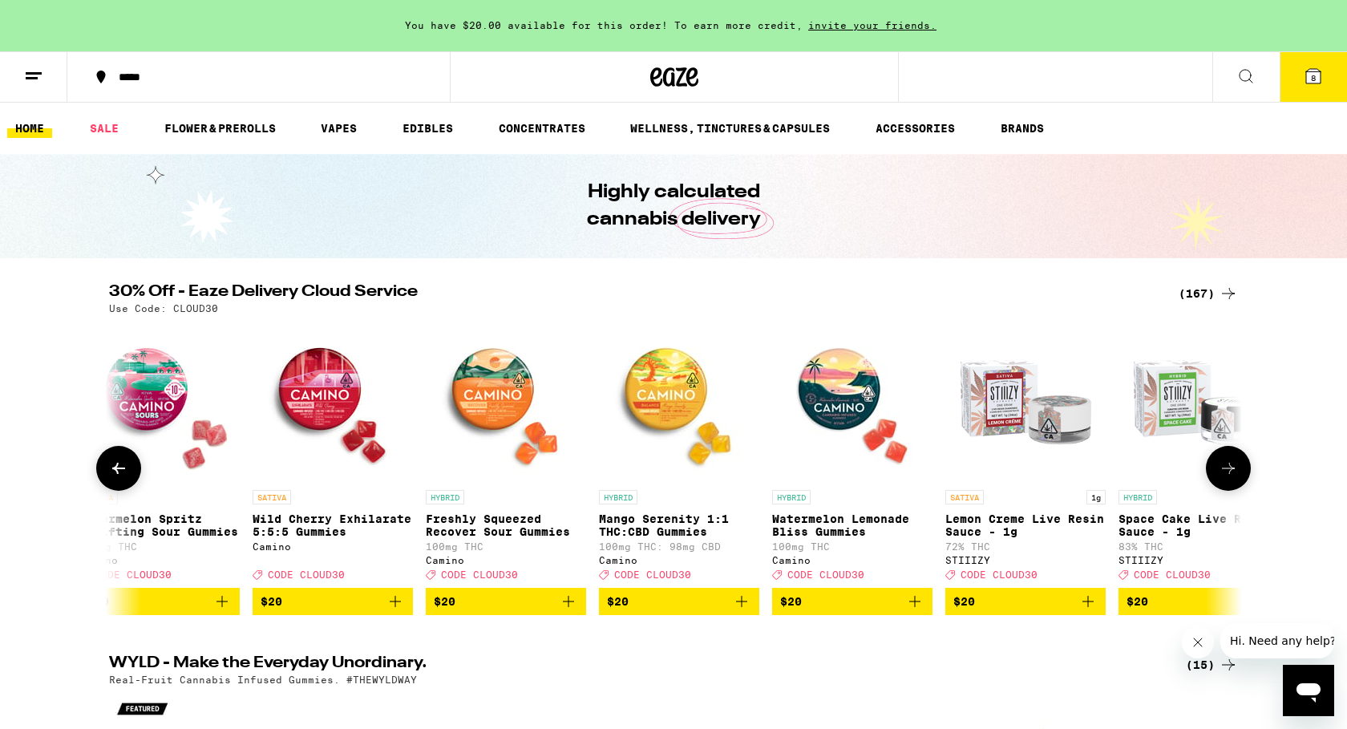
click at [121, 471] on icon at bounding box center [118, 468] width 19 height 19
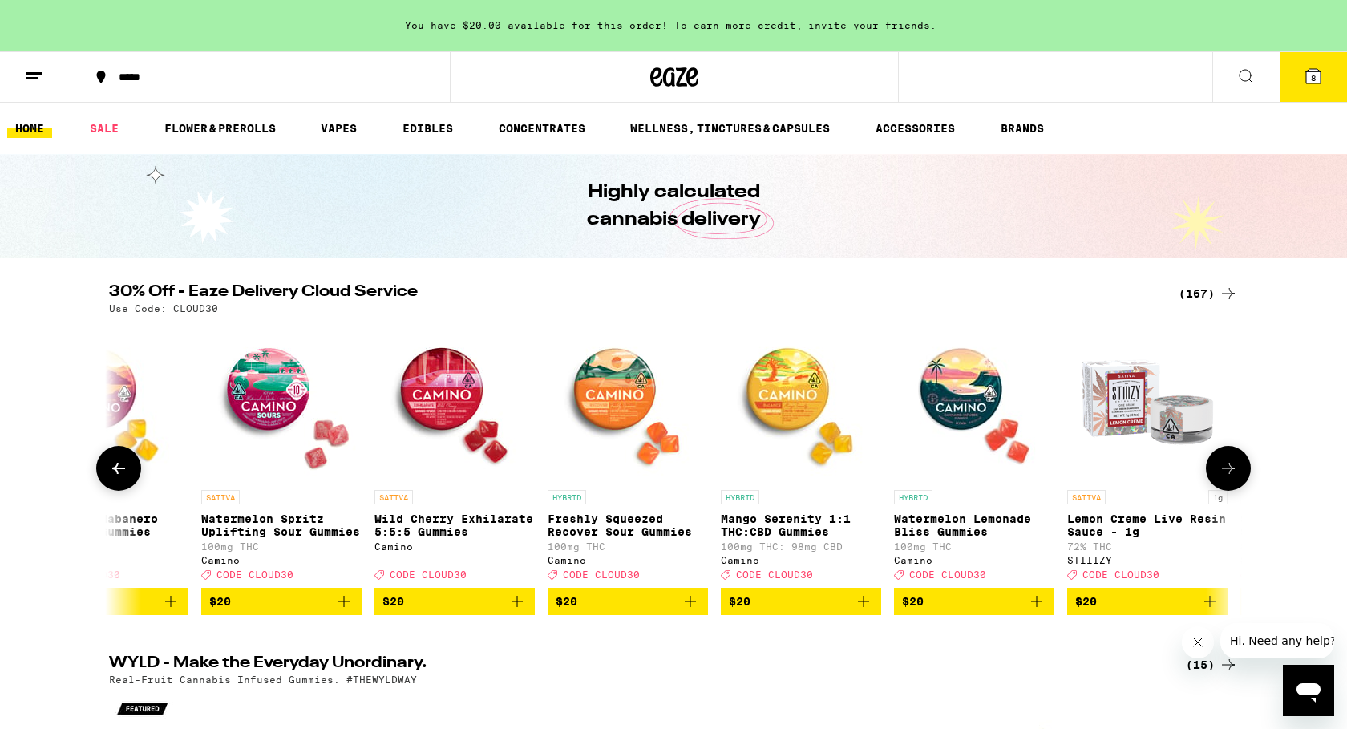
click at [121, 471] on icon at bounding box center [118, 468] width 19 height 19
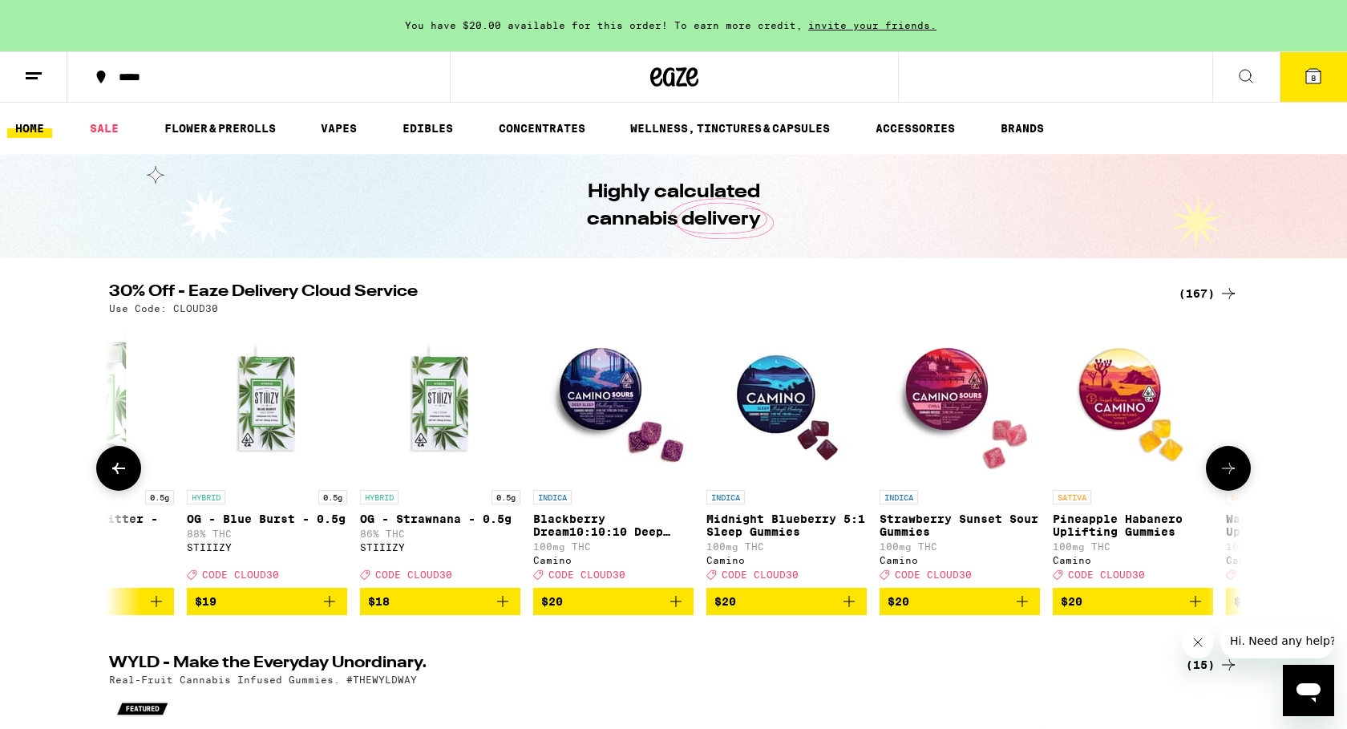
click at [121, 471] on icon at bounding box center [118, 468] width 19 height 19
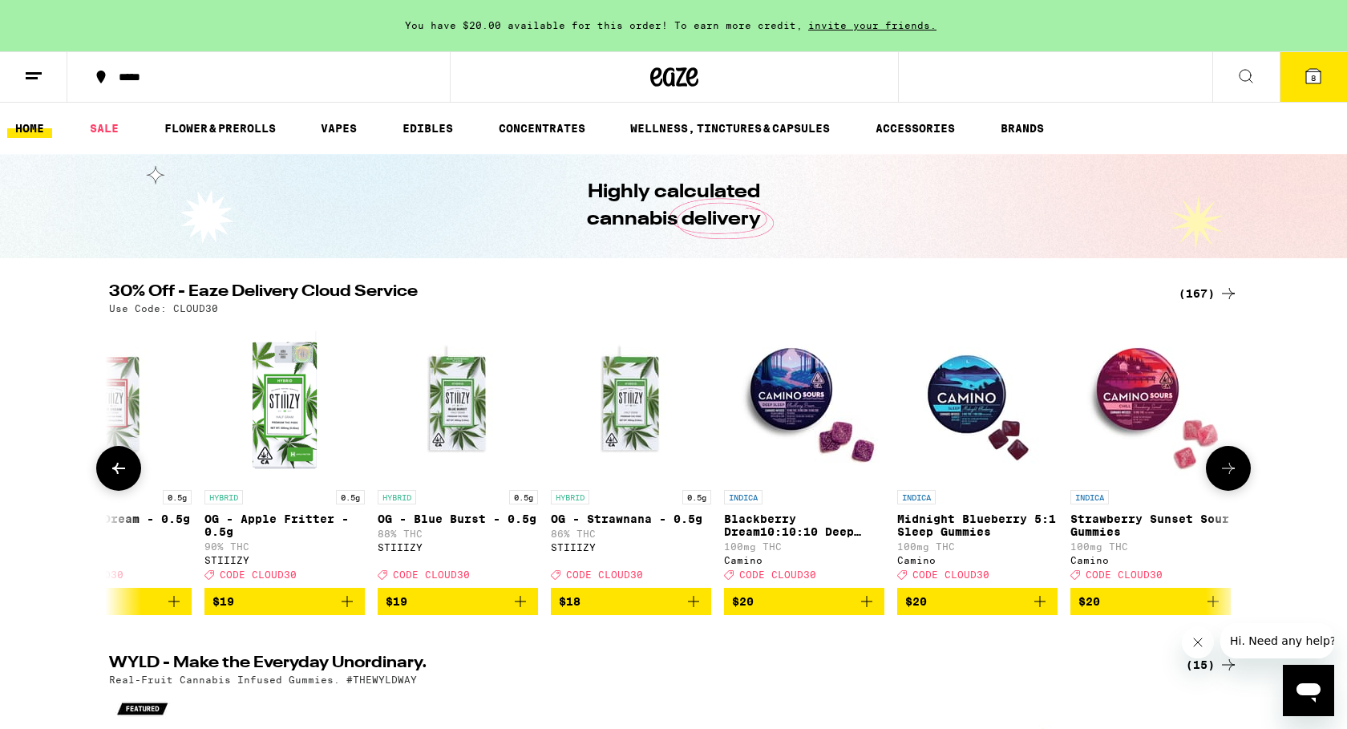
click at [121, 471] on icon at bounding box center [118, 468] width 19 height 19
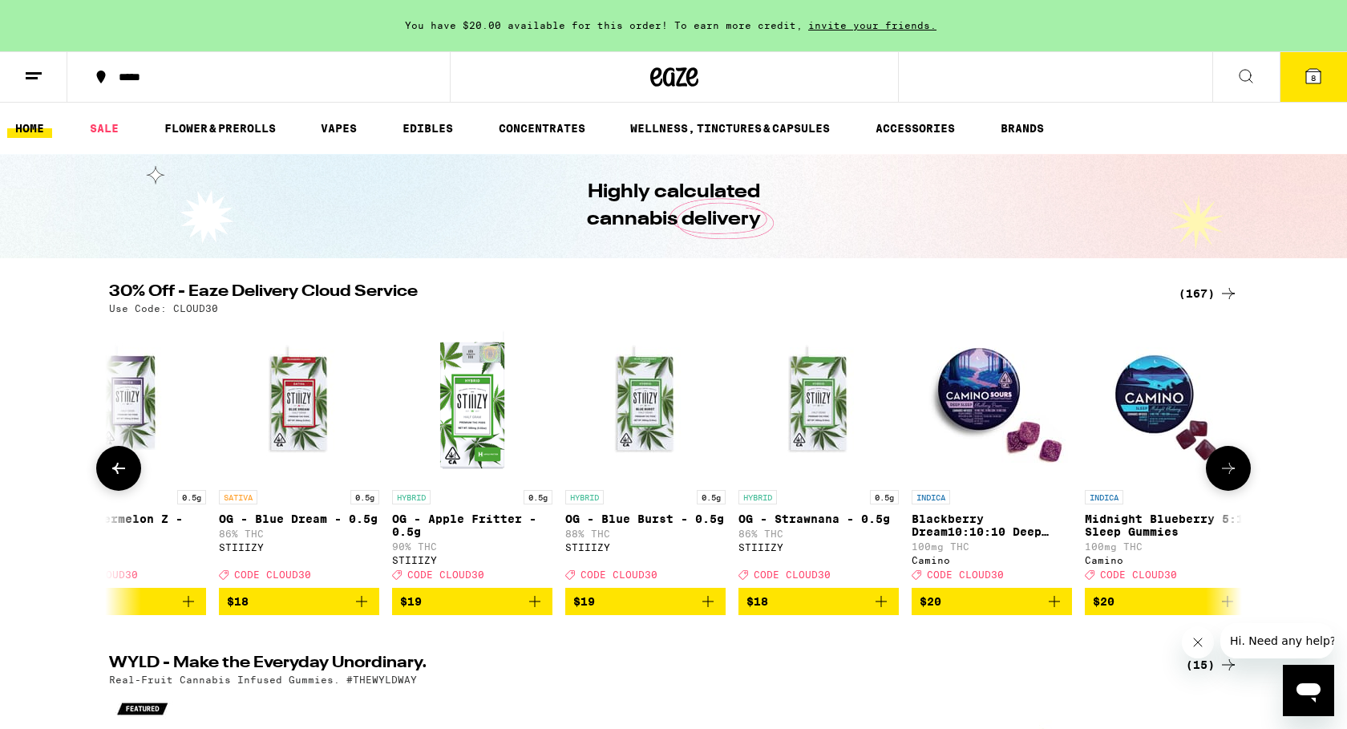
click at [121, 471] on icon at bounding box center [118, 468] width 19 height 19
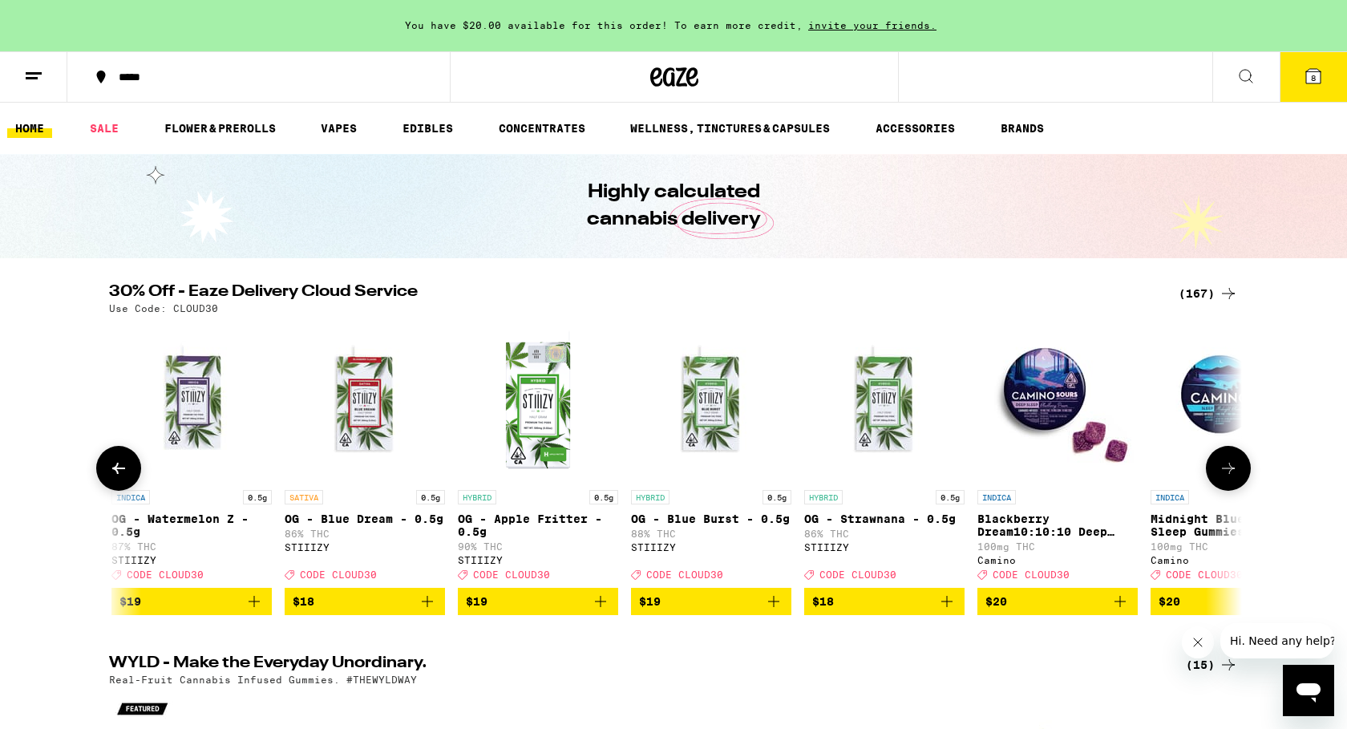
click at [121, 471] on icon at bounding box center [118, 468] width 19 height 19
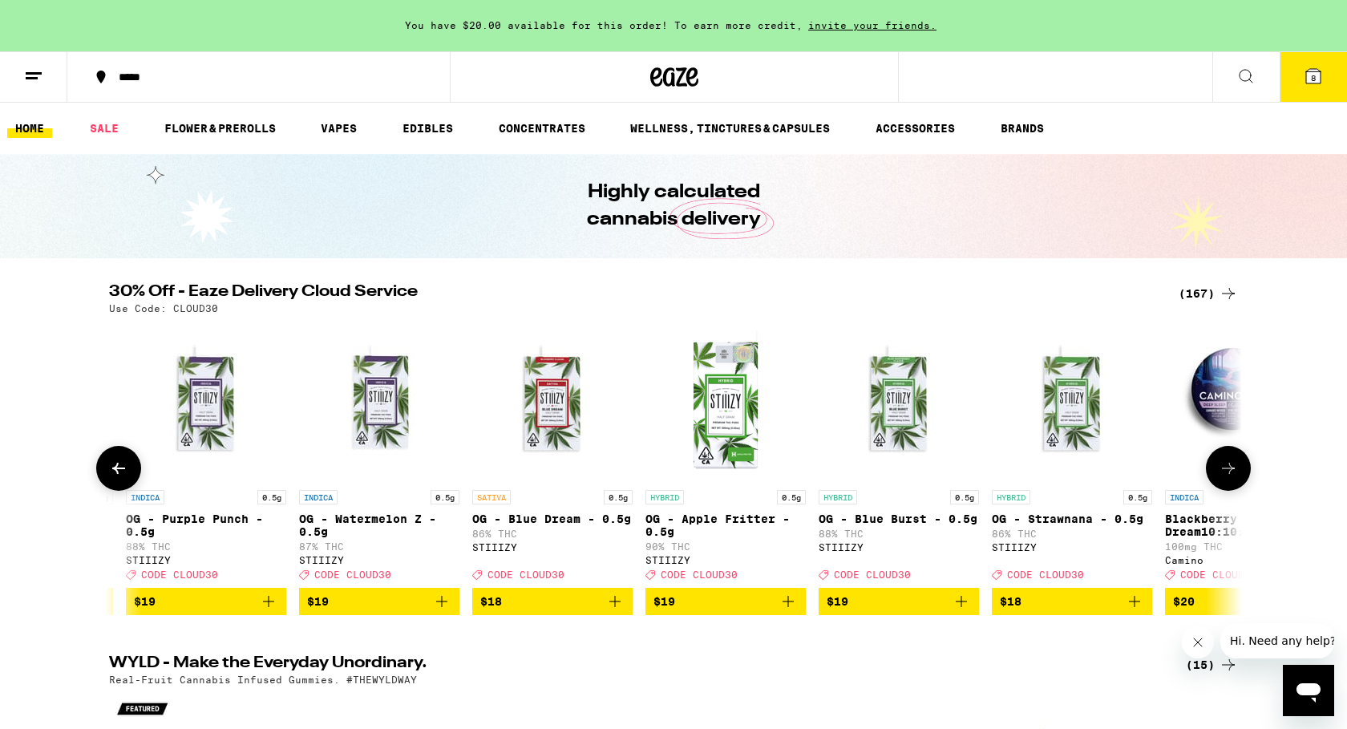
click at [121, 471] on icon at bounding box center [118, 468] width 19 height 19
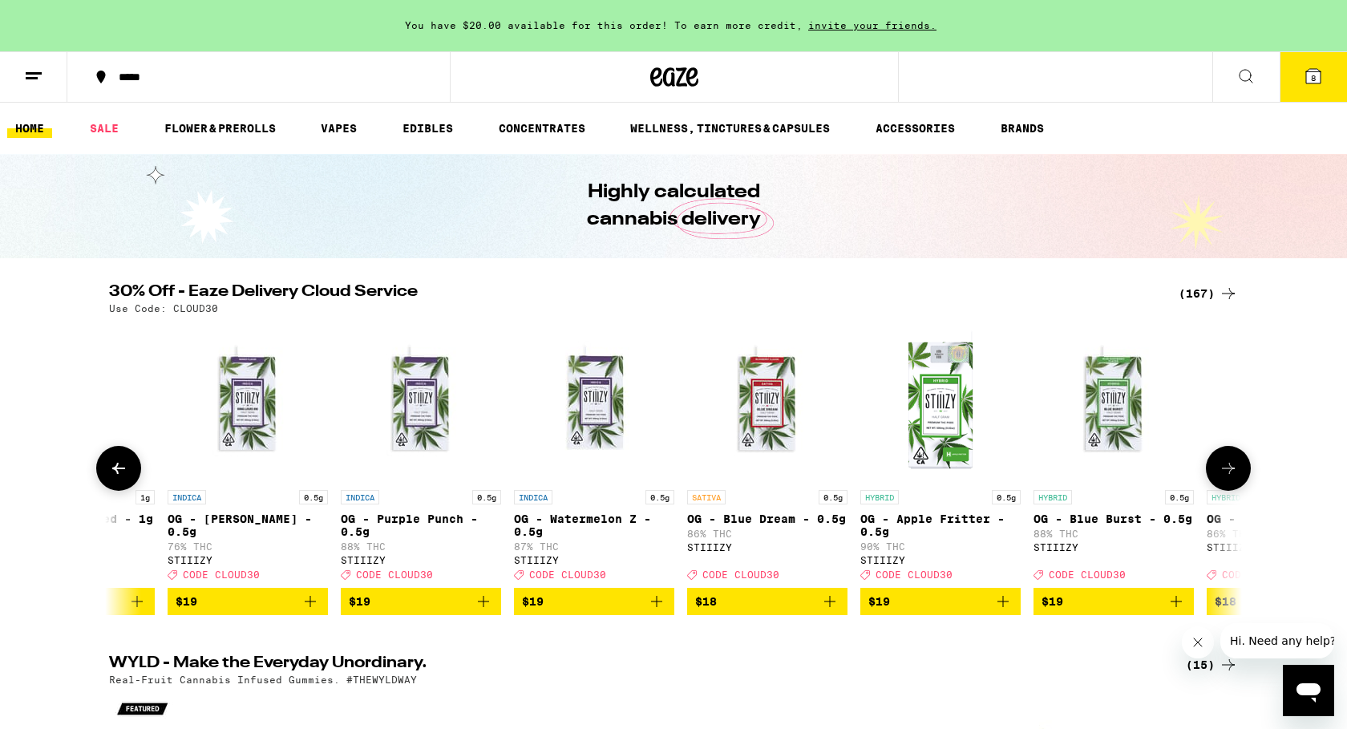
click at [121, 471] on icon at bounding box center [118, 468] width 19 height 19
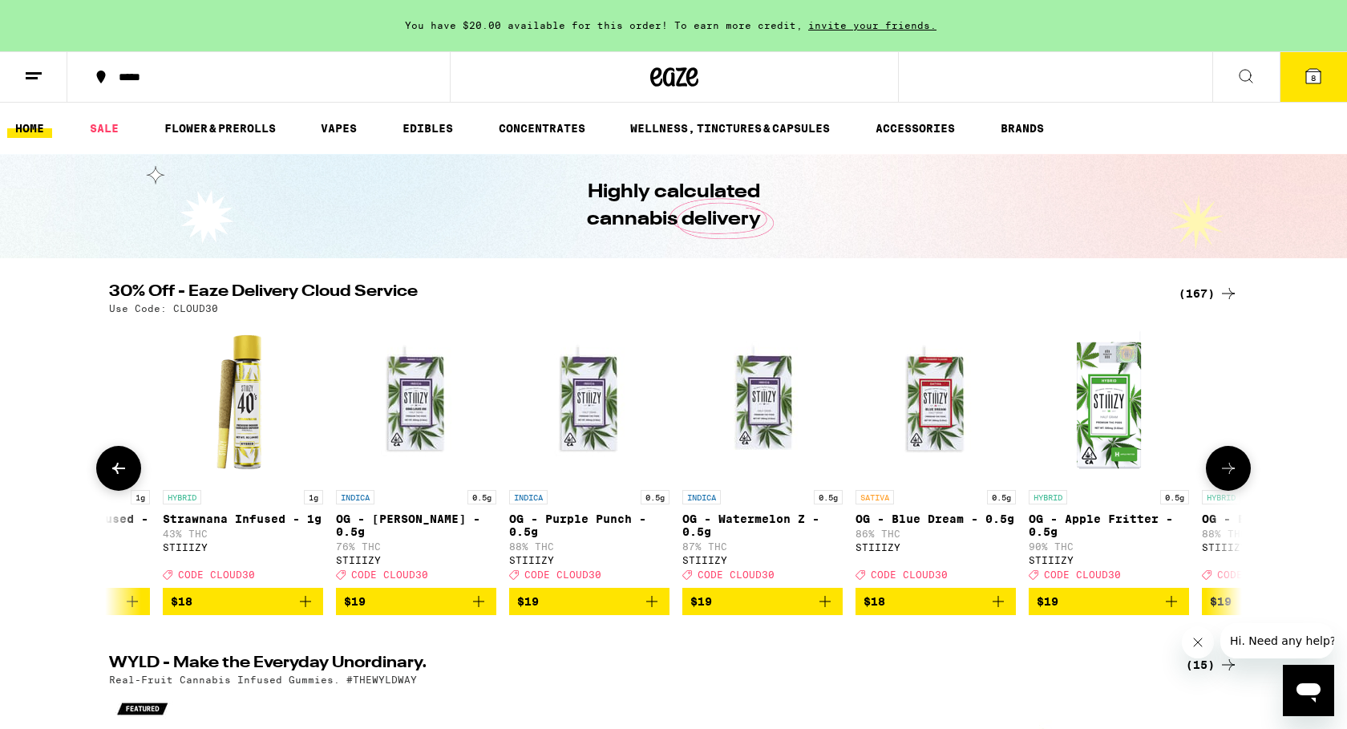
click at [121, 471] on icon at bounding box center [118, 468] width 19 height 19
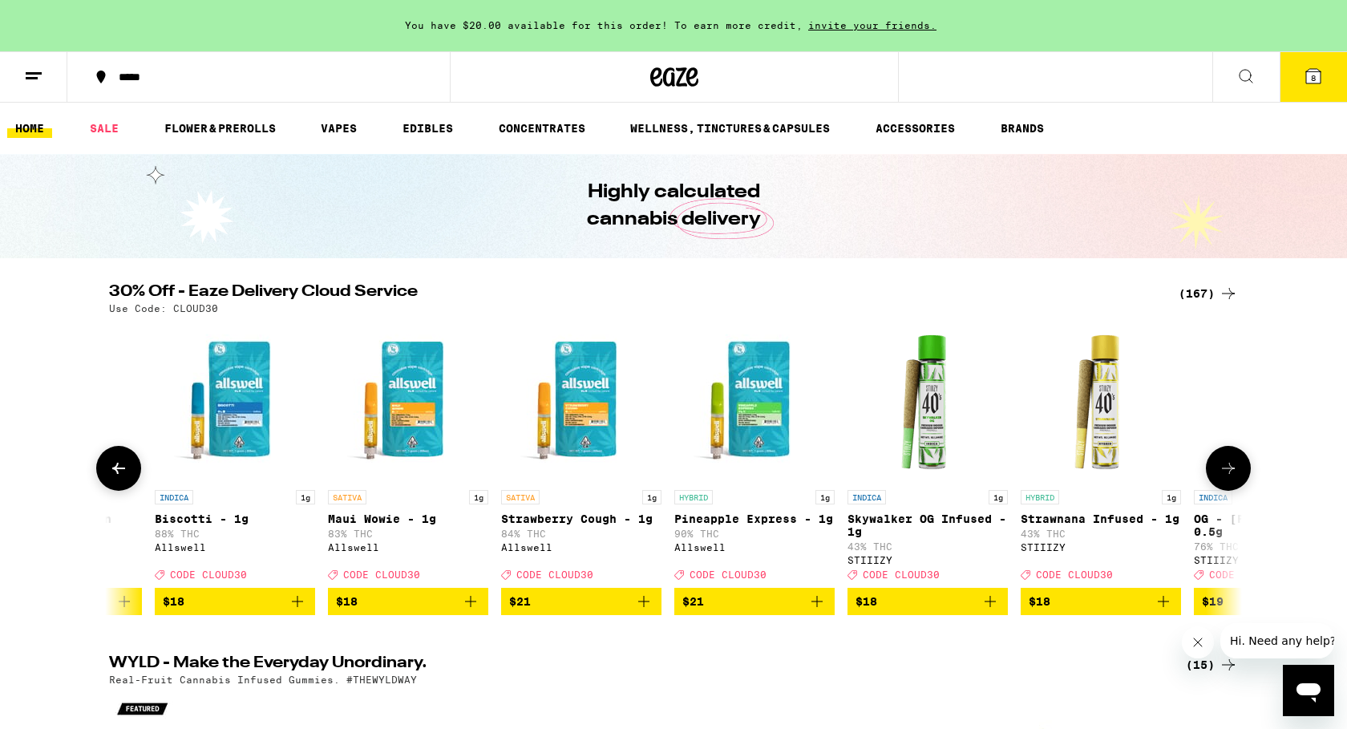
click at [121, 471] on icon at bounding box center [118, 468] width 19 height 19
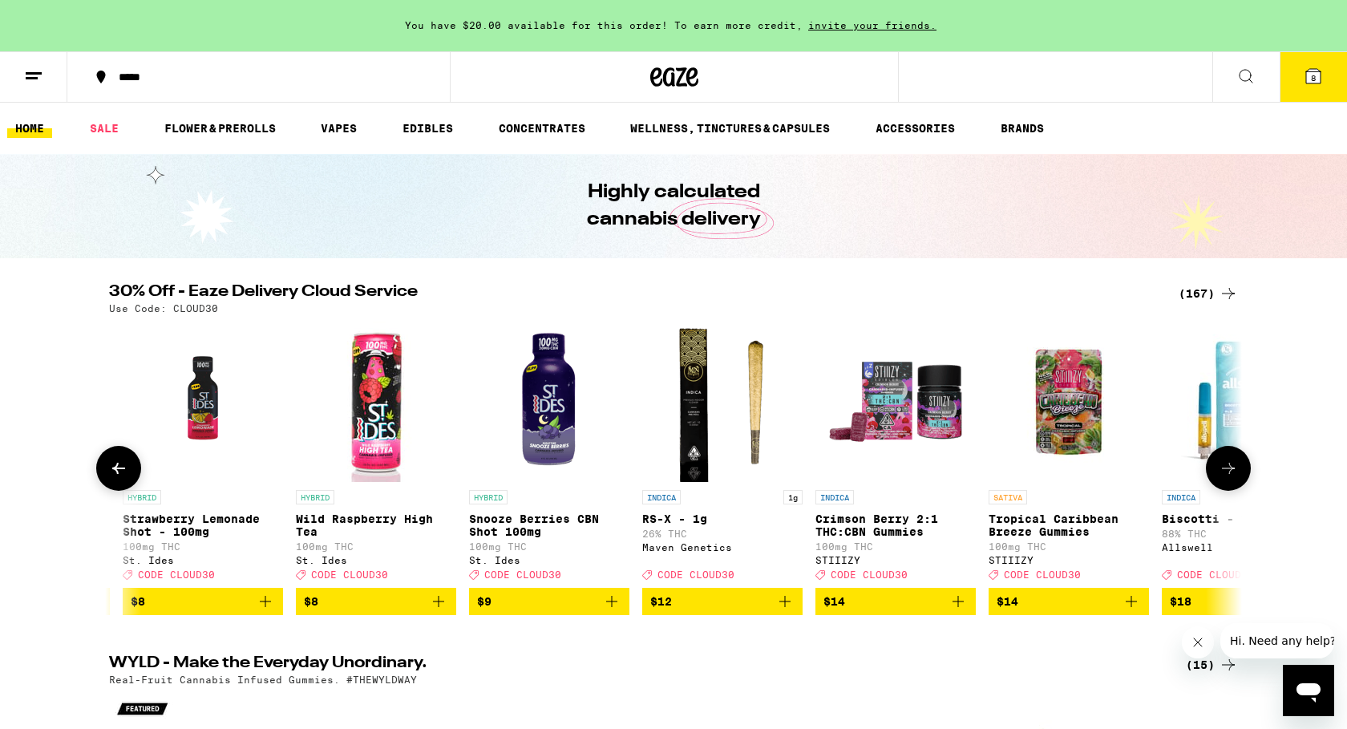
scroll to position [0, 1302]
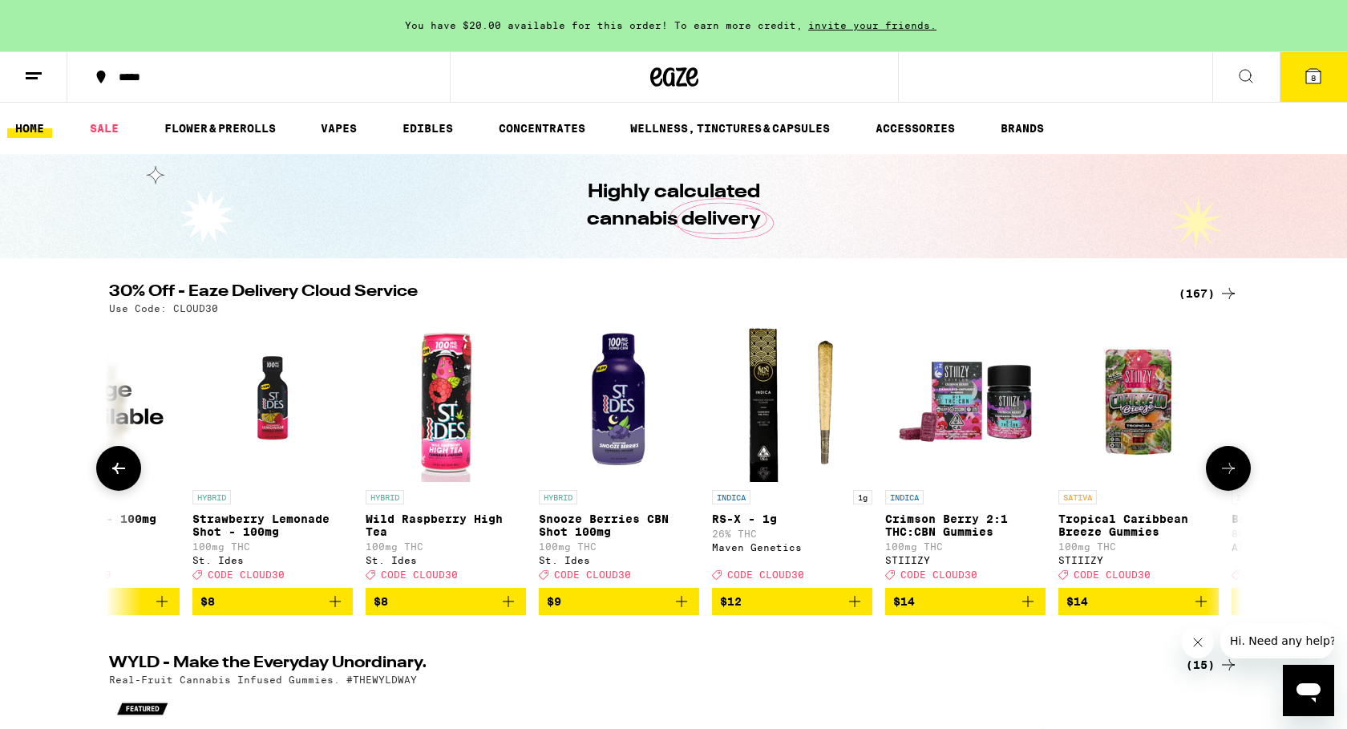
click at [123, 472] on icon at bounding box center [118, 468] width 19 height 19
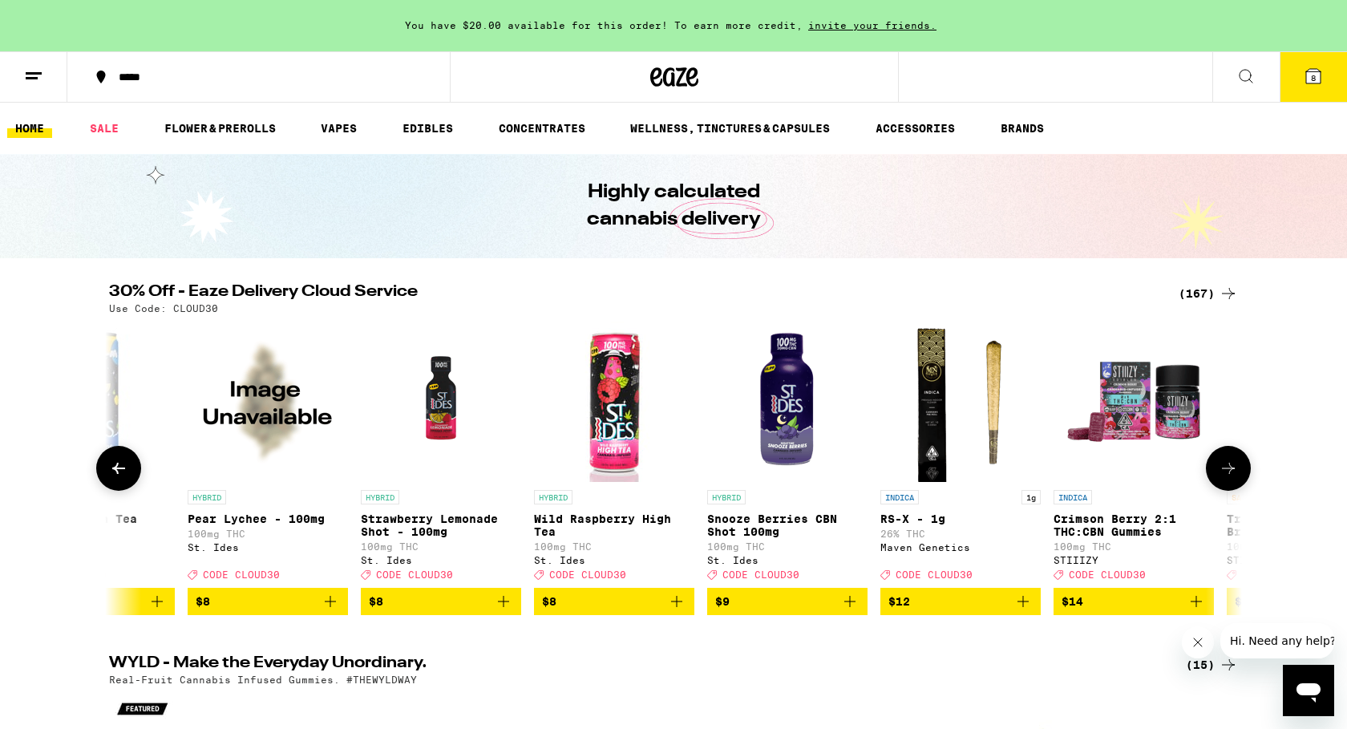
click at [123, 472] on icon at bounding box center [118, 468] width 19 height 19
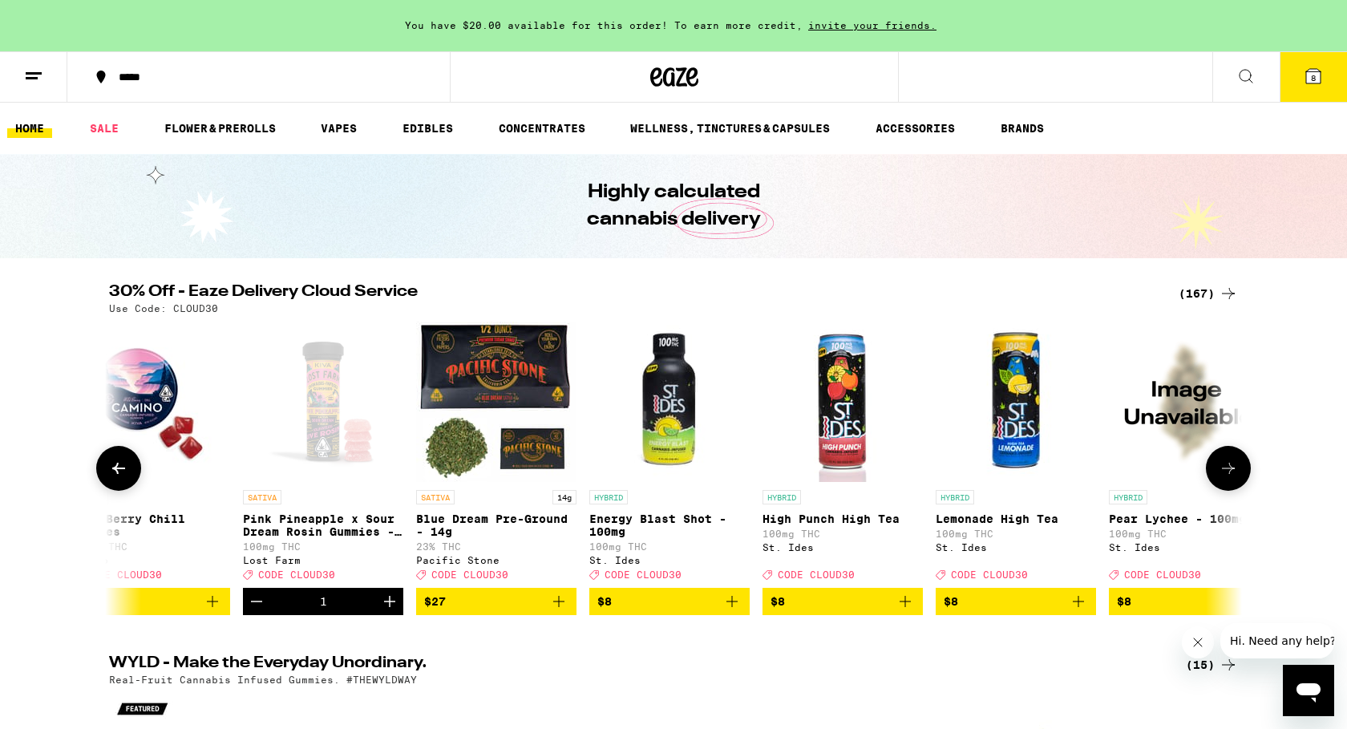
click at [123, 472] on icon at bounding box center [118, 468] width 19 height 19
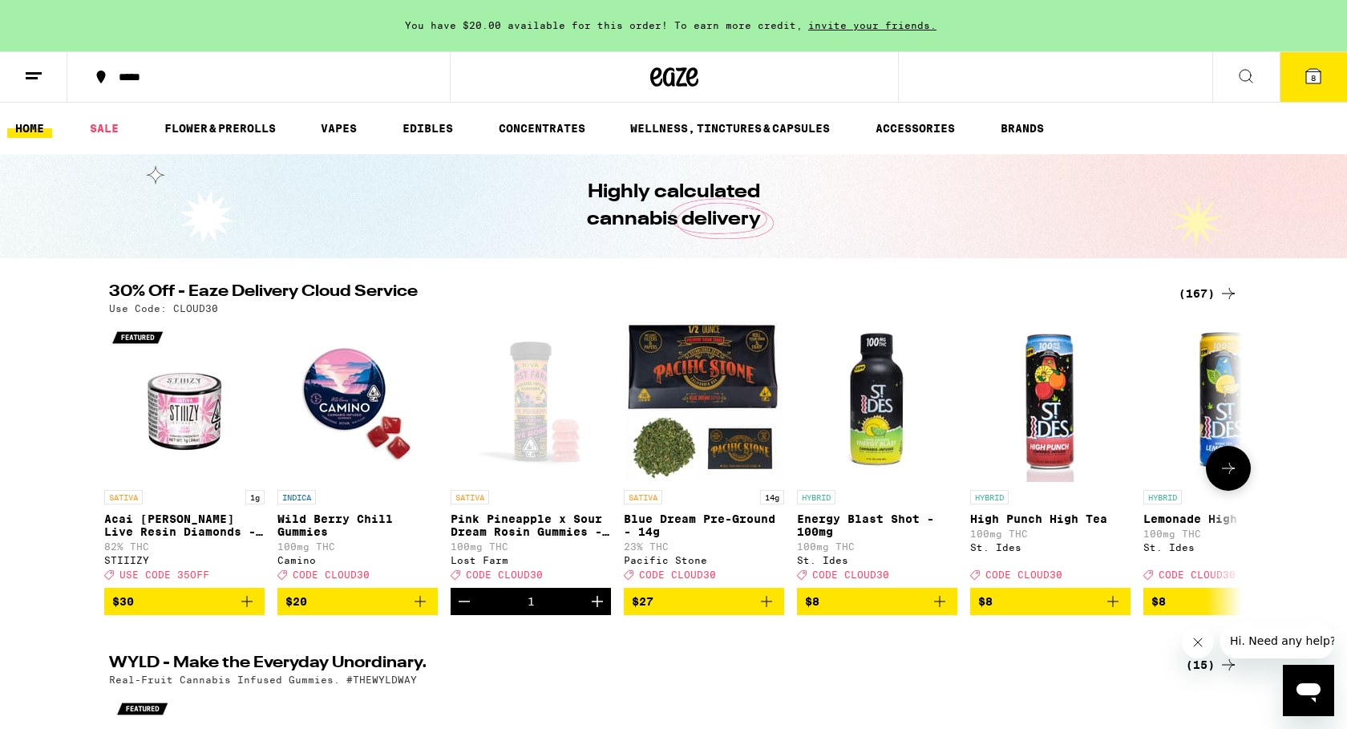
scroll to position [0, 0]
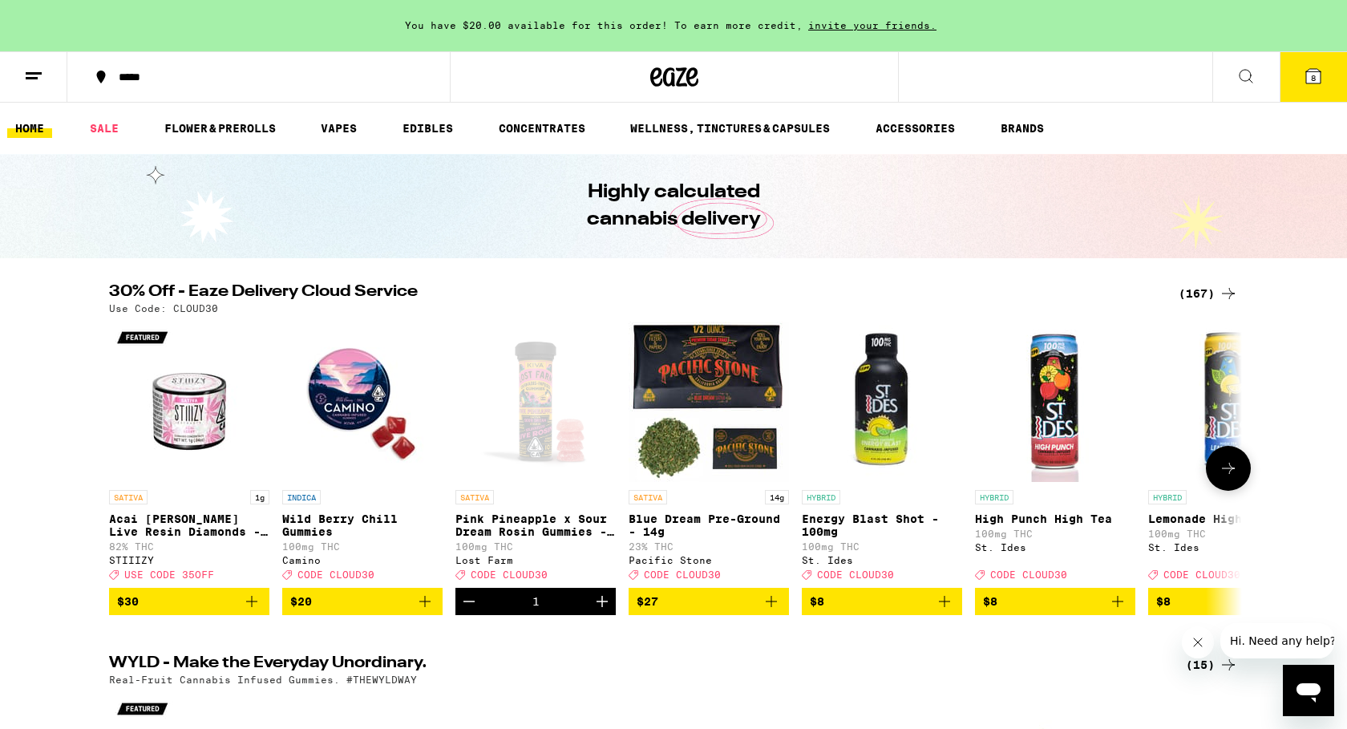
click at [123, 472] on div at bounding box center [118, 468] width 45 height 45
click at [1229, 478] on icon at bounding box center [1228, 468] width 19 height 19
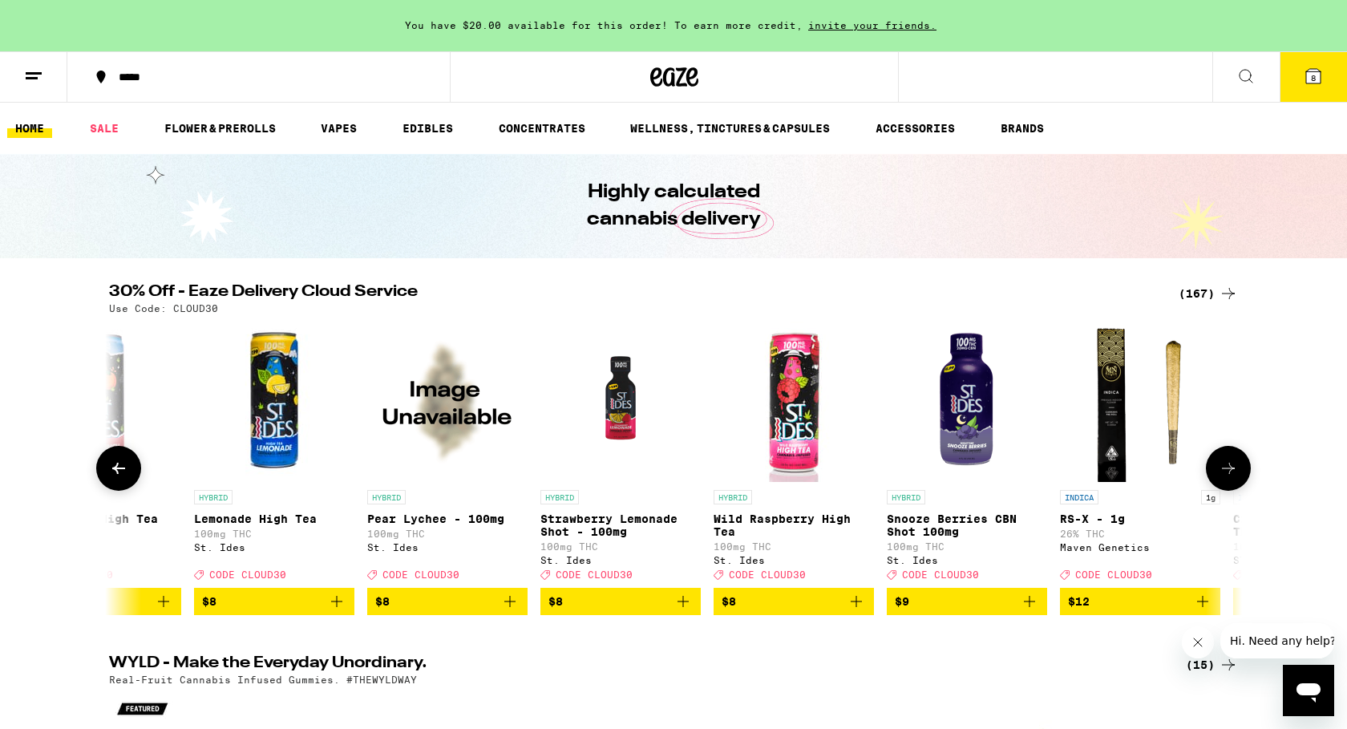
click at [1229, 478] on icon at bounding box center [1228, 468] width 19 height 19
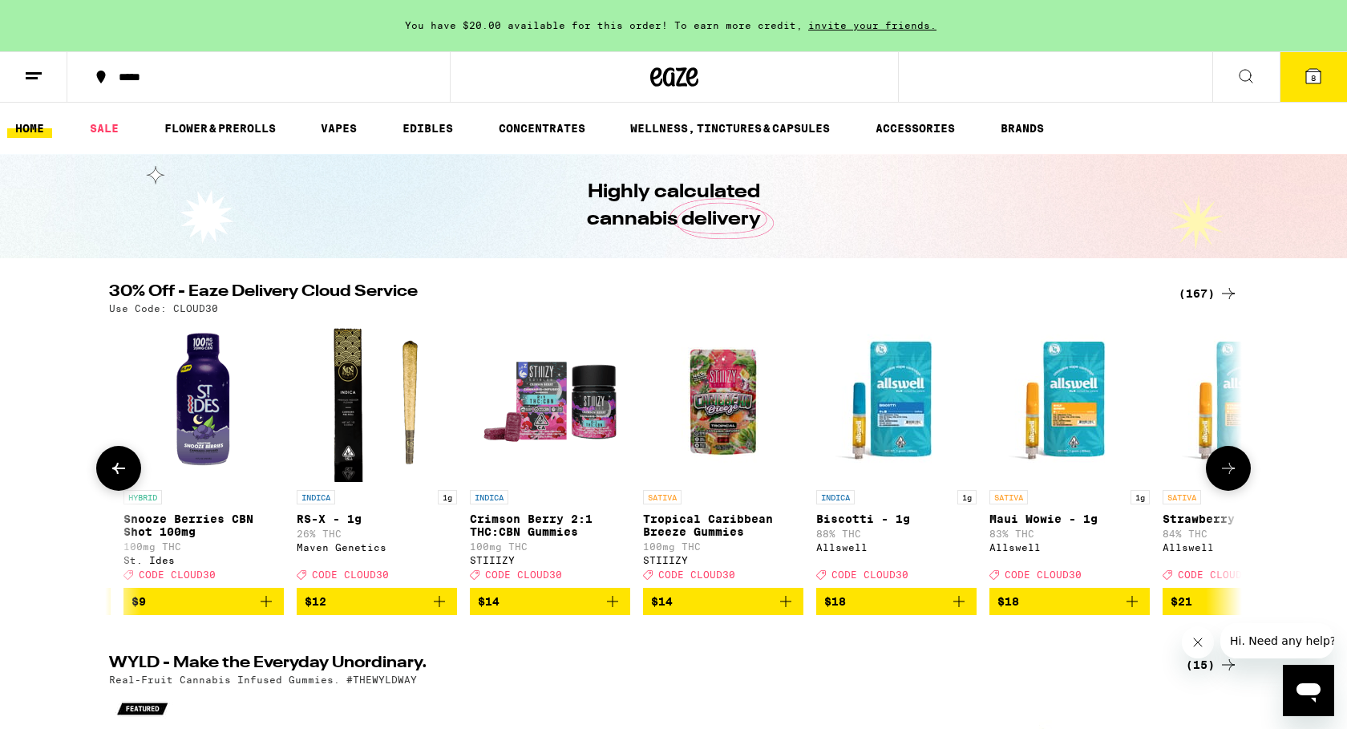
scroll to position [0, 1909]
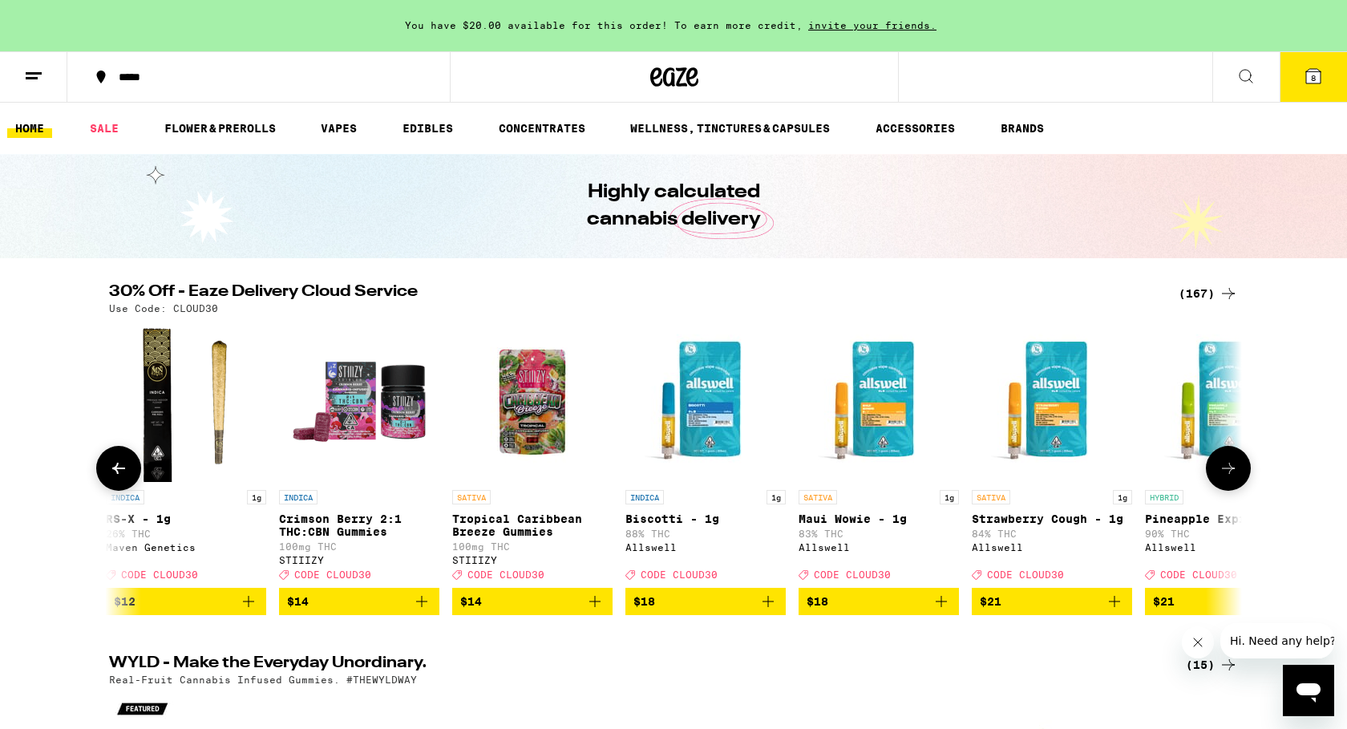
click at [1229, 478] on icon at bounding box center [1228, 468] width 19 height 19
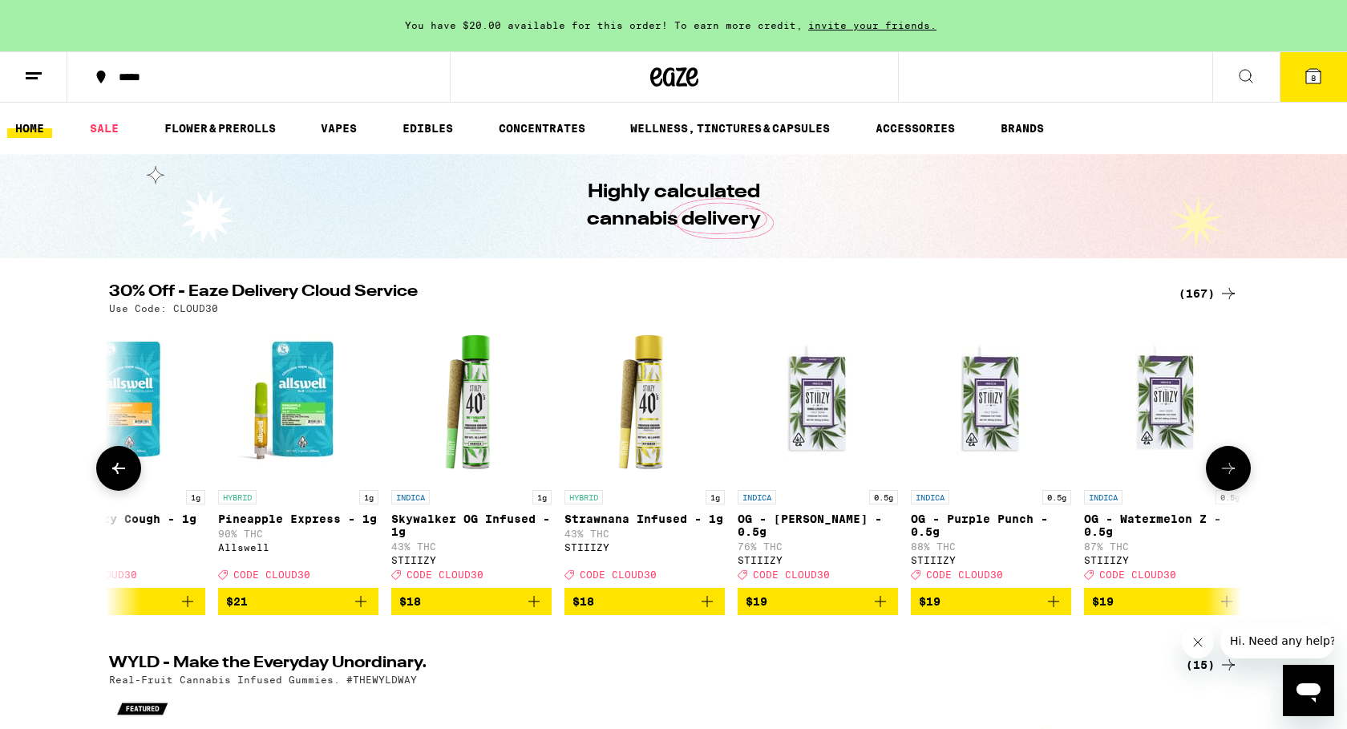
click at [1229, 478] on icon at bounding box center [1228, 468] width 19 height 19
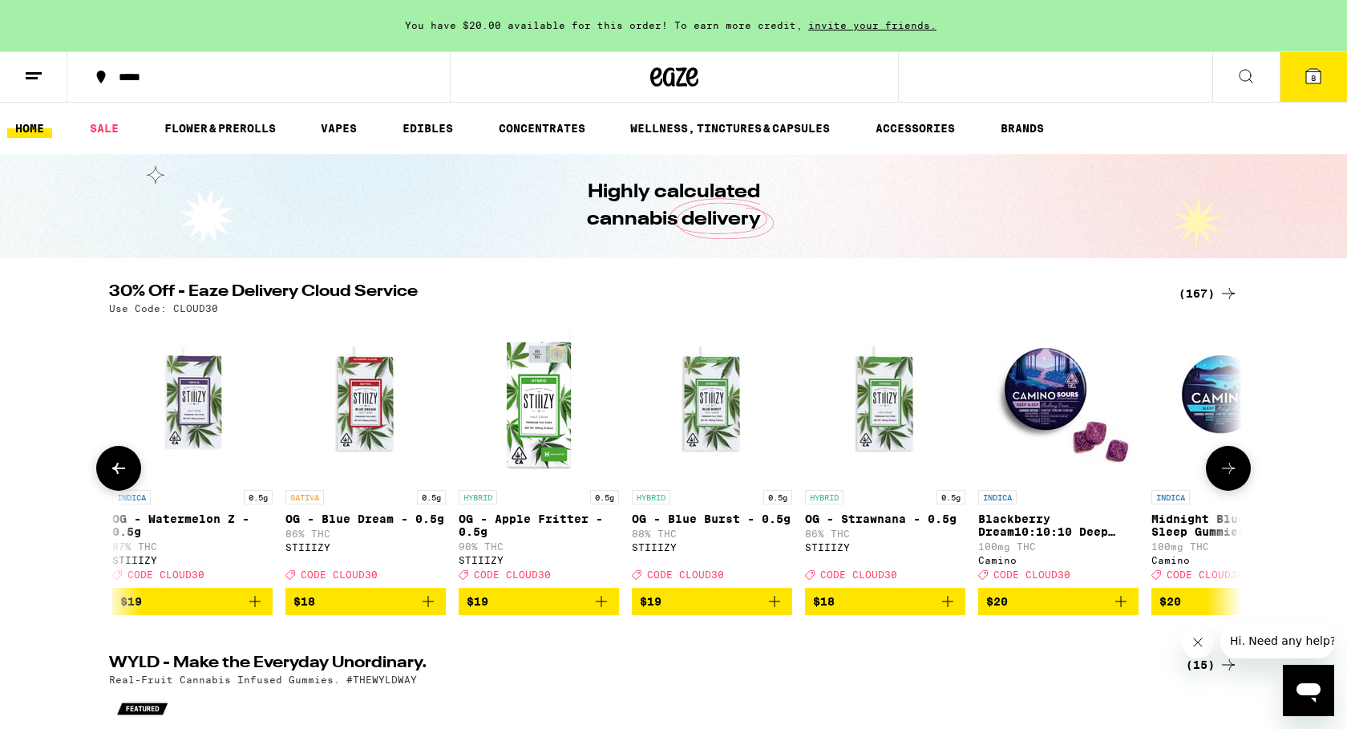
click at [1229, 478] on icon at bounding box center [1228, 468] width 19 height 19
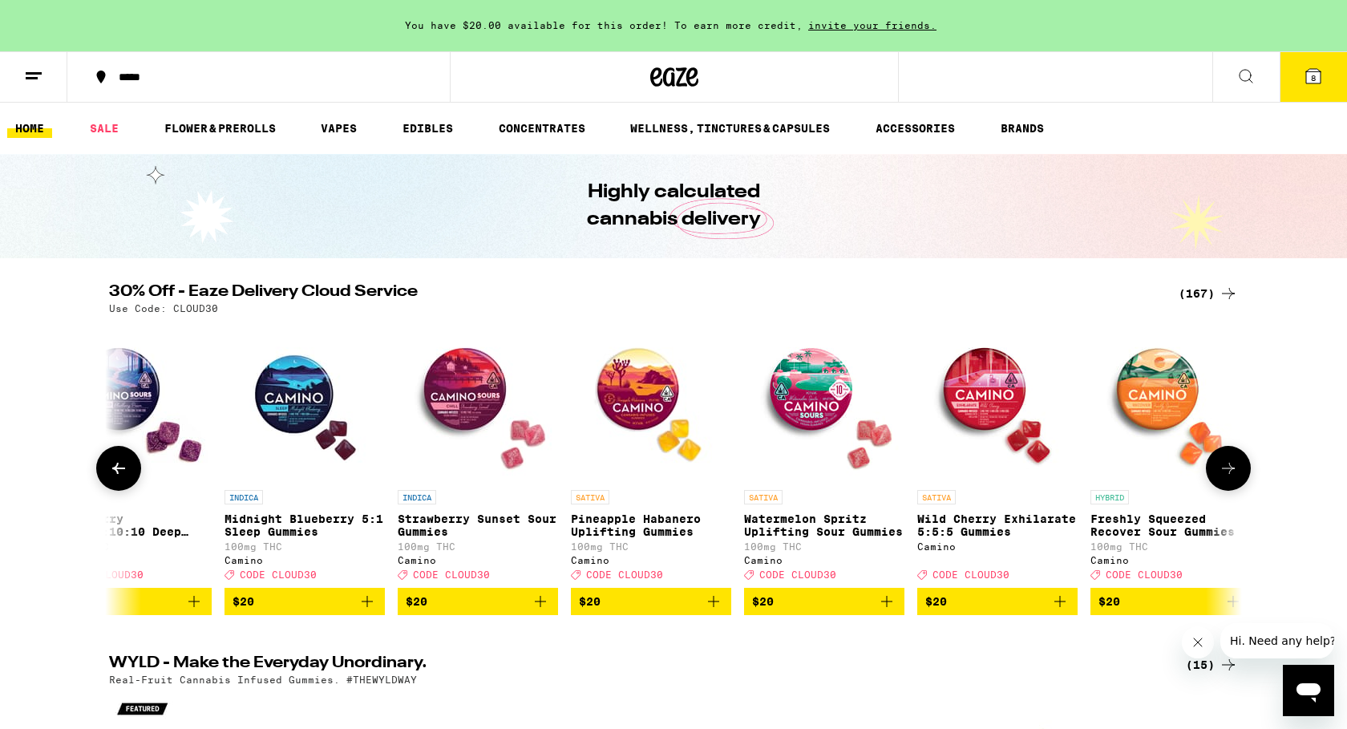
scroll to position [0, 4762]
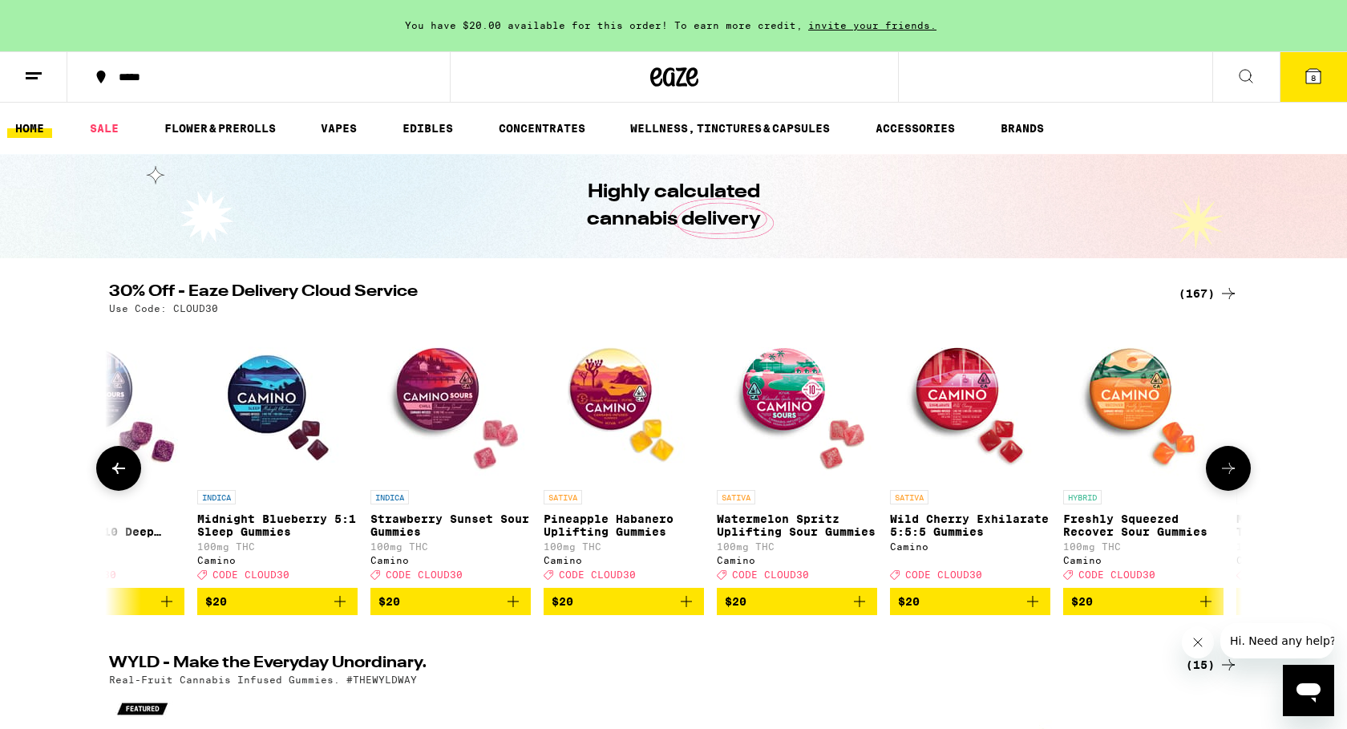
click at [1229, 478] on icon at bounding box center [1228, 468] width 19 height 19
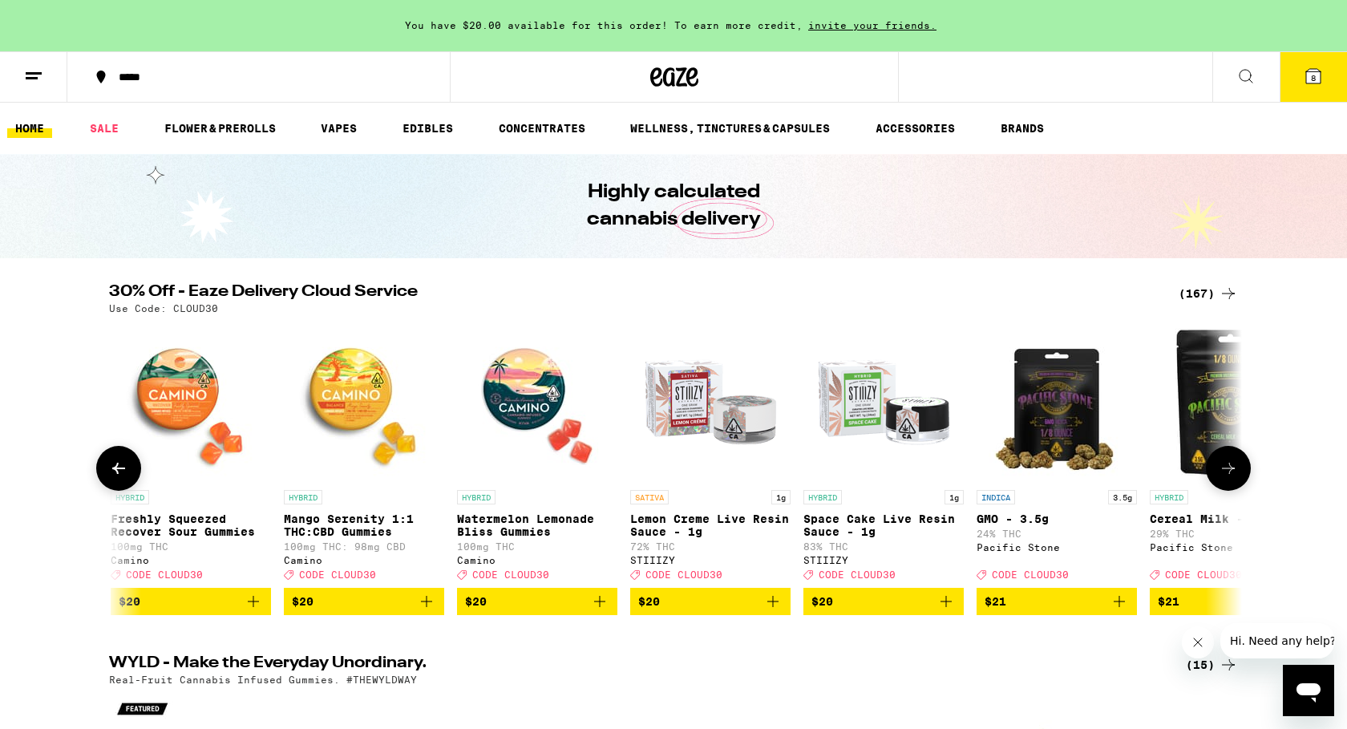
scroll to position [0, 5717]
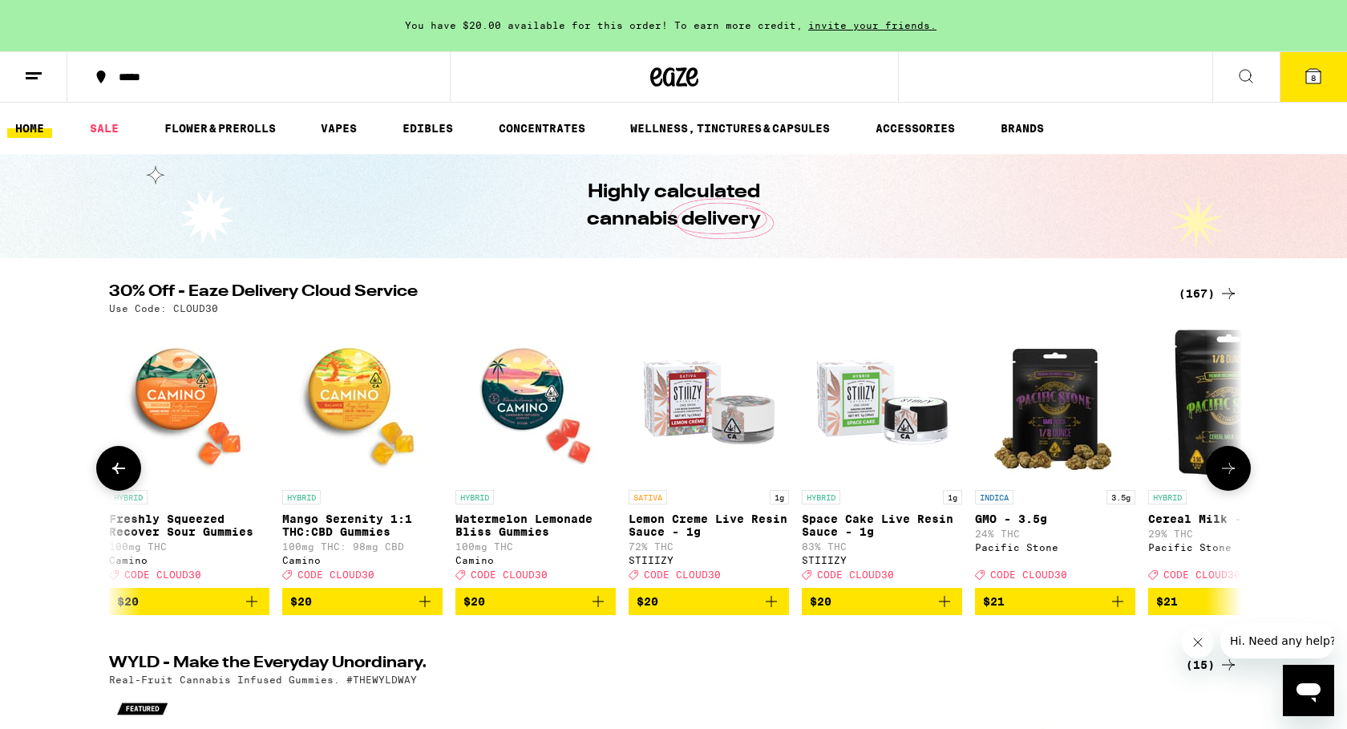
click at [1229, 478] on icon at bounding box center [1228, 468] width 19 height 19
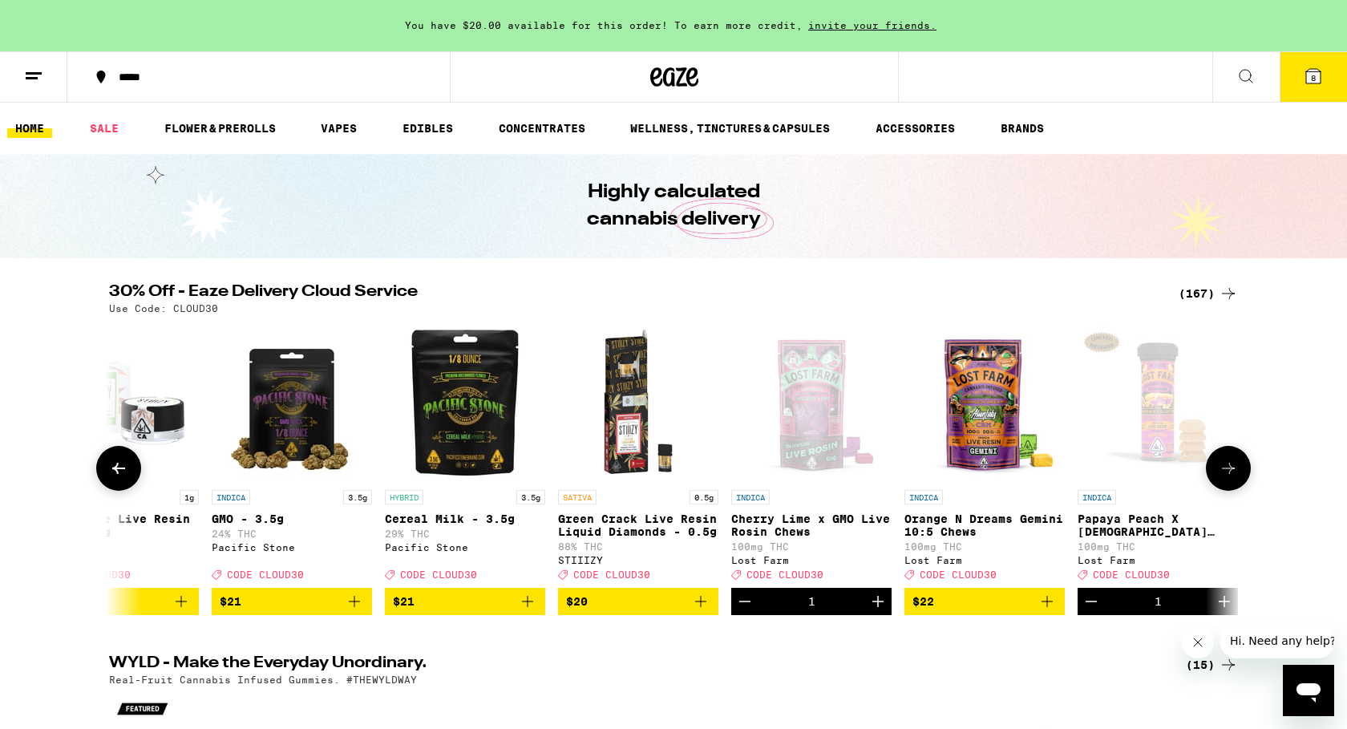
scroll to position [0, 6671]
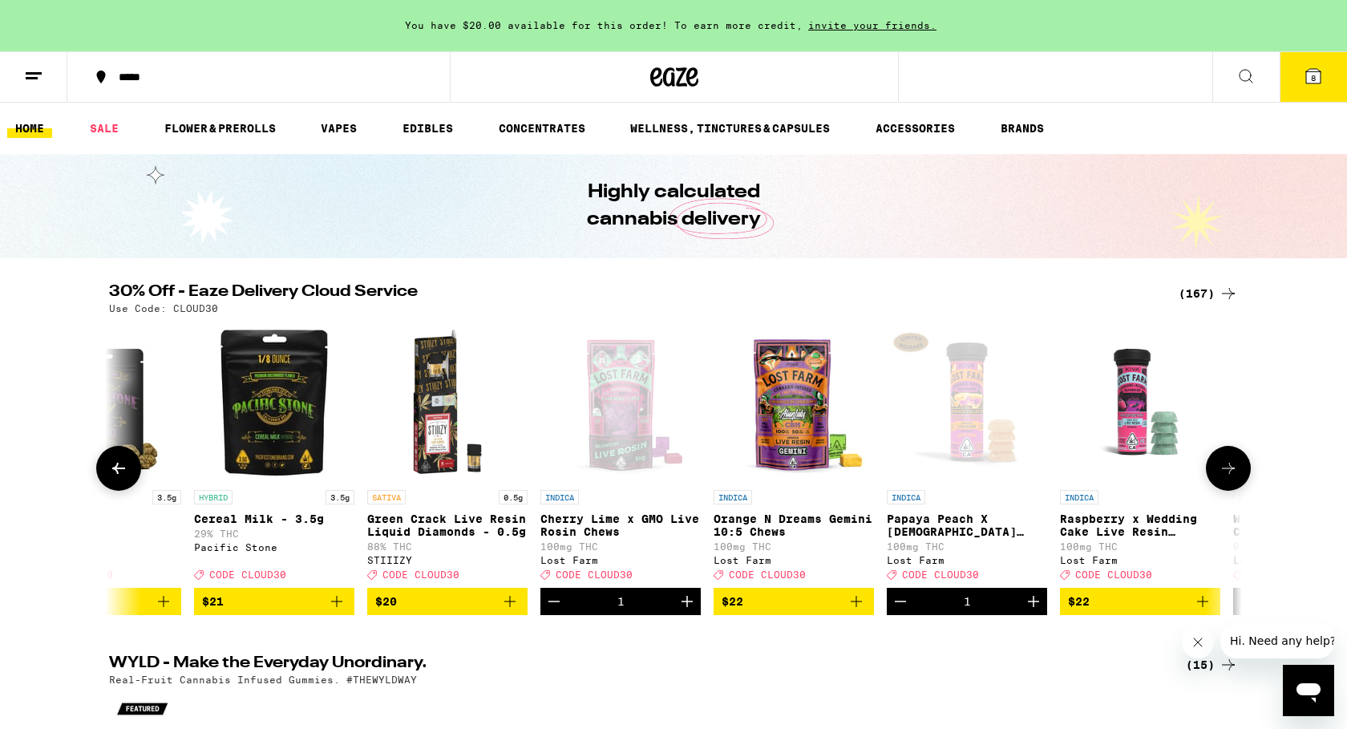
click at [1229, 478] on icon at bounding box center [1228, 468] width 19 height 19
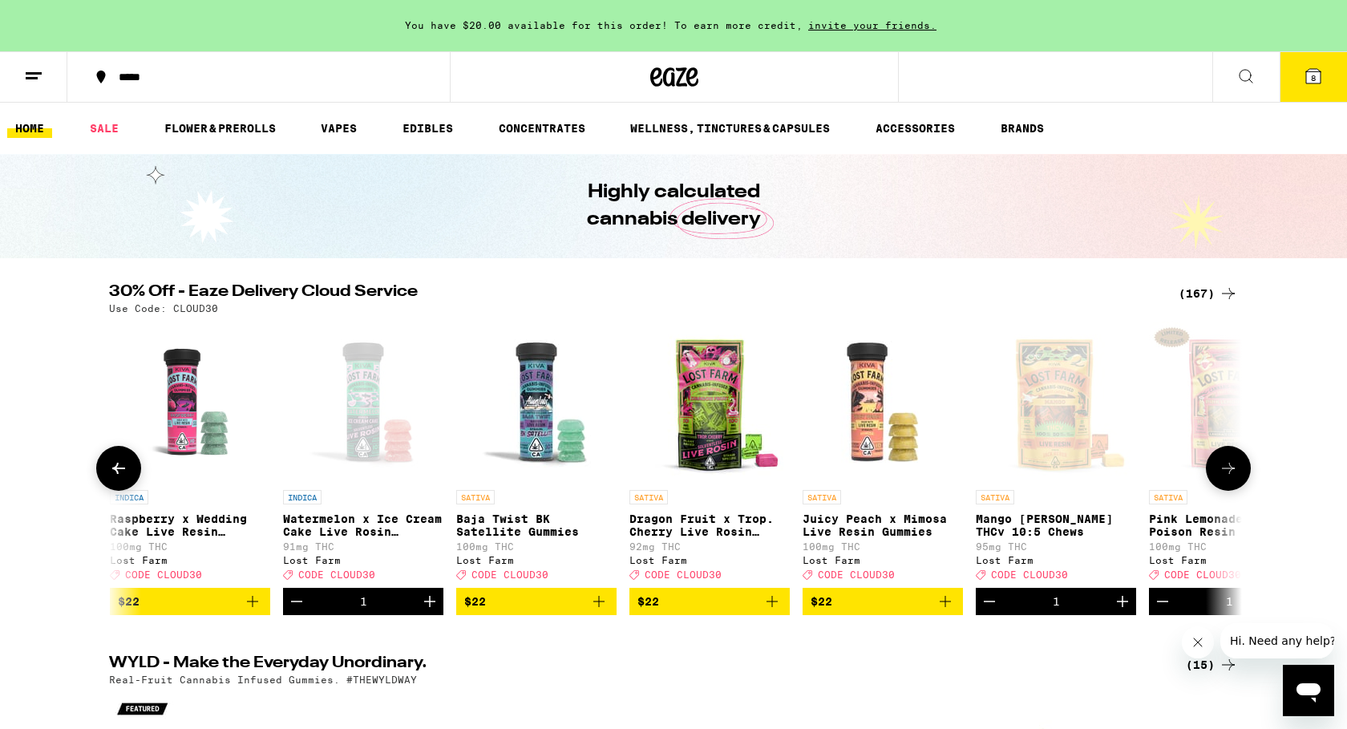
scroll to position [0, 7625]
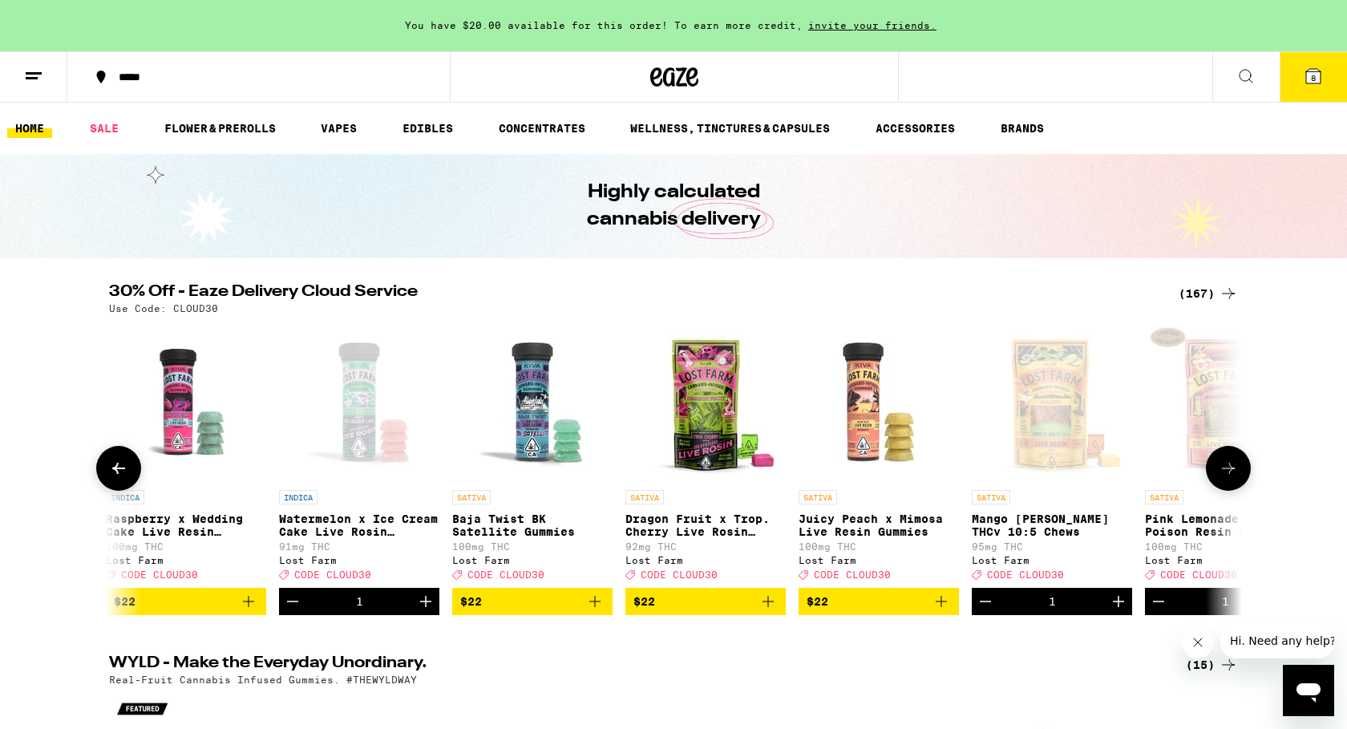
click at [1229, 478] on icon at bounding box center [1228, 468] width 19 height 19
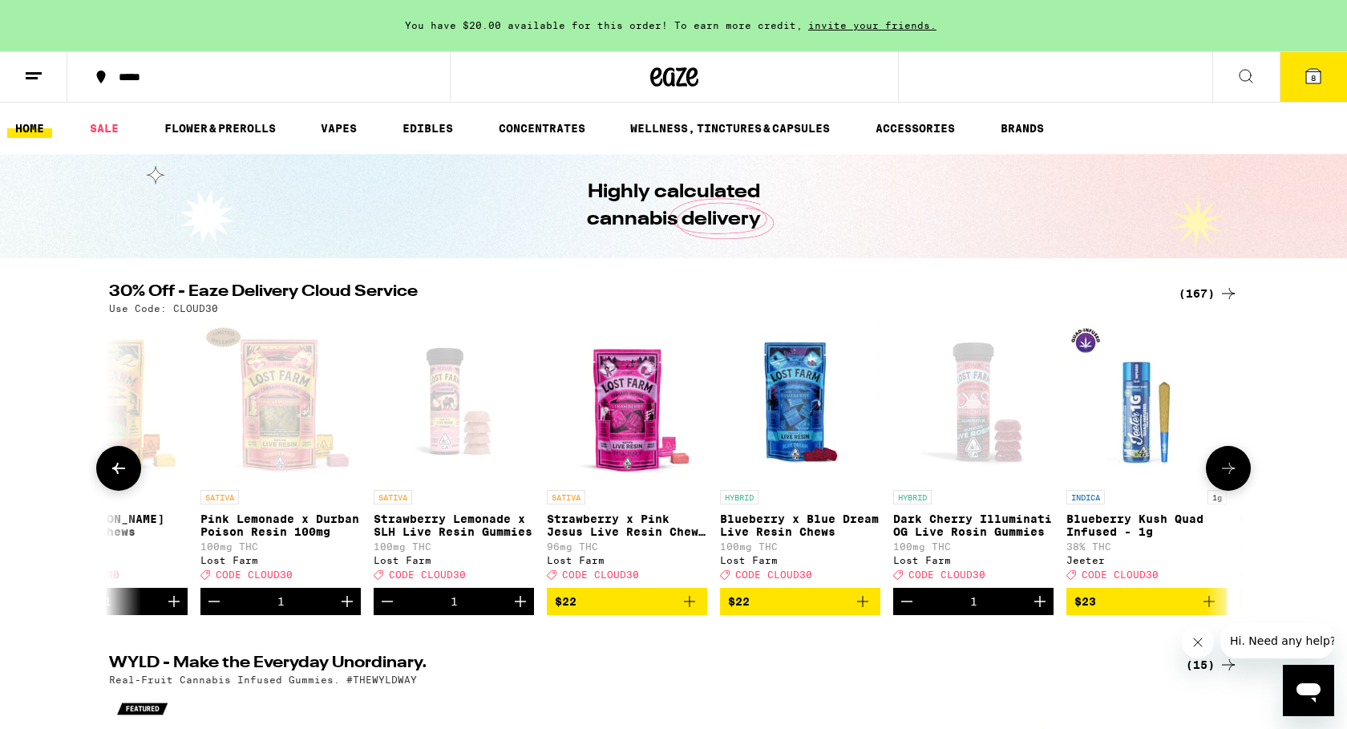
scroll to position [0, 8580]
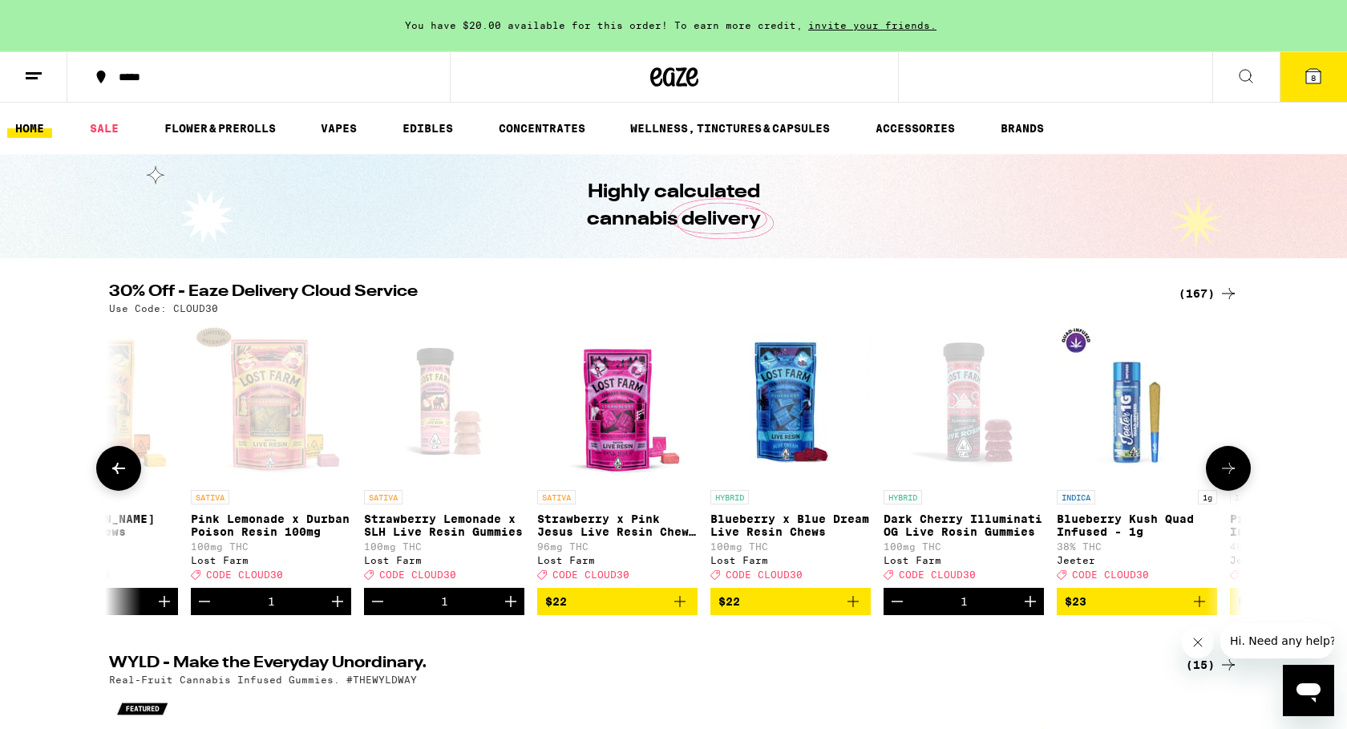
click at [1232, 478] on icon at bounding box center [1228, 468] width 19 height 19
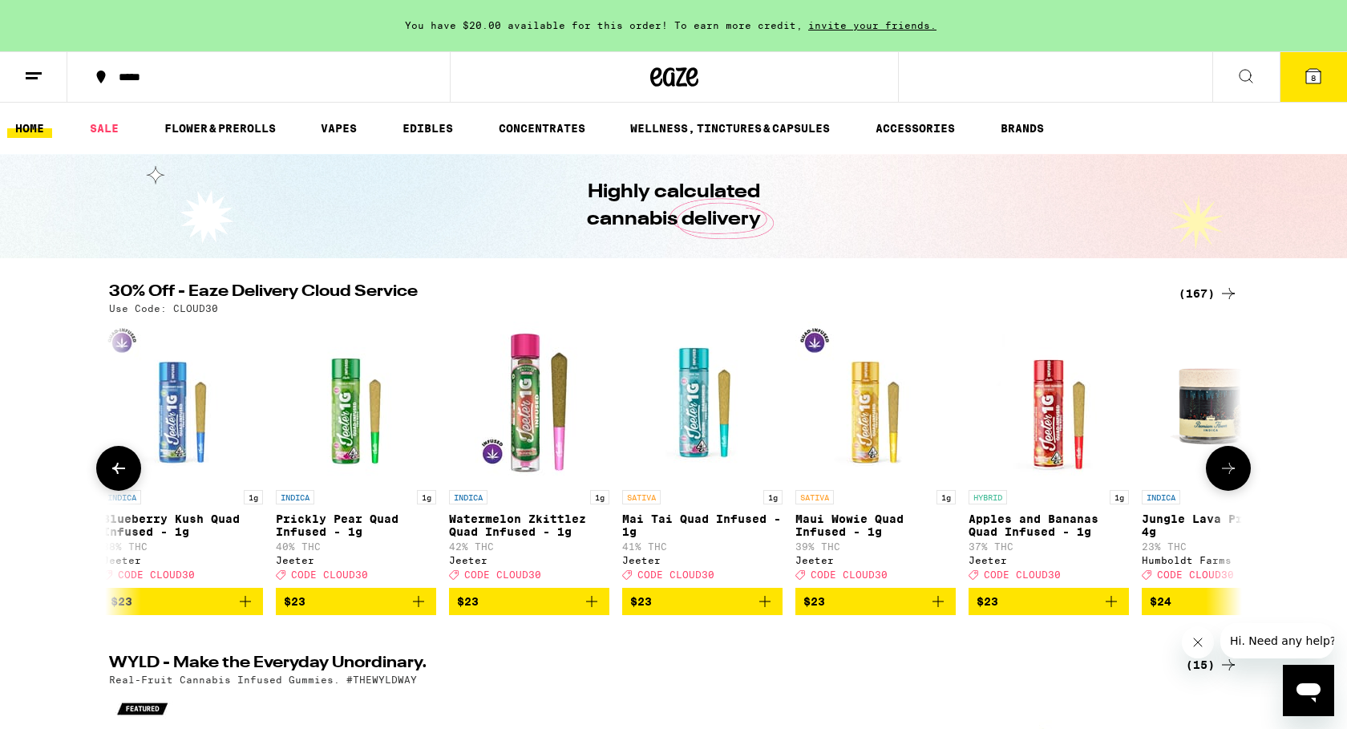
click at [1232, 478] on icon at bounding box center [1228, 468] width 19 height 19
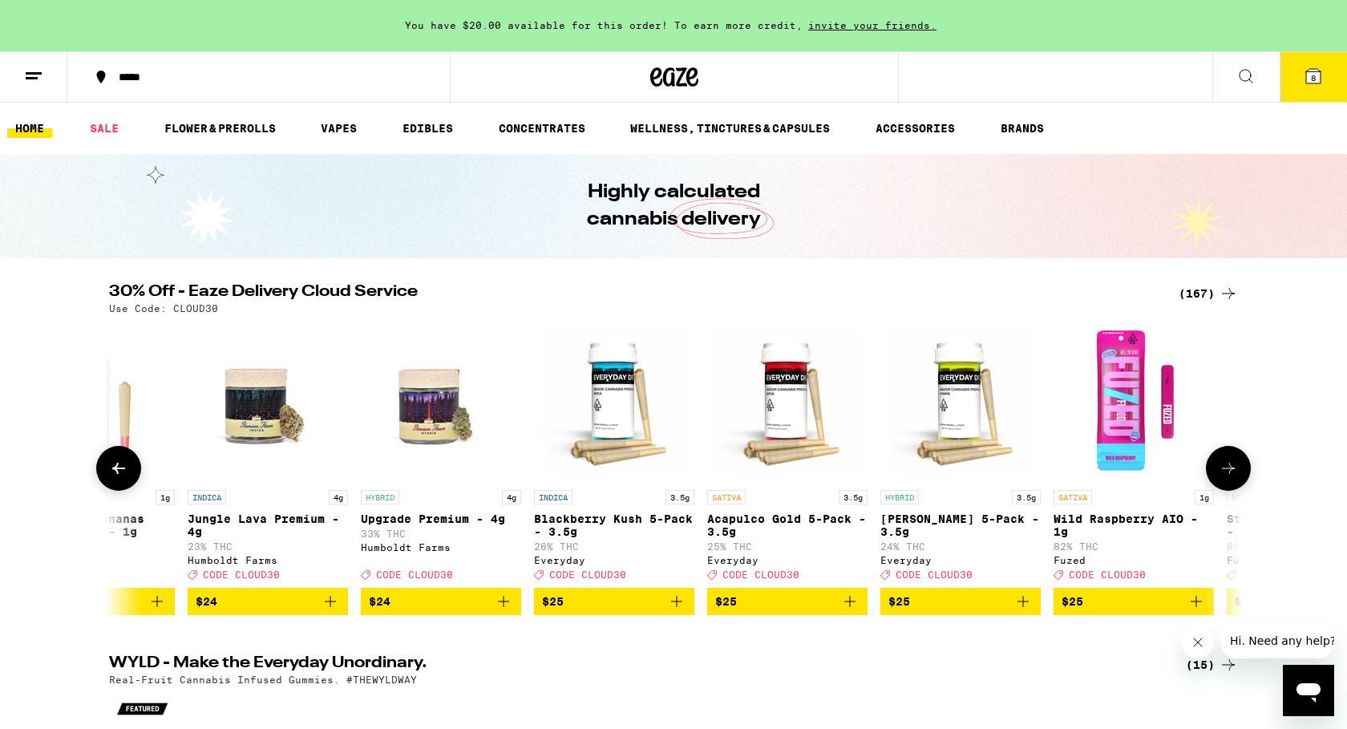
click at [1232, 478] on icon at bounding box center [1228, 468] width 19 height 19
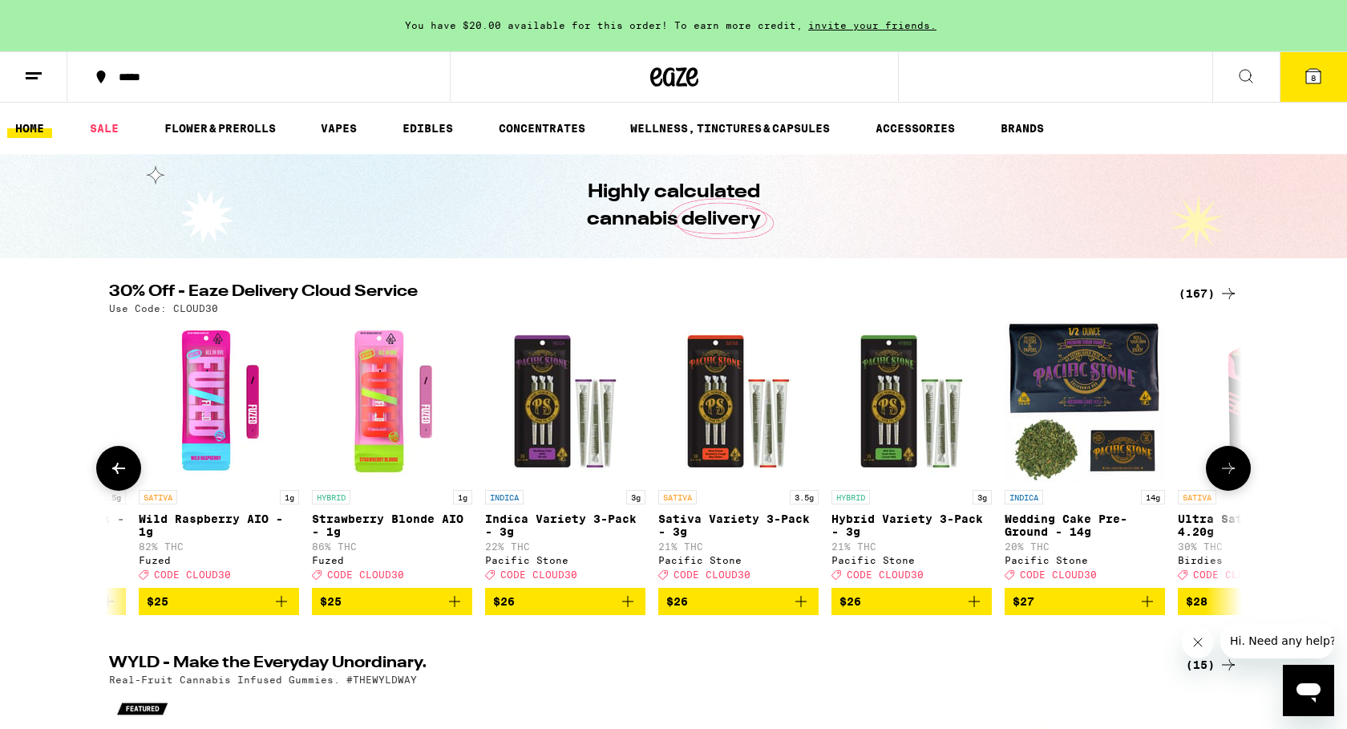
scroll to position [0, 11443]
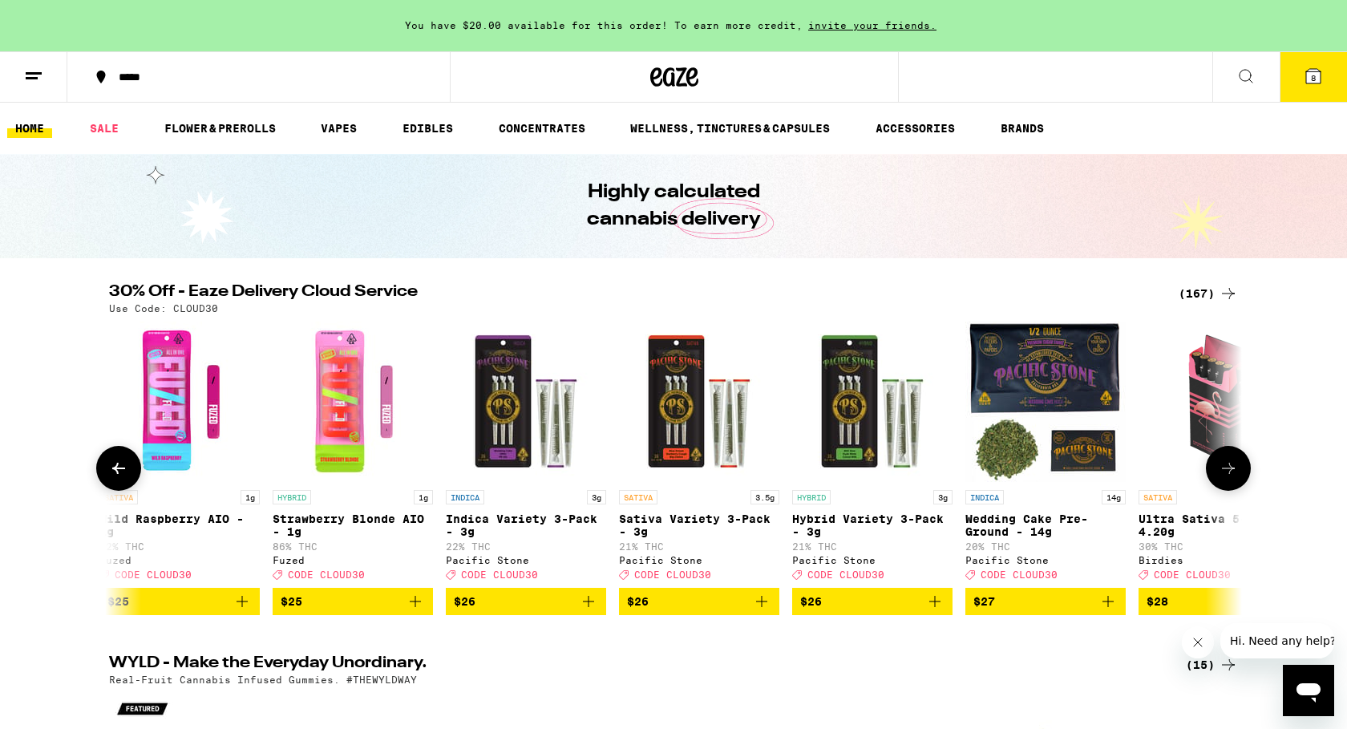
click at [1232, 478] on icon at bounding box center [1228, 468] width 19 height 19
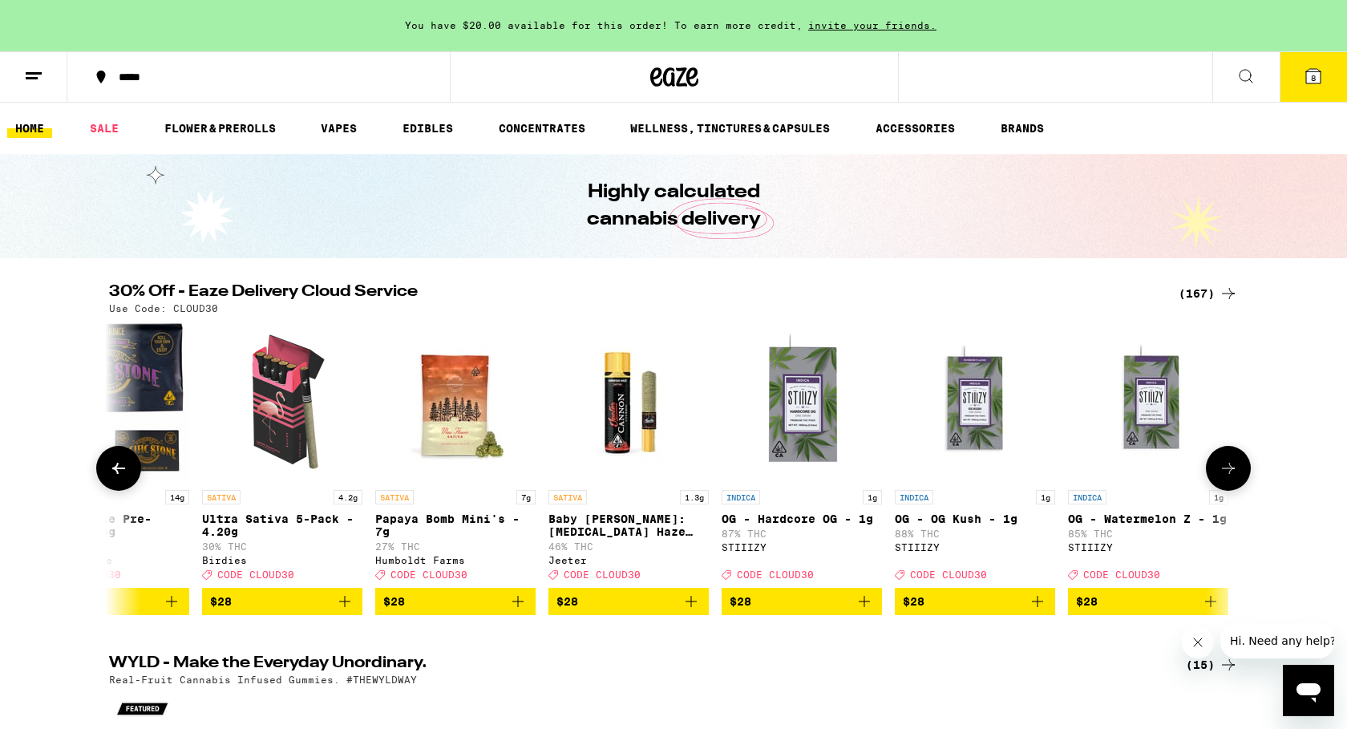
scroll to position [0, 12397]
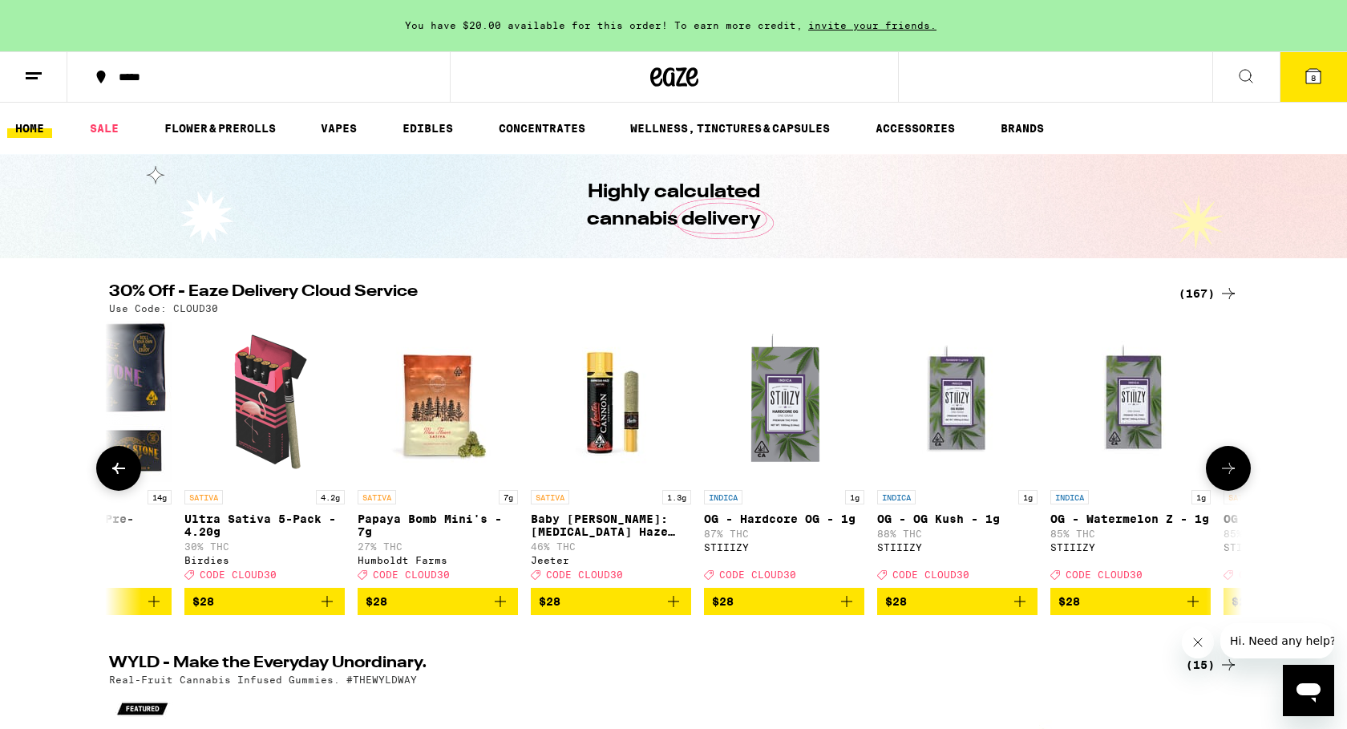
click at [129, 488] on button at bounding box center [118, 468] width 45 height 45
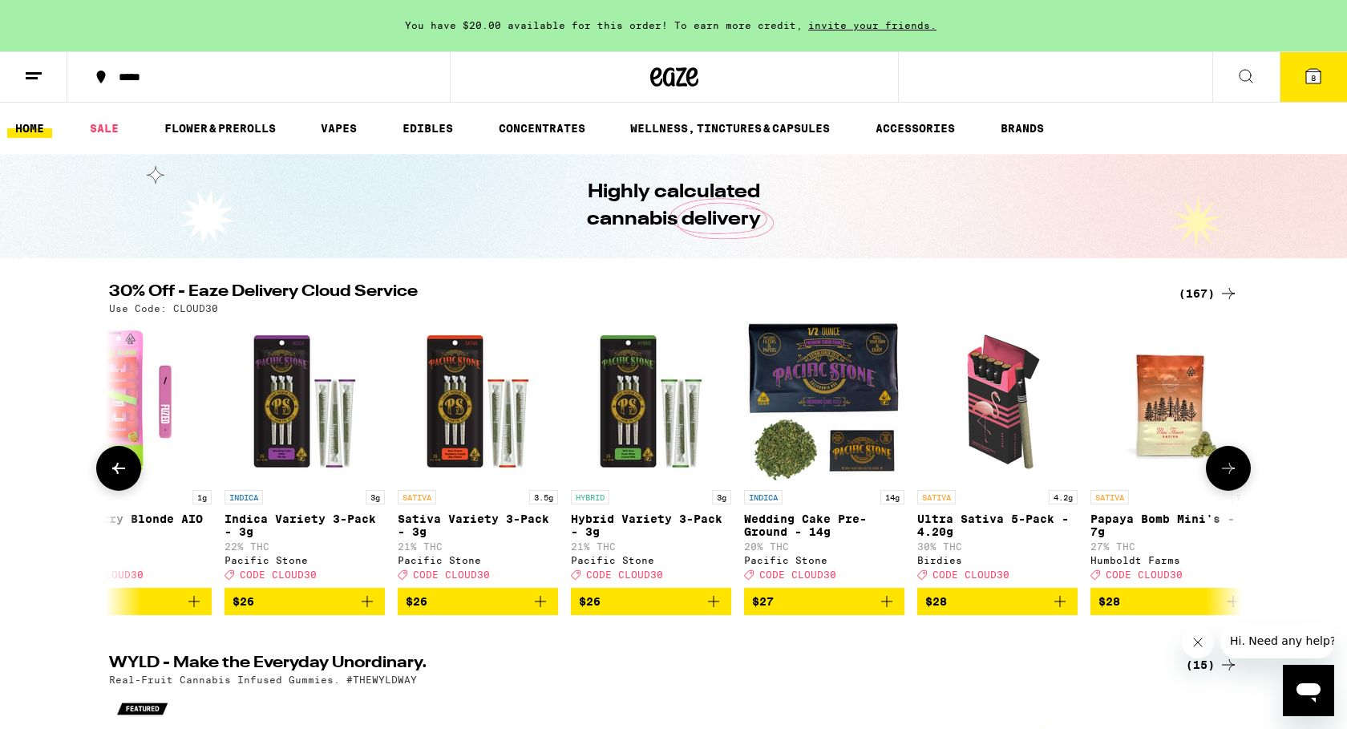
click at [129, 488] on button at bounding box center [118, 468] width 45 height 45
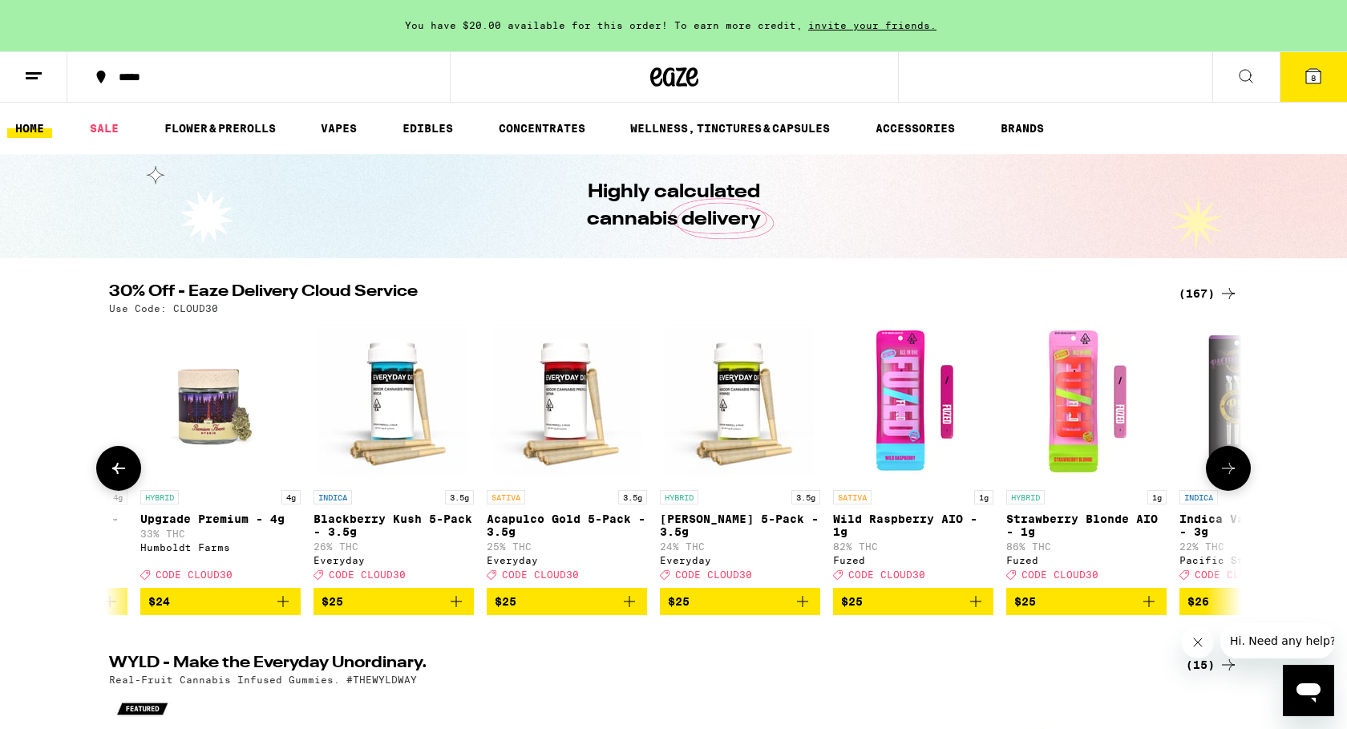
click at [129, 488] on button at bounding box center [118, 468] width 45 height 45
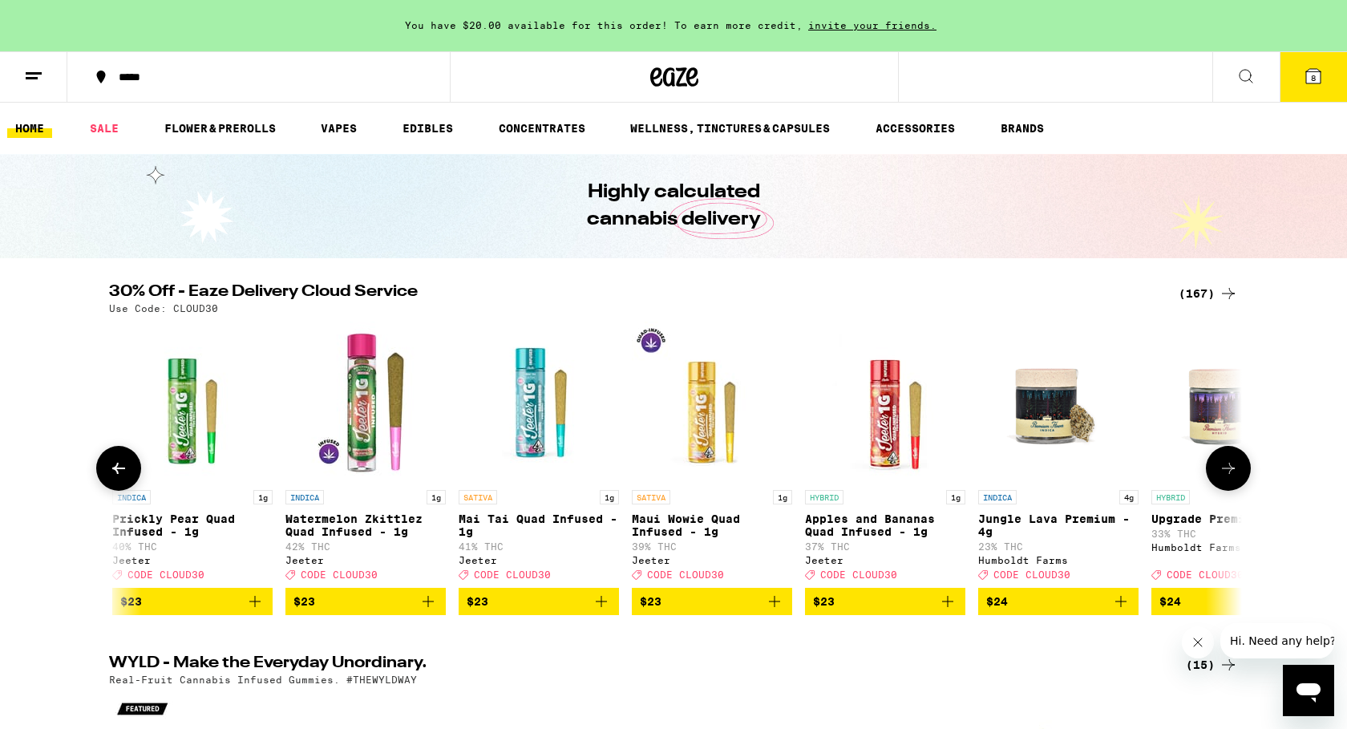
click at [129, 488] on button at bounding box center [118, 468] width 45 height 45
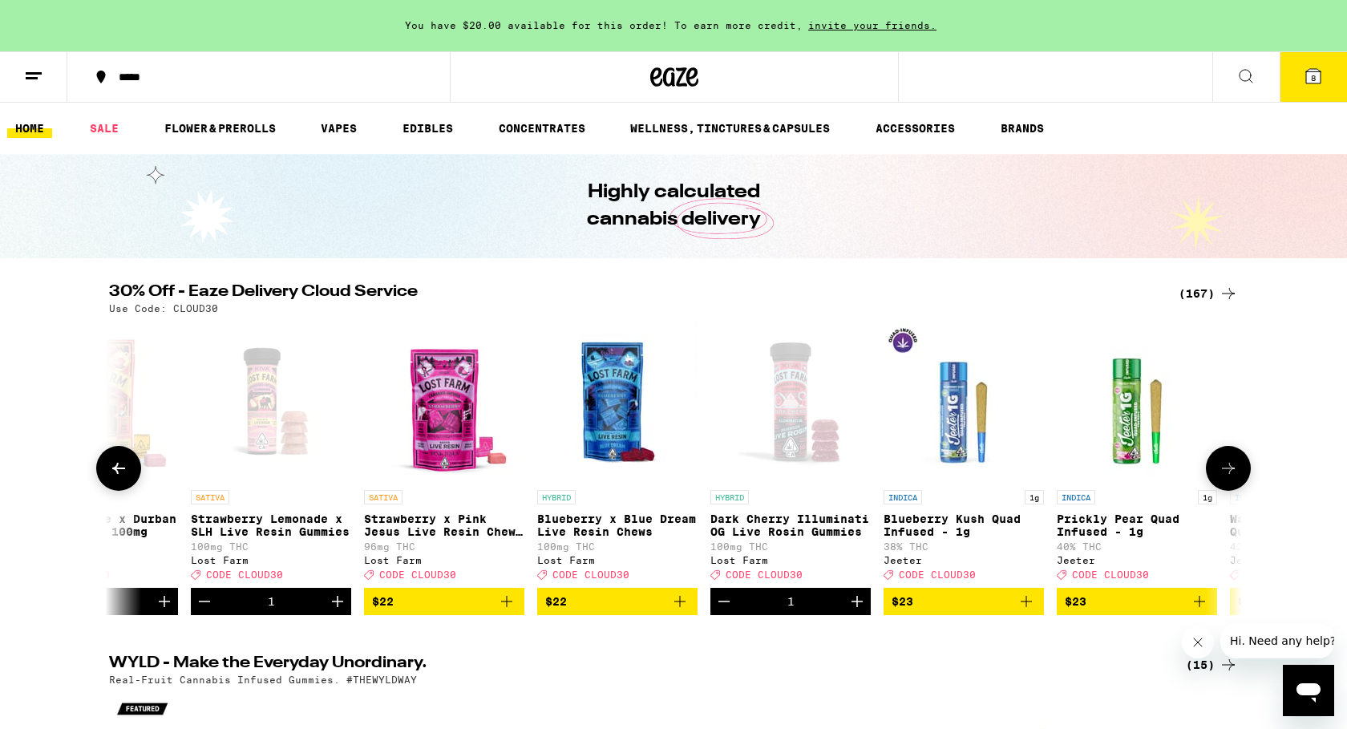
scroll to position [0, 8743]
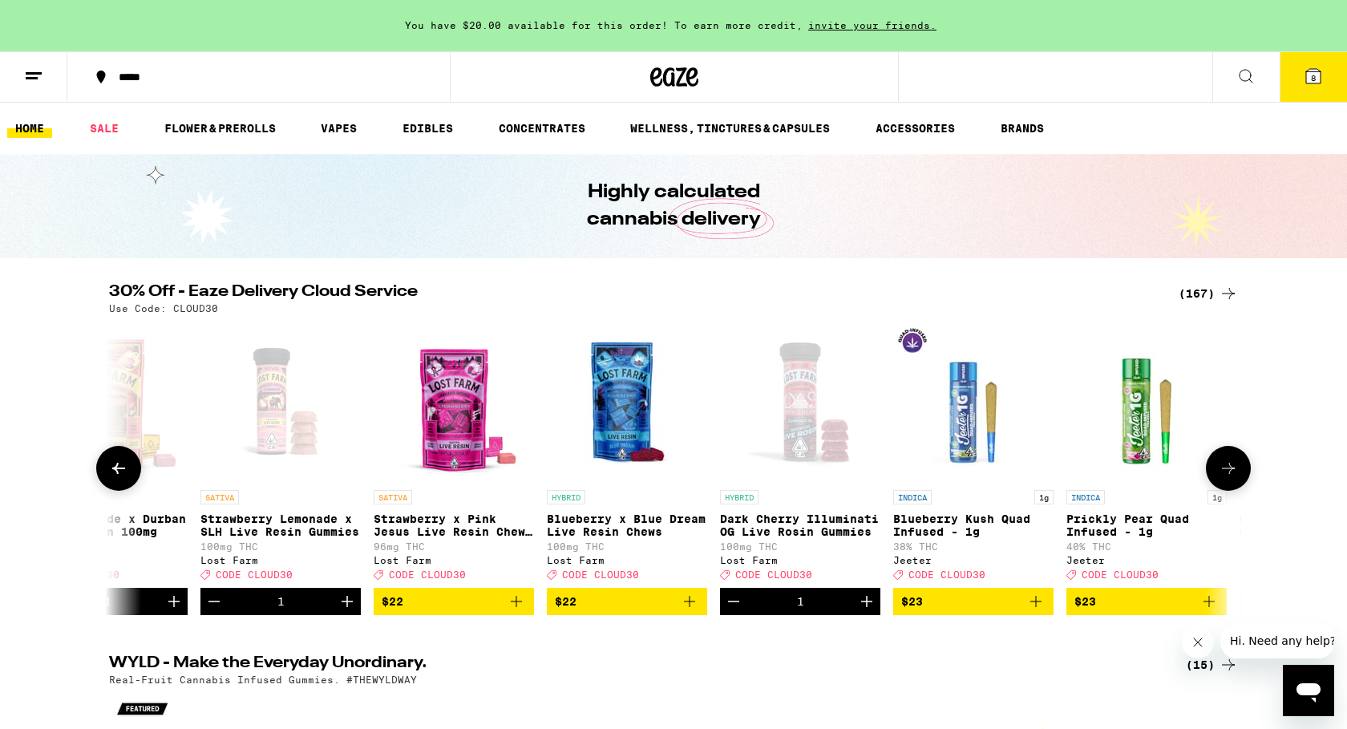
click at [111, 471] on icon at bounding box center [118, 468] width 19 height 19
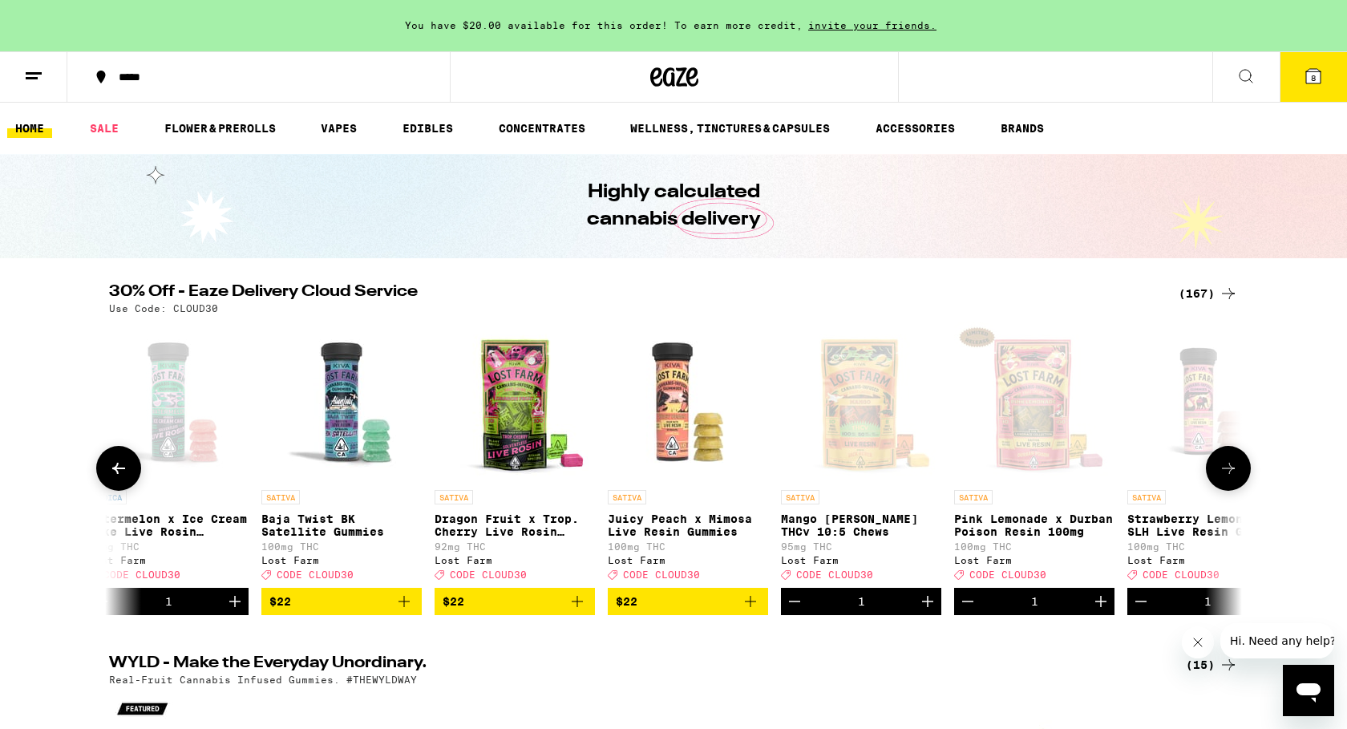
scroll to position [0, 7789]
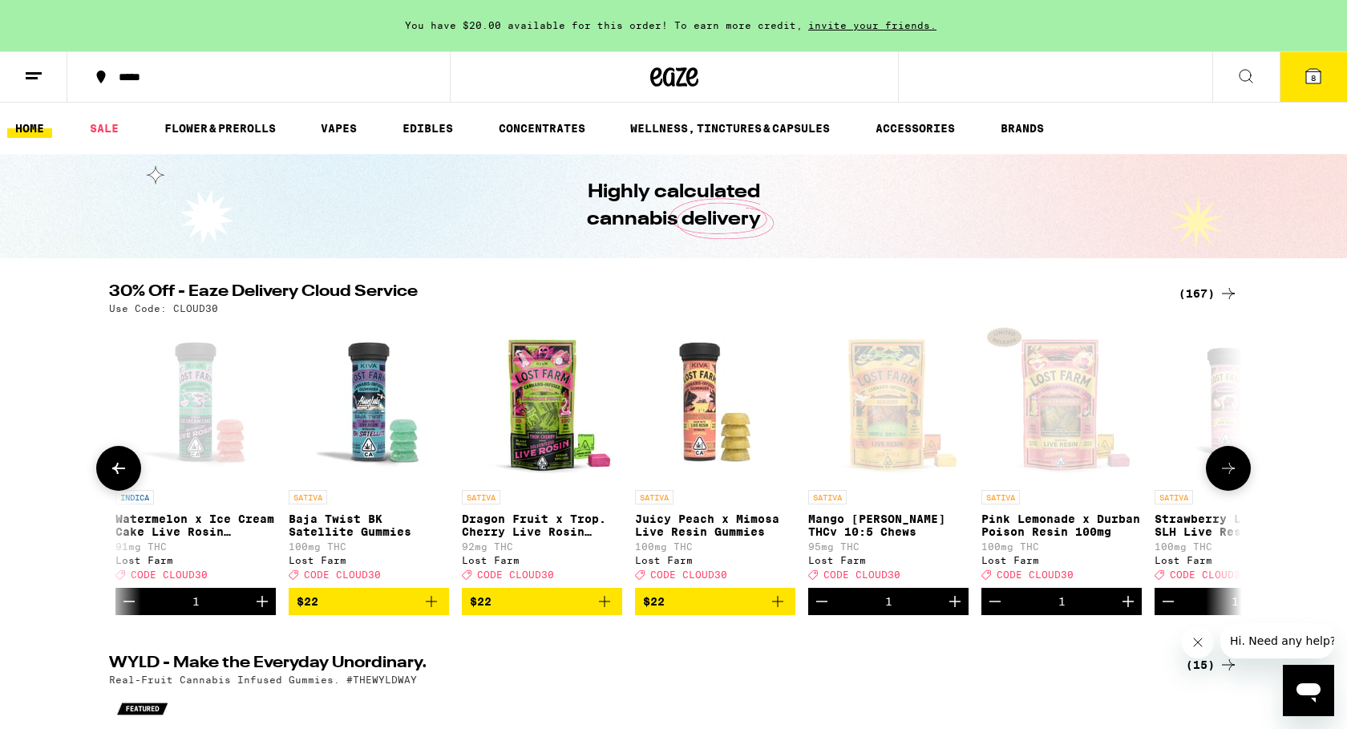
click at [114, 472] on icon at bounding box center [118, 468] width 19 height 19
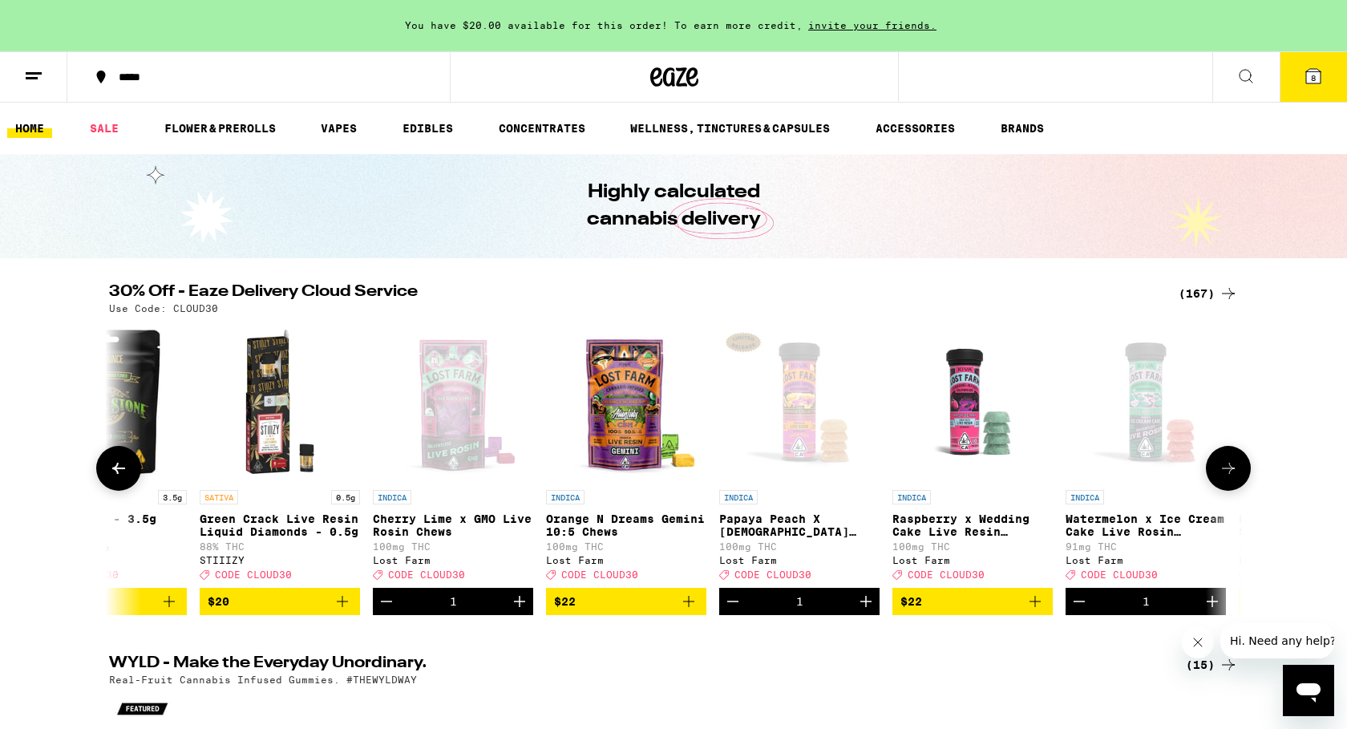
scroll to position [0, 6835]
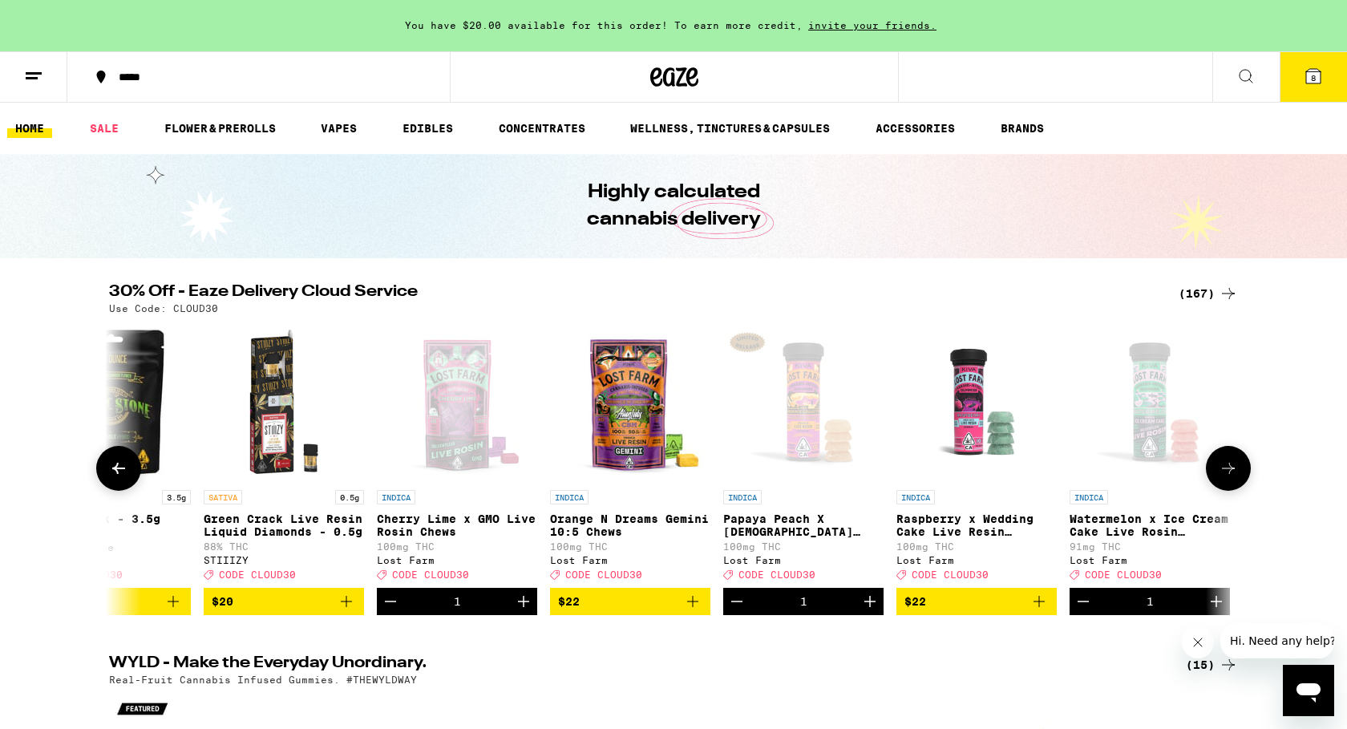
click at [1233, 468] on icon at bounding box center [1228, 468] width 19 height 19
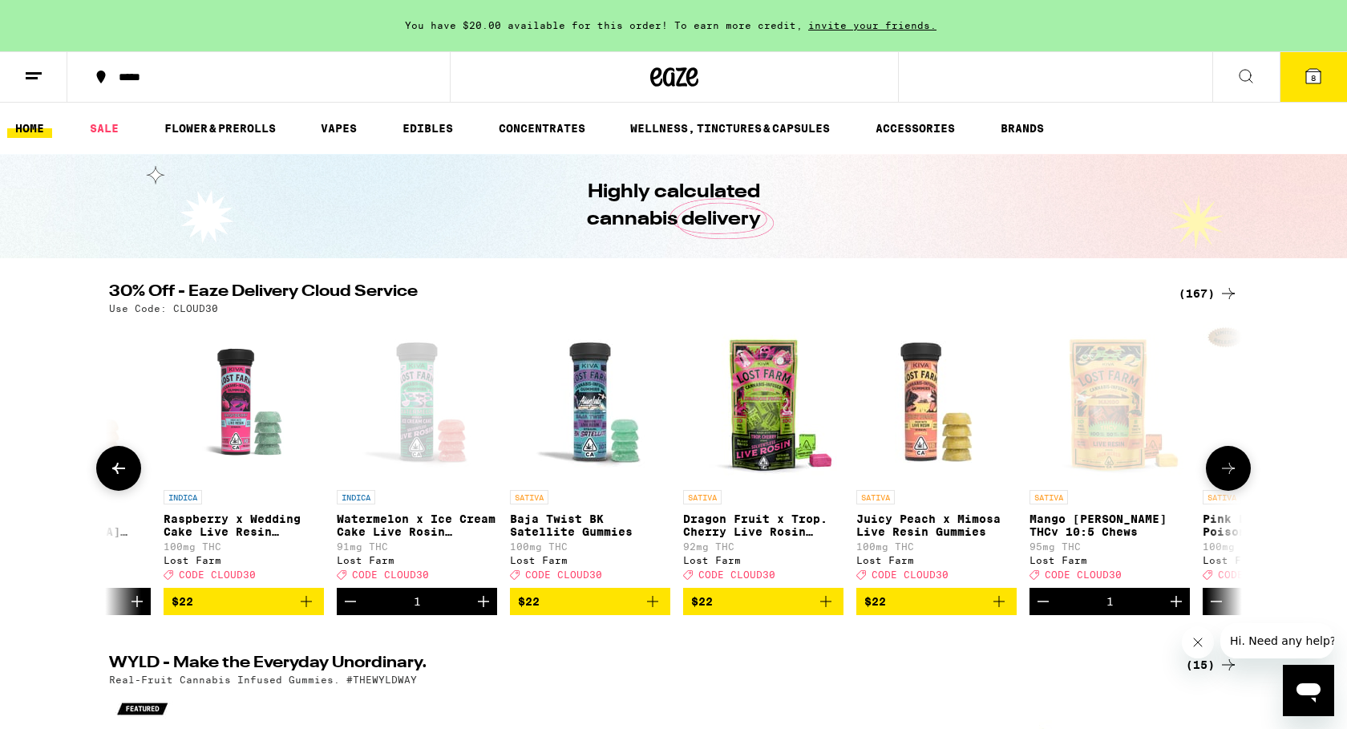
scroll to position [0, 7789]
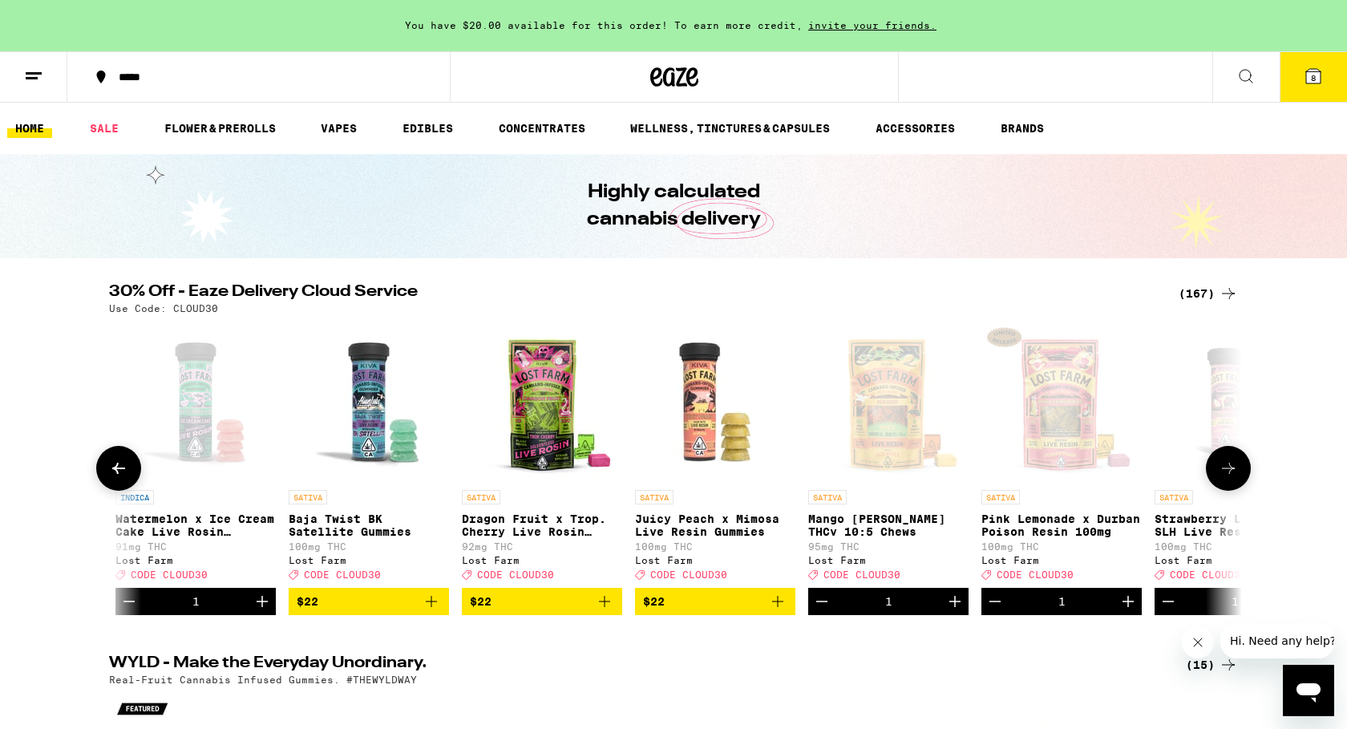
click at [1237, 470] on icon at bounding box center [1228, 468] width 19 height 19
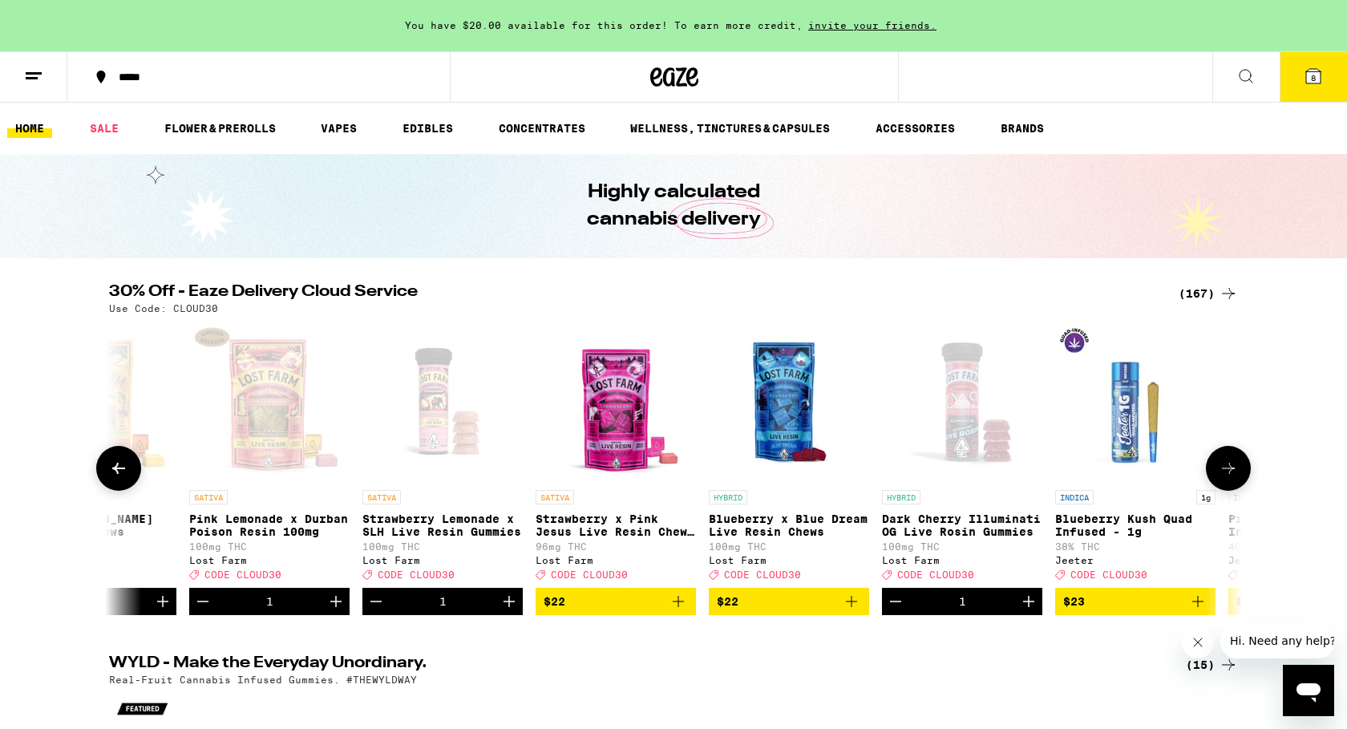
scroll to position [0, 8743]
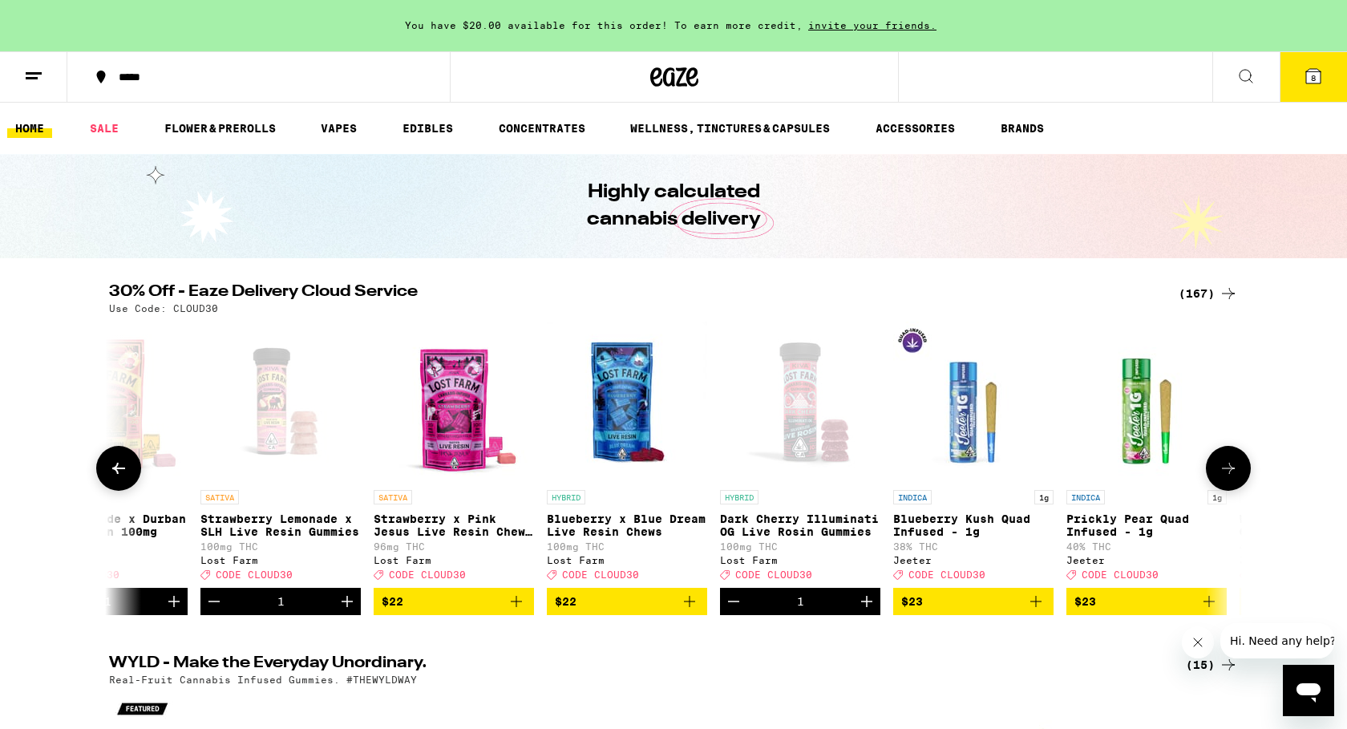
click at [109, 478] on icon at bounding box center [118, 468] width 19 height 19
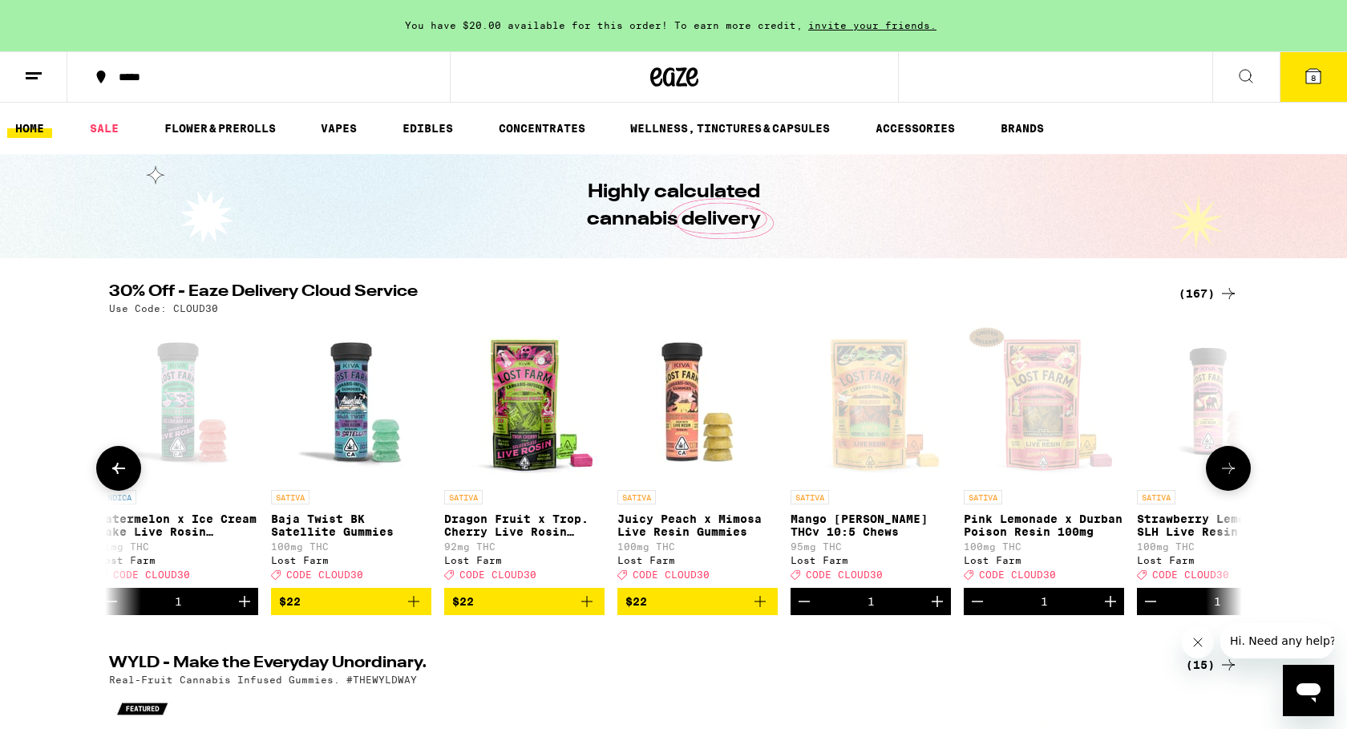
scroll to position [0, 7789]
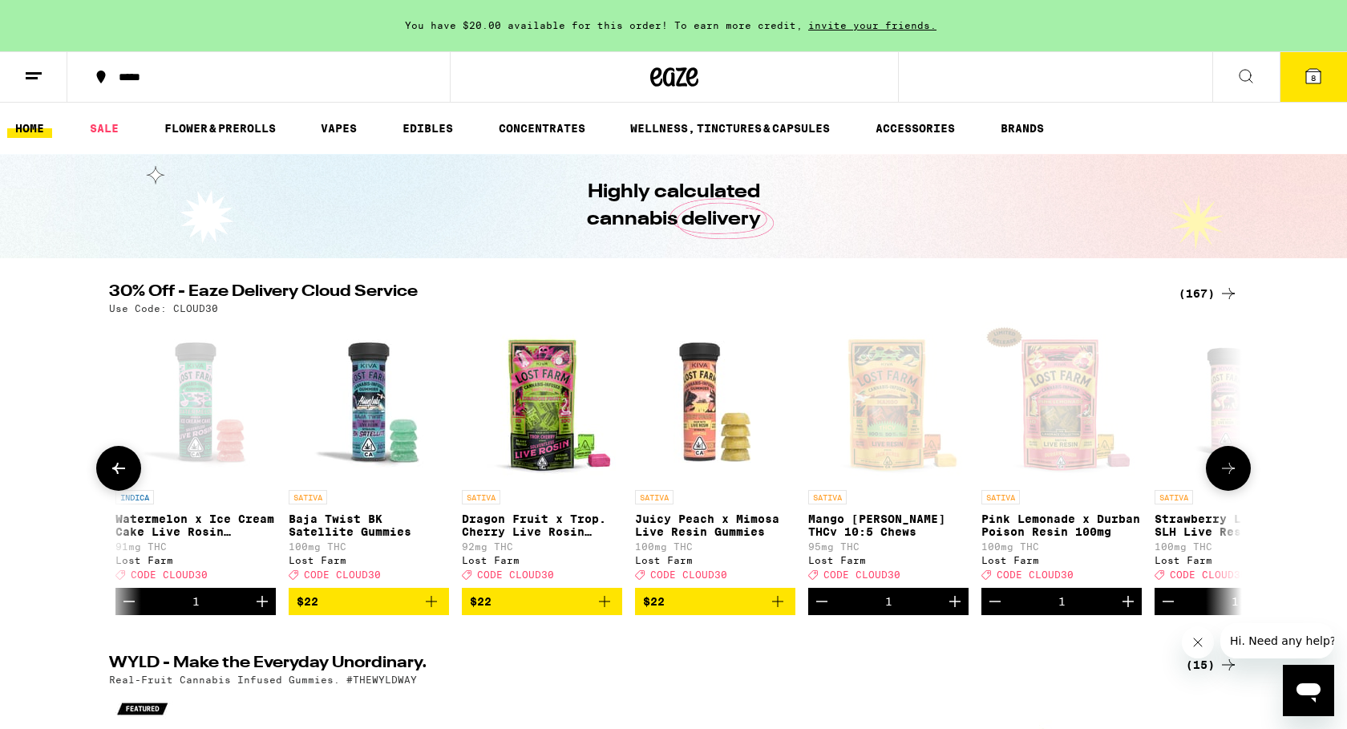
click at [1231, 470] on icon at bounding box center [1228, 468] width 19 height 19
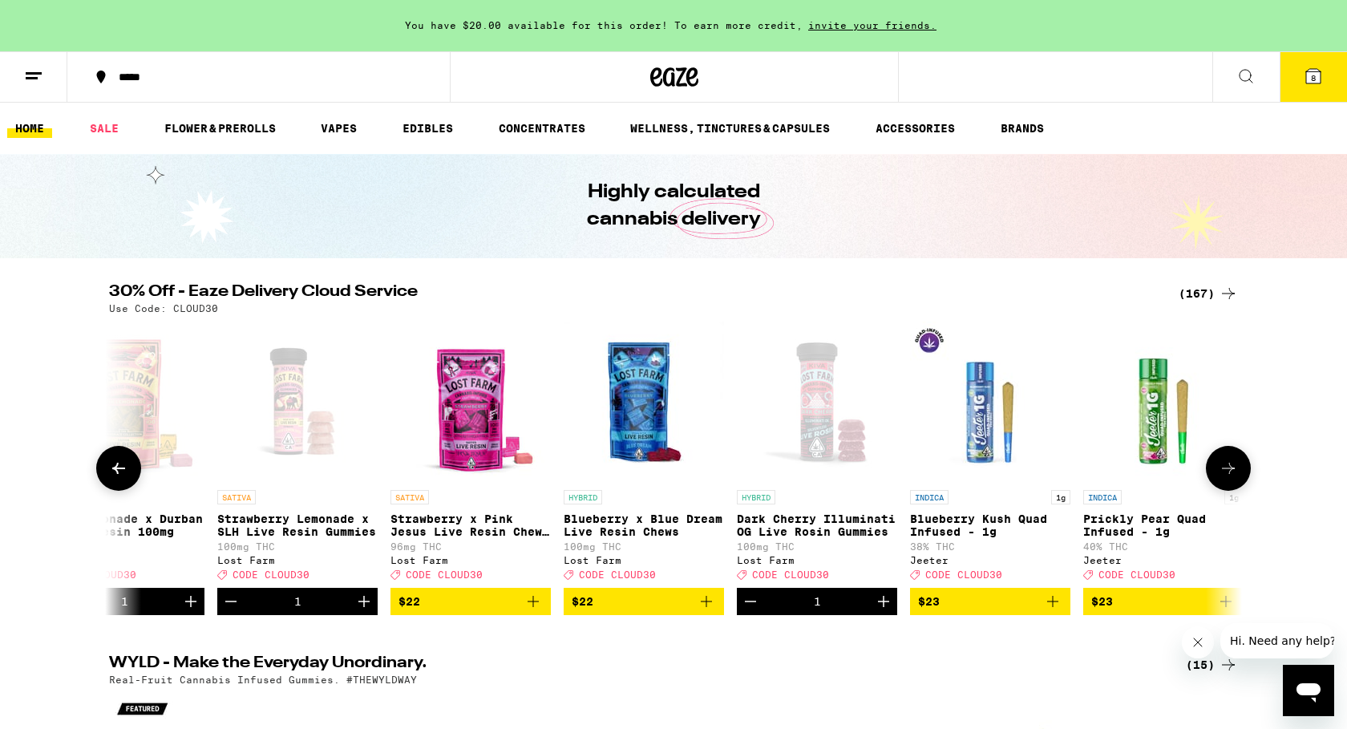
scroll to position [0, 8743]
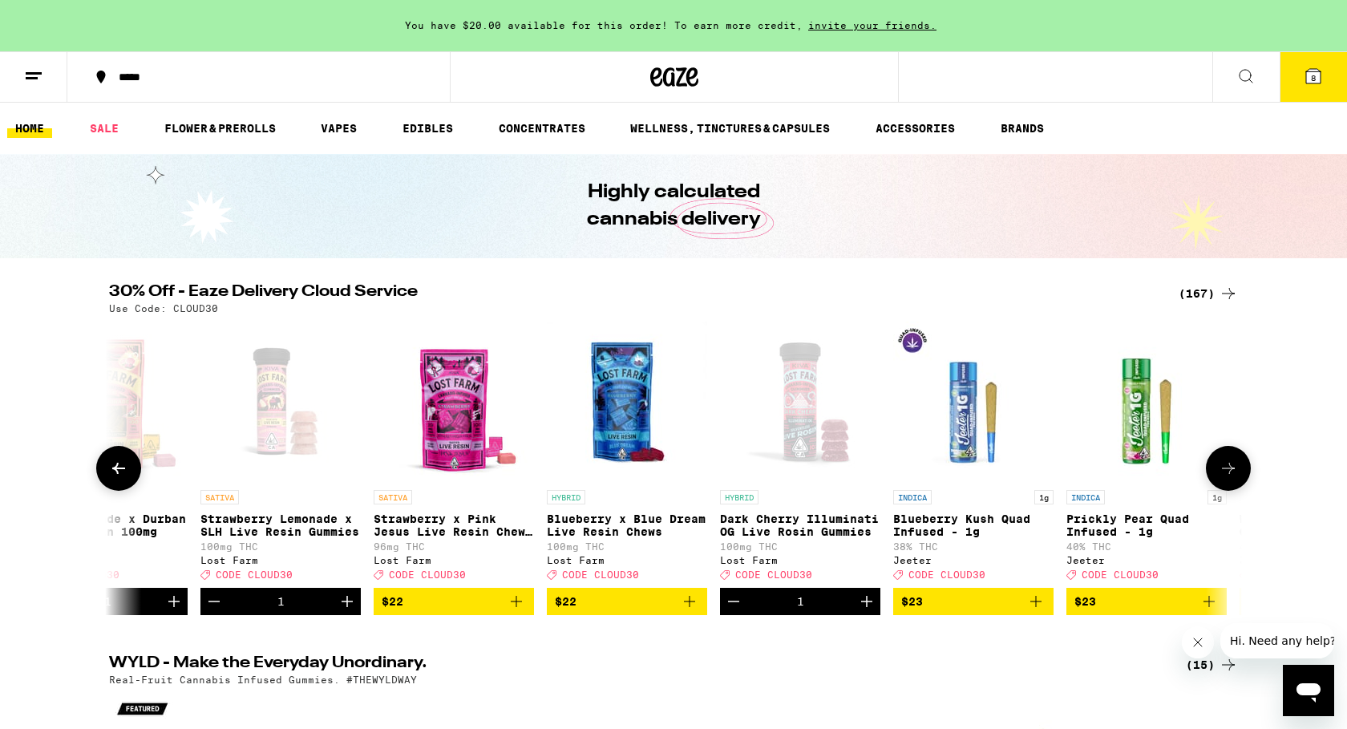
click at [1231, 470] on icon at bounding box center [1228, 468] width 19 height 19
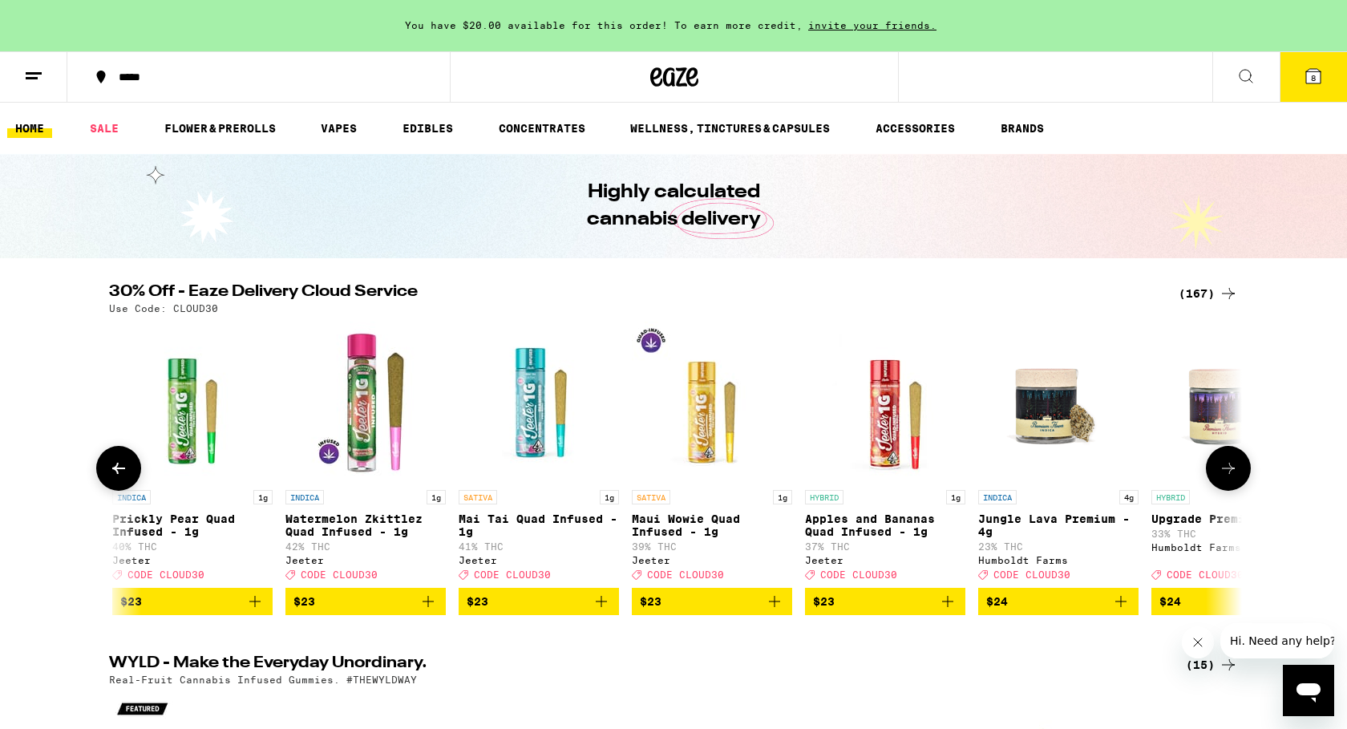
click at [1233, 471] on icon at bounding box center [1228, 468] width 19 height 19
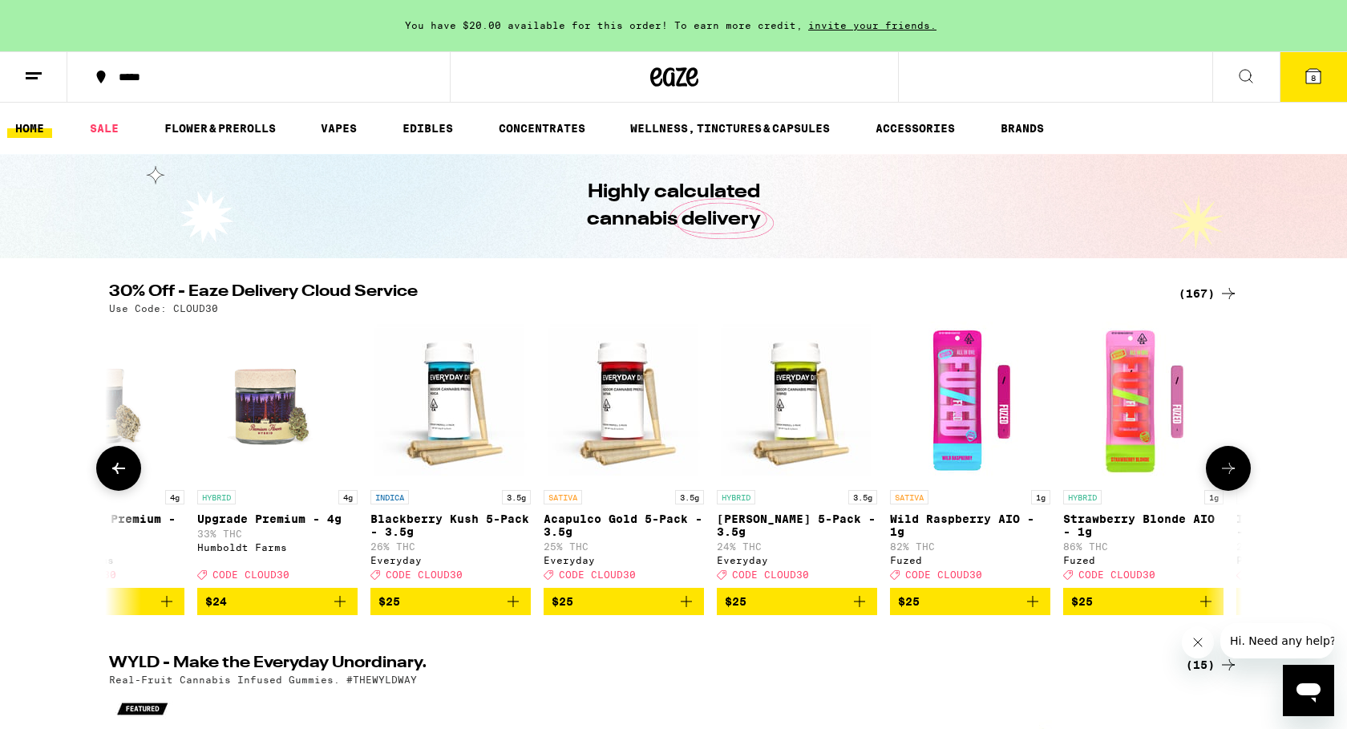
click at [1233, 471] on icon at bounding box center [1228, 468] width 19 height 19
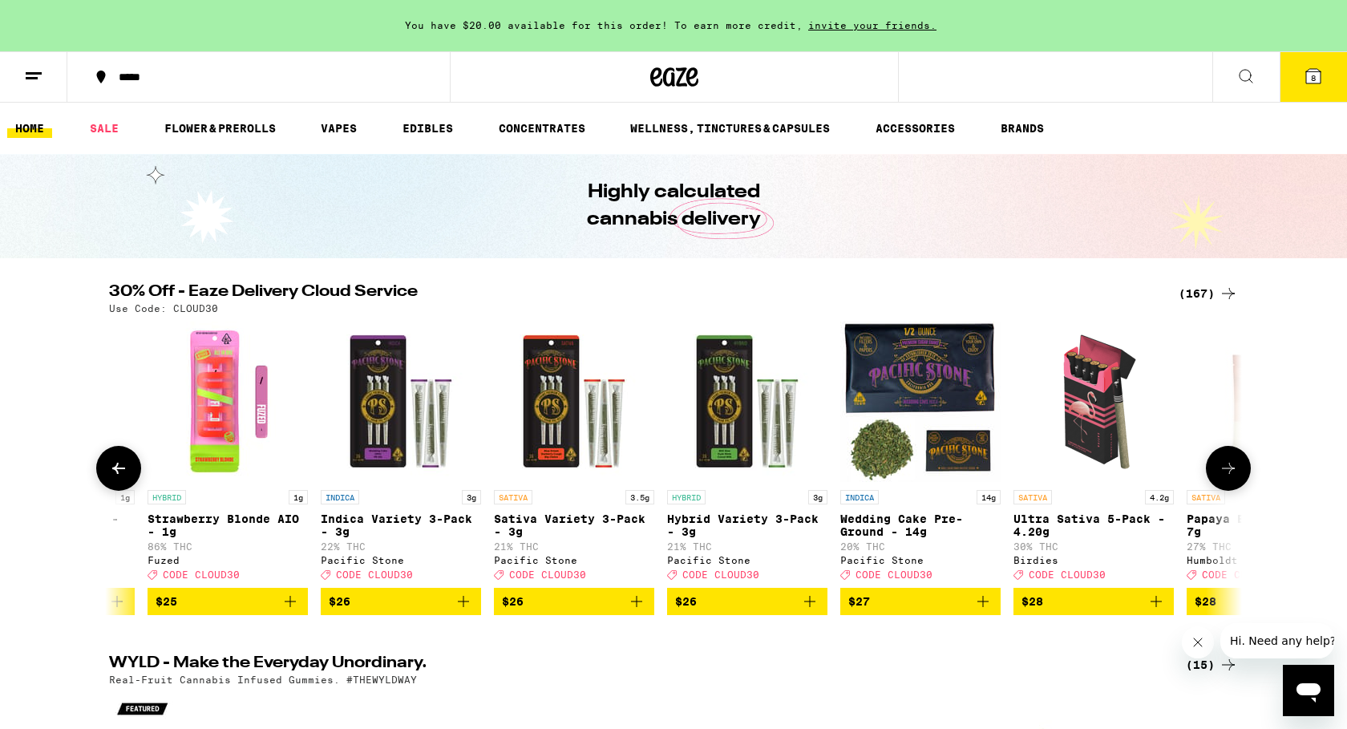
scroll to position [0, 11606]
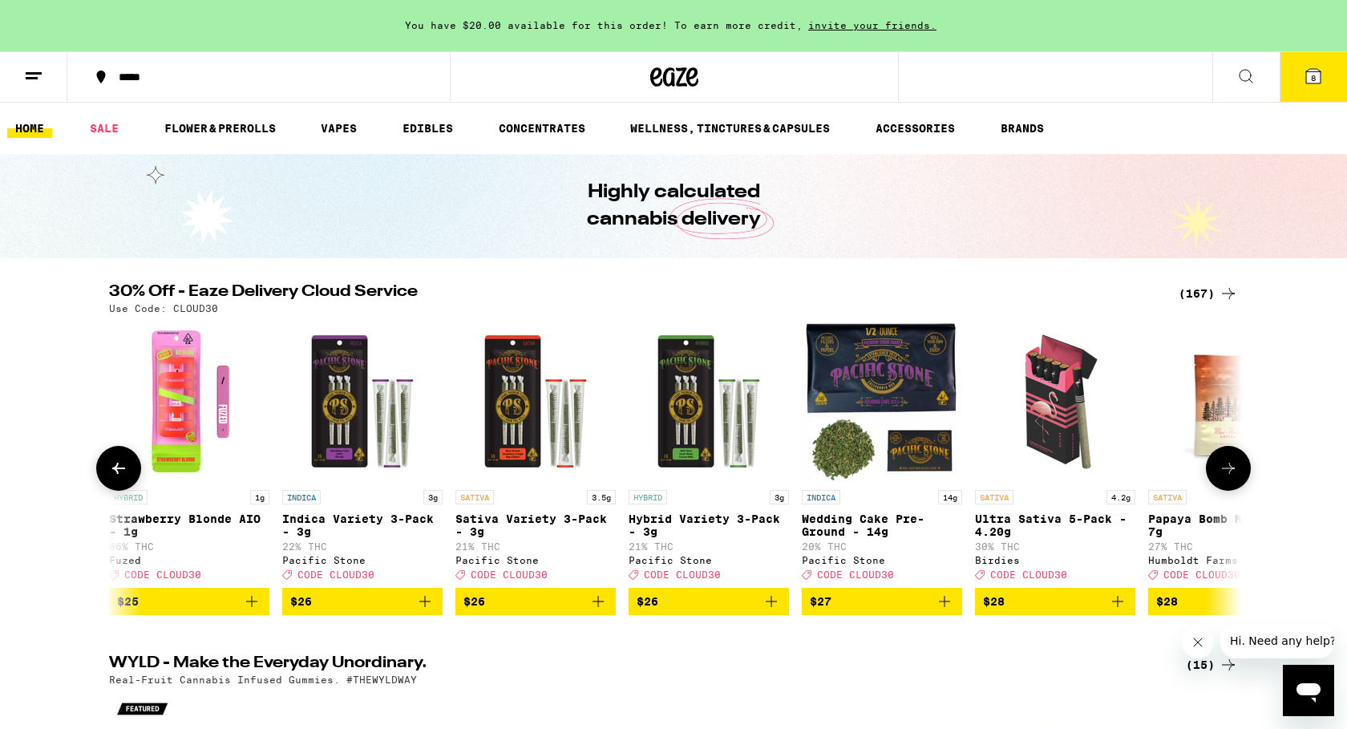
click at [117, 474] on icon at bounding box center [118, 468] width 13 height 11
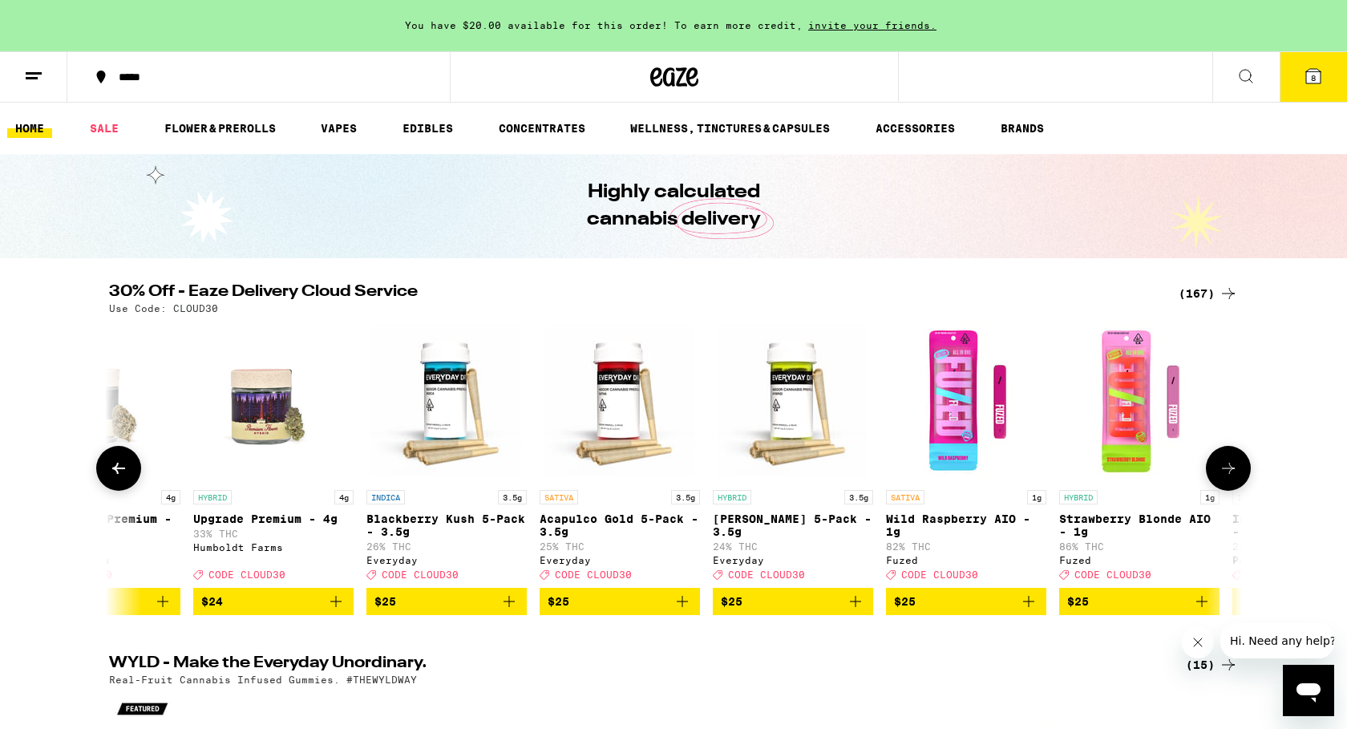
click at [117, 474] on icon at bounding box center [118, 468] width 13 height 11
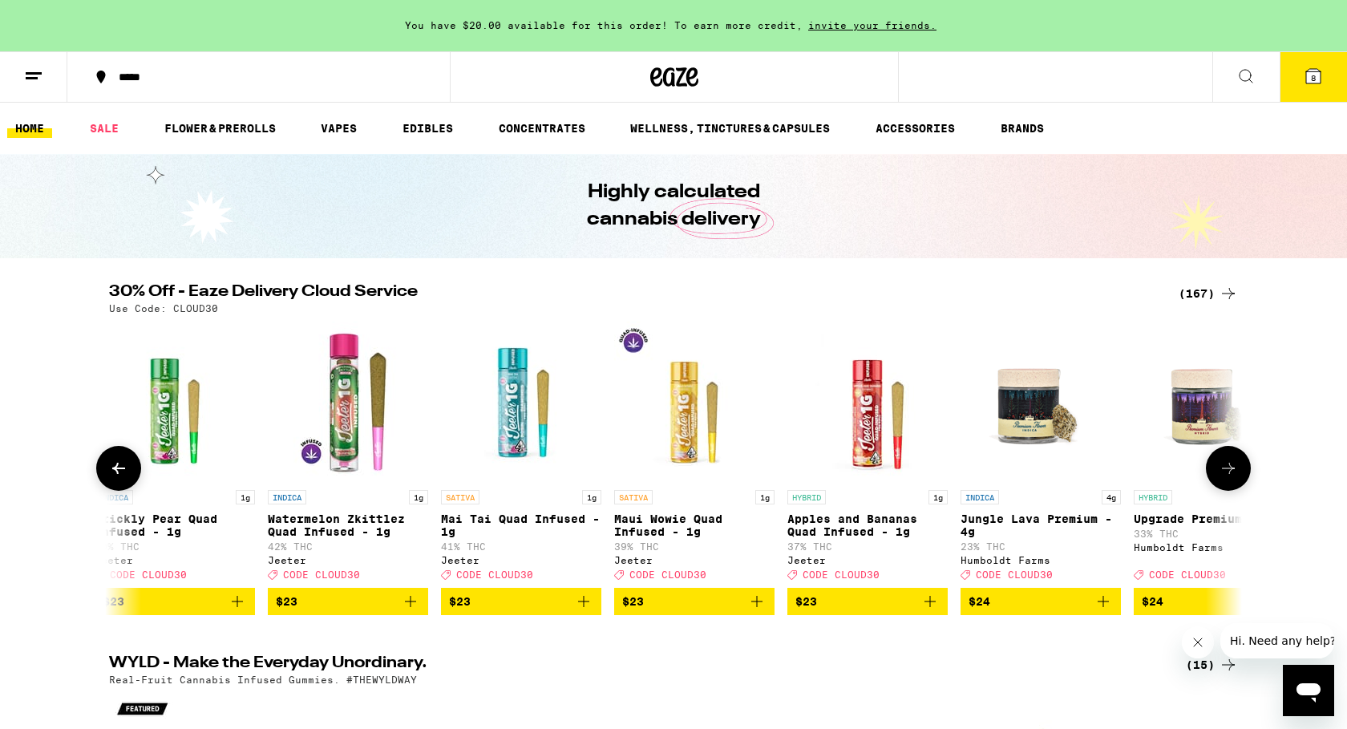
scroll to position [0, 9698]
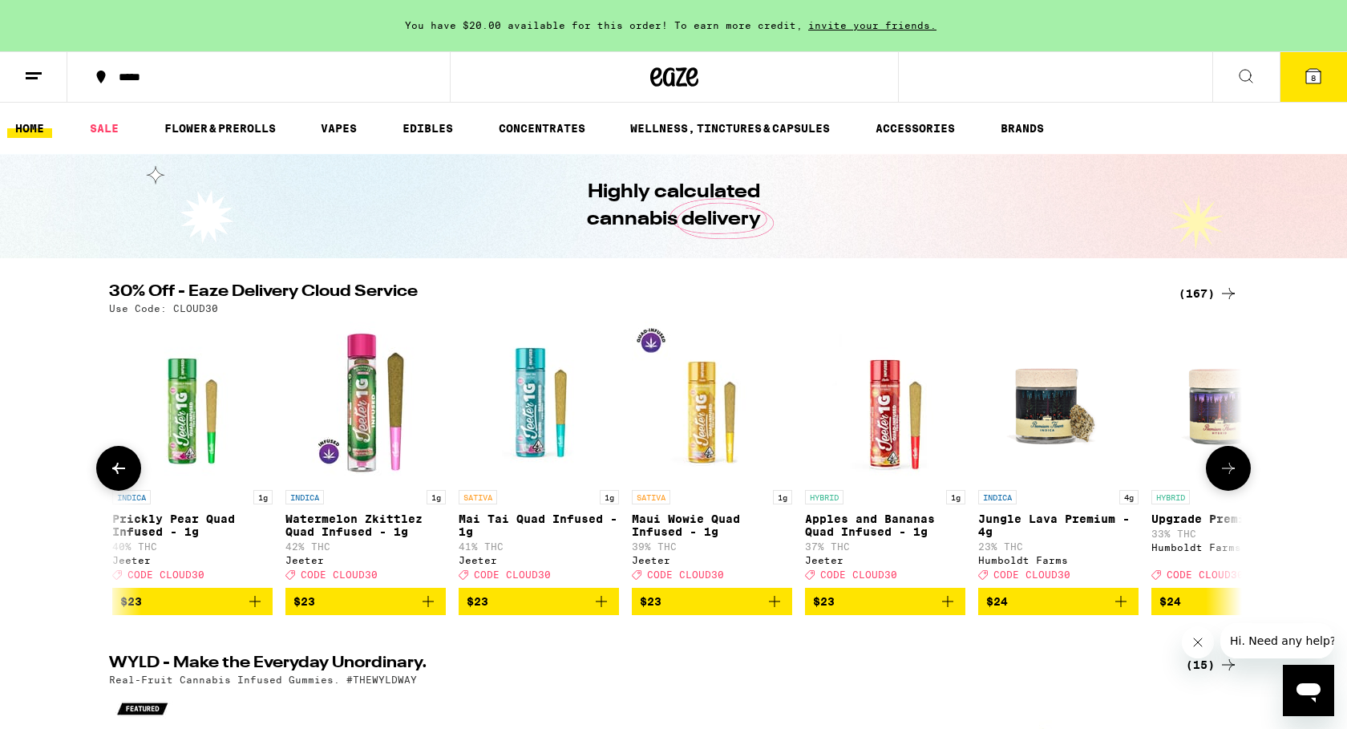
click at [123, 466] on icon at bounding box center [118, 468] width 19 height 19
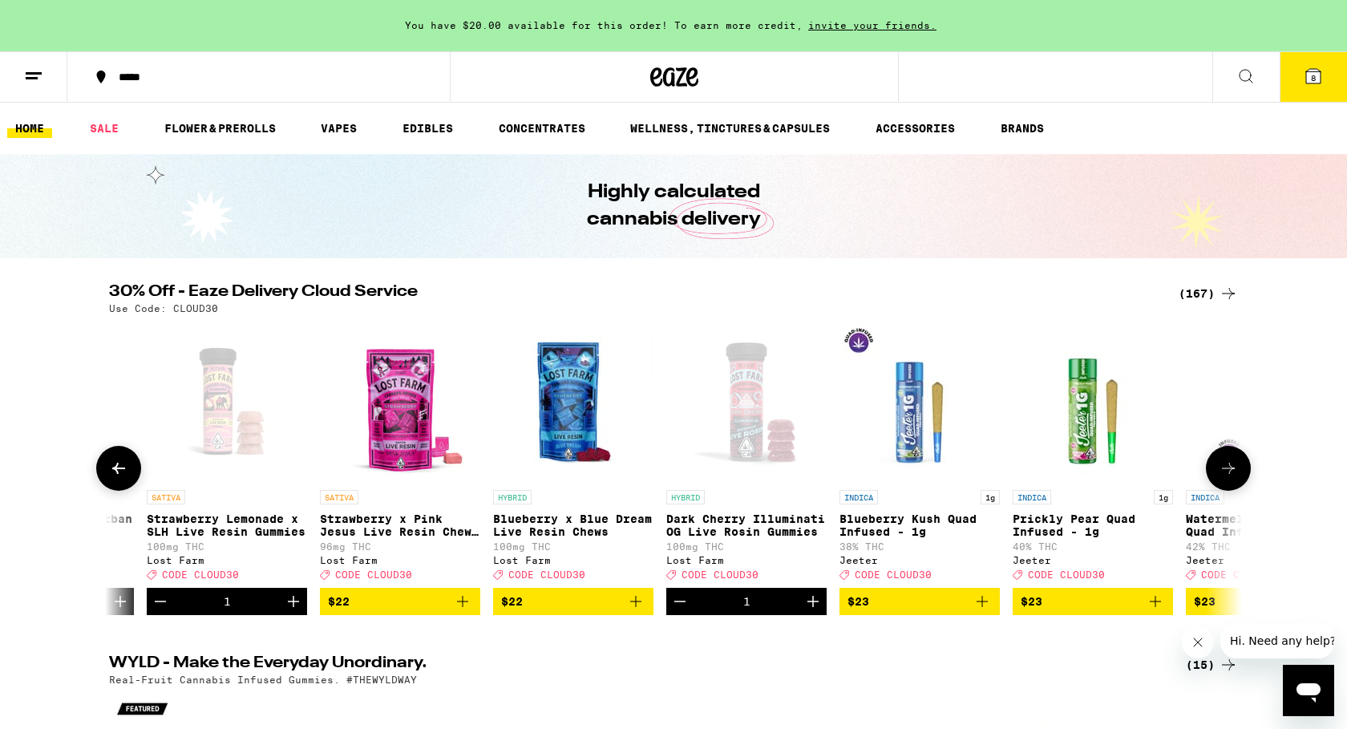
scroll to position [0, 8743]
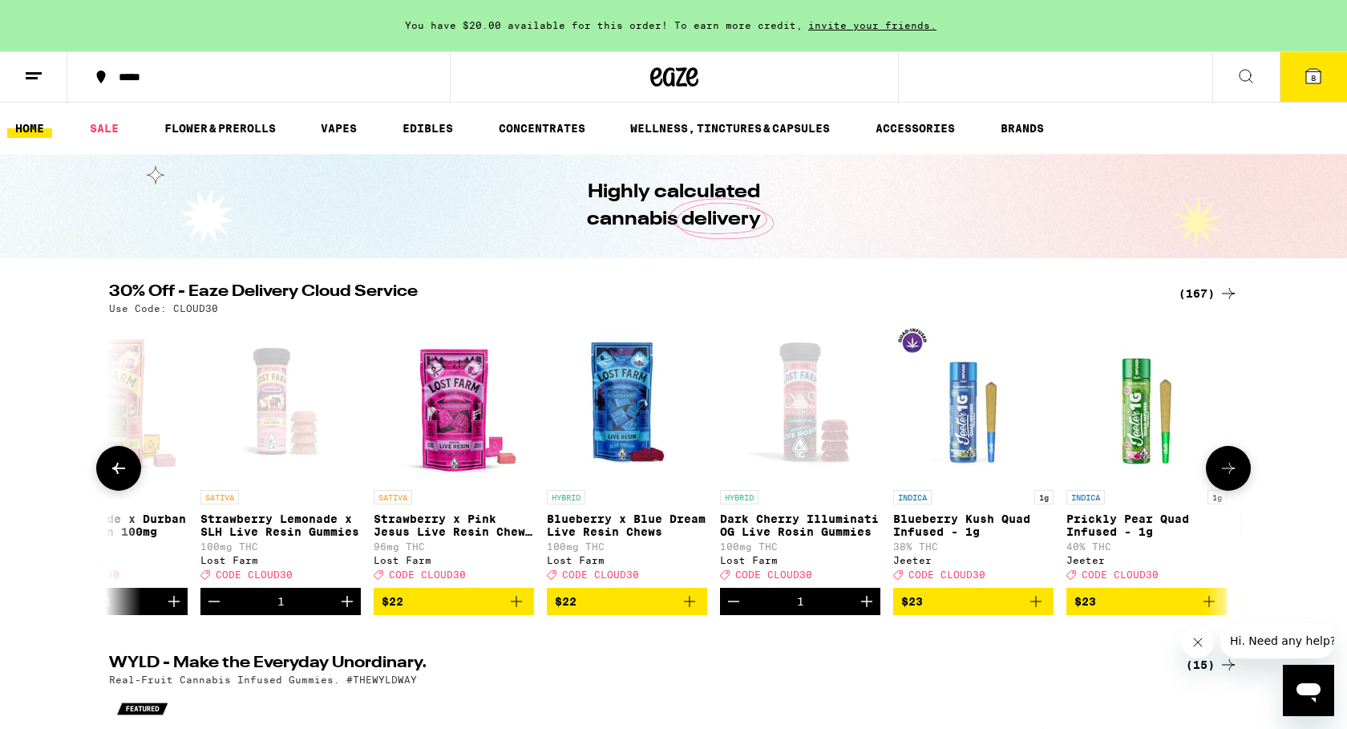
click at [123, 466] on icon at bounding box center [118, 468] width 19 height 19
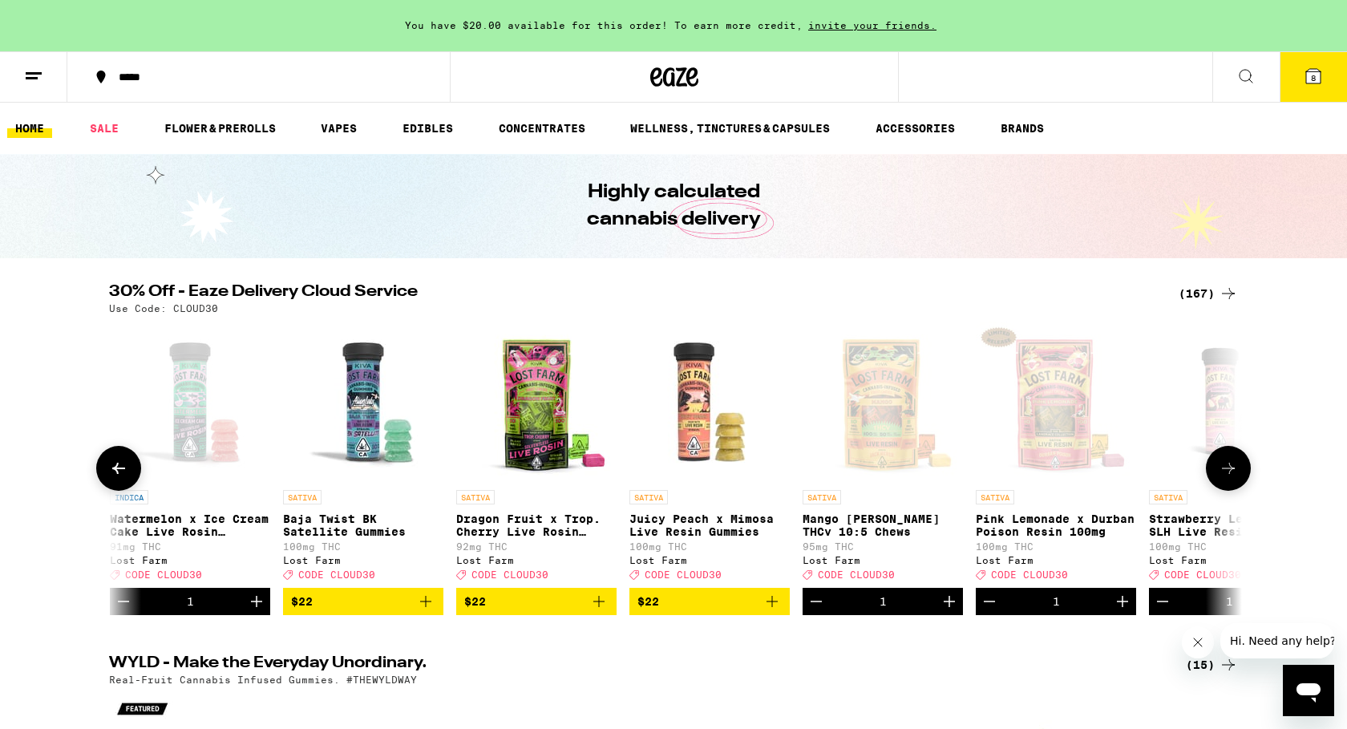
scroll to position [0, 7789]
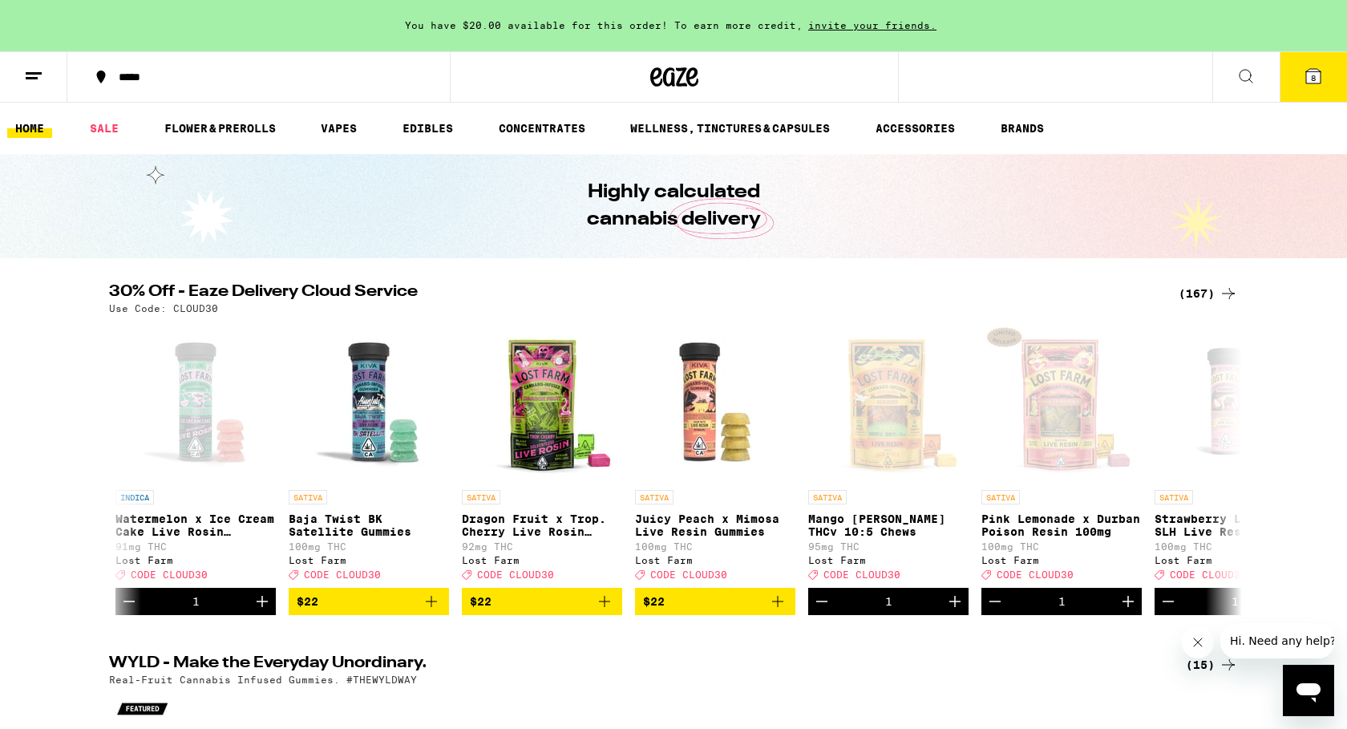
click at [1318, 88] on button "8" at bounding box center [1313, 77] width 67 height 50
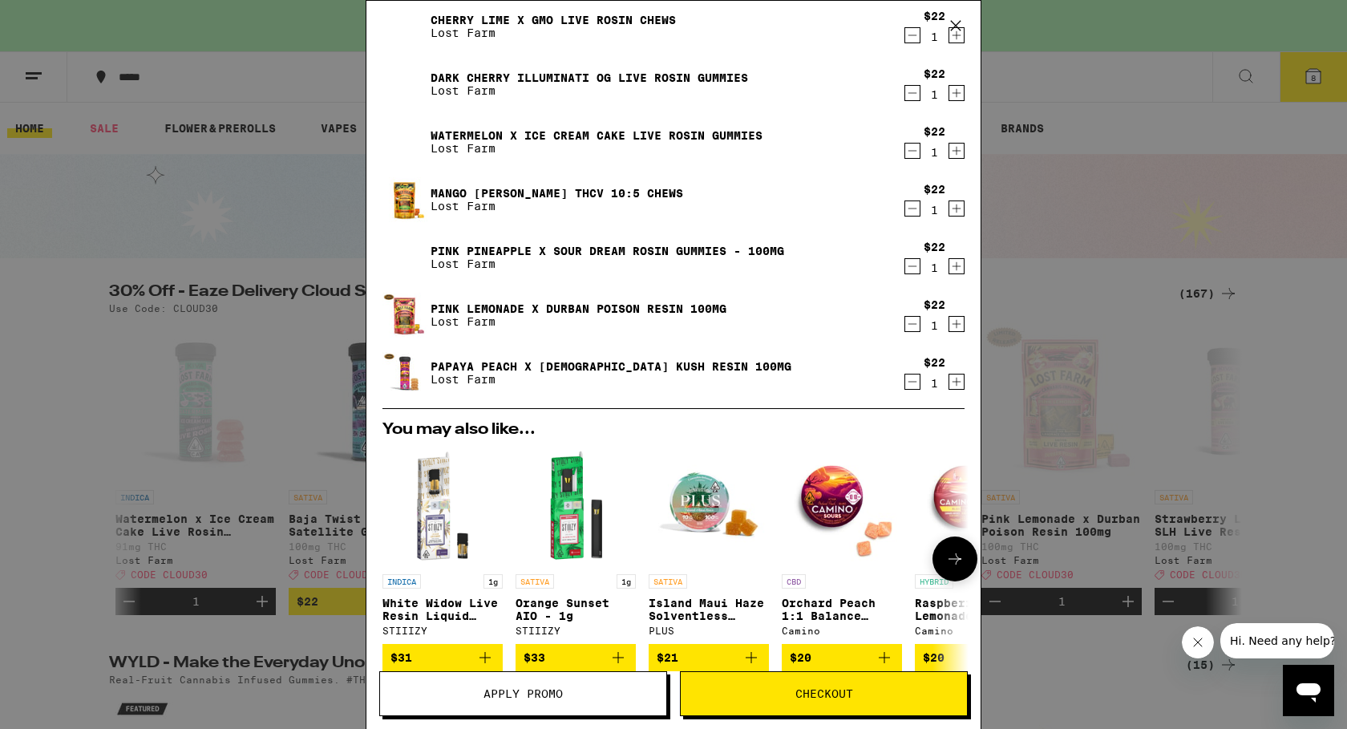
scroll to position [444, 0]
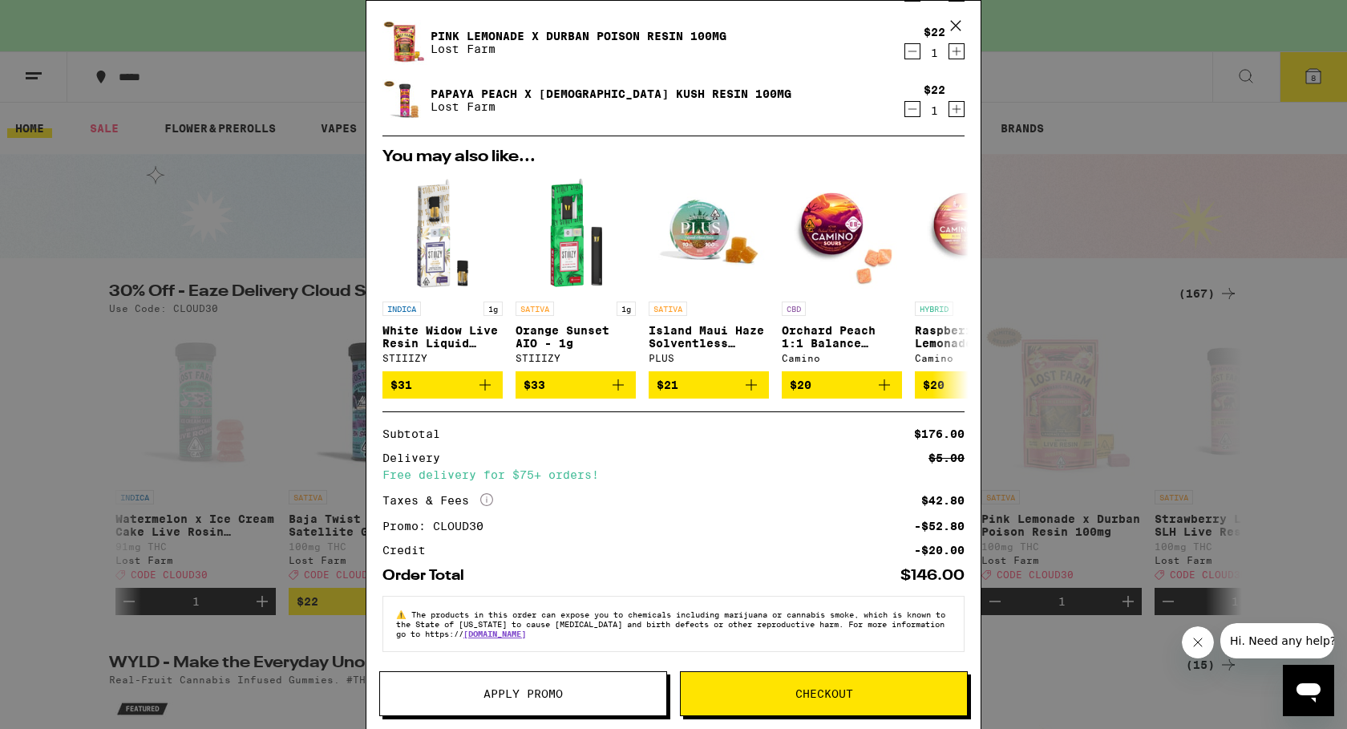
click at [817, 683] on button "Checkout" at bounding box center [824, 693] width 288 height 45
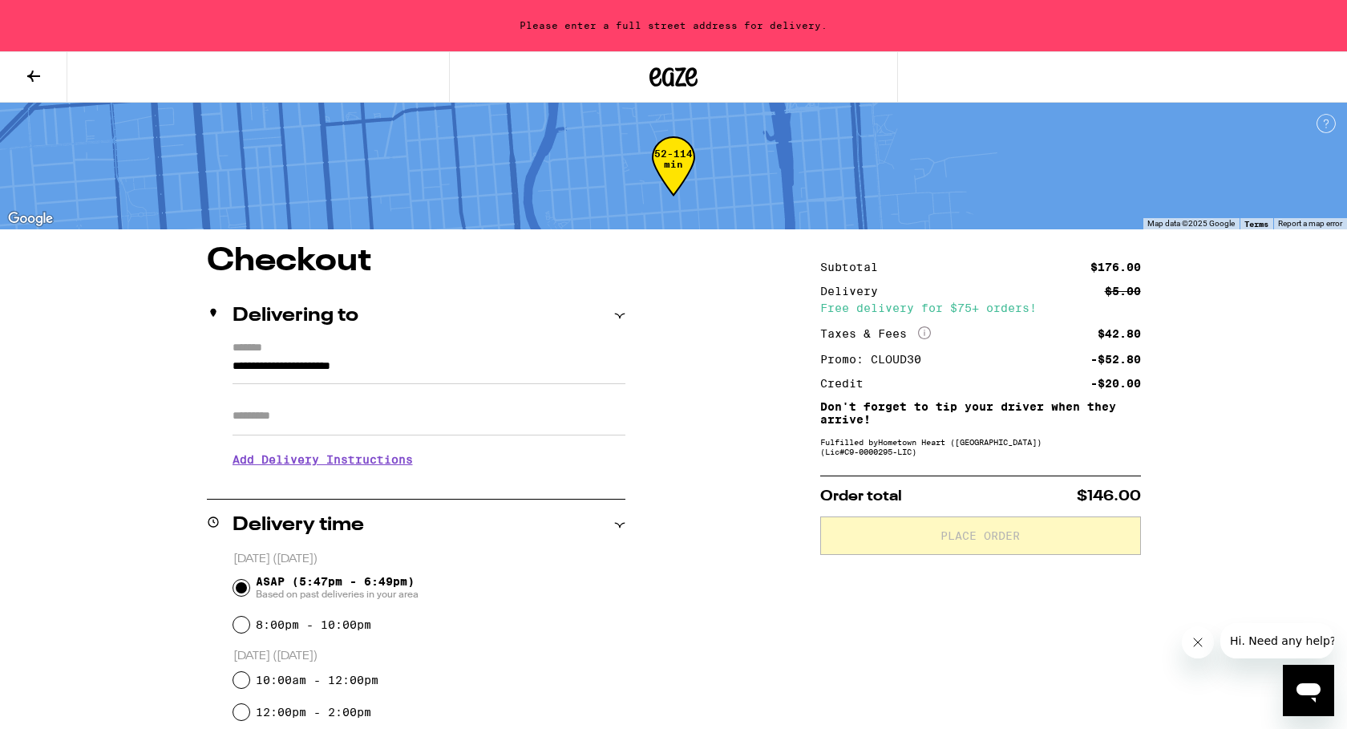
click at [431, 379] on input "**********" at bounding box center [429, 370] width 393 height 27
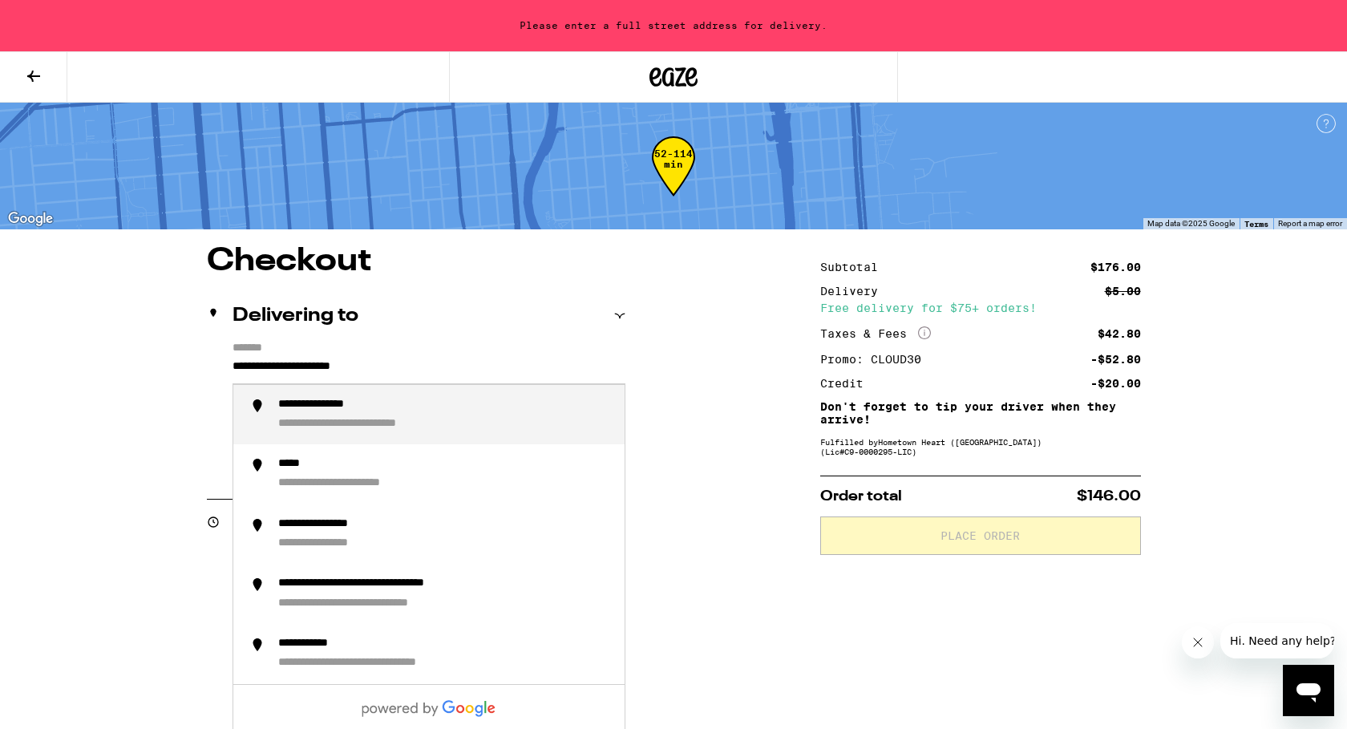
drag, startPoint x: 423, startPoint y: 368, endPoint x: 137, endPoint y: 338, distance: 287.9
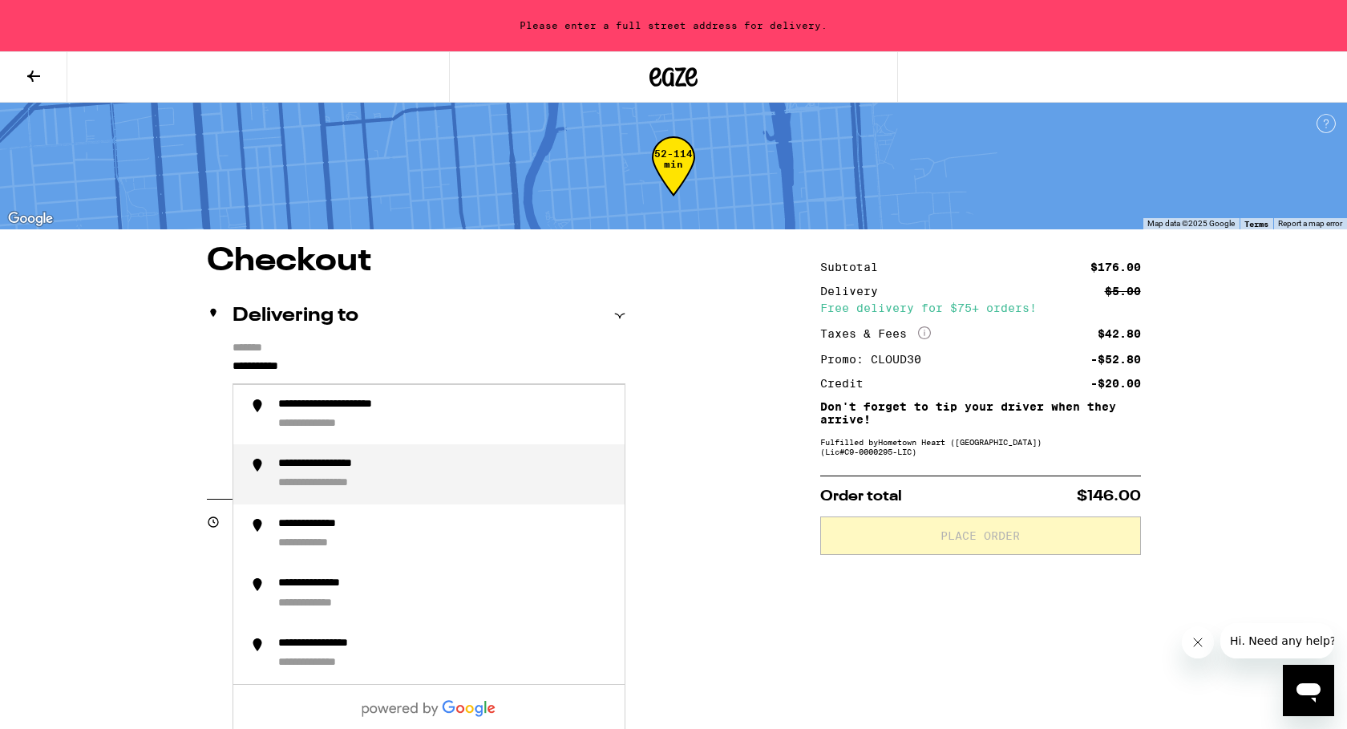
click at [334, 454] on li "**********" at bounding box center [428, 474] width 391 height 60
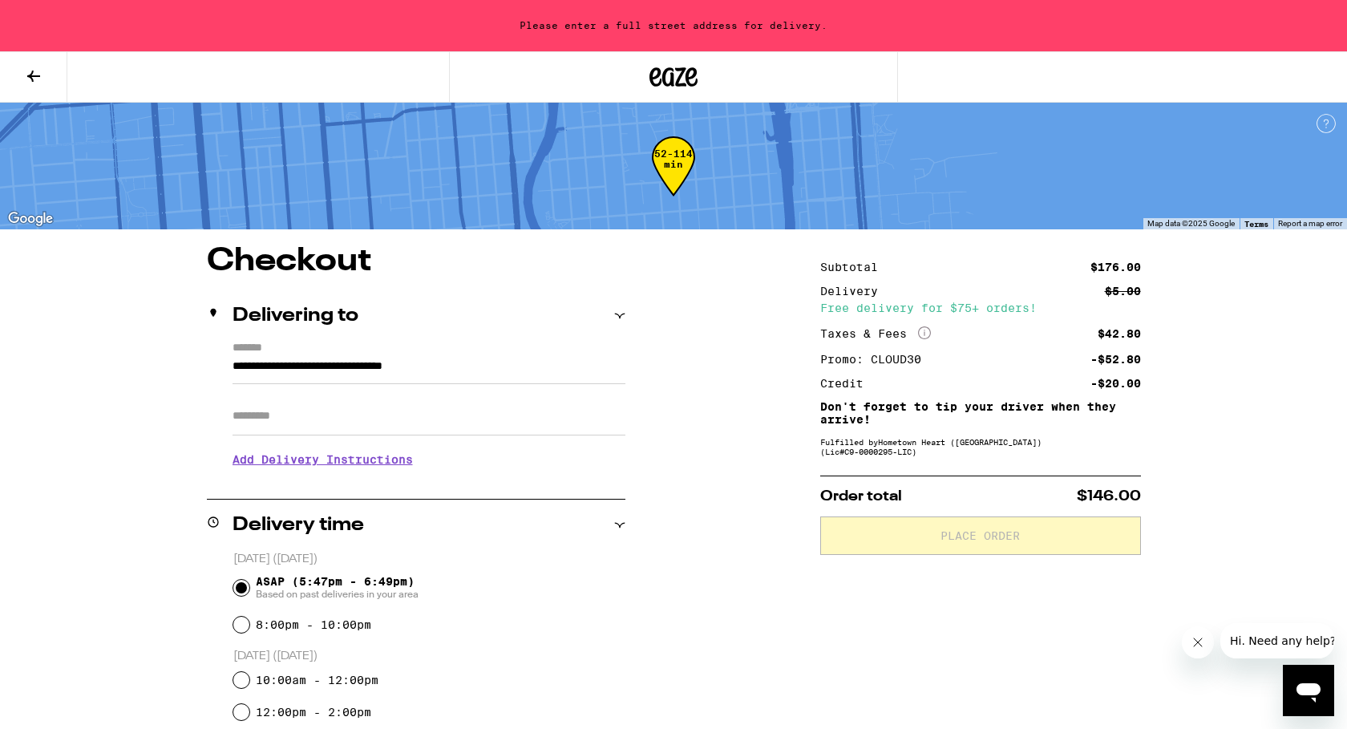
type input "**********"
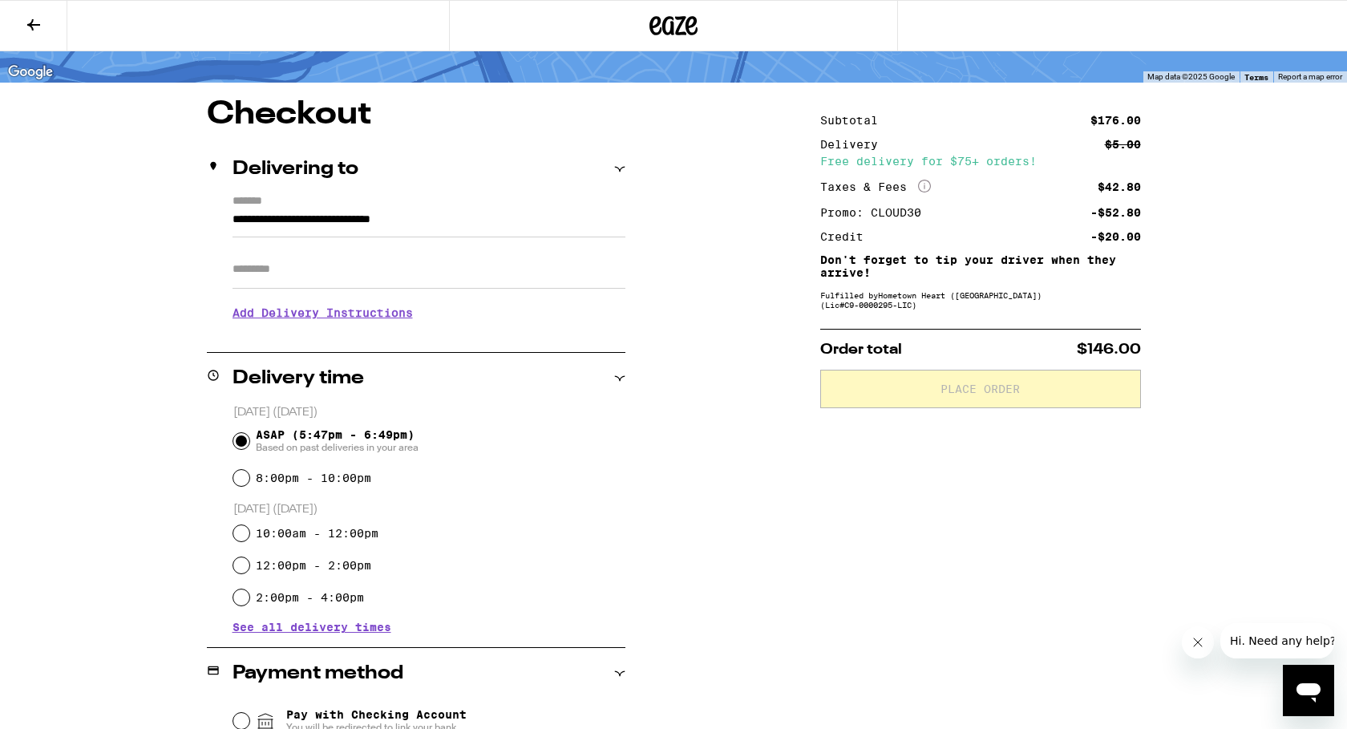
scroll to position [115, 0]
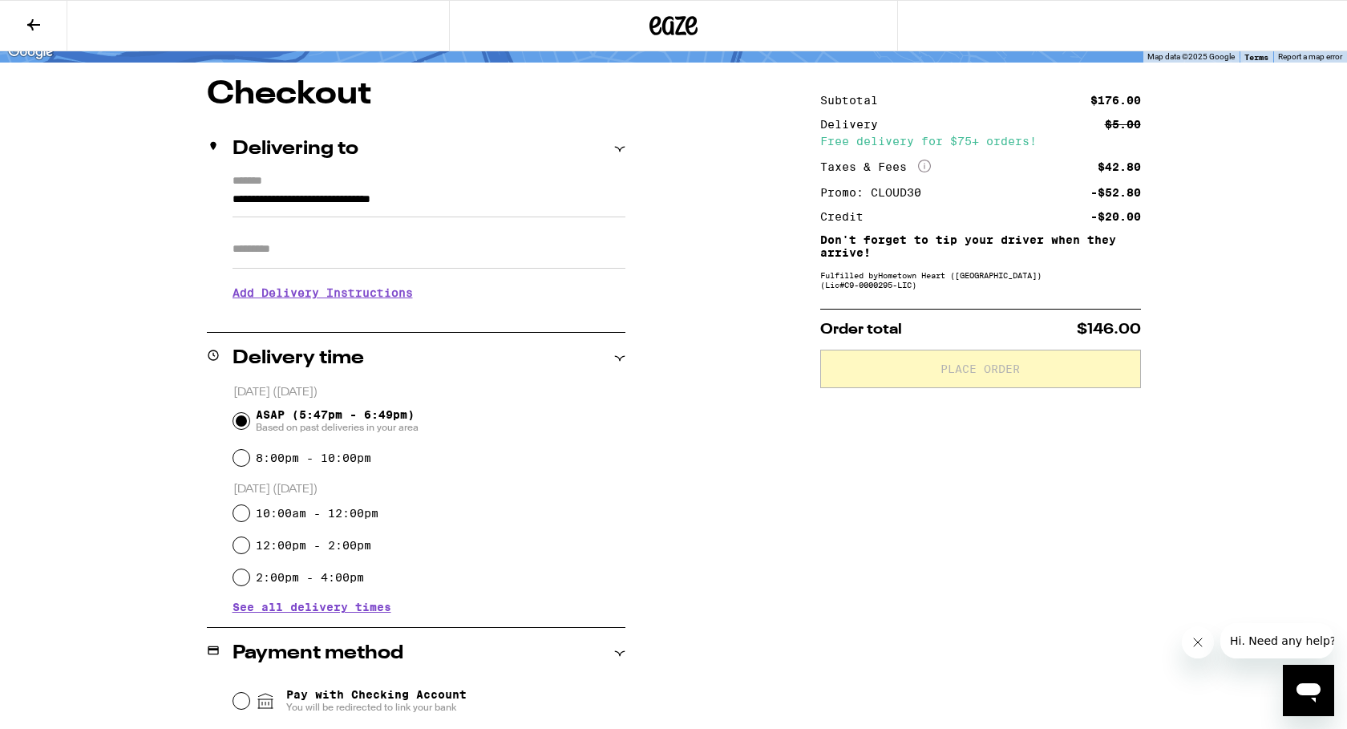
click at [290, 300] on h3 "Add Delivery Instructions" at bounding box center [429, 292] width 393 height 37
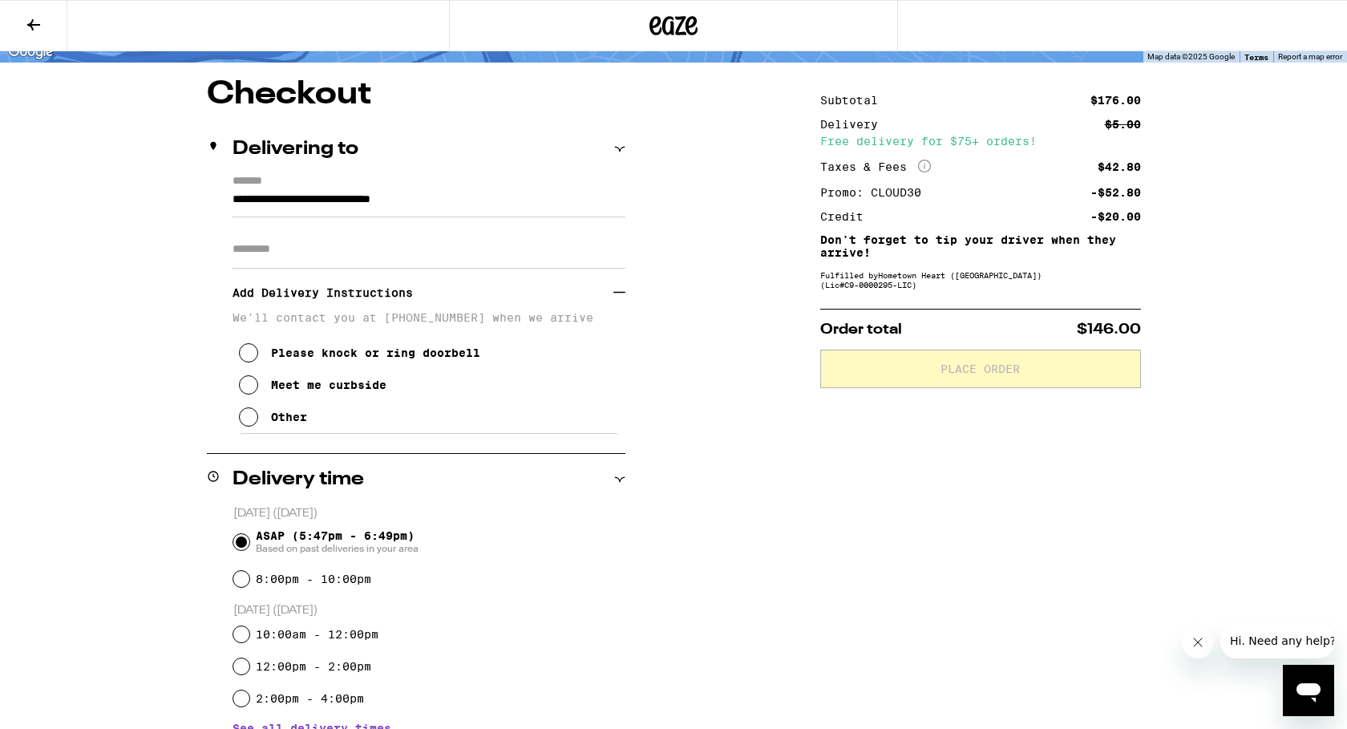
click at [297, 423] on div "Other" at bounding box center [289, 417] width 36 height 13
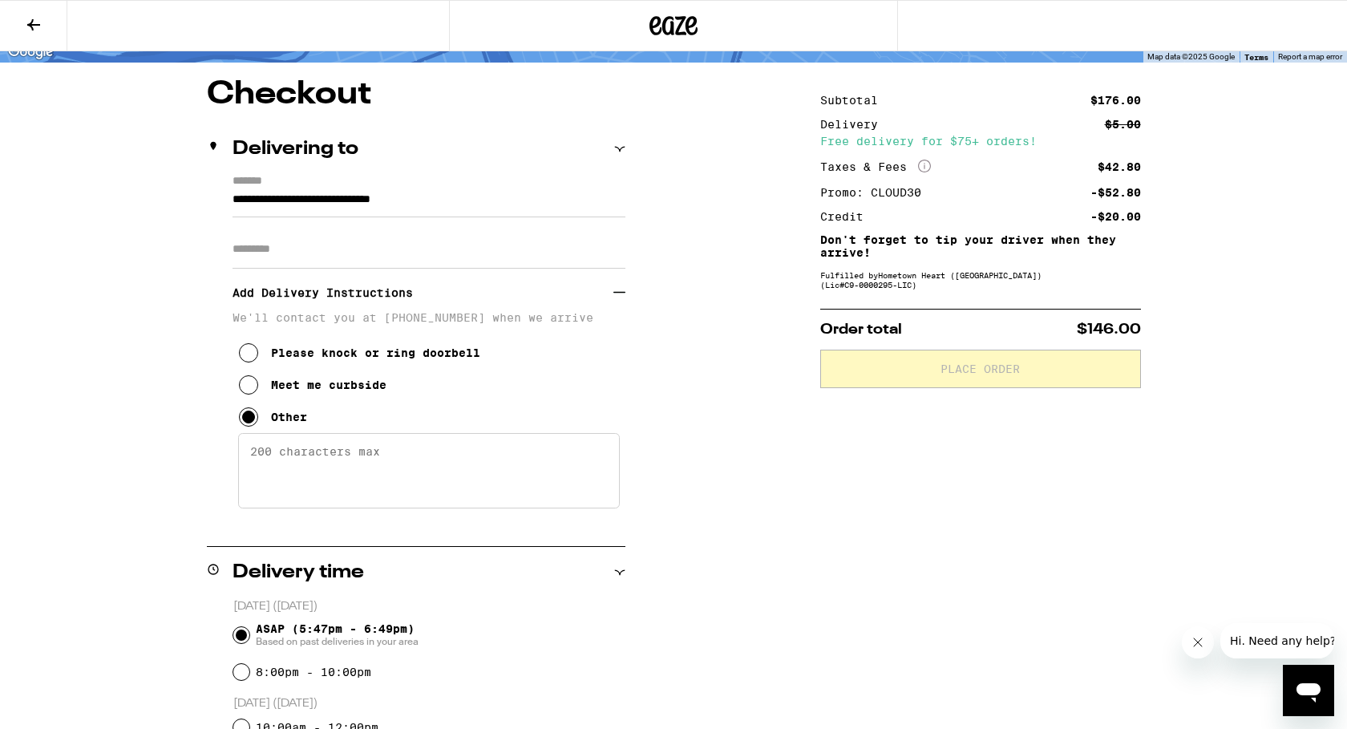
click at [310, 470] on textarea "Enter any other delivery instructions you want driver to know" at bounding box center [429, 470] width 382 height 75
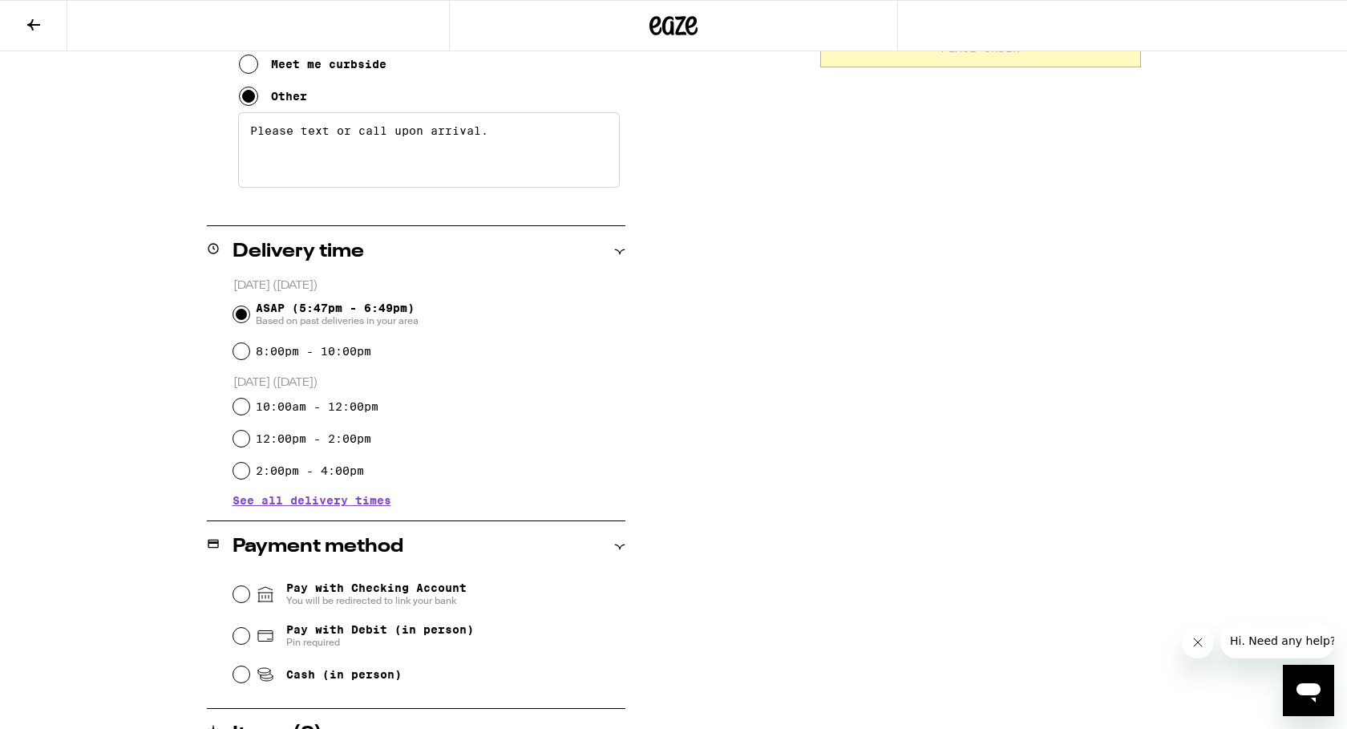
scroll to position [437, 0]
type textarea "Please text or call upon arrival."
click at [321, 496] on span "See all delivery times" at bounding box center [312, 499] width 159 height 11
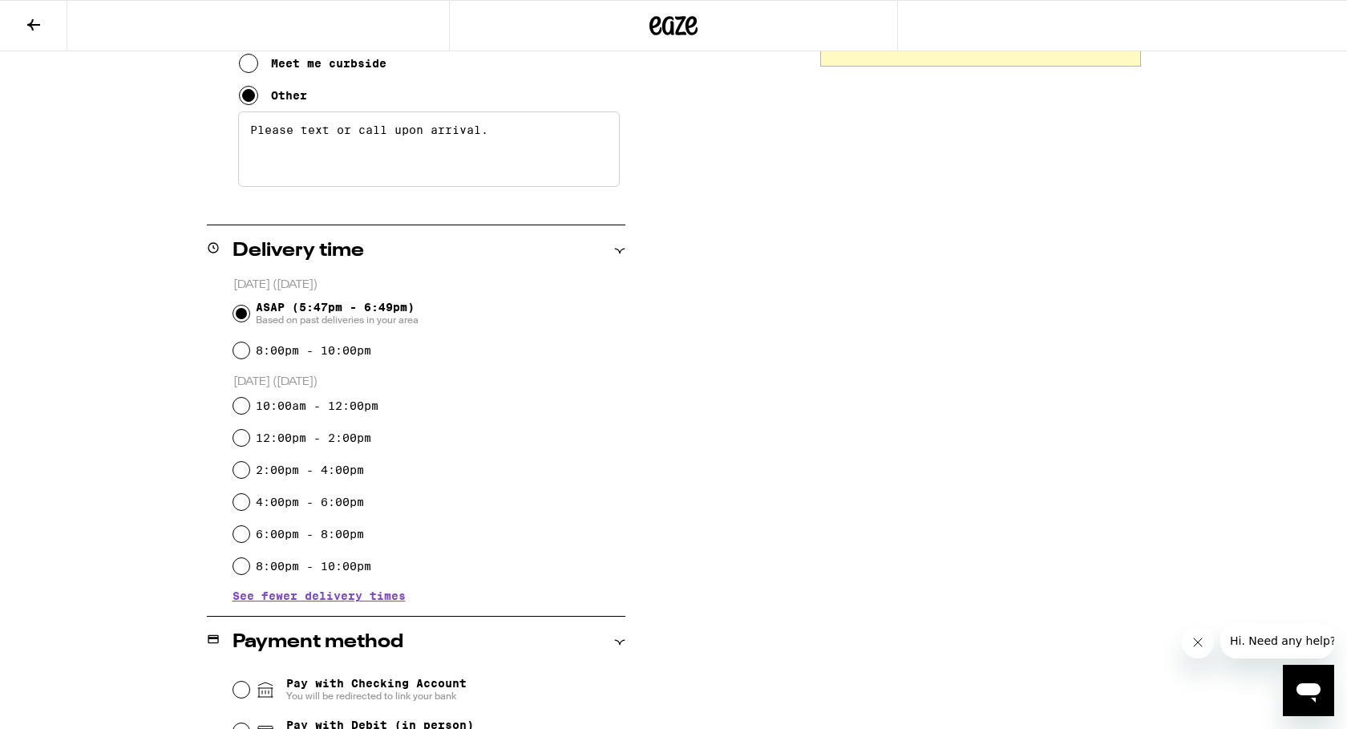
click at [339, 505] on label "4:00pm - 6:00pm" at bounding box center [310, 502] width 108 height 13
click at [249, 505] on input "4:00pm - 6:00pm" at bounding box center [241, 502] width 16 height 16
radio input "true"
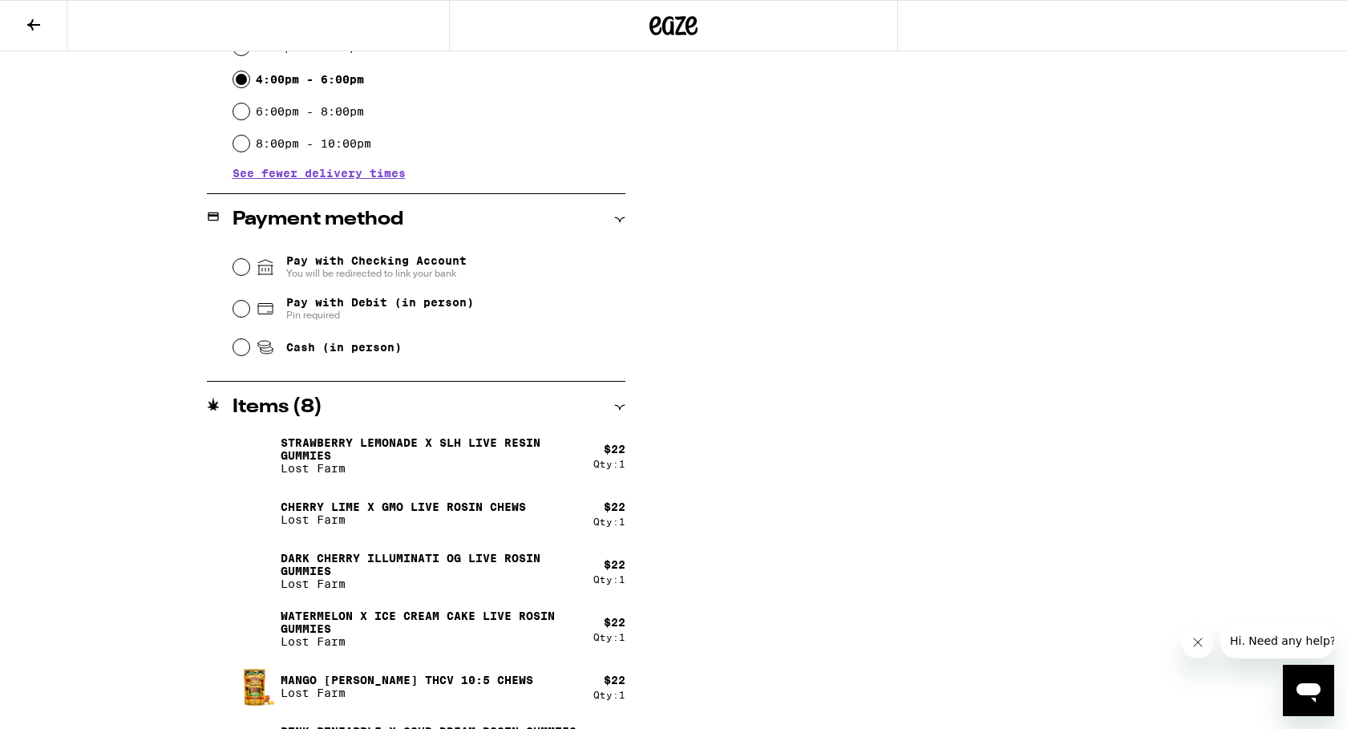
scroll to position [862, 0]
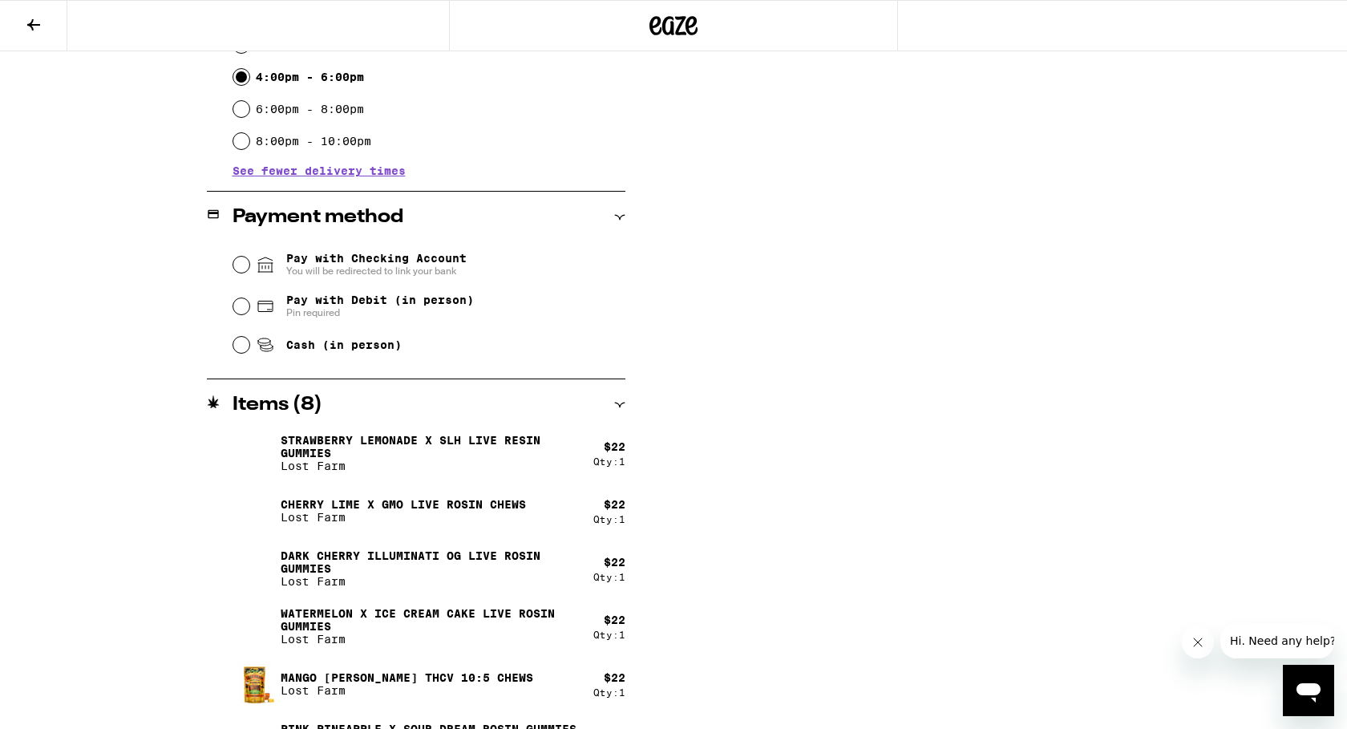
click at [344, 351] on span "Cash (in person)" at bounding box center [343, 344] width 115 height 13
click at [249, 351] on input "Cash (in person)" at bounding box center [241, 345] width 16 height 16
radio input "true"
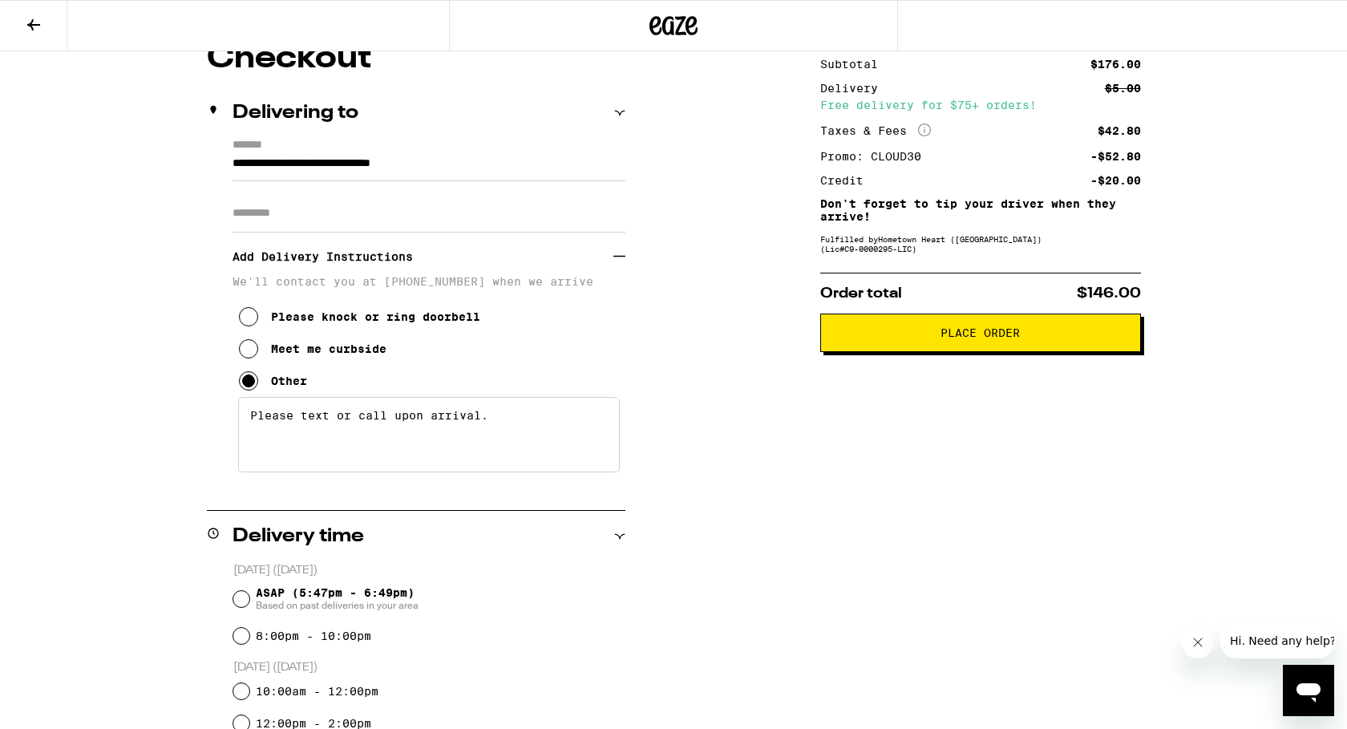
scroll to position [0, 0]
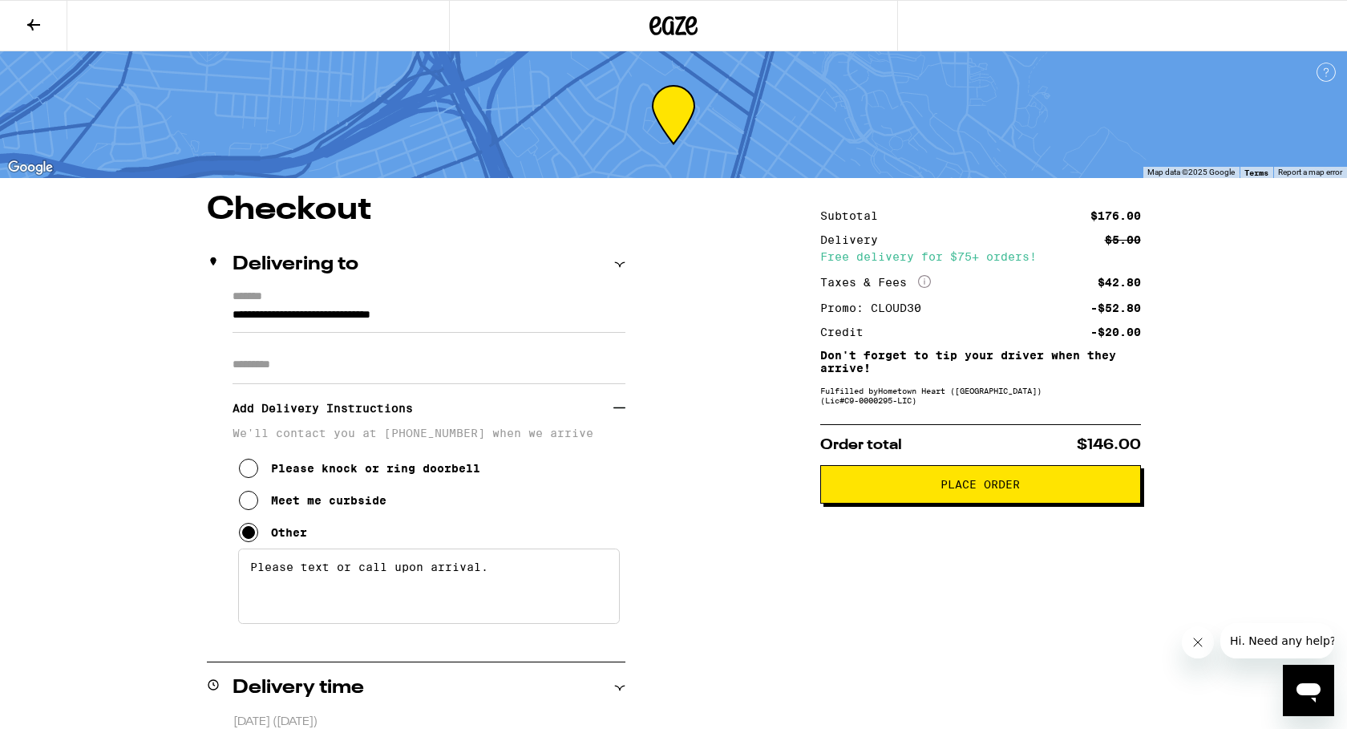
click at [949, 490] on span "Place Order" at bounding box center [980, 484] width 79 height 11
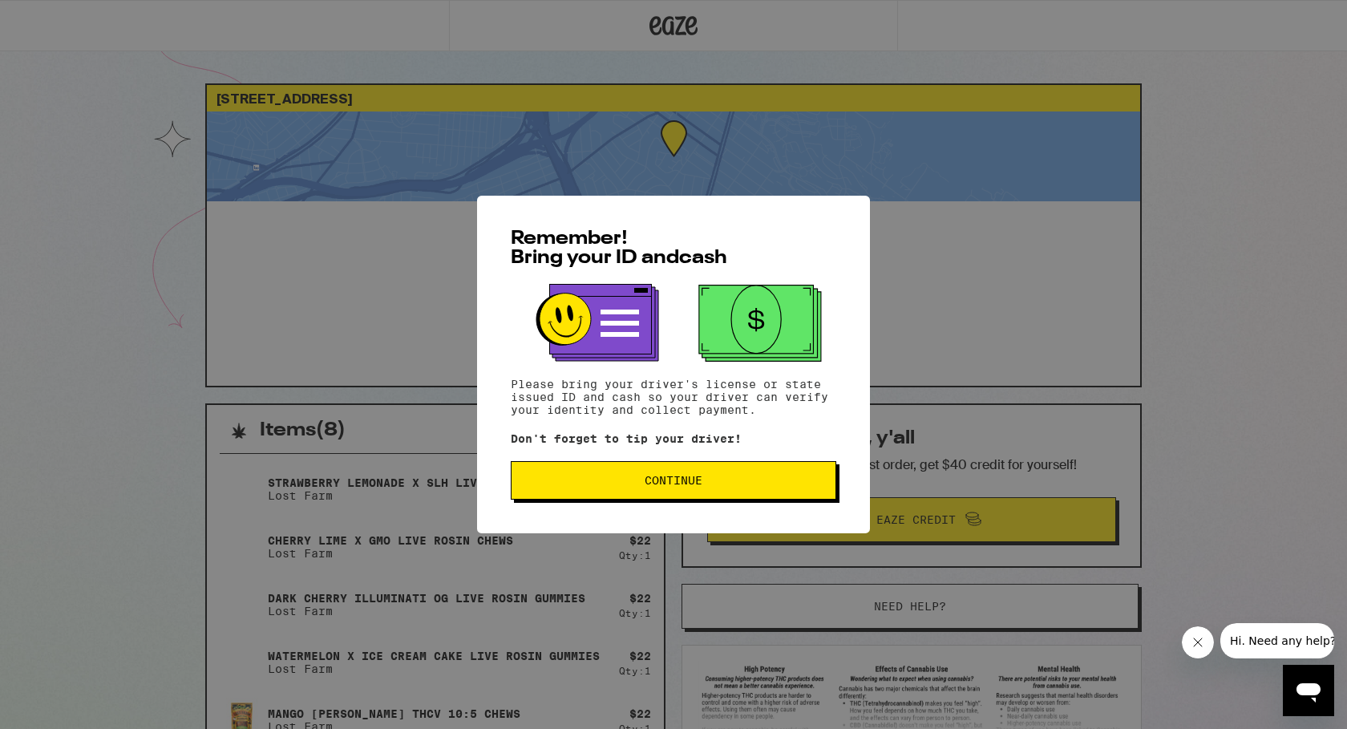
click at [769, 484] on span "Continue" at bounding box center [674, 480] width 298 height 11
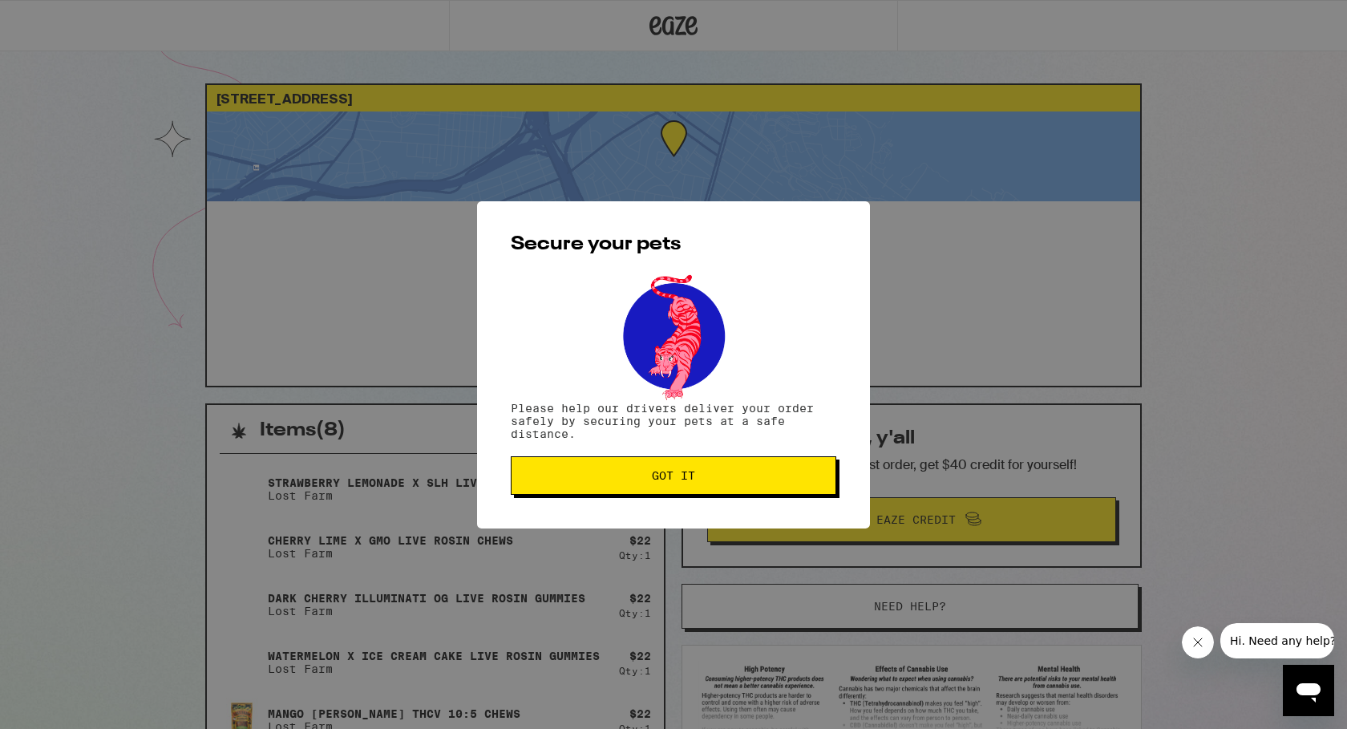
click at [769, 484] on button "Got it" at bounding box center [674, 475] width 326 height 38
